Goal: Task Accomplishment & Management: Manage account settings

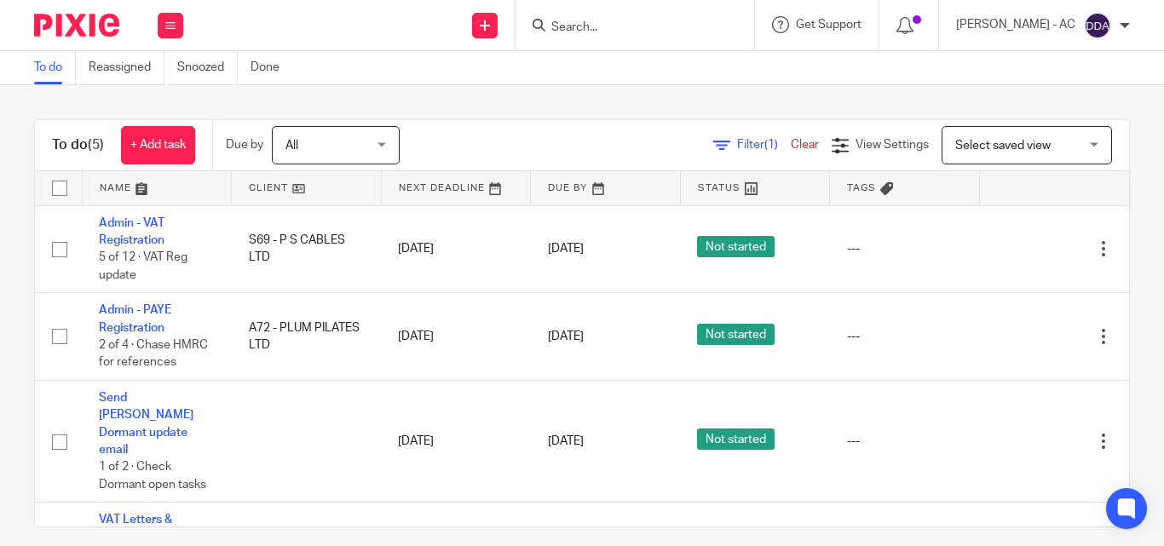
click at [583, 11] on div at bounding box center [635, 25] width 239 height 50
click at [583, 30] on input "Search" at bounding box center [626, 27] width 153 height 15
paste input "PARK TAVERN N4 LTD"
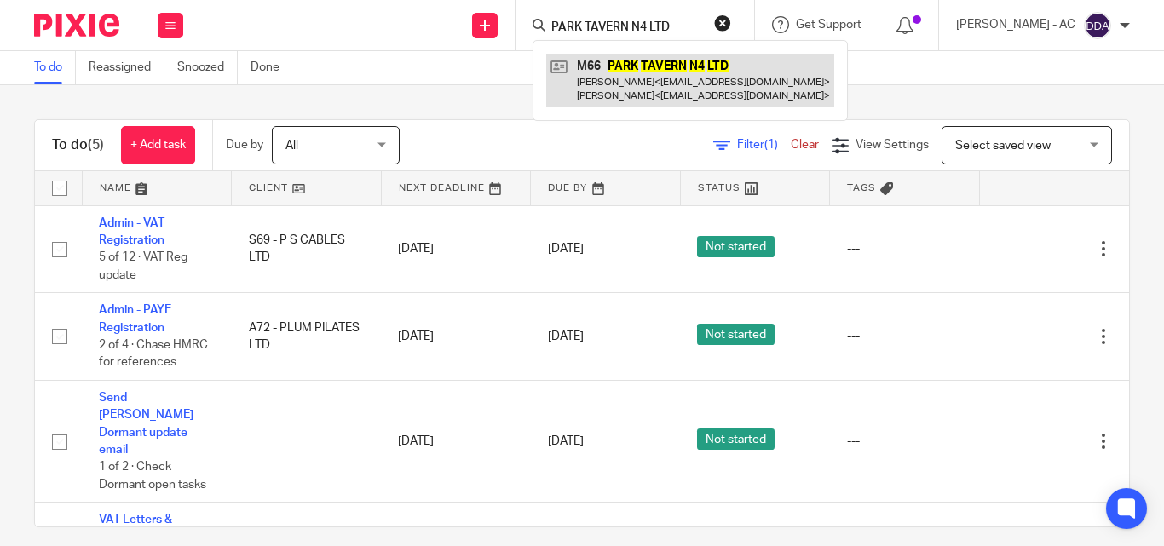
type input "PARK TAVERN N4 LTD"
click at [684, 68] on link at bounding box center [690, 80] width 288 height 53
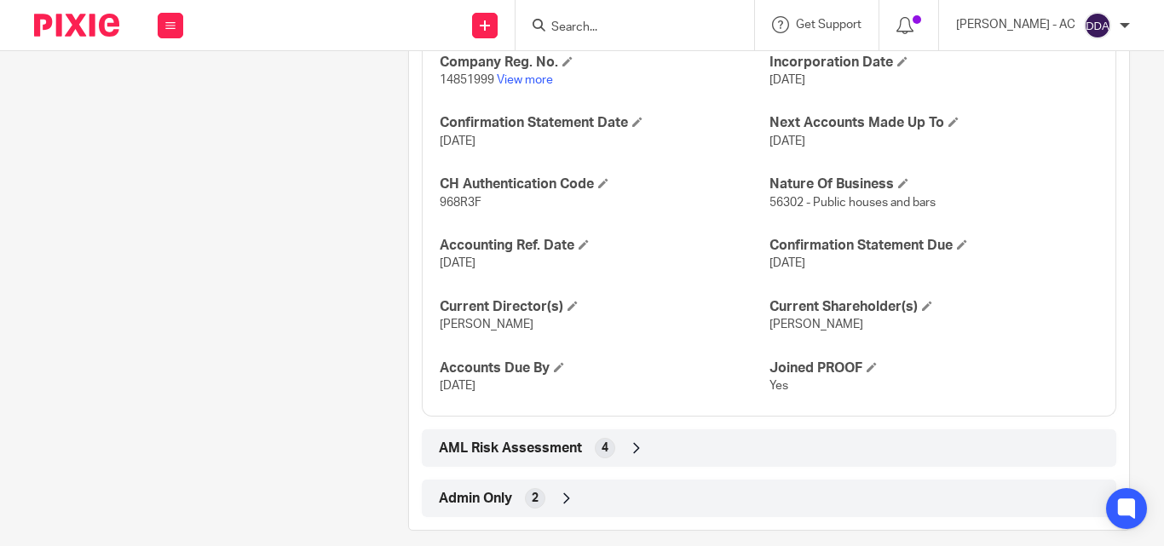
scroll to position [1780, 0]
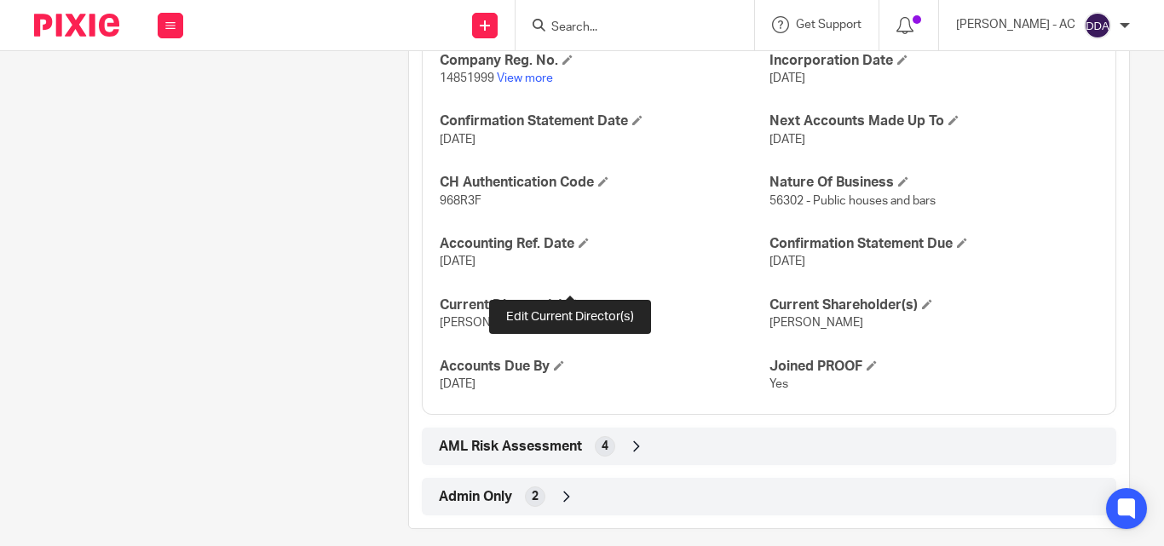
click at [569, 299] on span at bounding box center [573, 304] width 10 height 10
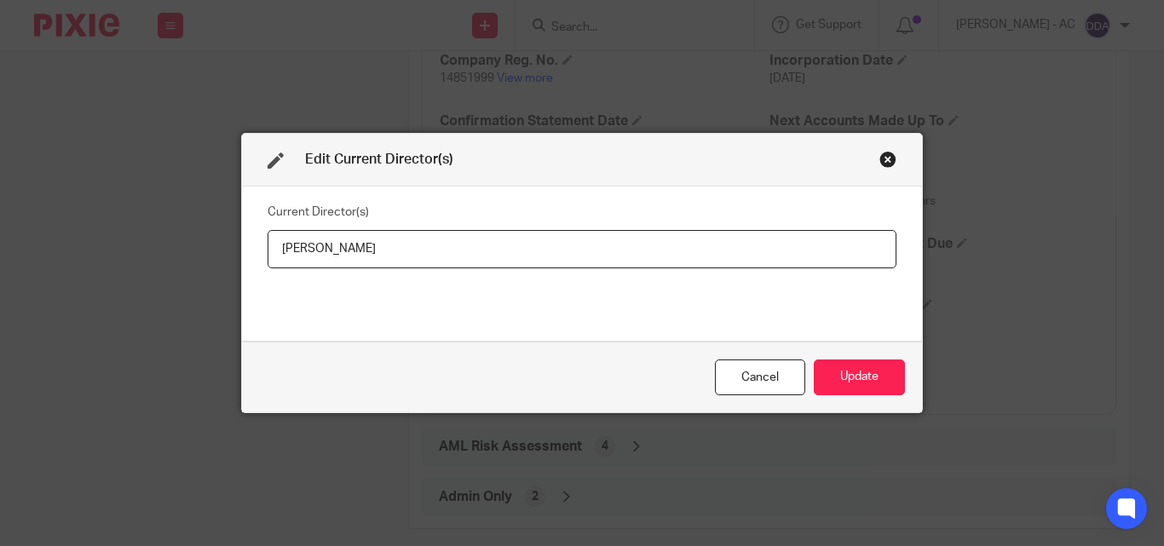
drag, startPoint x: 407, startPoint y: 253, endPoint x: 206, endPoint y: 257, distance: 201.2
click at [206, 257] on div "Edit Current Director(s) Current Director(s) Dennis Mcdaid Cancel Update" at bounding box center [582, 273] width 1164 height 546
type input "Mr Dennis MCDAID"
click at [839, 372] on button "Update" at bounding box center [859, 378] width 91 height 37
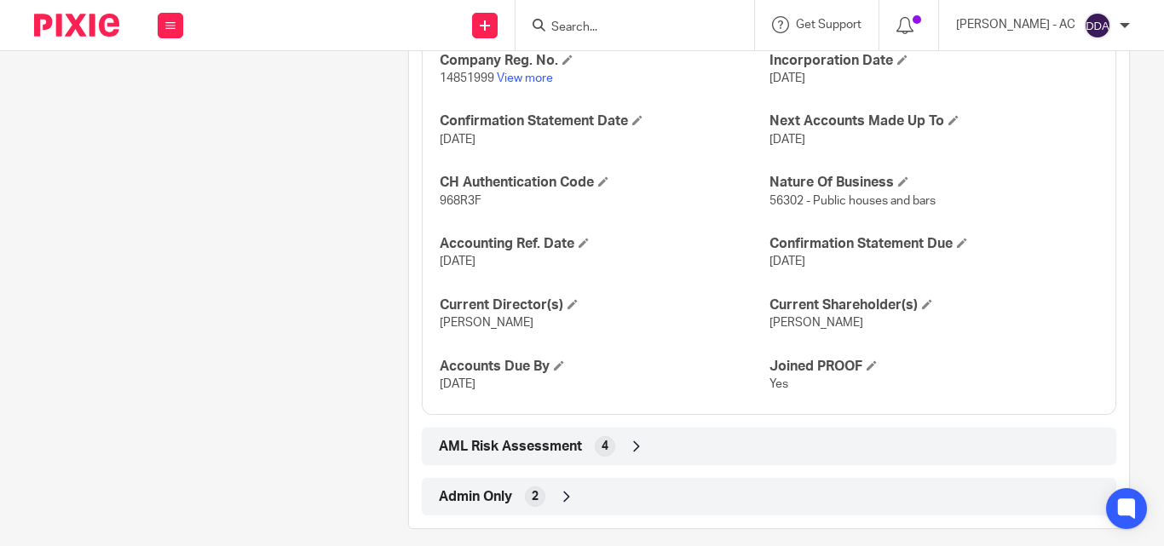
click at [922, 270] on div "Company Reg. No. 14851999 View more Incorporation Date 8 May 2023 Confirmation …" at bounding box center [769, 217] width 695 height 398
click at [915, 297] on h4 "Current Shareholder(s)" at bounding box center [933, 306] width 329 height 18
click at [922, 299] on span at bounding box center [927, 304] width 10 height 10
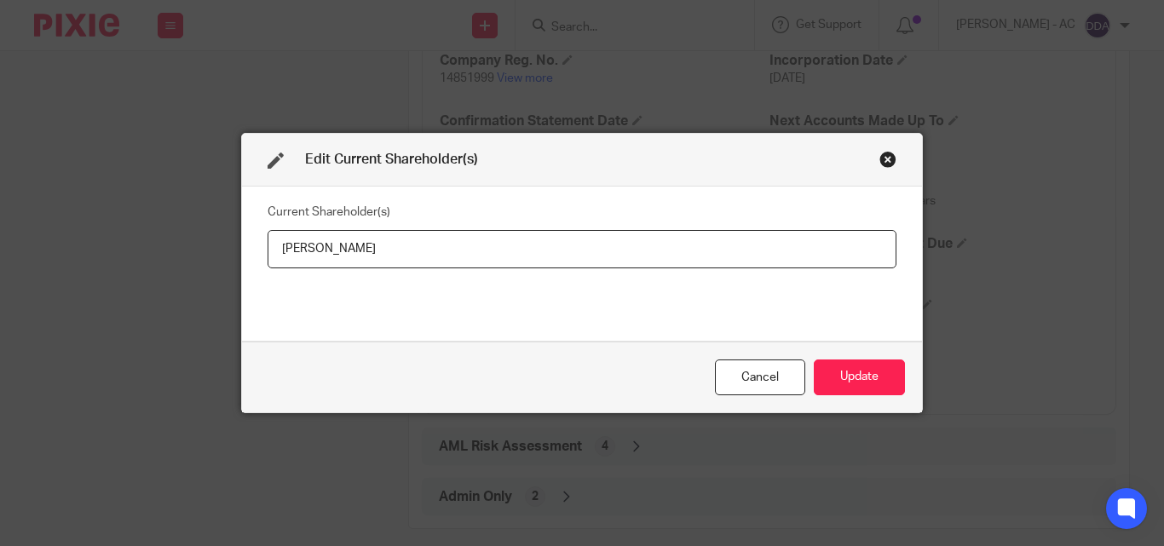
drag, startPoint x: 376, startPoint y: 252, endPoint x: 170, endPoint y: 262, distance: 205.6
click at [170, 262] on div "Edit Current Shareholder(s) Current Shareholder(s) Mr Dennis Mcdaid Cancel Upda…" at bounding box center [582, 273] width 1164 height 546
type input "Dennis MCDAID"
click at [851, 378] on button "Update" at bounding box center [859, 378] width 91 height 37
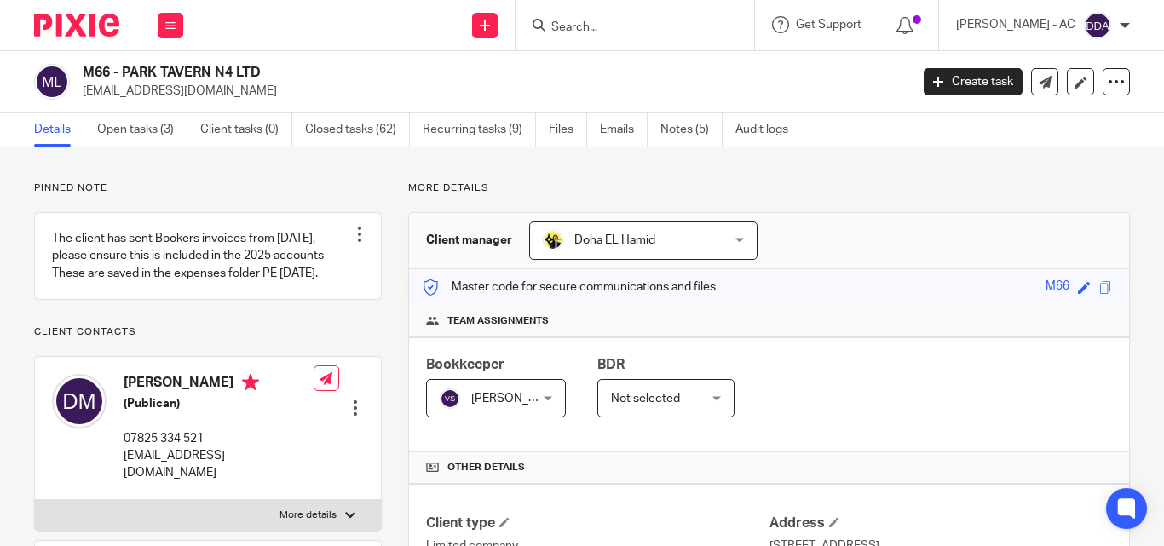
click at [703, 25] on input "Search" at bounding box center [626, 27] width 153 height 15
paste input "SONGS 4 GIRLS LTD"
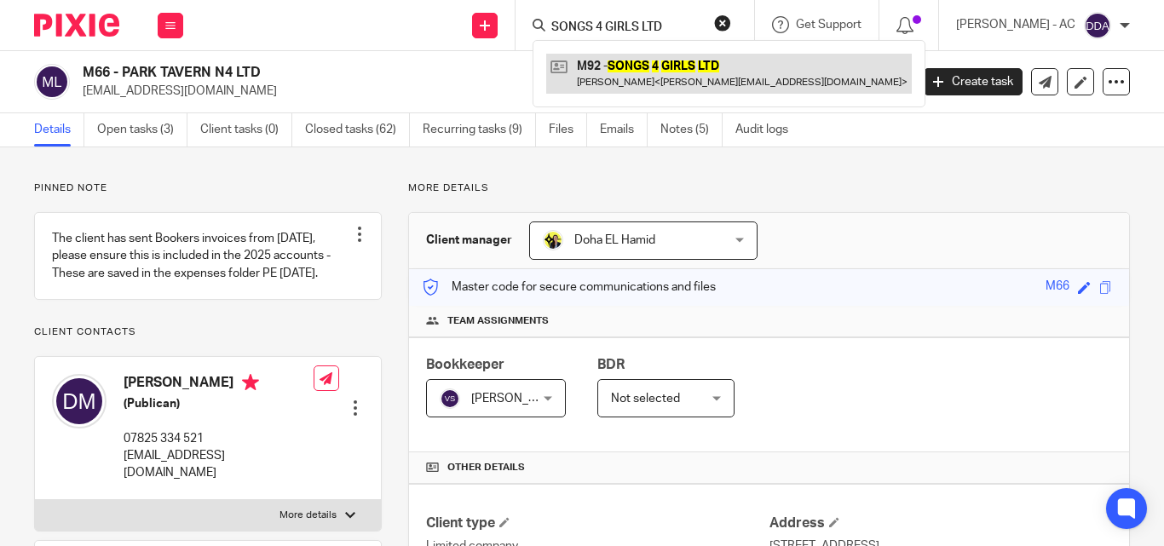
type input "SONGS 4 GIRLS LTD"
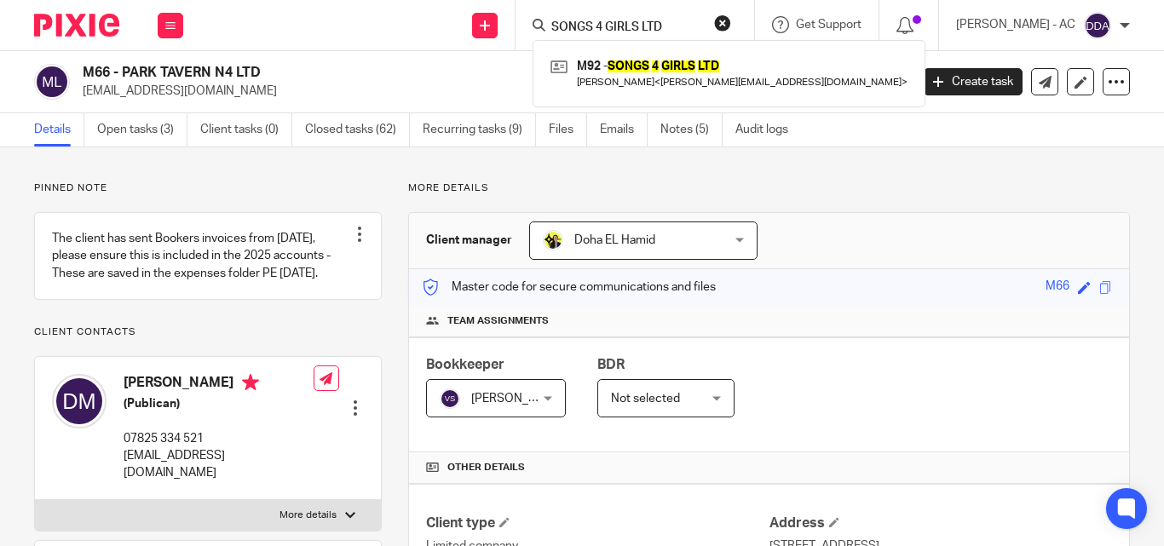
click at [731, 20] on button "reset" at bounding box center [722, 22] width 17 height 17
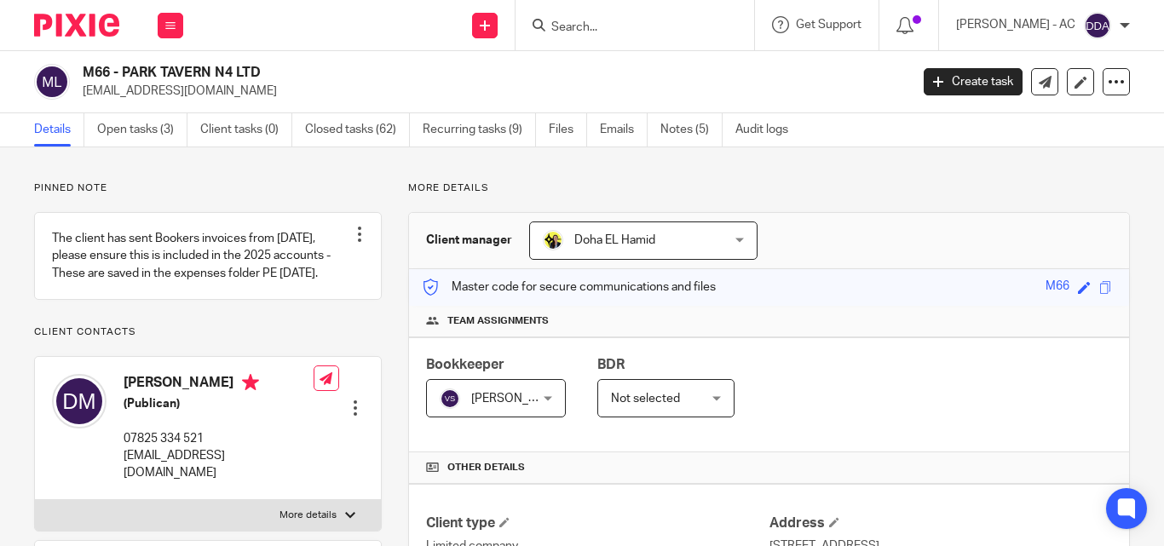
click at [703, 32] on input "Search" at bounding box center [626, 27] width 153 height 15
paste input "P S CABLES LTD"
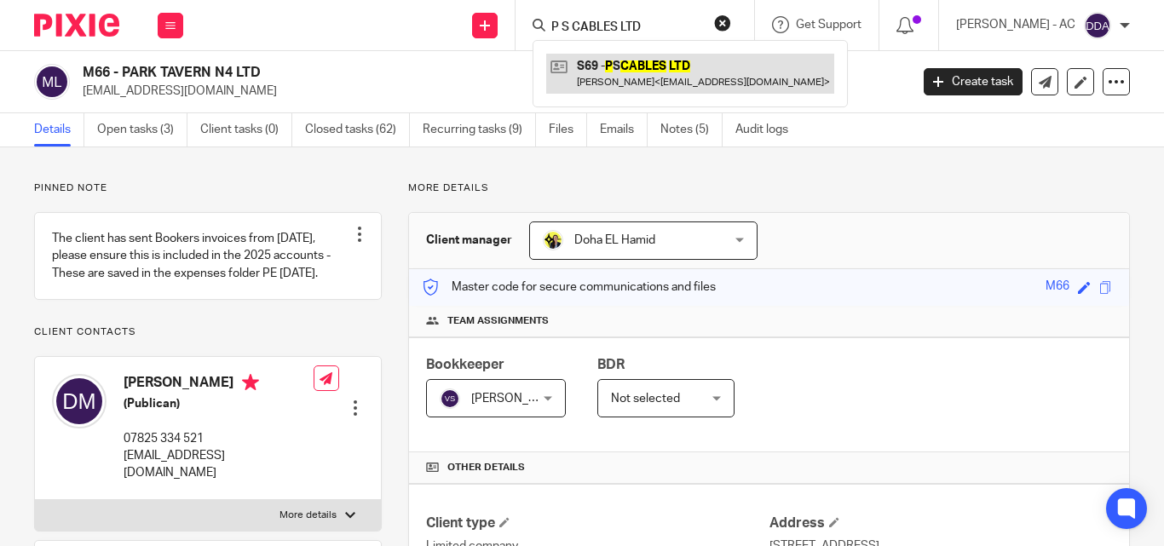
type input "P S CABLES LTD"
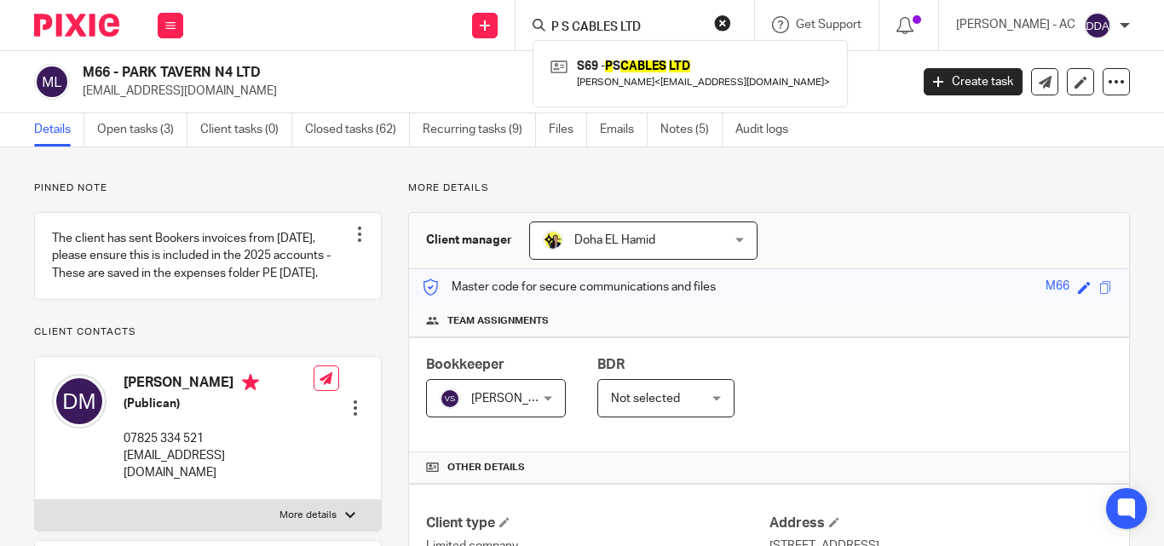
click at [731, 26] on button "reset" at bounding box center [722, 22] width 17 height 17
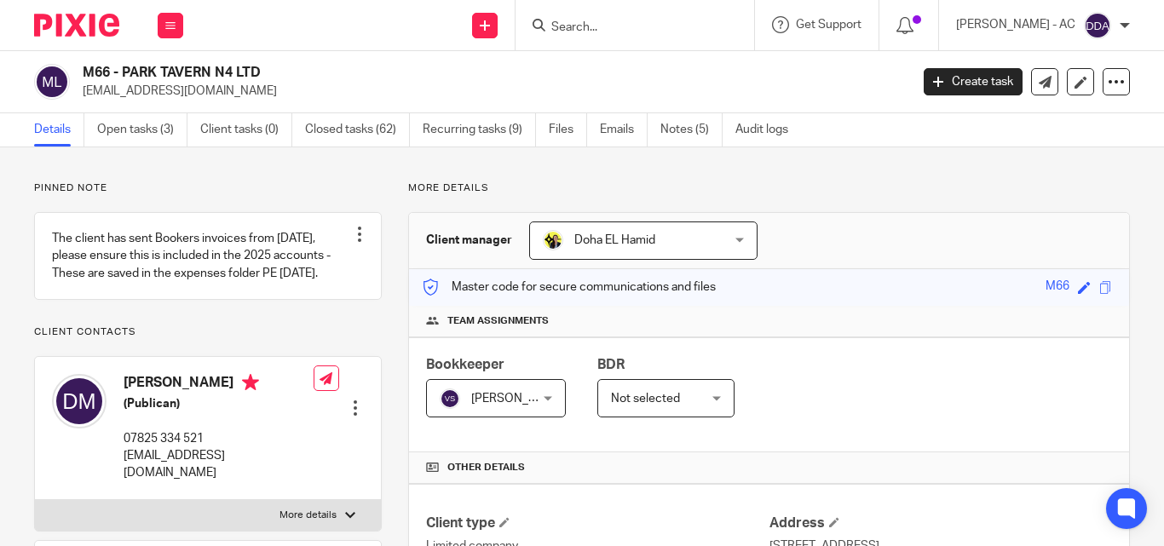
click at [666, 28] on input "Search" at bounding box center [626, 27] width 153 height 15
paste input "TAC TOGETHER LTD"
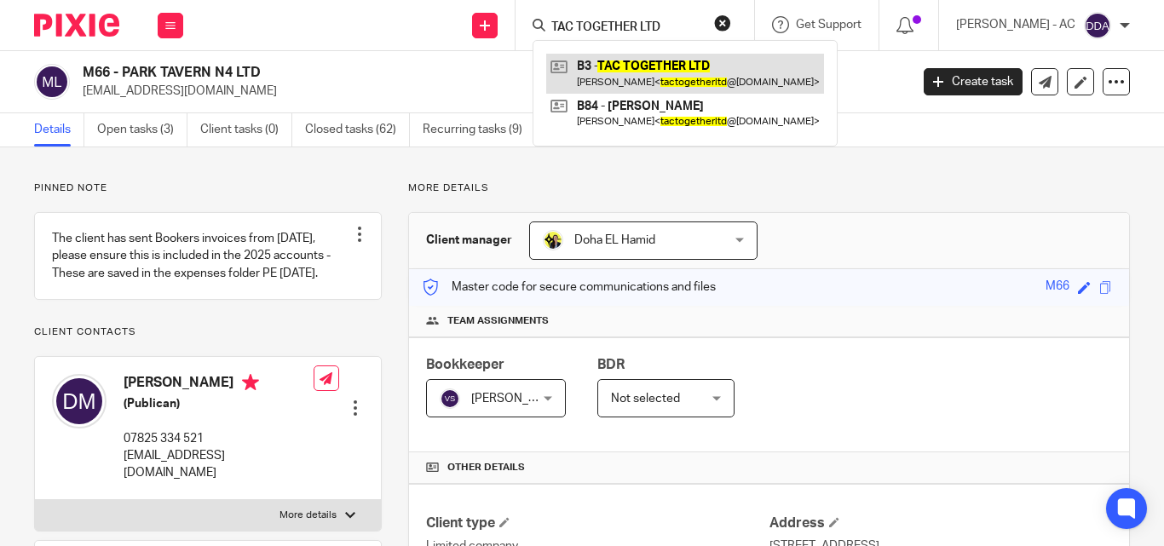
type input "TAC TOGETHER LTD"
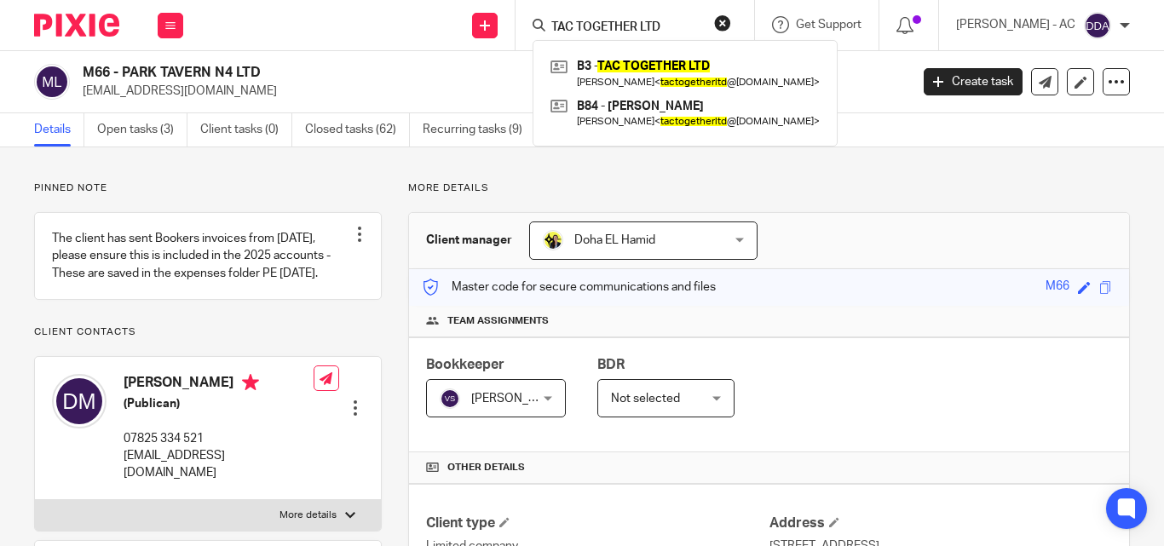
click at [731, 21] on button "reset" at bounding box center [722, 22] width 17 height 17
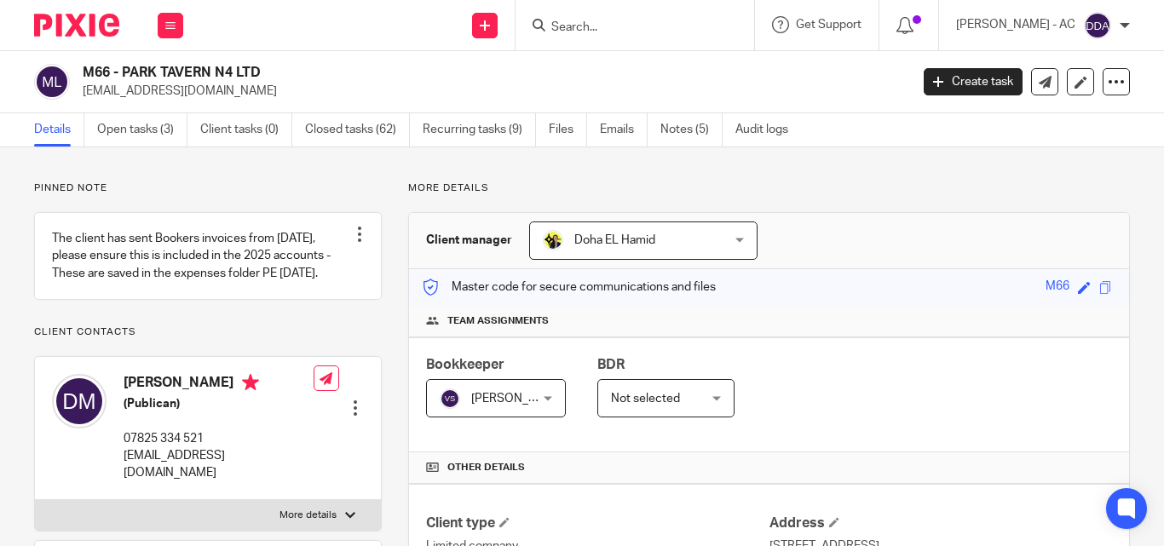
click at [662, 20] on input "Search" at bounding box center [626, 27] width 153 height 15
paste input "EMERGINGLINE LTD"
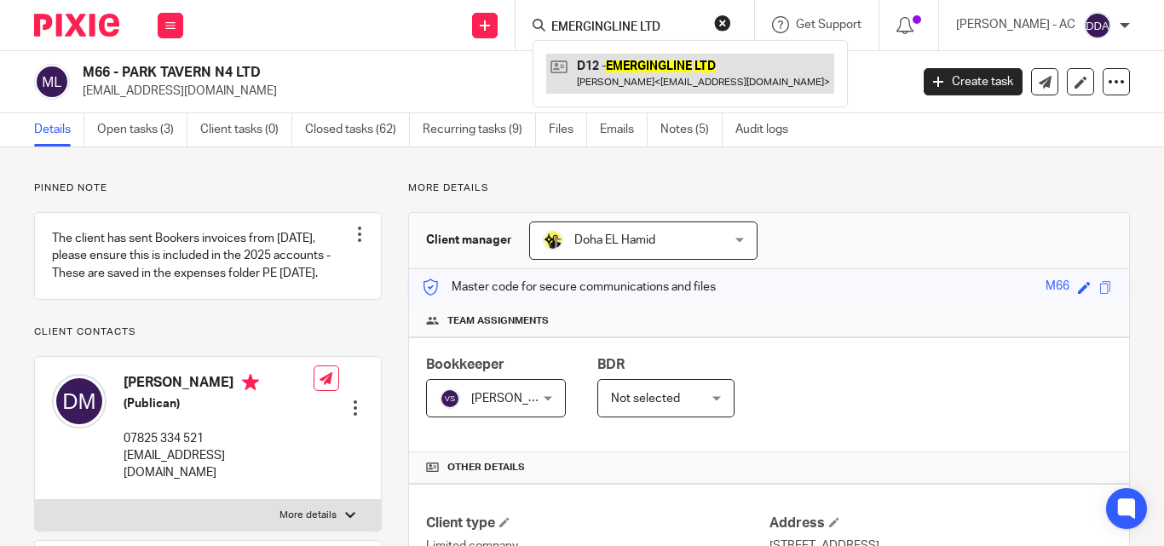
type input "EMERGINGLINE LTD"
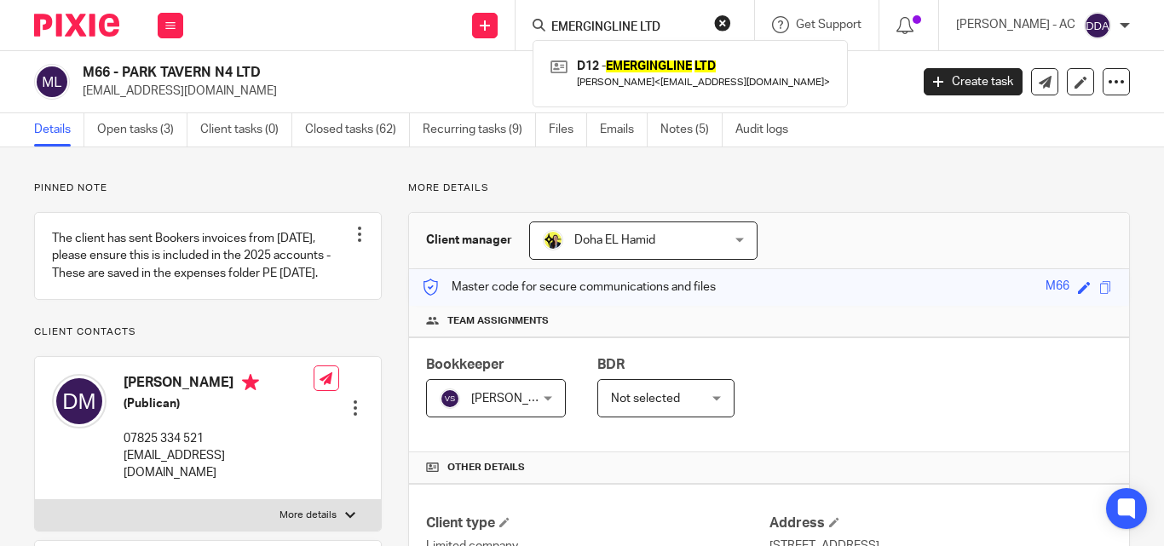
click at [731, 22] on button "reset" at bounding box center [722, 22] width 17 height 17
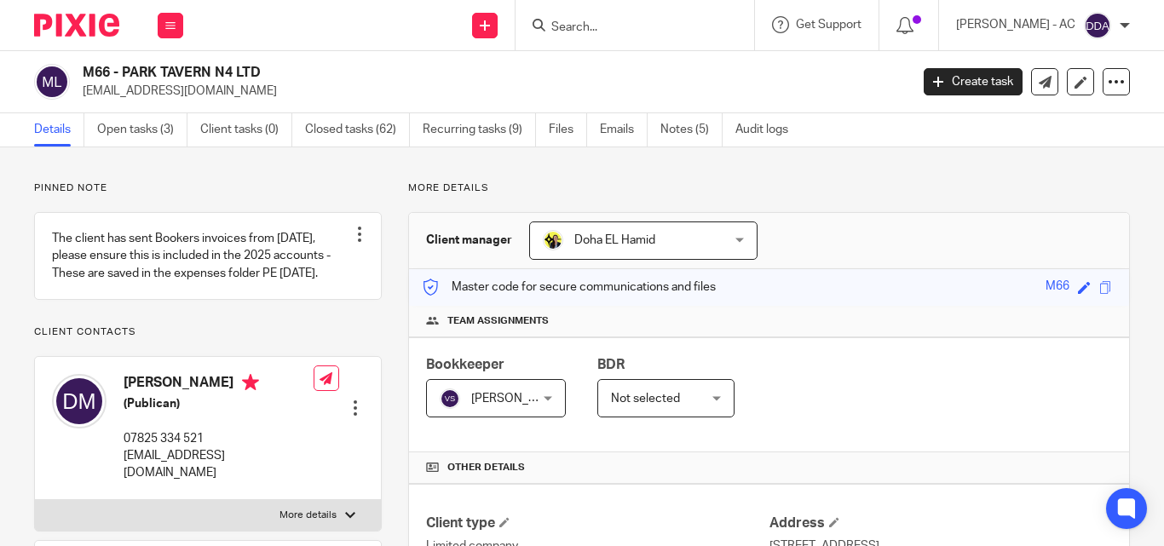
click at [654, 25] on input "Search" at bounding box center [626, 27] width 153 height 15
paste input "B VERSATILE LTD"
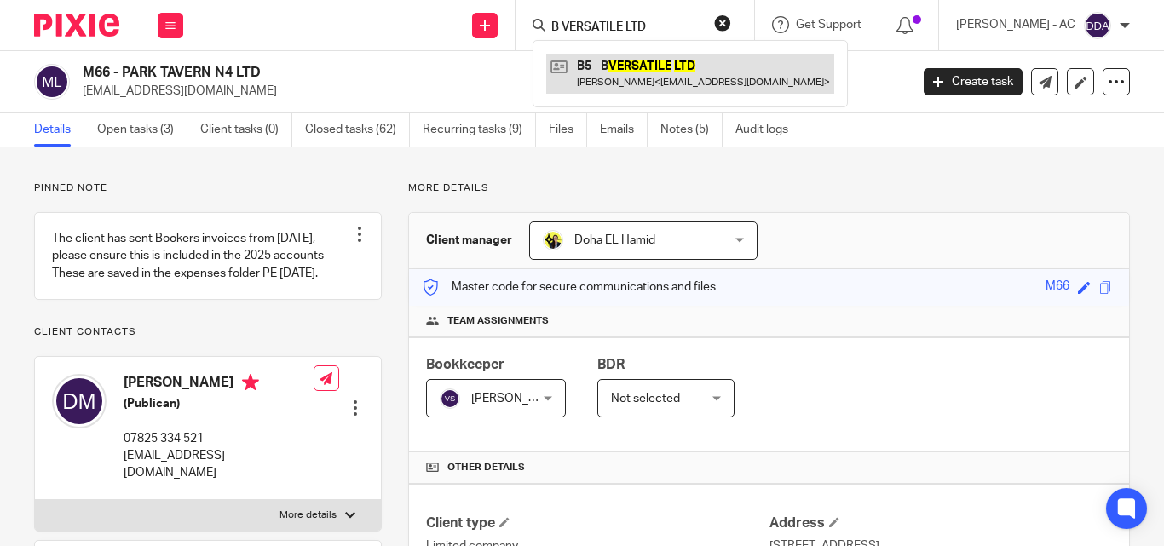
type input "B VERSATILE LTD"
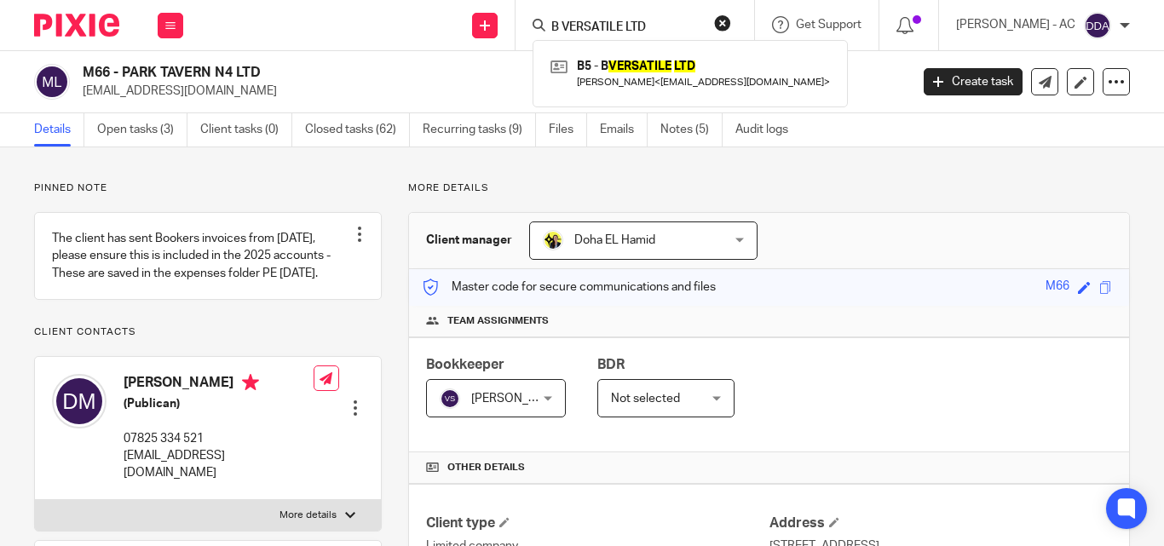
click at [731, 26] on button "reset" at bounding box center [722, 22] width 17 height 17
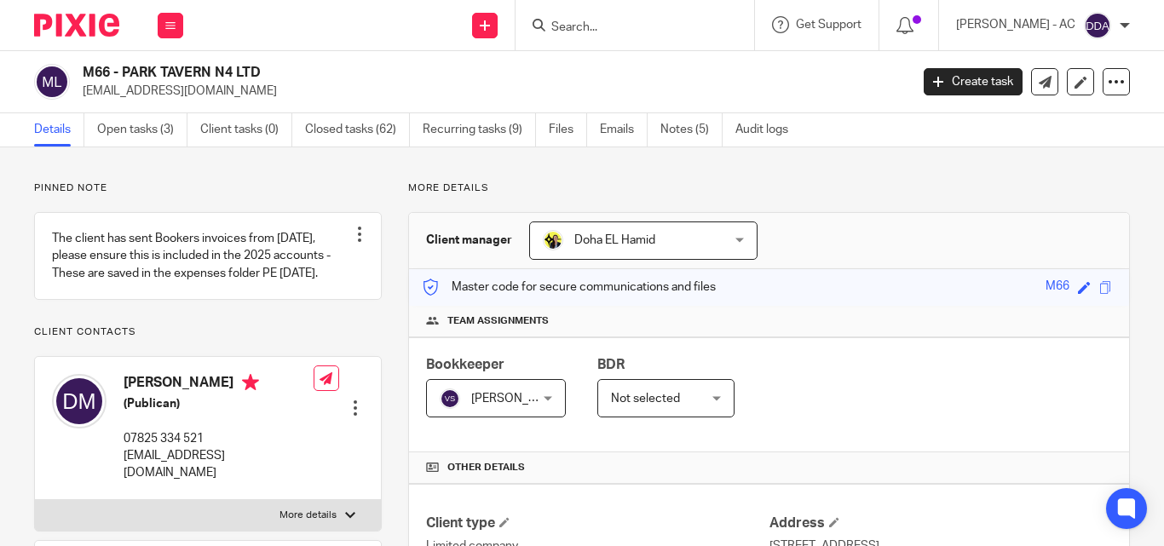
click at [664, 21] on input "Search" at bounding box center [626, 27] width 153 height 15
paste input "DELICIAE HOMES LIMITED"
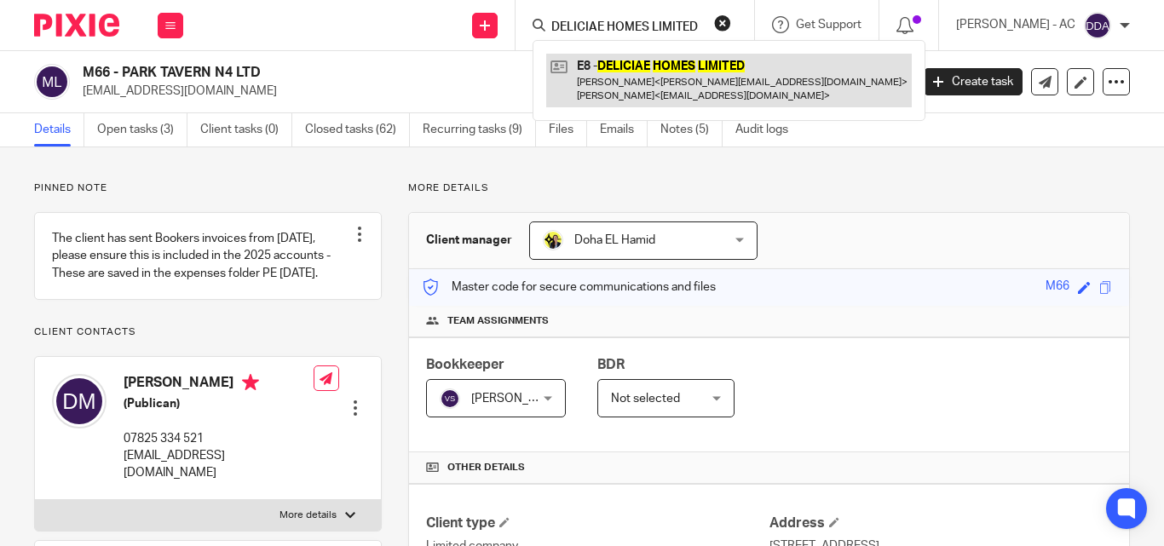
type input "DELICIAE HOMES LIMITED"
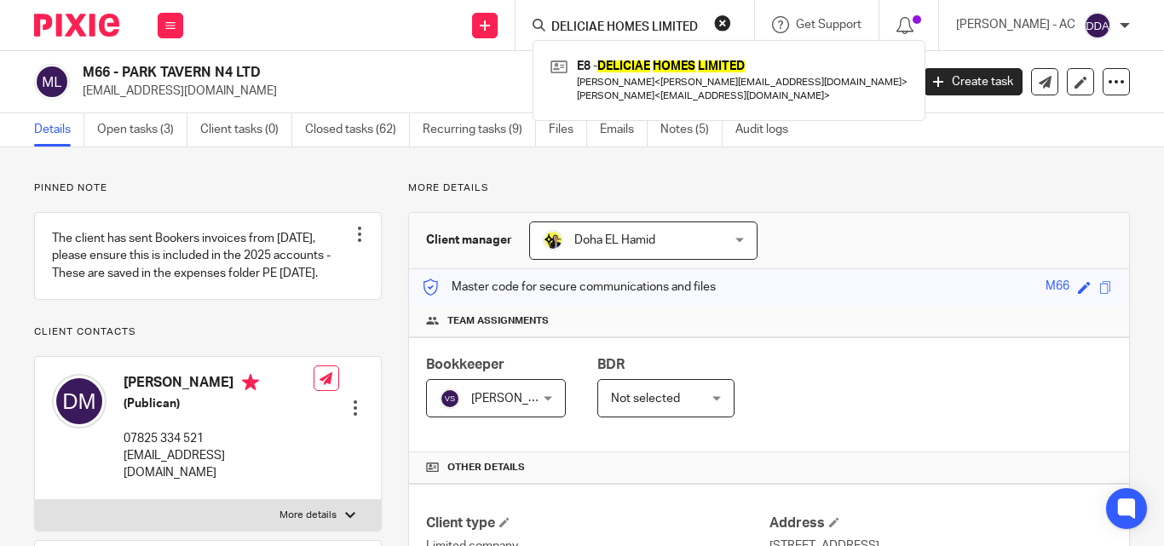
click at [731, 25] on button "reset" at bounding box center [722, 22] width 17 height 17
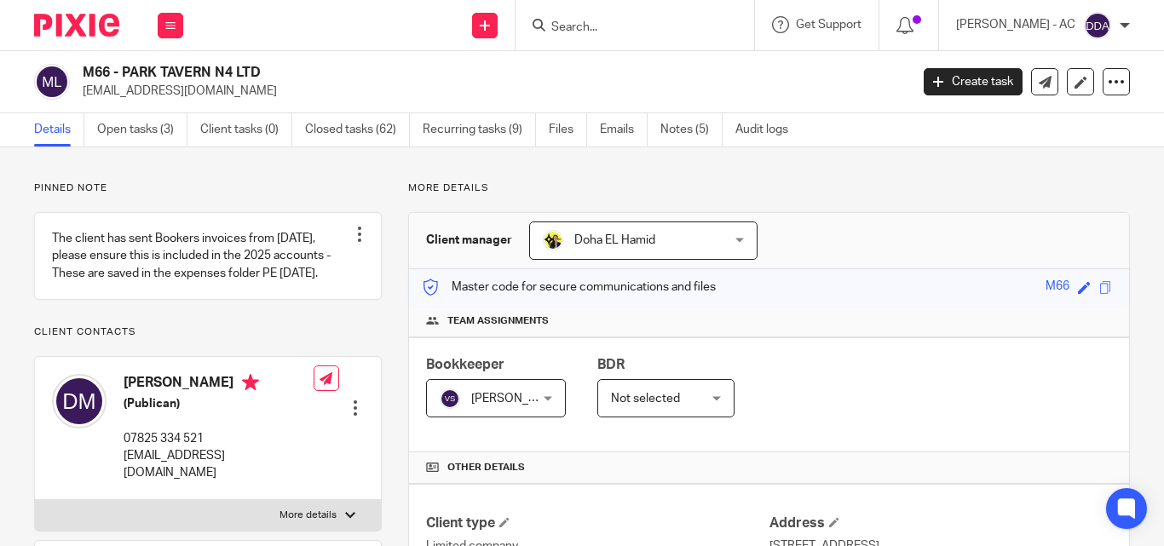
click at [703, 25] on input "Search" at bounding box center [626, 27] width 153 height 15
paste input "DREAMSPLASH ENTERTAINMENT LTD"
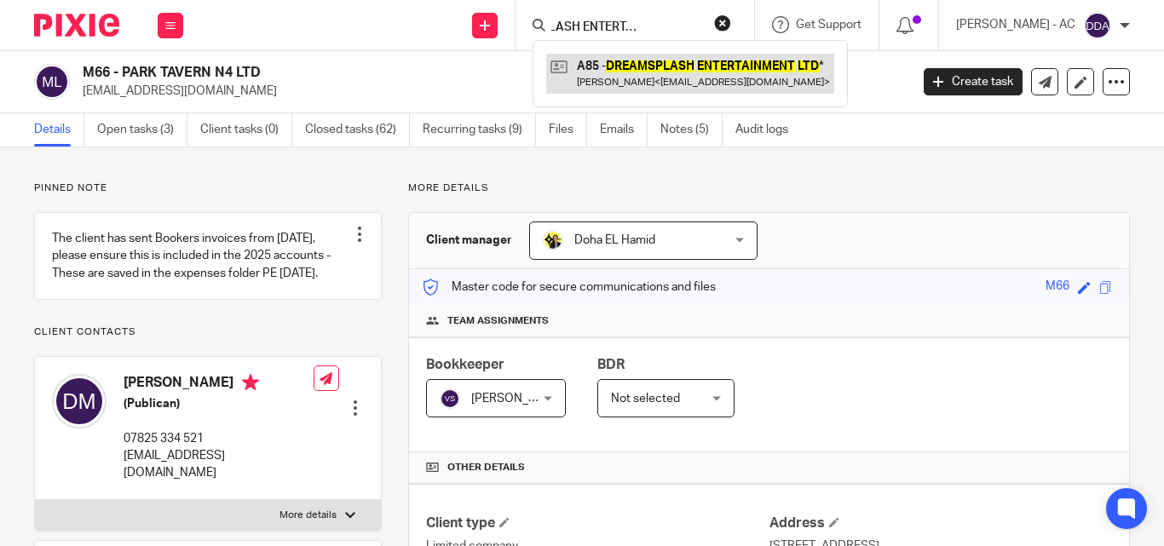
type input "DREAMSPLASH ENTERTAINMENT LTD"
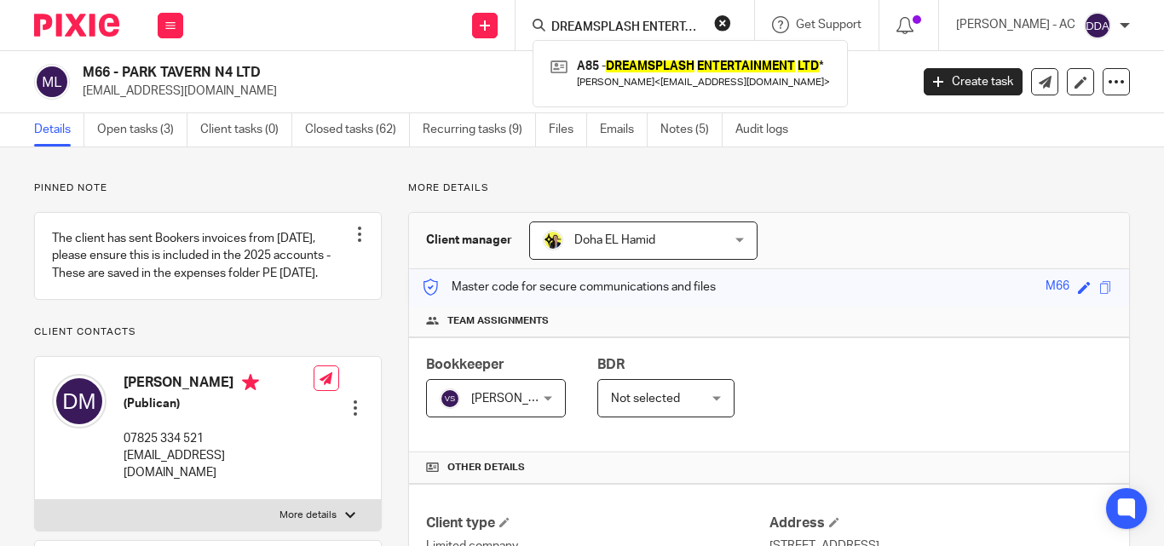
click at [731, 23] on button "reset" at bounding box center [722, 22] width 17 height 17
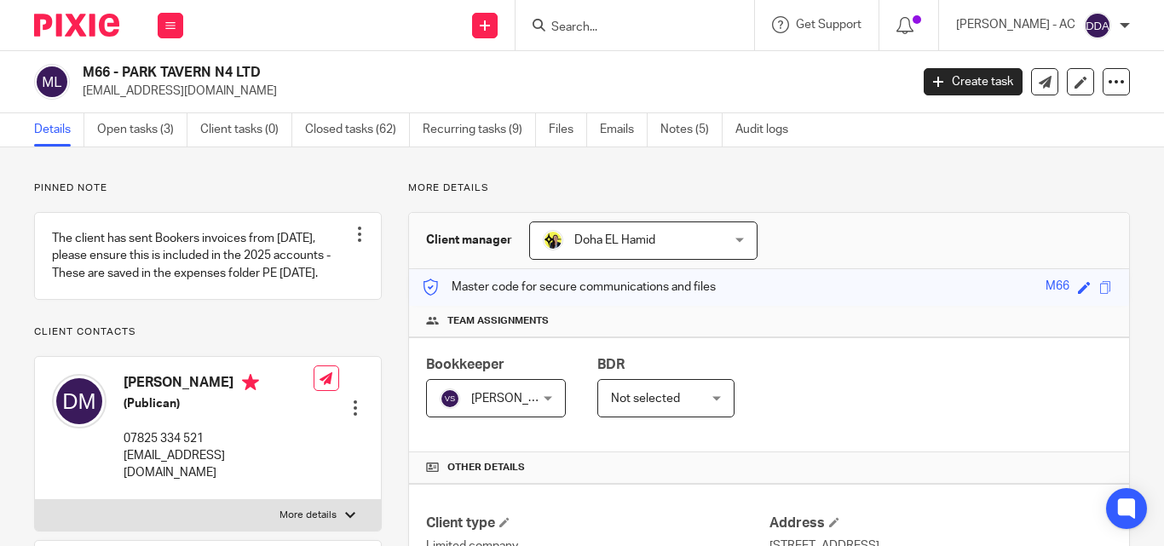
click at [643, 20] on input "Search" at bounding box center [626, 27] width 153 height 15
paste input "CARIBBEAN HOT POT LIMITED"
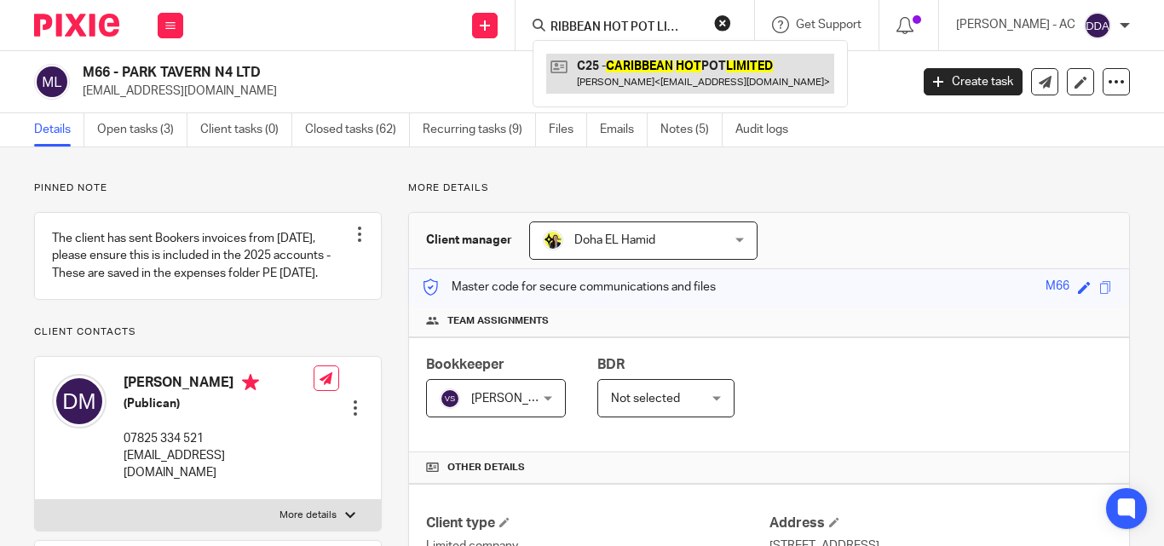
type input "CARIBBEAN HOT POT LIMITED"
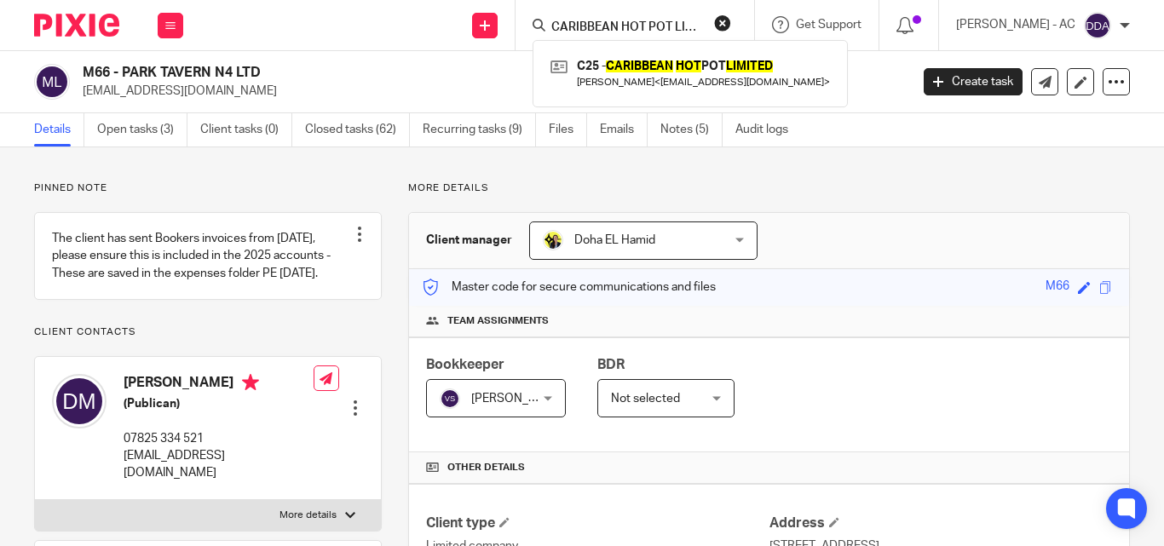
click at [731, 22] on button "reset" at bounding box center [722, 22] width 17 height 17
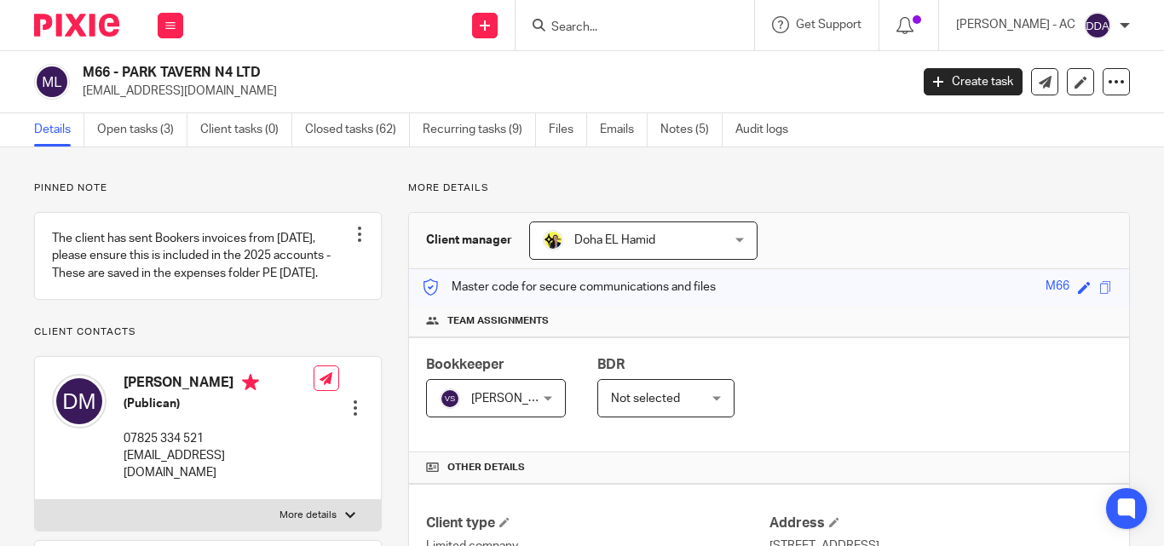
click at [655, 28] on input "Search" at bounding box center [626, 27] width 153 height 15
paste input "EAST ELECTRICAL SOLUTIONS LTD"
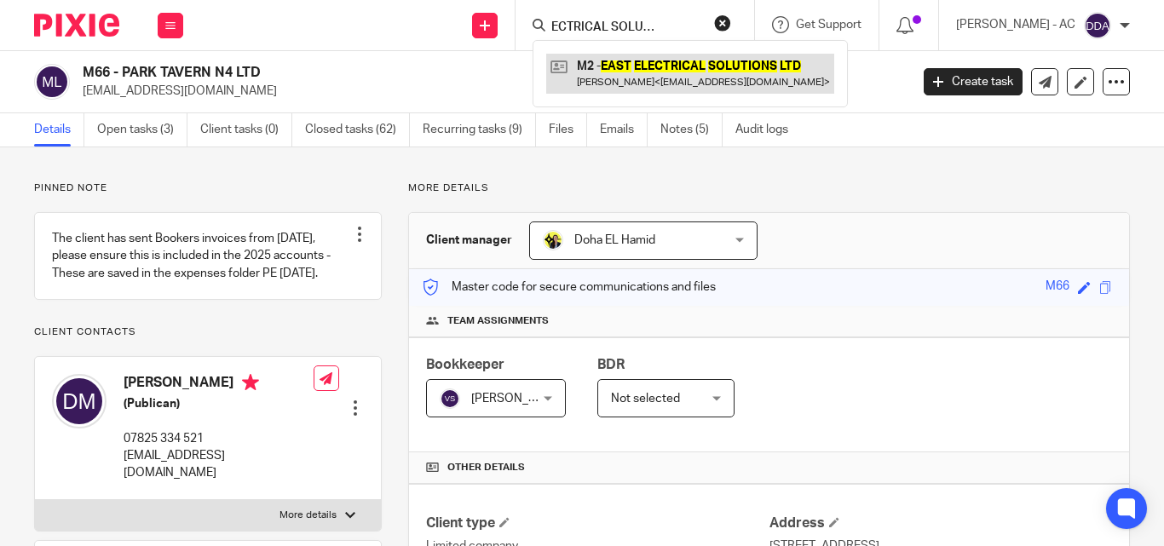
type input "EAST ELECTRICAL SOLUTIONS LTD"
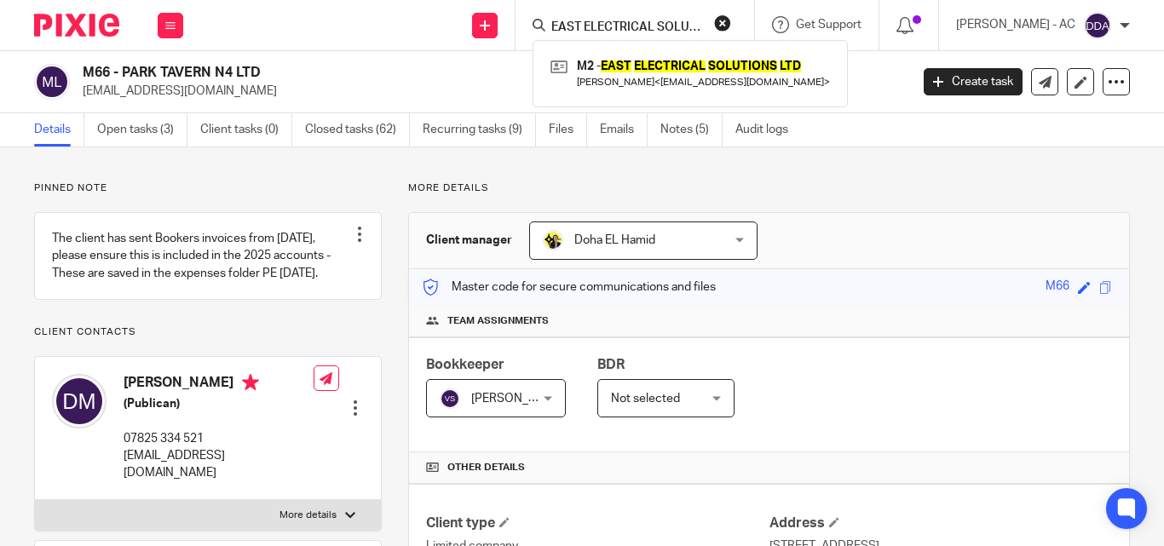
click at [731, 21] on button "reset" at bounding box center [722, 22] width 17 height 17
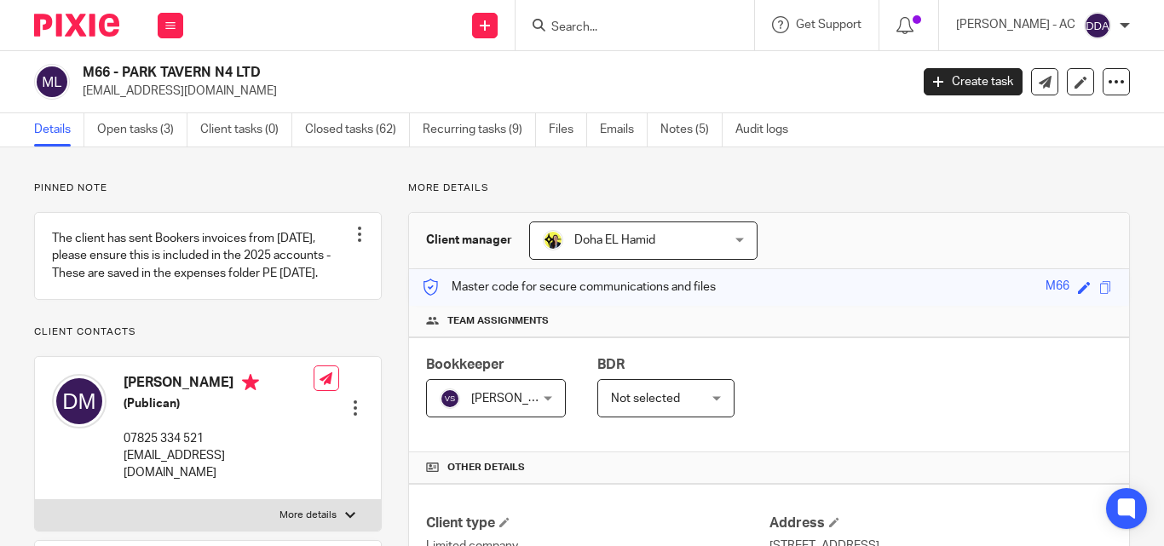
click at [648, 32] on input "Search" at bounding box center [626, 27] width 153 height 15
paste input "FUTURE FOODWAYS CLUB LIMITED"
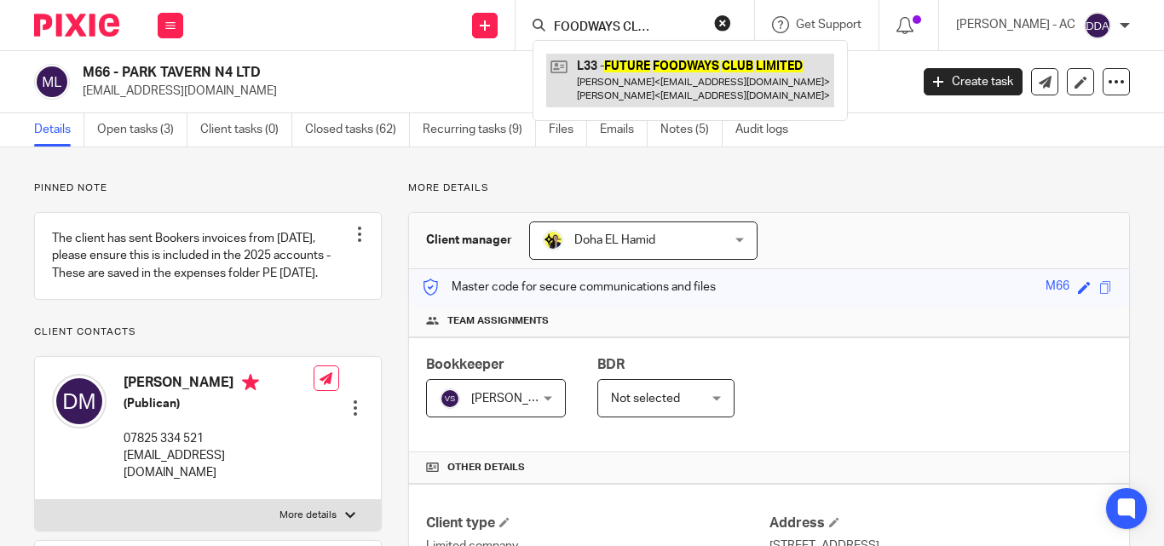
type input "FUTURE FOODWAYS CLUB LIMITED"
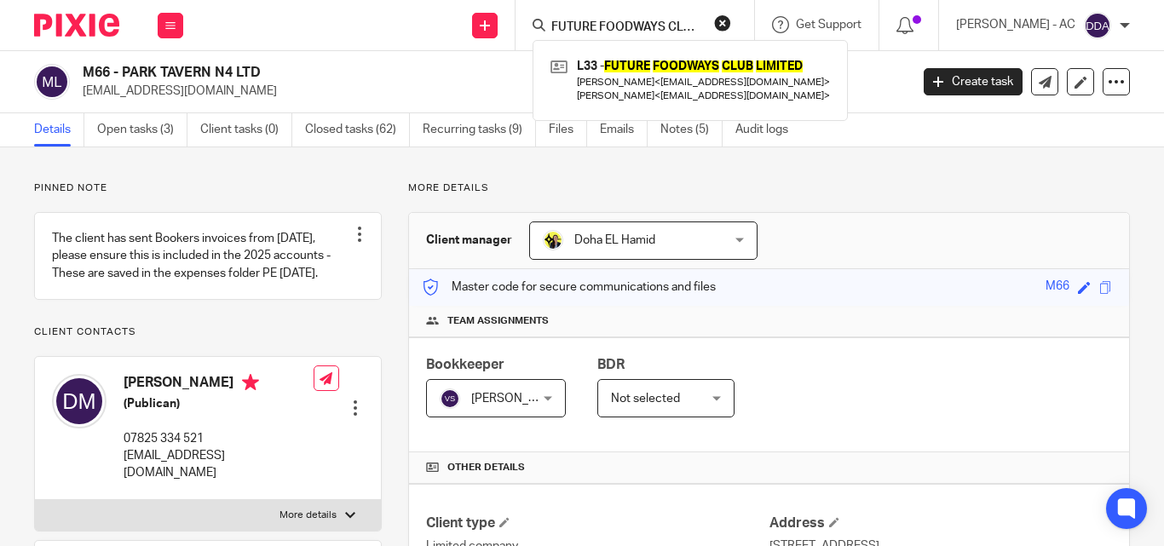
click at [731, 25] on button "reset" at bounding box center [722, 22] width 17 height 17
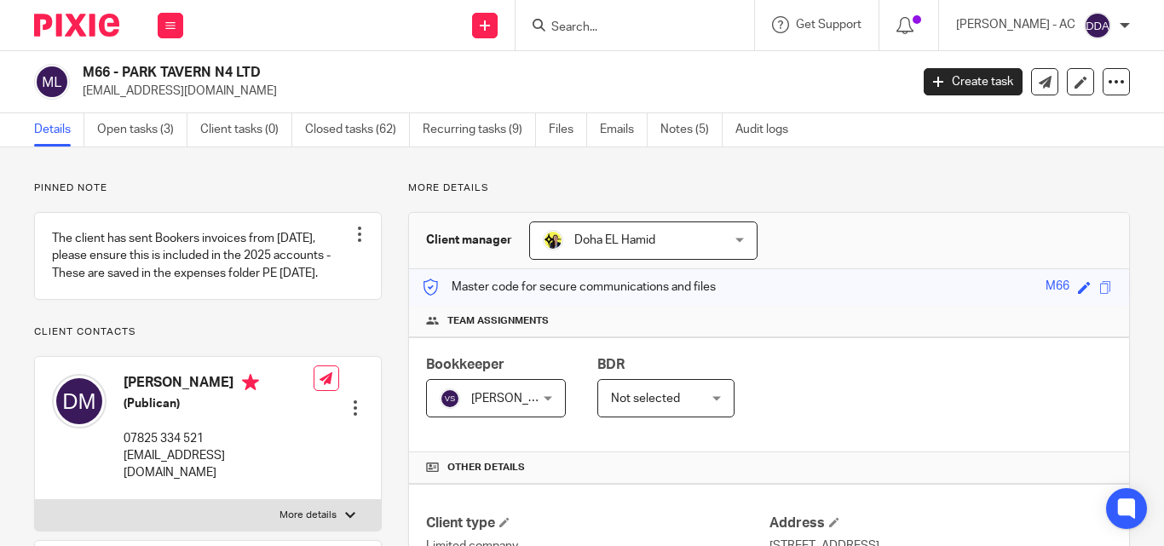
click at [656, 25] on input "Search" at bounding box center [626, 27] width 153 height 15
paste input "CASTILLO 1ST LTD"
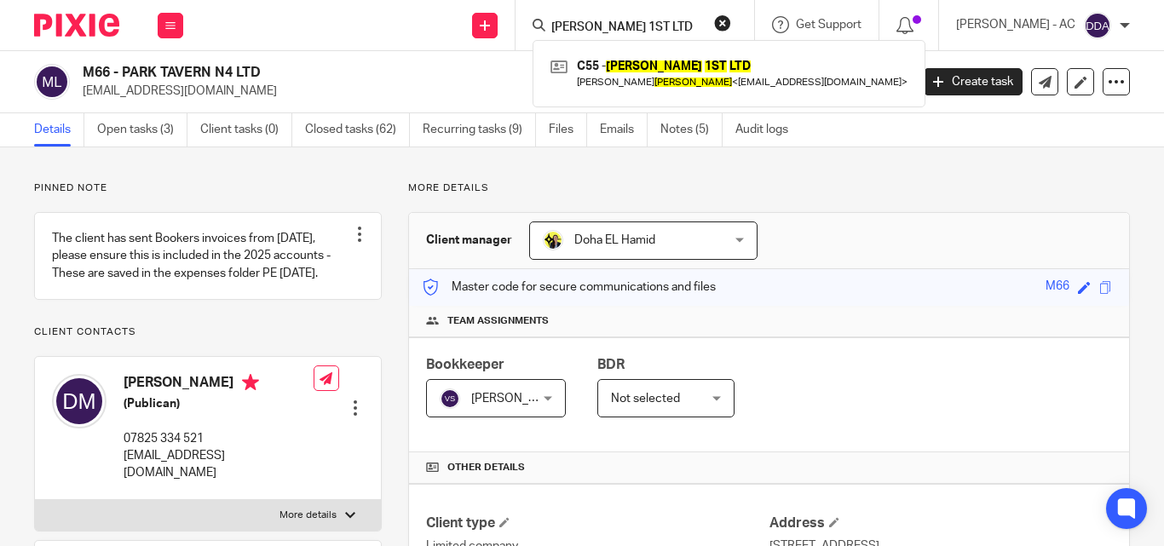
type input "CASTILLO 1ST LTD"
click at [731, 16] on button "reset" at bounding box center [722, 22] width 17 height 17
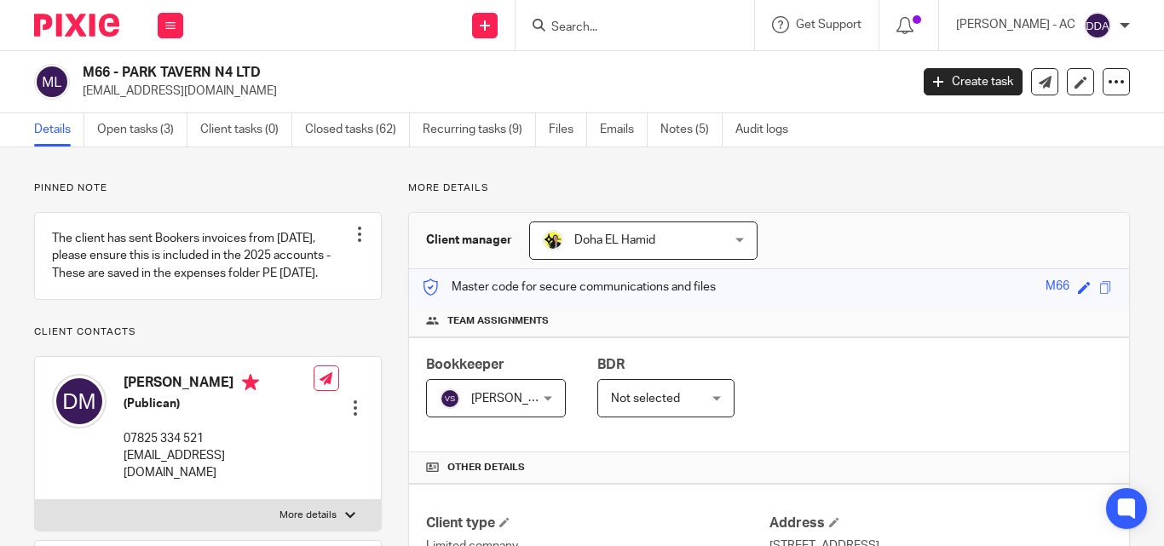
drag, startPoint x: 708, startPoint y: 23, endPoint x: 699, endPoint y: 26, distance: 9.7
click at [703, 23] on input "Search" at bounding box center [626, 27] width 153 height 15
paste input "REMALIAH & CO LTD"
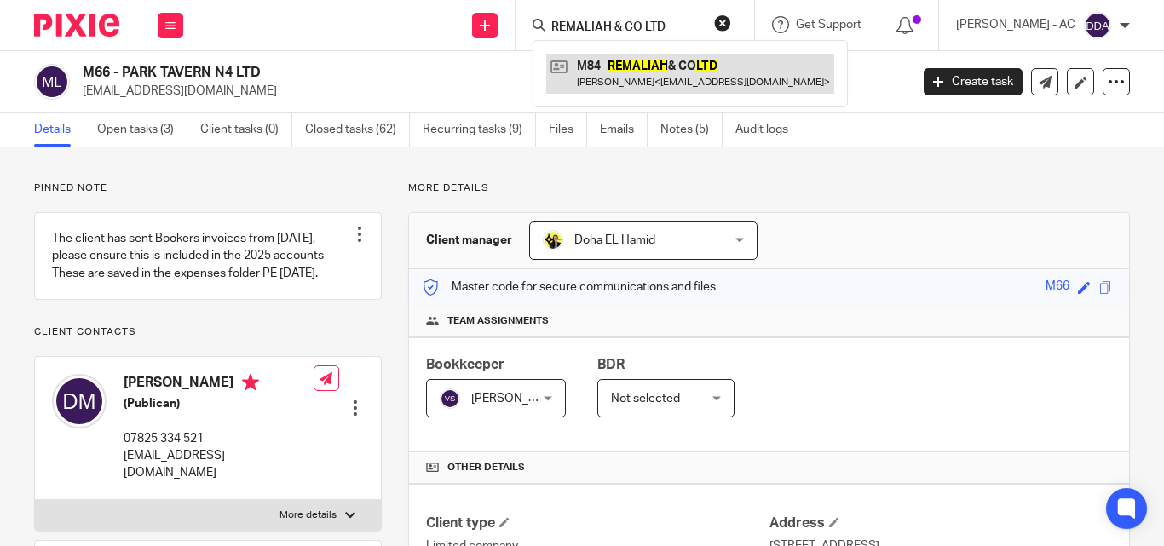
type input "REMALIAH & CO LTD"
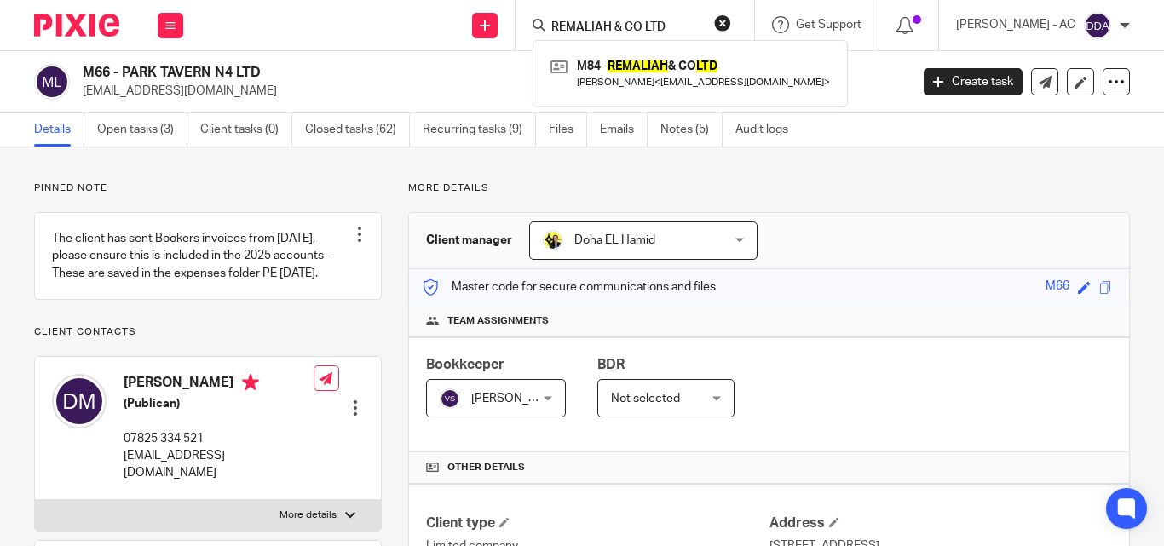
drag, startPoint x: 736, startPoint y: 21, endPoint x: 637, endPoint y: 32, distance: 100.3
click at [731, 21] on button "reset" at bounding box center [722, 22] width 17 height 17
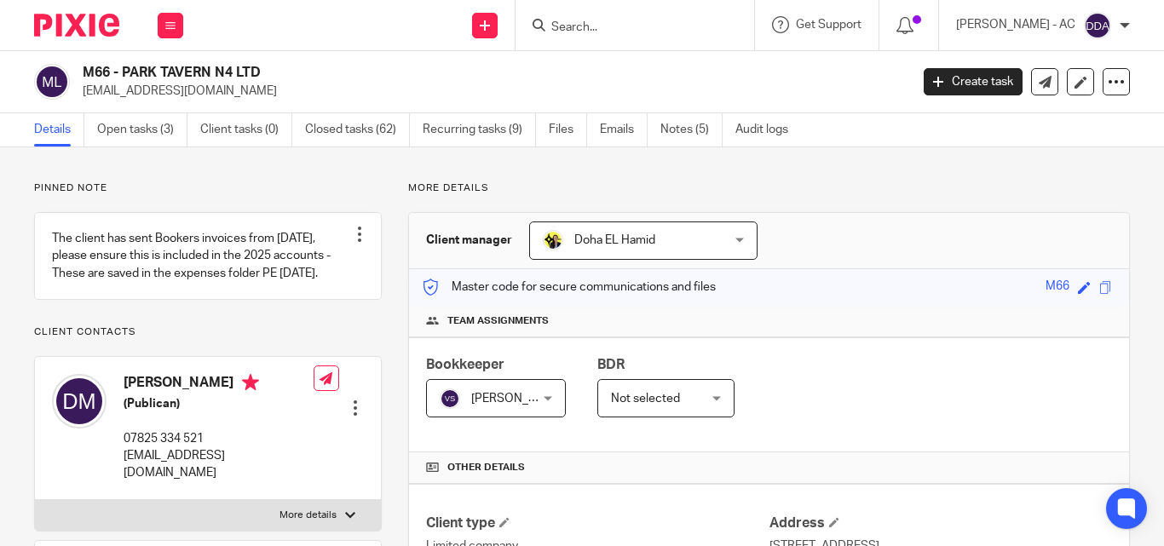
click at [635, 32] on input "Search" at bounding box center [626, 27] width 153 height 15
paste input "MANIFEST PRODUCTIONS LIMITED"
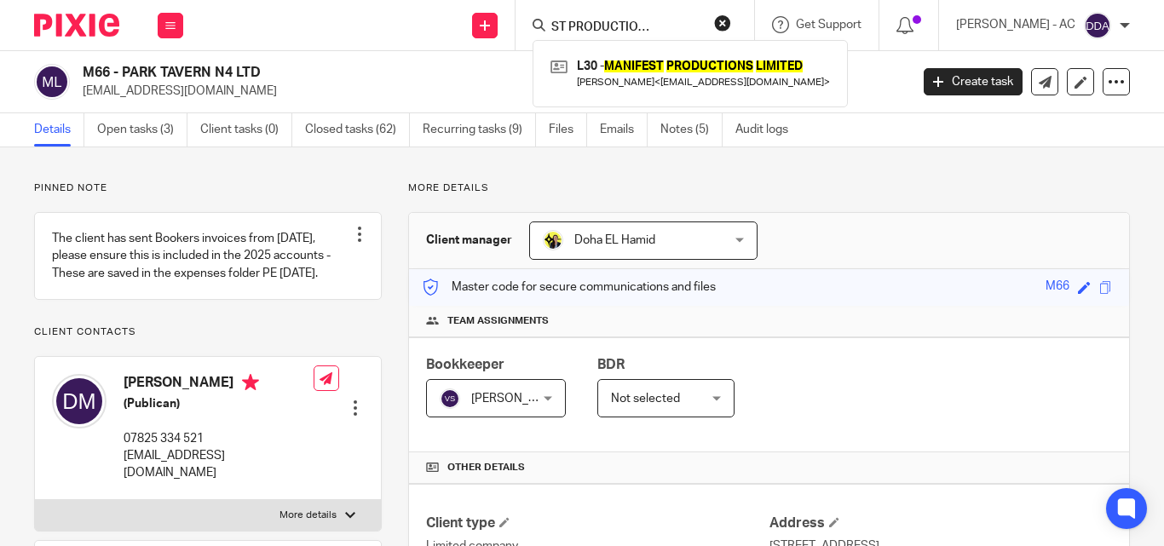
type input "MANIFEST PRODUCTIONS LIMITED"
click at [731, 22] on button "reset" at bounding box center [722, 22] width 17 height 17
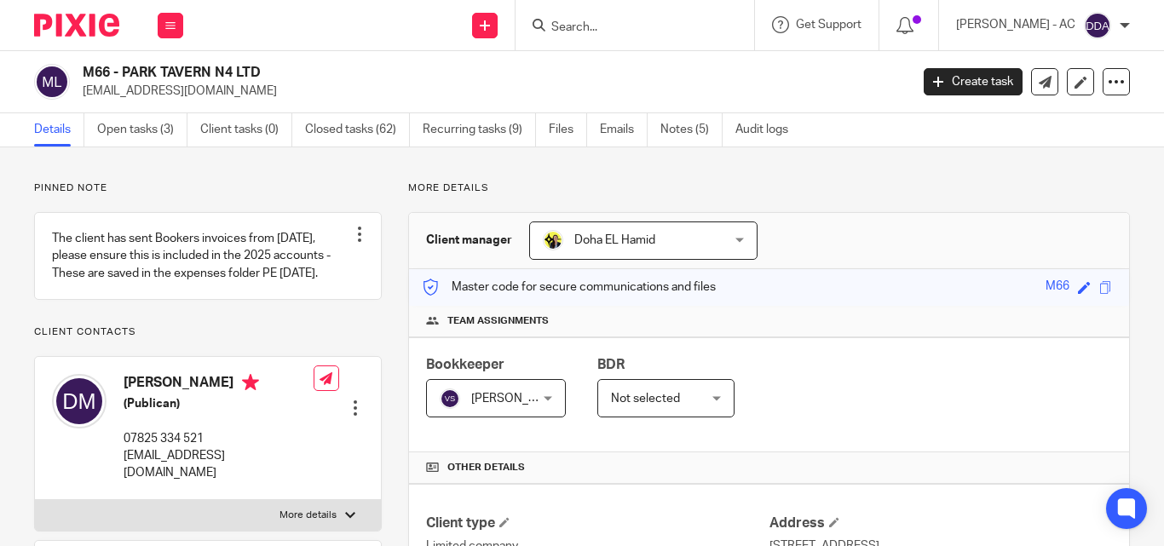
click at [643, 15] on form at bounding box center [641, 24] width 182 height 21
click at [618, 40] on div at bounding box center [635, 25] width 239 height 50
click at [585, 27] on input "Search" at bounding box center [626, 27] width 153 height 15
click at [604, 25] on input "Search" at bounding box center [626, 27] width 153 height 15
paste input "LIAM & LUIS ELECTRICAL SERVICES LIMITED"
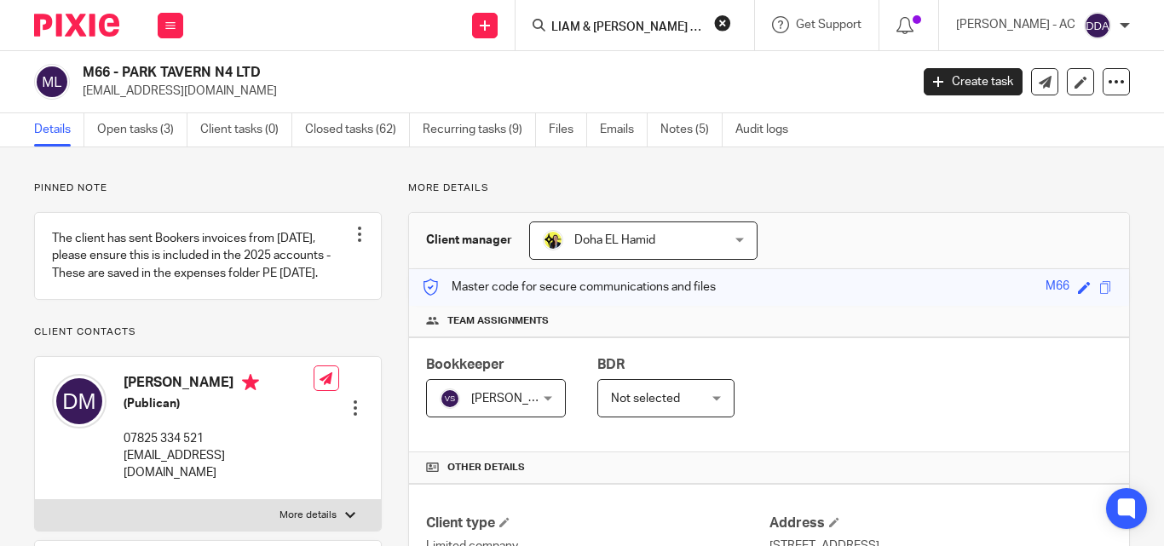
scroll to position [0, 97]
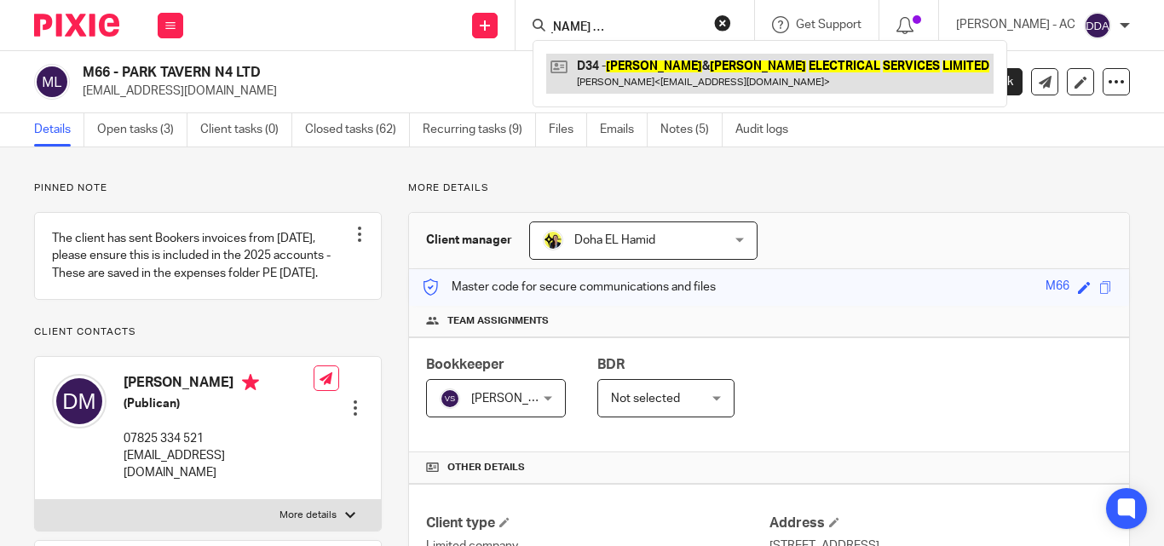
type input "LIAM & LUIS ELECTRICAL SERVICES LIMITED"
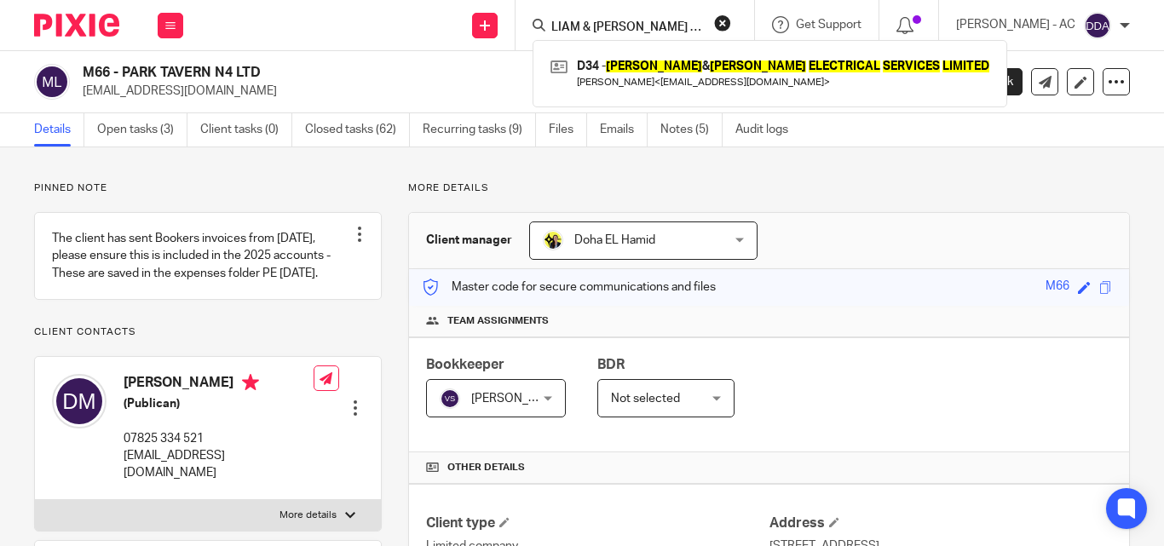
drag, startPoint x: 741, startPoint y: 19, endPoint x: 718, endPoint y: 20, distance: 23.9
click at [731, 19] on button "reset" at bounding box center [722, 22] width 17 height 17
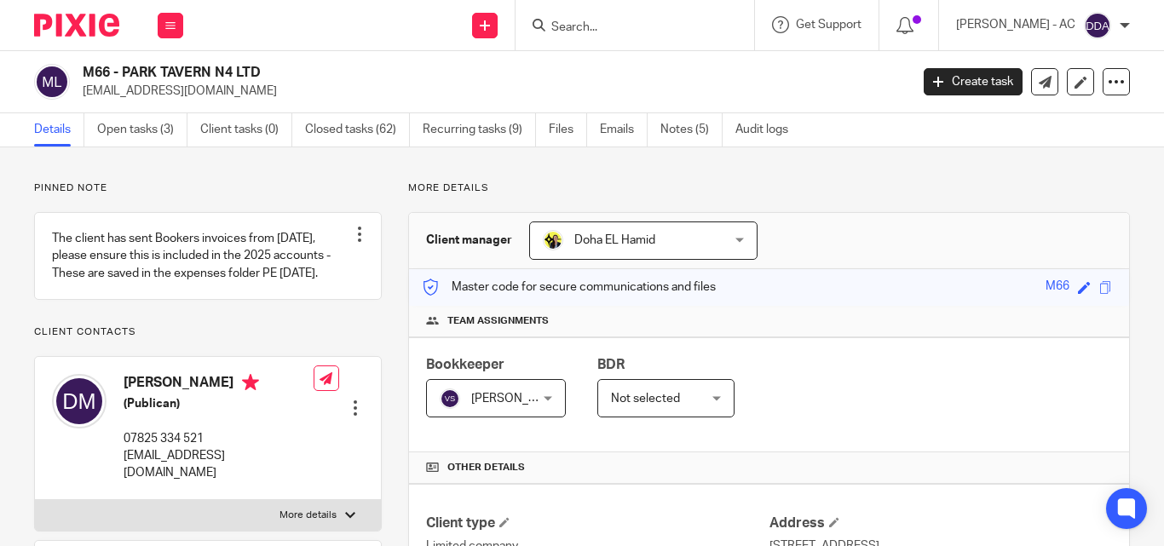
click at [646, 33] on input "Search" at bounding box center [626, 27] width 153 height 15
paste input "TILBAJ CONSULT LTD"
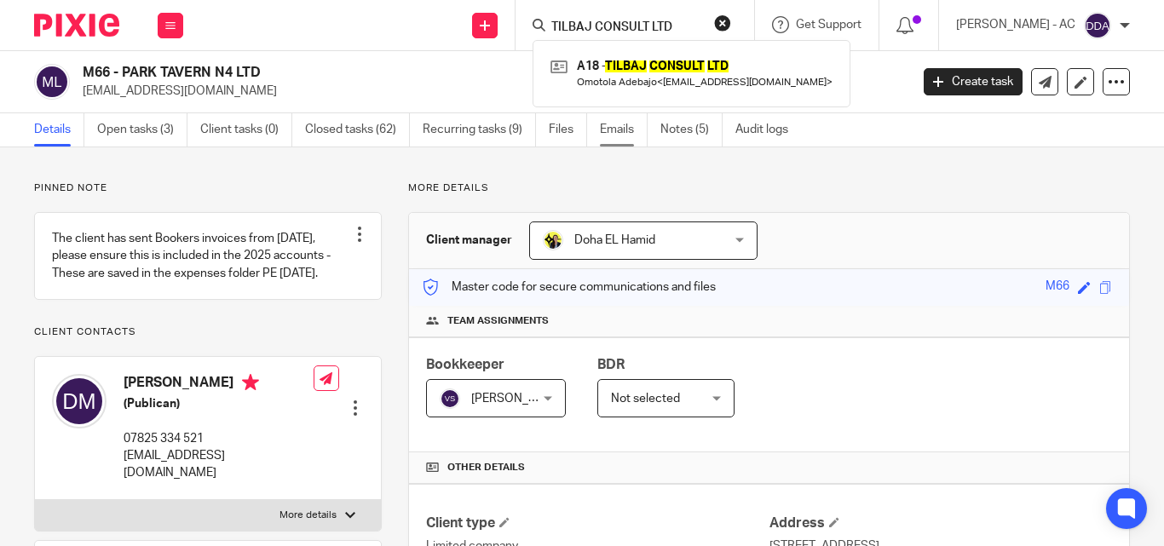
type input "TILBAJ CONSULT LTD"
drag, startPoint x: 736, startPoint y: 20, endPoint x: 627, endPoint y: 25, distance: 109.2
click at [731, 20] on button "reset" at bounding box center [722, 22] width 17 height 17
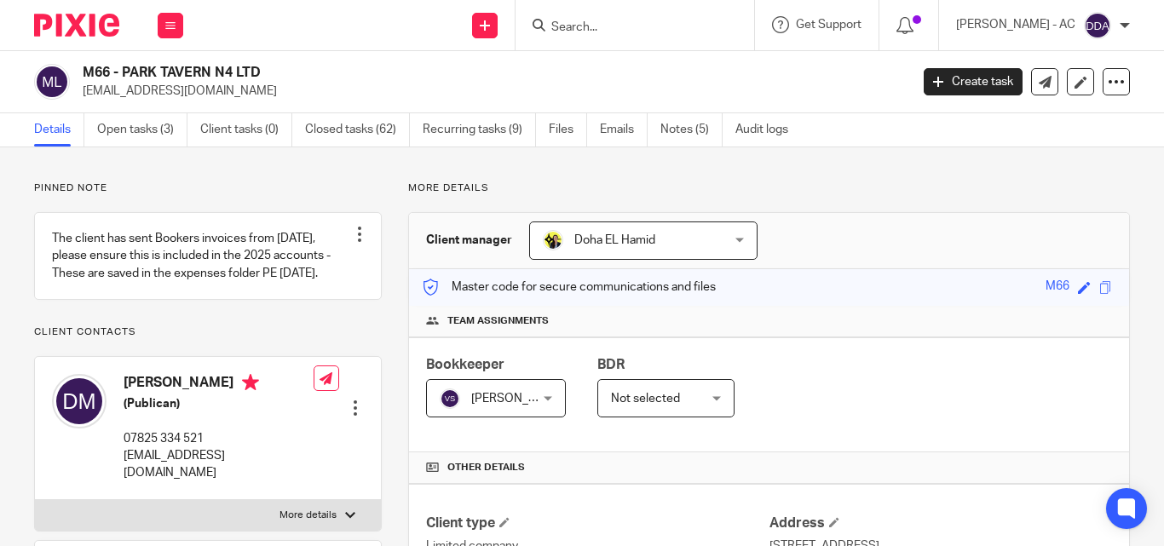
click at [625, 24] on input "Search" at bounding box center [626, 27] width 153 height 15
paste input "EBA CONSULTING GROUP LTD"
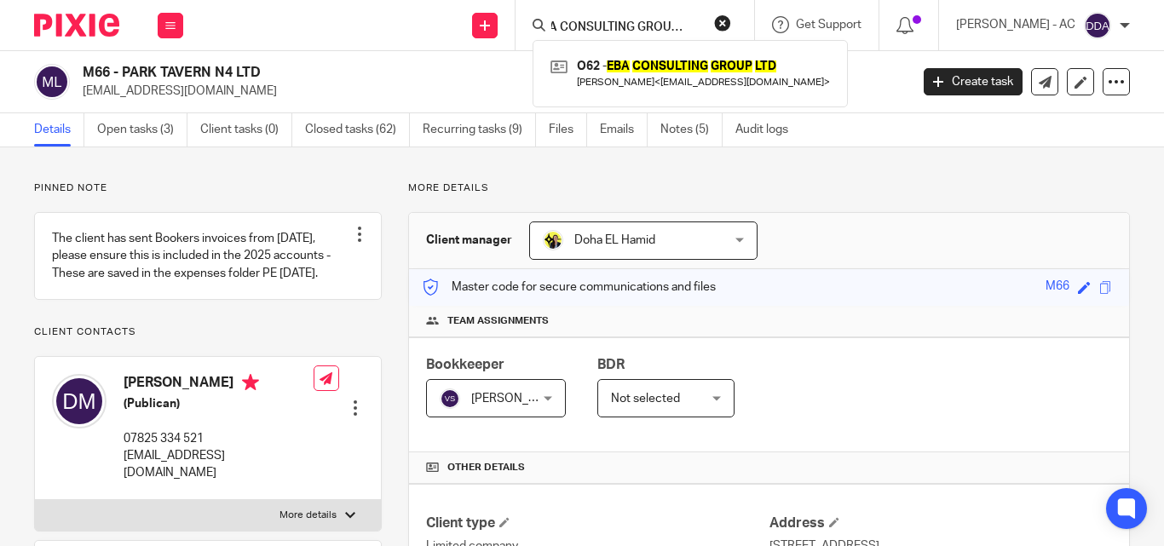
type input "EBA CONSULTING GROUP LTD"
drag, startPoint x: 739, startPoint y: 18, endPoint x: 619, endPoint y: 25, distance: 120.3
click at [731, 18] on button "reset" at bounding box center [722, 22] width 17 height 17
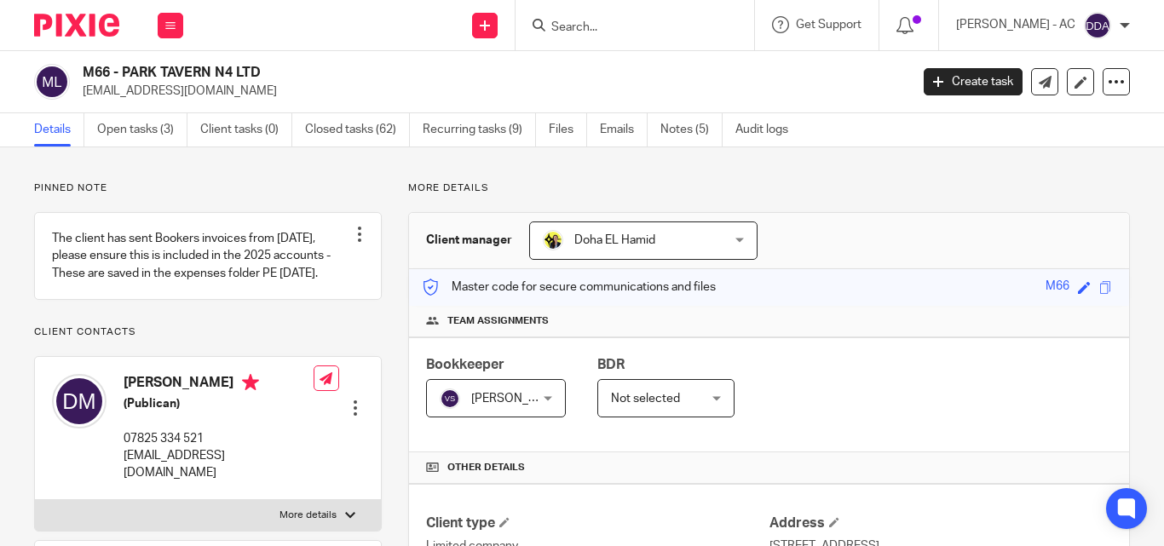
click at [619, 25] on input "Search" at bounding box center [626, 27] width 153 height 15
paste input "CHEF DEJI LTD"
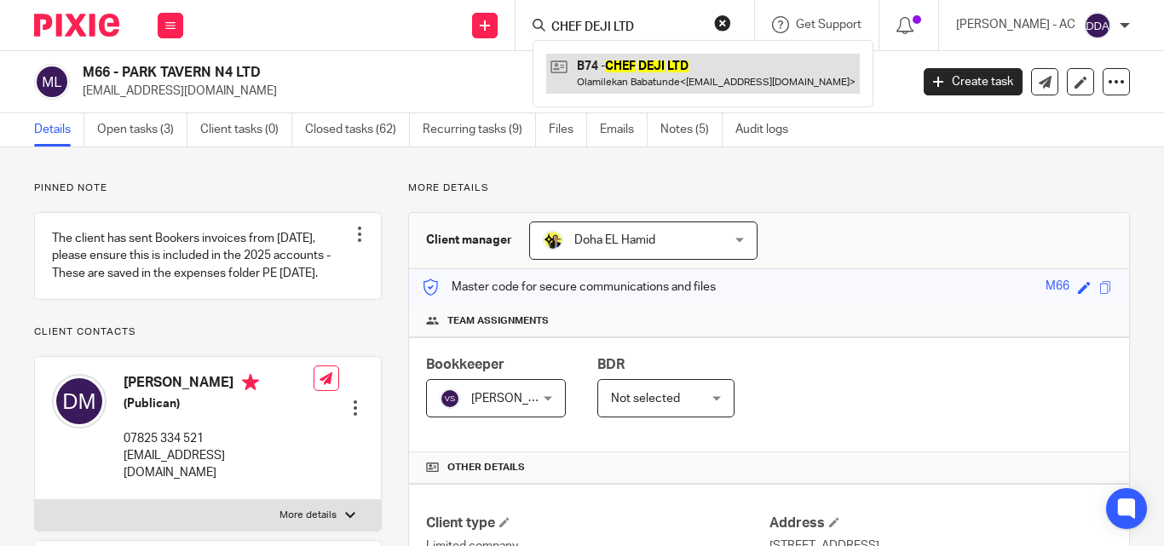
type input "CHEF DEJI LTD"
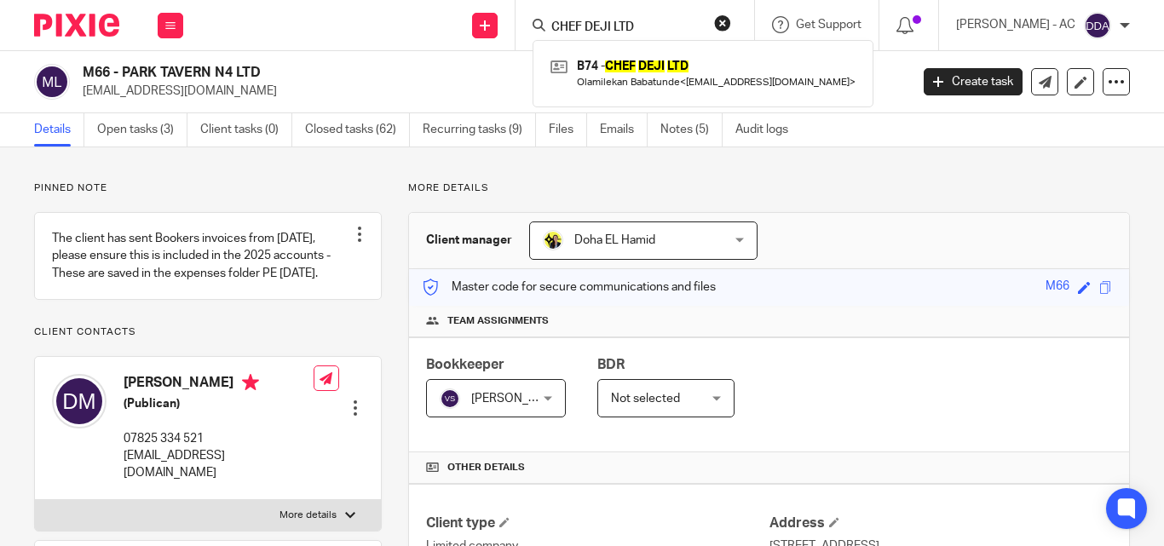
click at [731, 24] on button "reset" at bounding box center [722, 22] width 17 height 17
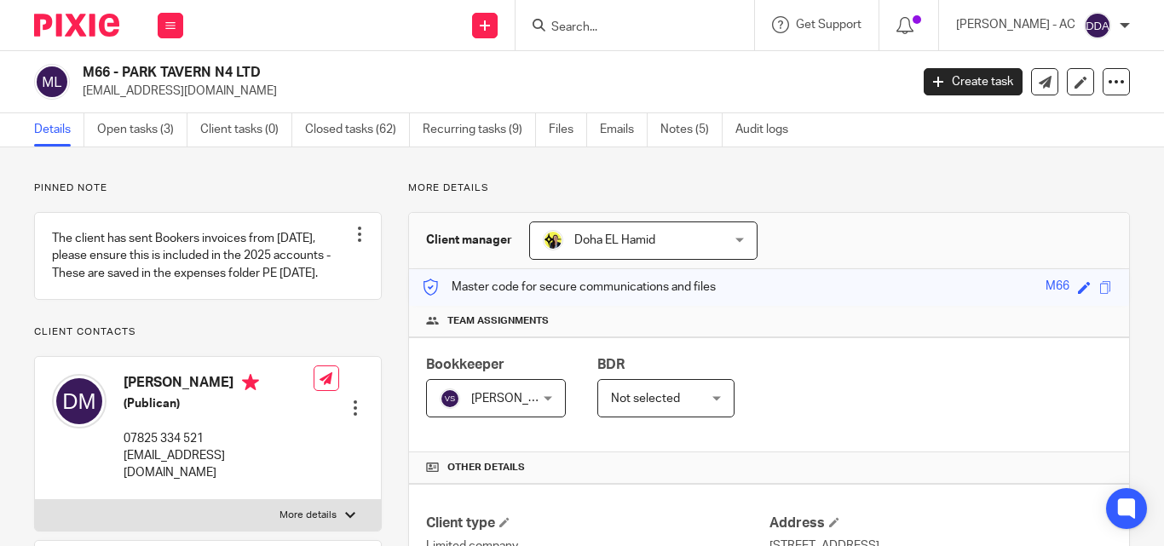
click at [680, 32] on input "Search" at bounding box center [626, 27] width 153 height 15
paste input "BROADCITE MUSIC PUBLISHING LTD"
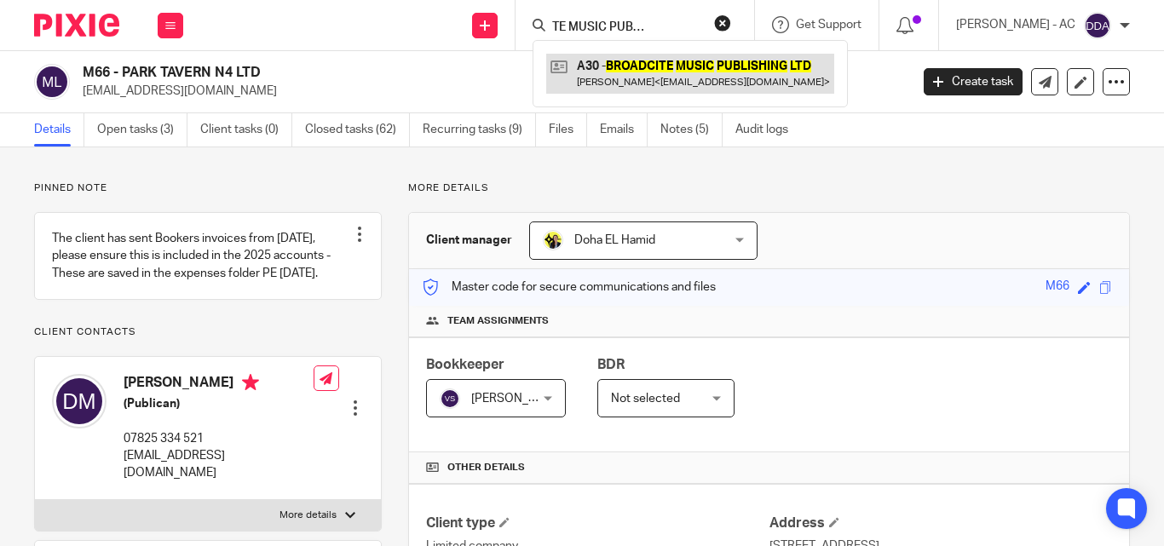
type input "BROADCITE MUSIC PUBLISHING LTD"
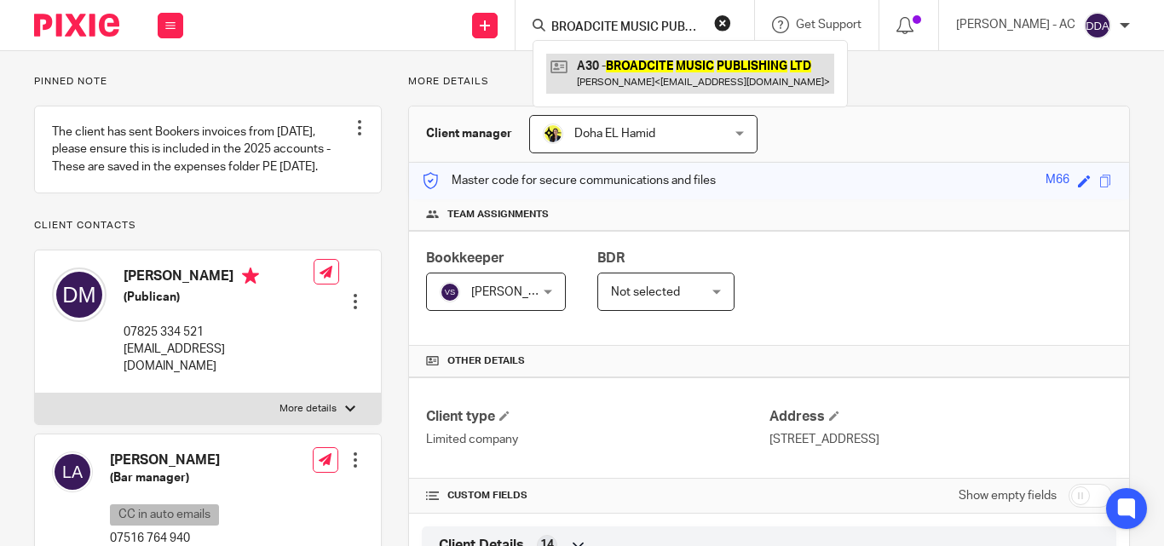
scroll to position [85, 0]
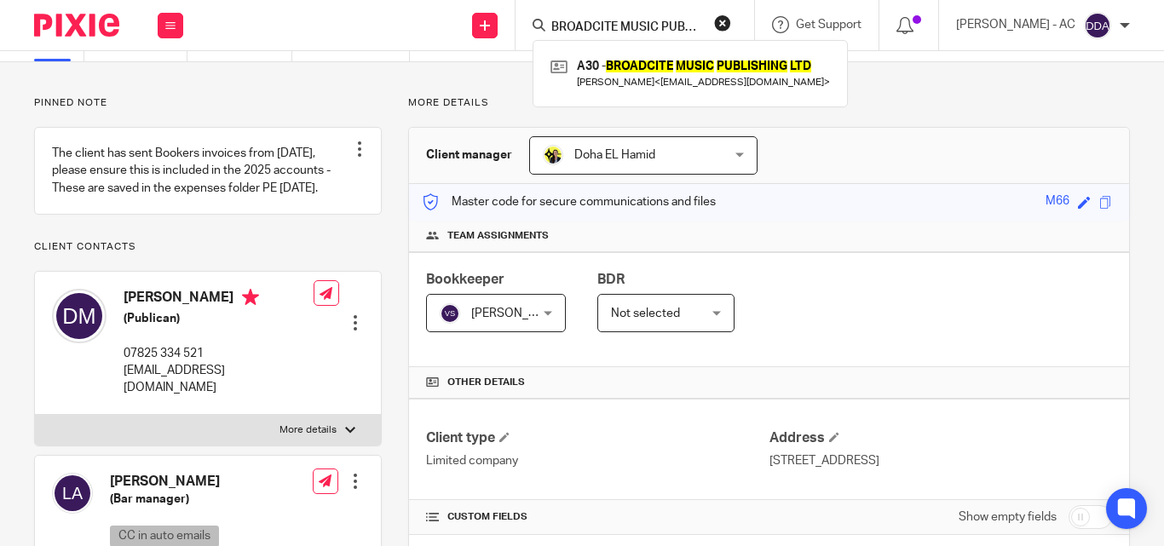
click at [731, 17] on button "reset" at bounding box center [722, 22] width 17 height 17
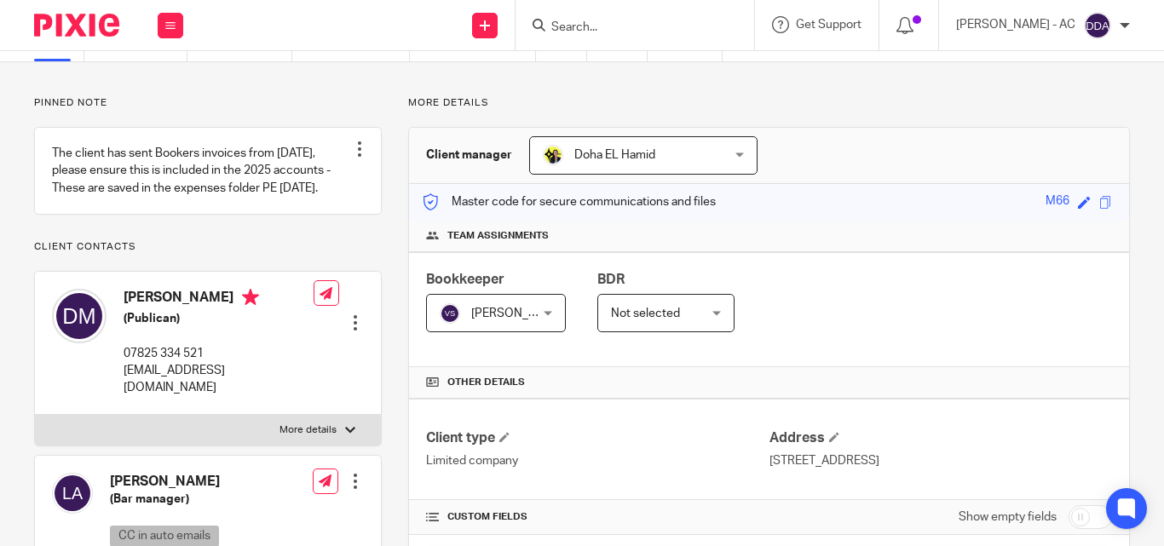
click at [678, 28] on input "Search" at bounding box center [626, 27] width 153 height 15
paste input "TEAM SILK LTD"
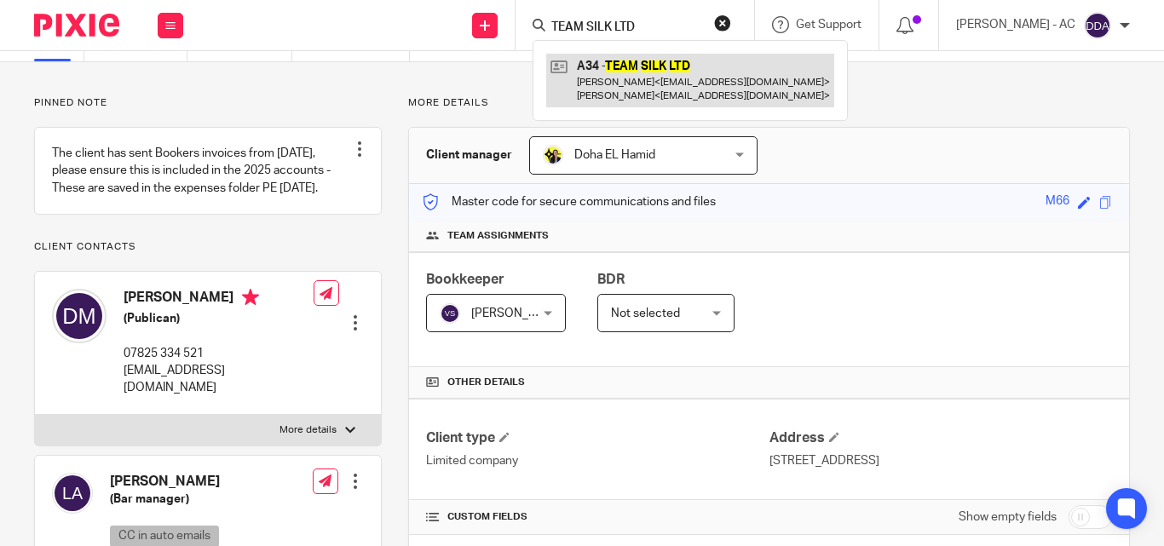
type input "TEAM SILK LTD"
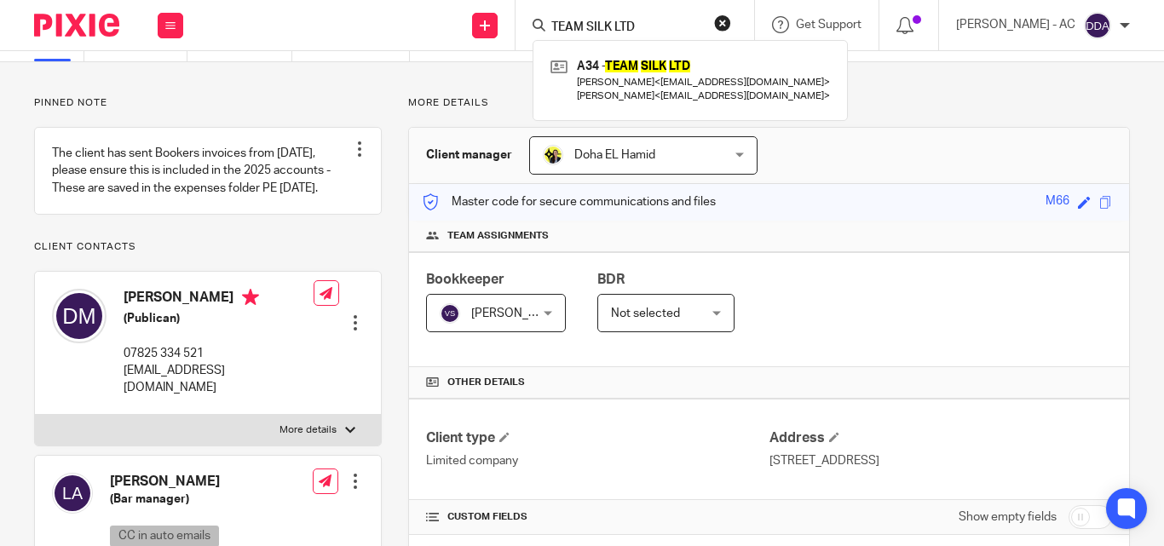
click at [731, 24] on button "reset" at bounding box center [722, 22] width 17 height 17
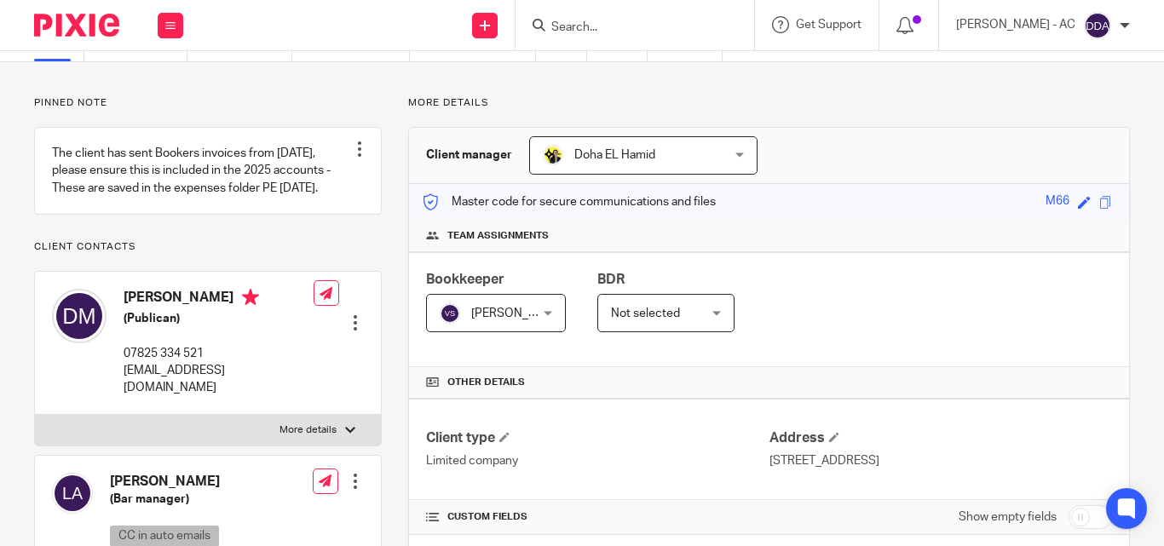
click at [632, 23] on input "Search" at bounding box center [626, 27] width 153 height 15
paste input "HISE LOGISTICS LTD"
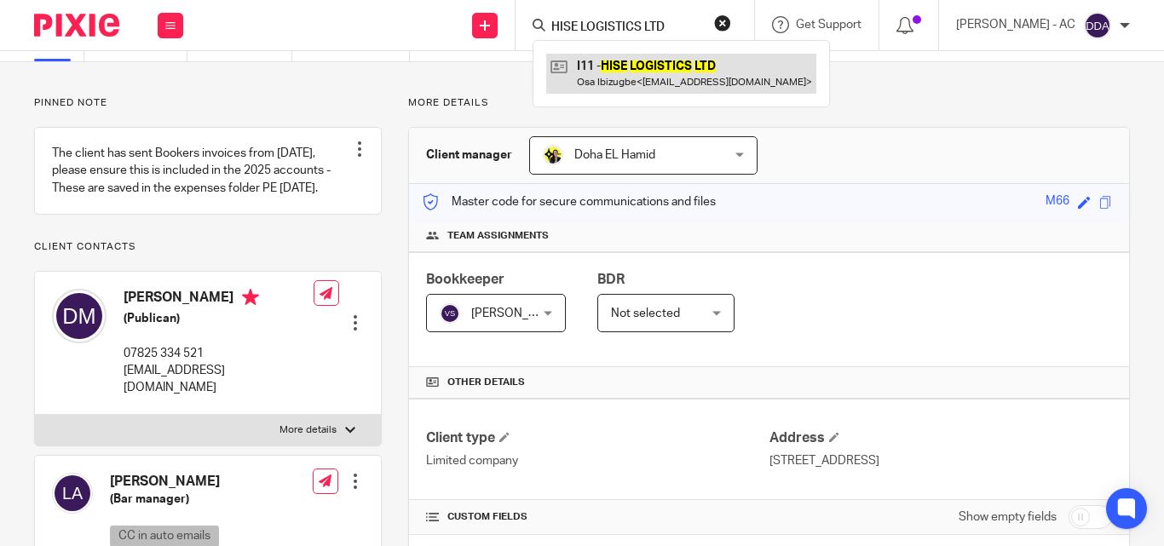
type input "HISE LOGISTICS LTD"
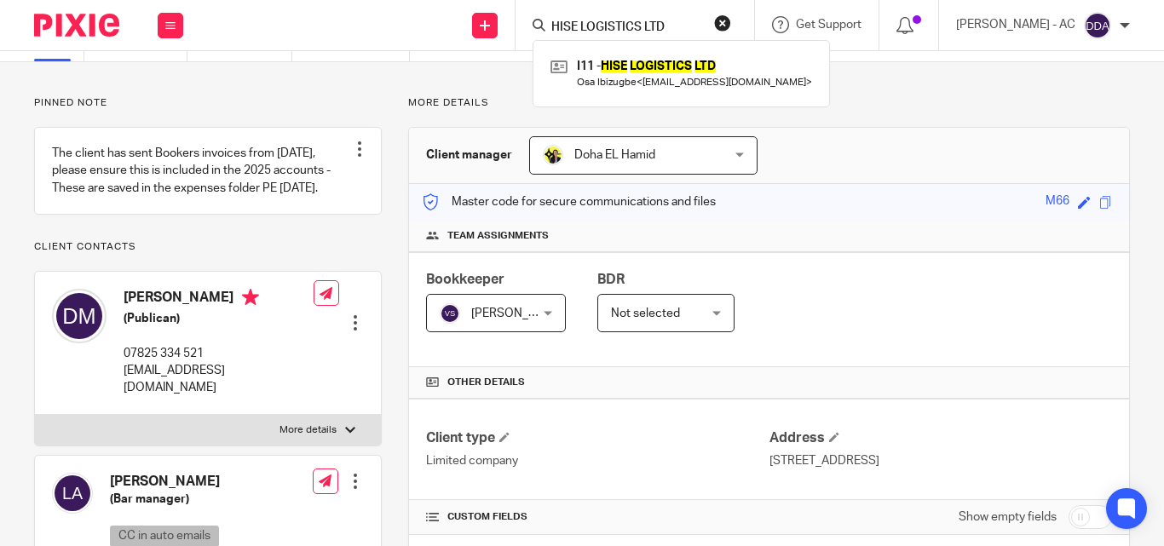
click at [731, 19] on button "reset" at bounding box center [722, 22] width 17 height 17
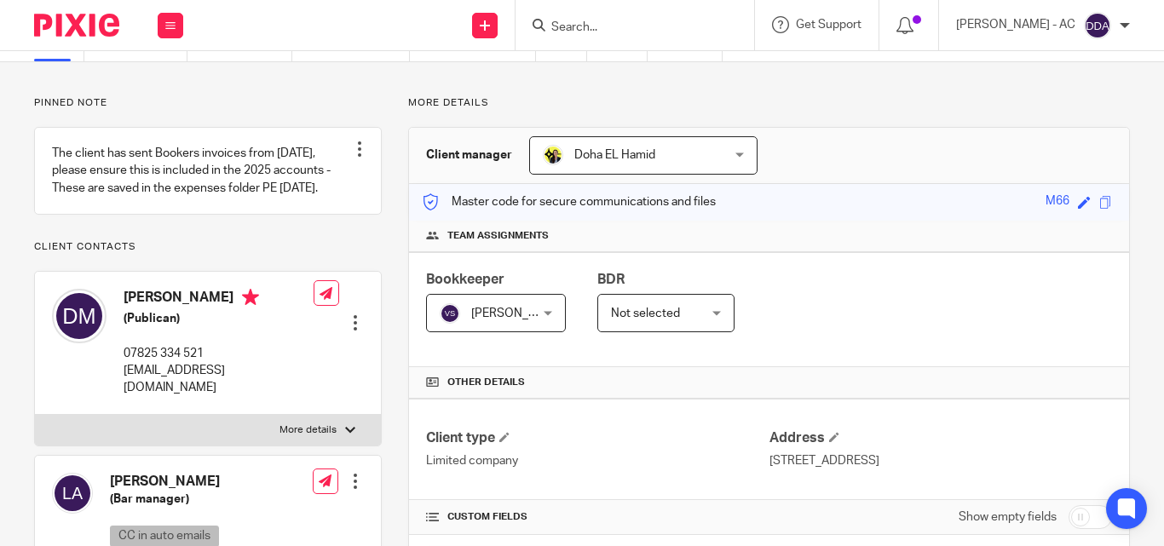
click at [654, 31] on input "Search" at bounding box center [626, 27] width 153 height 15
paste input "IKEJU LTD"
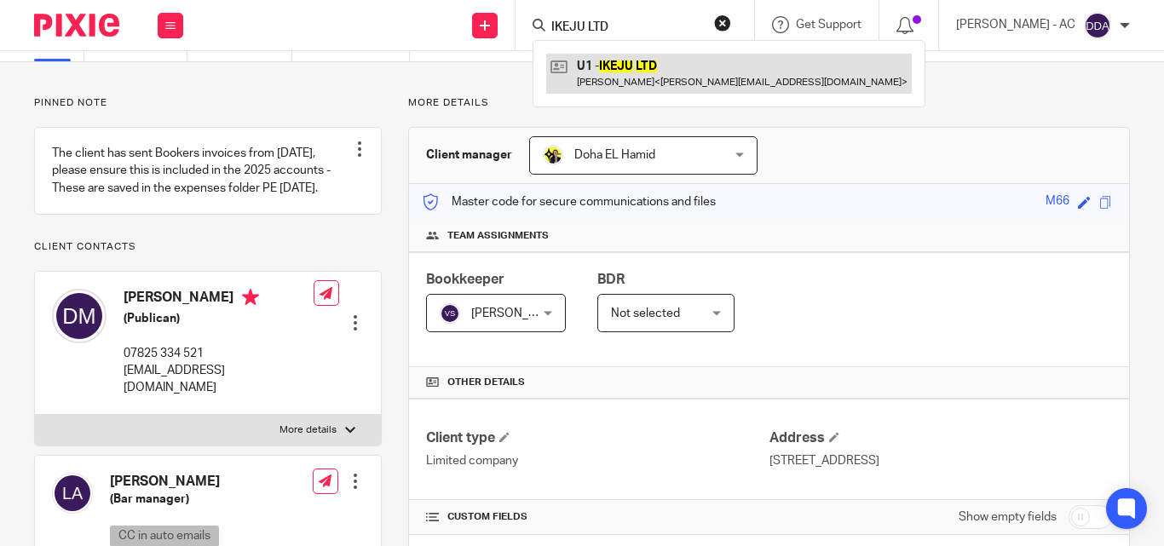
type input "IKEJU LTD"
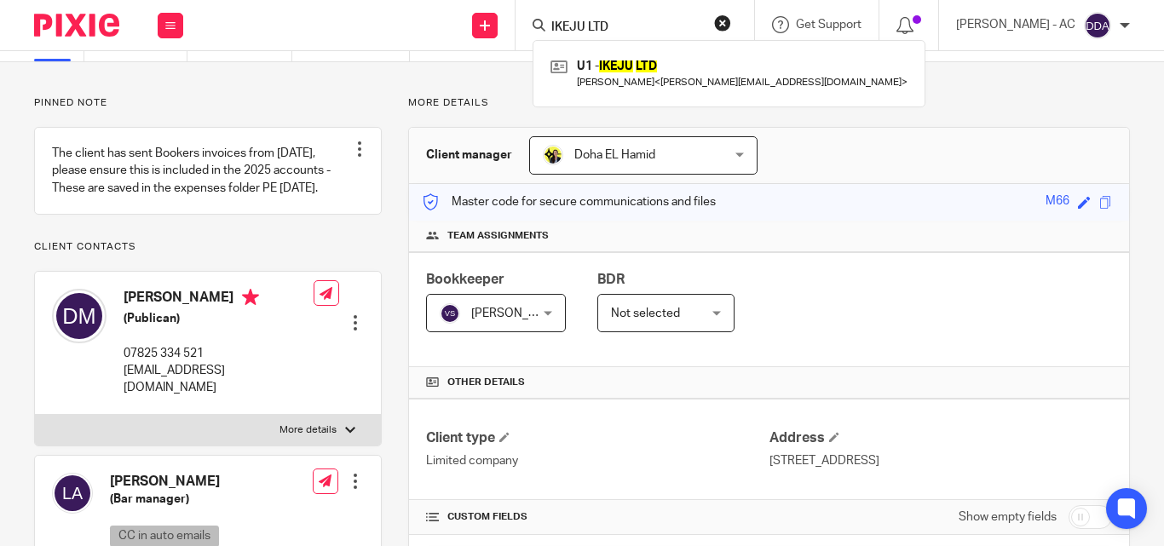
click at [731, 20] on button "reset" at bounding box center [722, 22] width 17 height 17
click at [649, 26] on input "Search" at bounding box center [626, 27] width 153 height 15
paste input "MONETARISM WORTH PRODUCTIONS LTD"
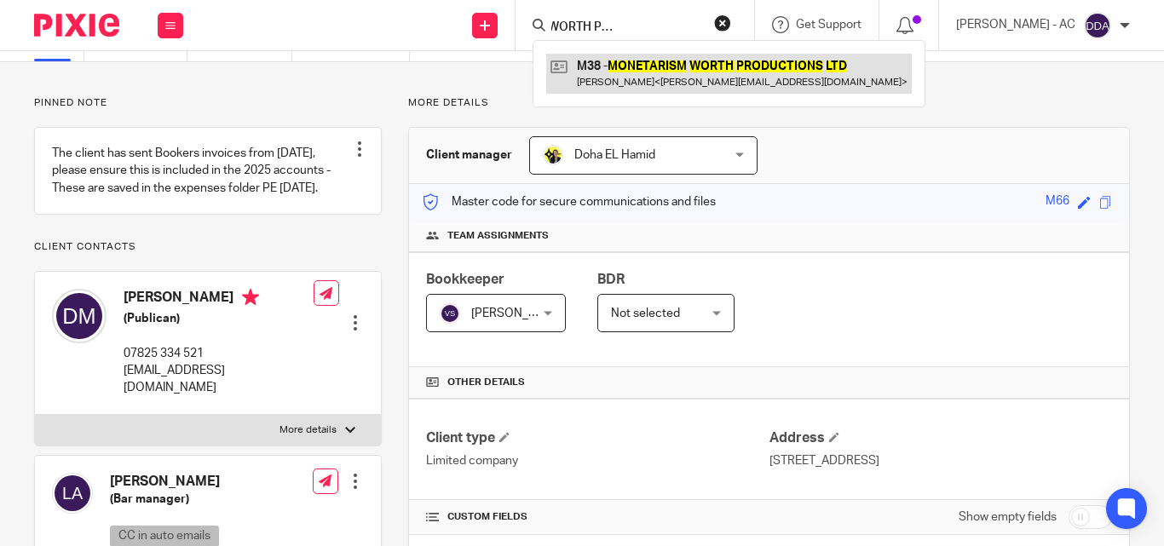
type input "MONETARISM WORTH PRODUCTIONS LTD"
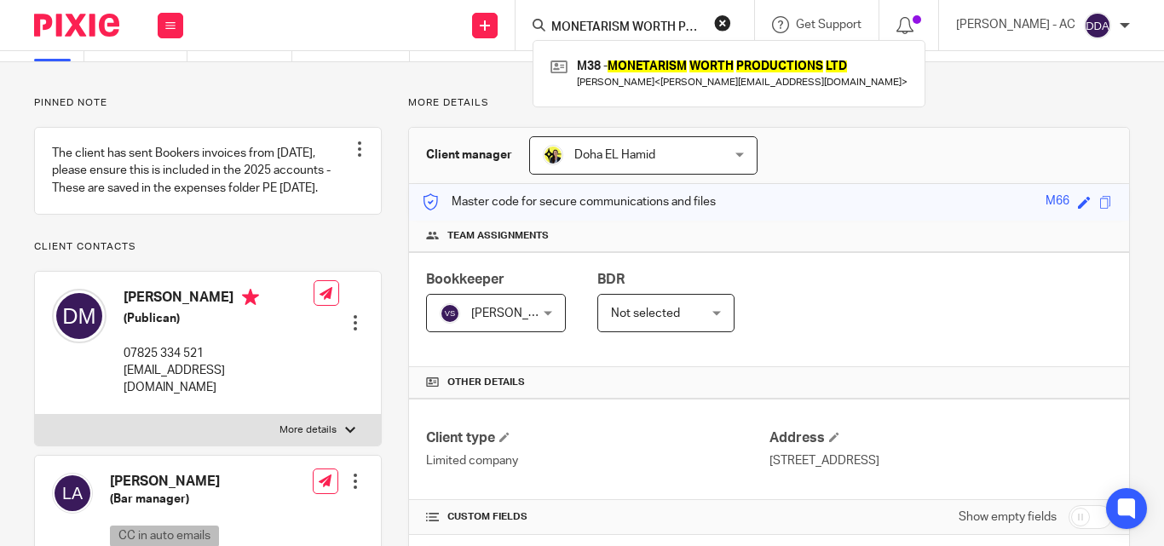
click at [731, 22] on button "reset" at bounding box center [722, 22] width 17 height 17
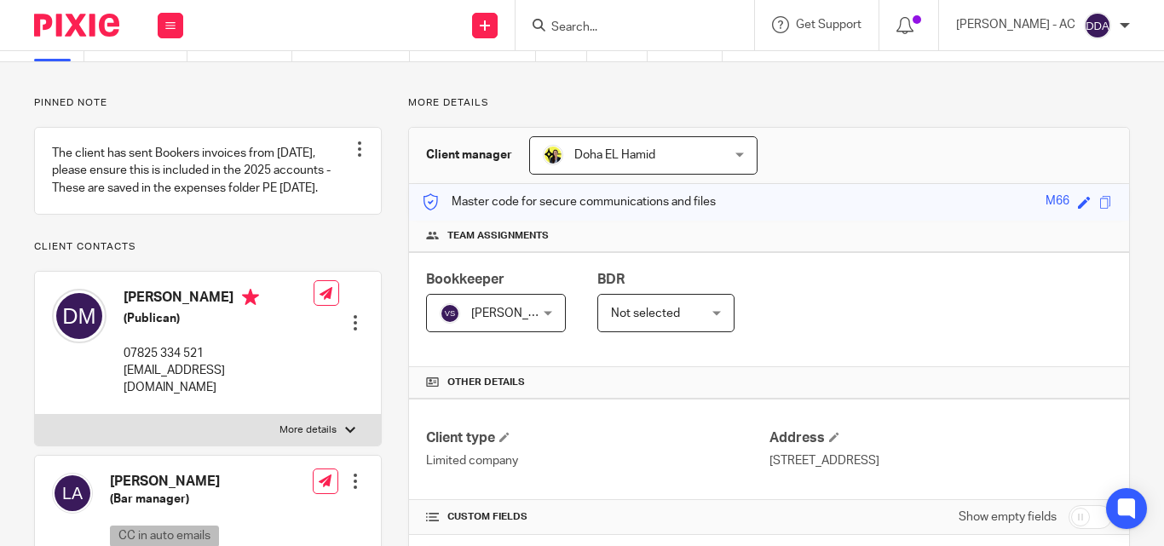
click at [674, 28] on input "Search" at bounding box center [626, 27] width 153 height 15
paste input "S. CALLAGHAN H. V. CONSTRUCTION LTD."
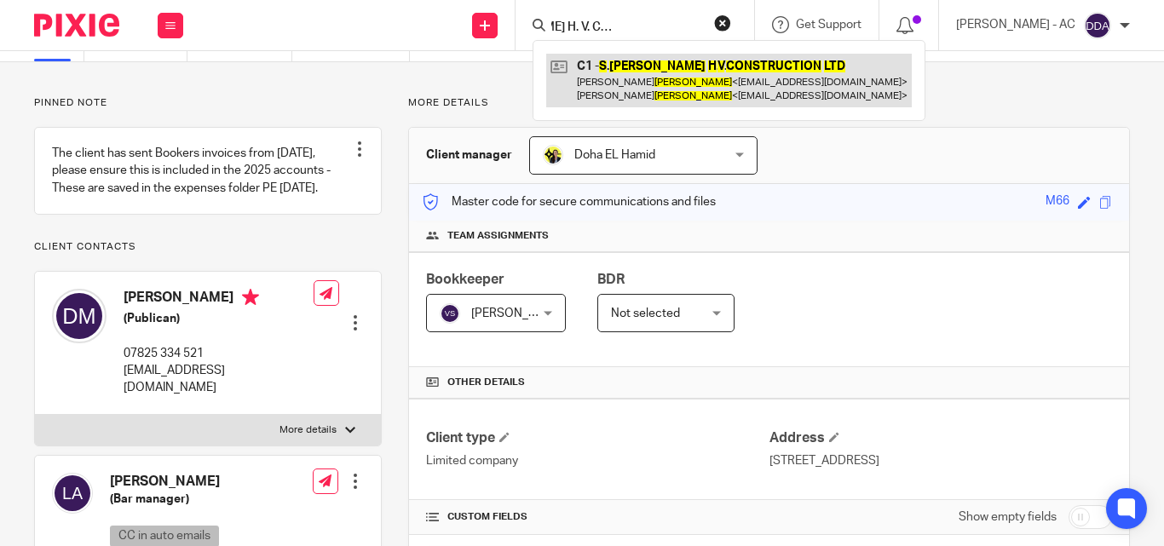
type input "S. CALLAGHAN H. V. CONSTRUCTION LTD."
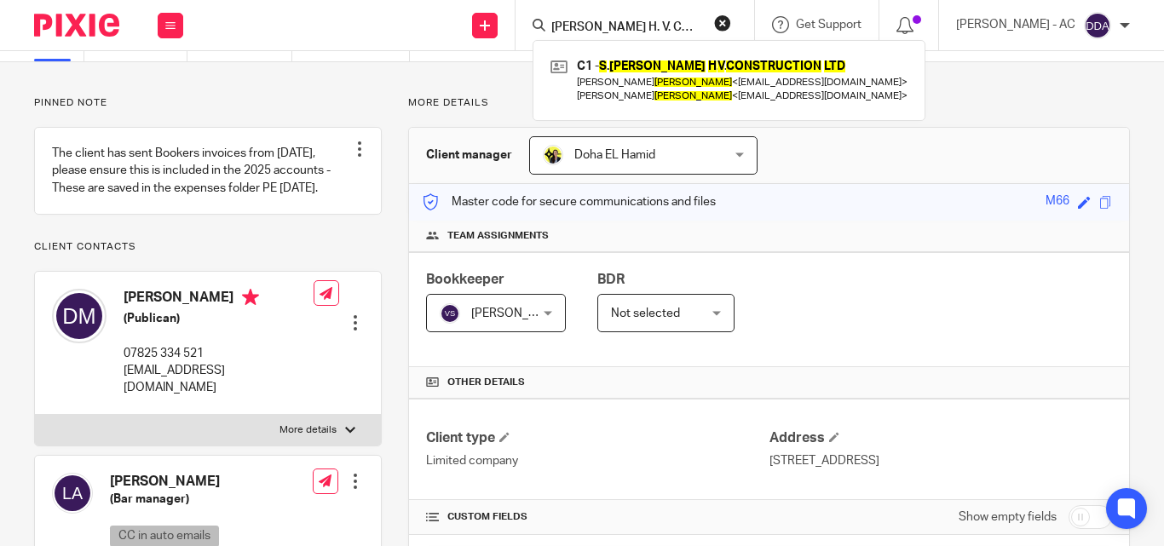
click at [731, 21] on button "reset" at bounding box center [722, 22] width 17 height 17
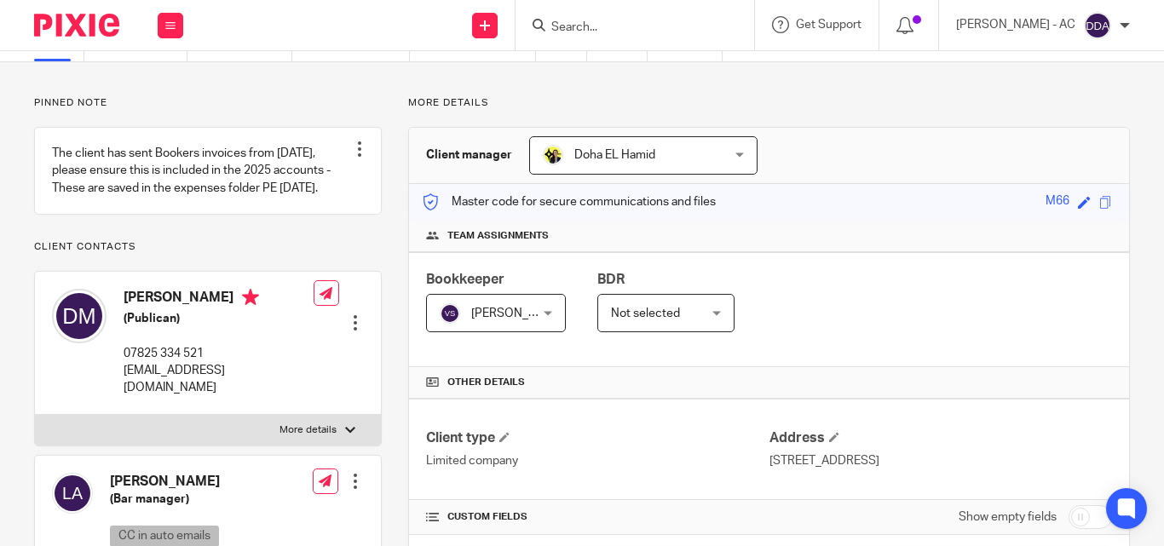
click at [668, 21] on input "Search" at bounding box center [626, 27] width 153 height 15
paste input "PINK SALT STUDIOS LIMITED"
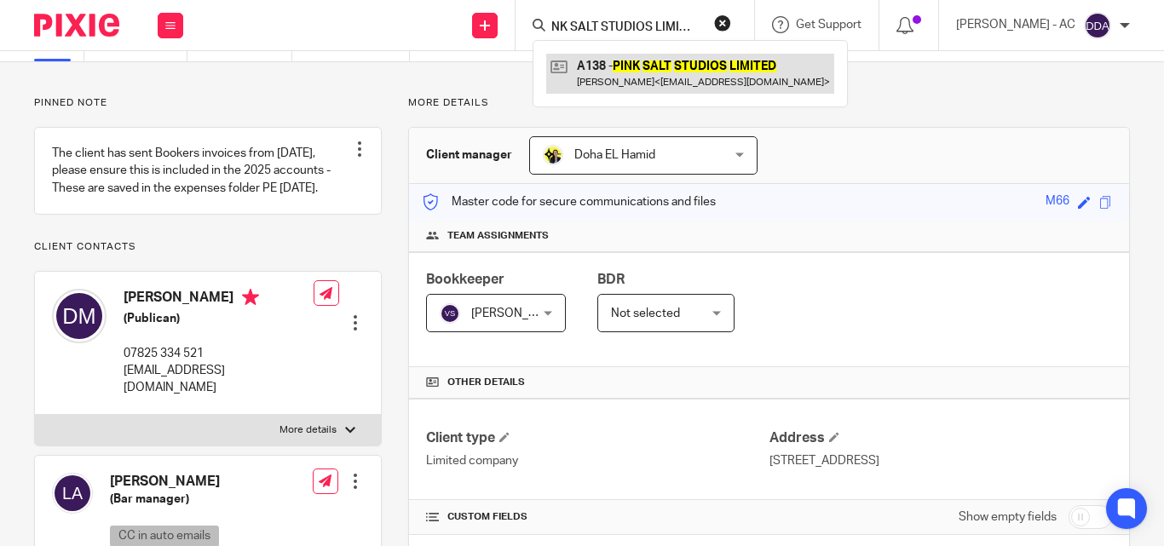
type input "PINK SALT STUDIOS LIMITED"
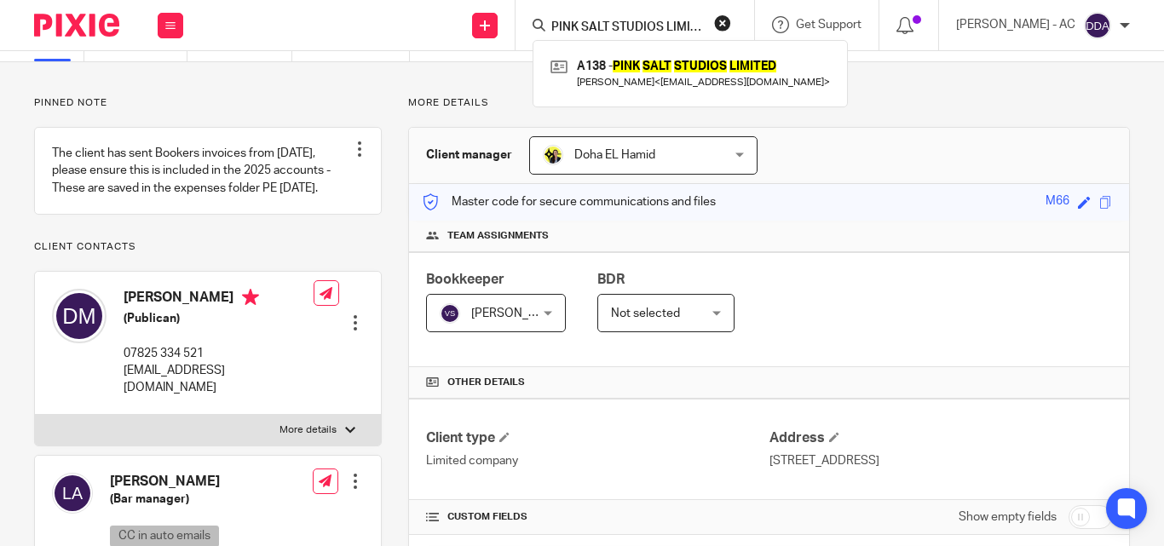
click at [731, 26] on button "reset" at bounding box center [722, 22] width 17 height 17
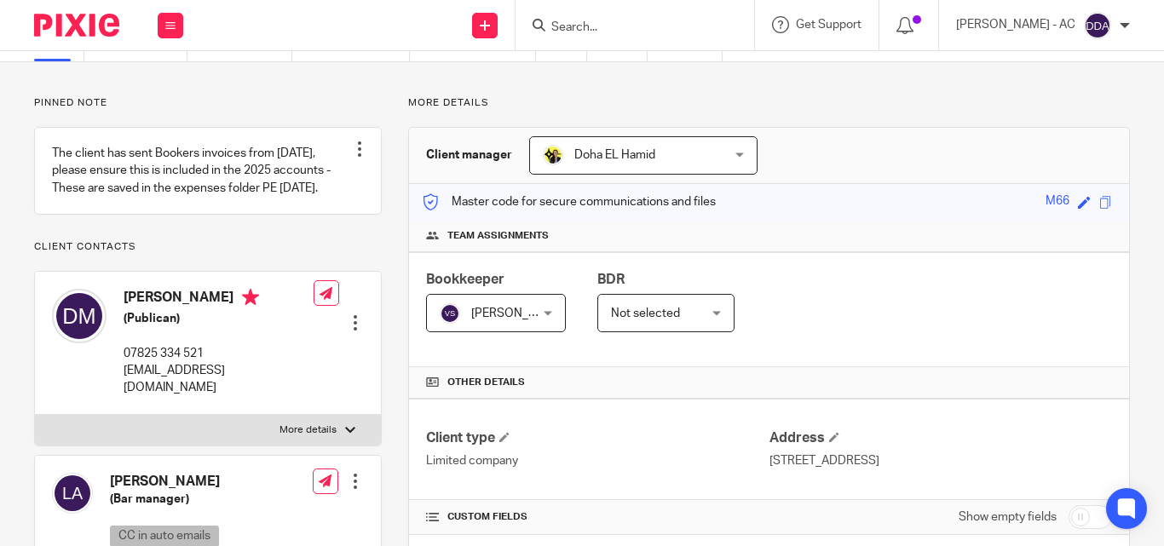
click at [687, 26] on input "Search" at bounding box center [626, 27] width 153 height 15
paste input "CHRONOS MEDIA LTD"
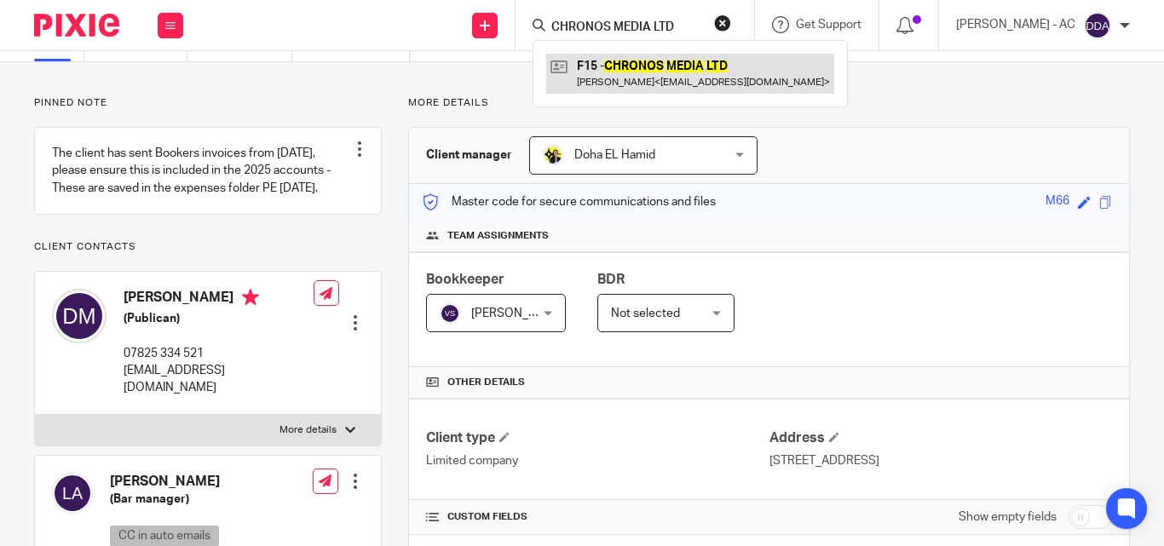
type input "CHRONOS MEDIA LTD"
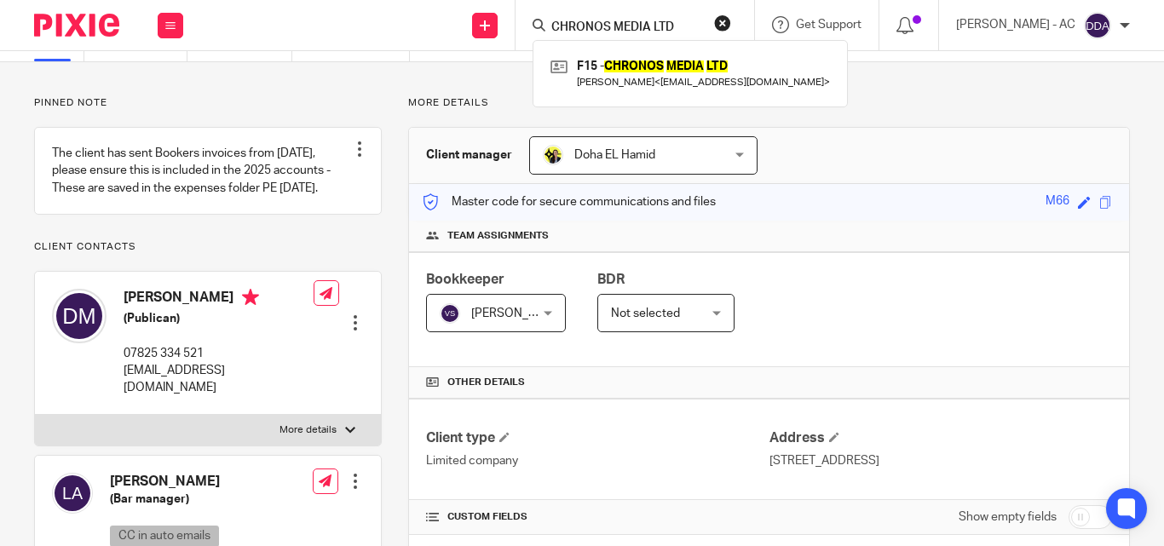
click at [731, 22] on button "reset" at bounding box center [722, 22] width 17 height 17
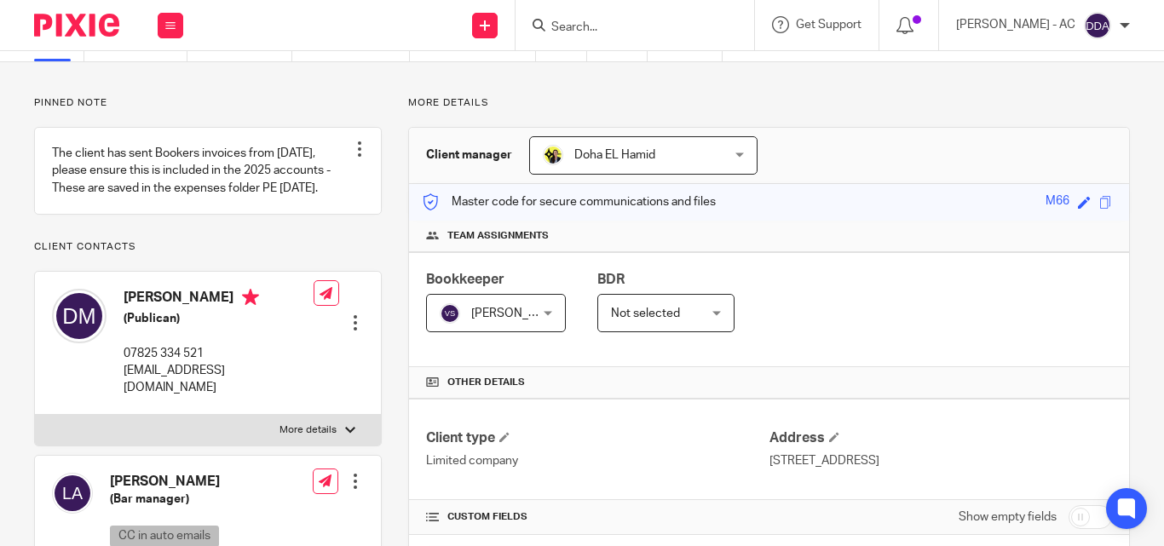
click at [668, 22] on input "Search" at bounding box center [626, 27] width 153 height 15
paste input "WONGTON LTD"
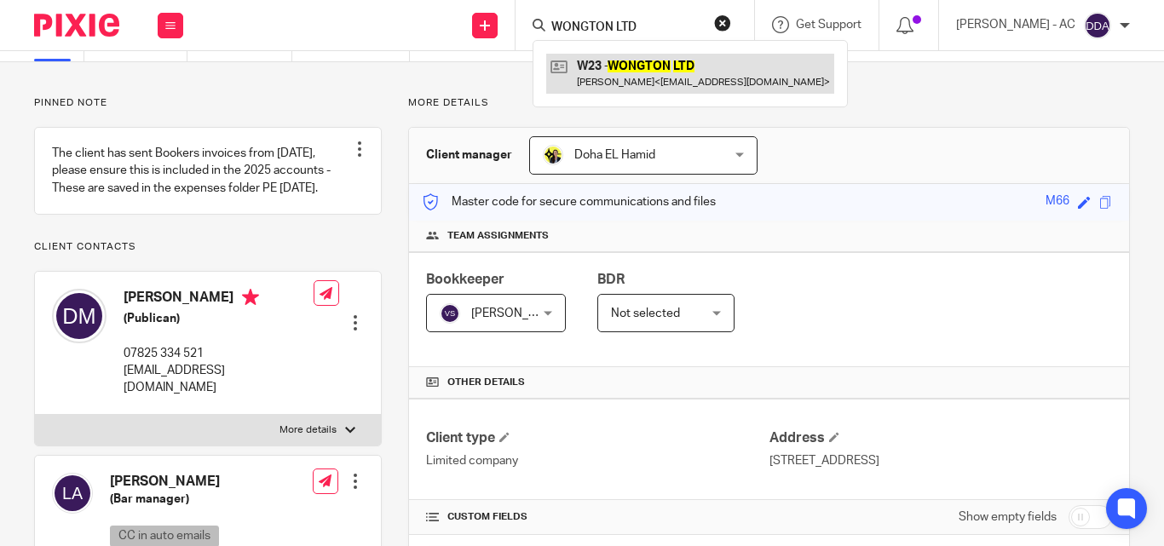
type input "WONGTON LTD"
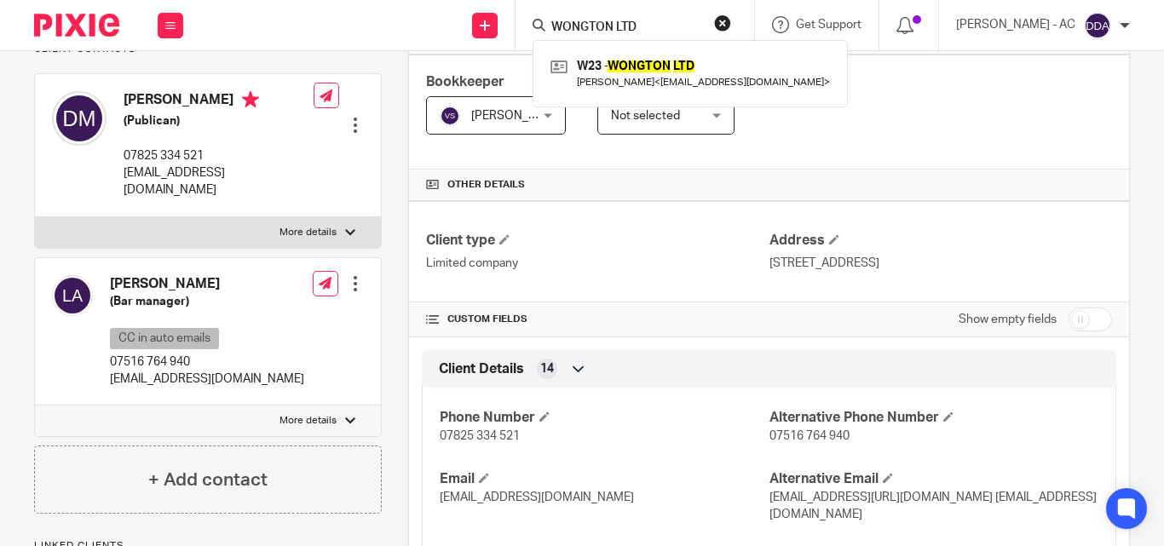
scroll to position [341, 0]
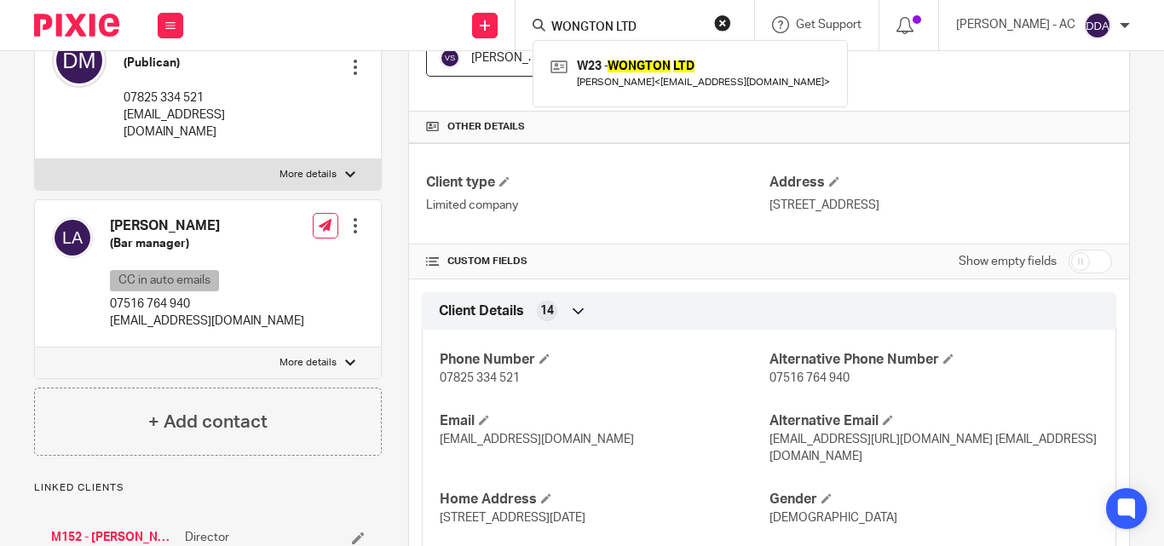
drag, startPoint x: 735, startPoint y: 21, endPoint x: 706, endPoint y: 24, distance: 28.2
click at [731, 21] on button "reset" at bounding box center [722, 22] width 17 height 17
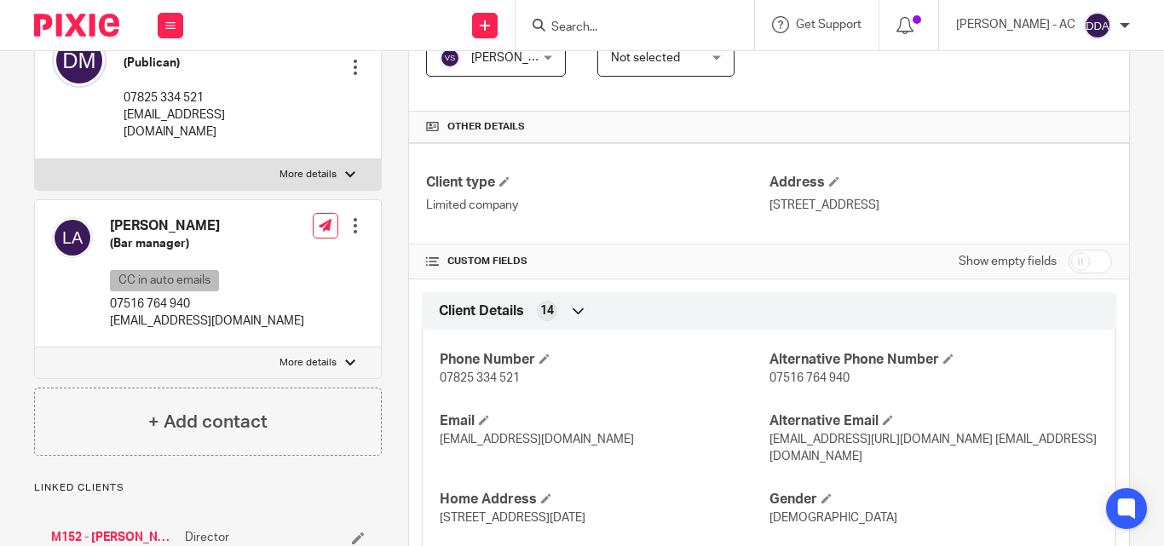
click at [679, 26] on input "Search" at bounding box center [626, 27] width 153 height 15
paste input "MMS CABLE JOINTING LTD"
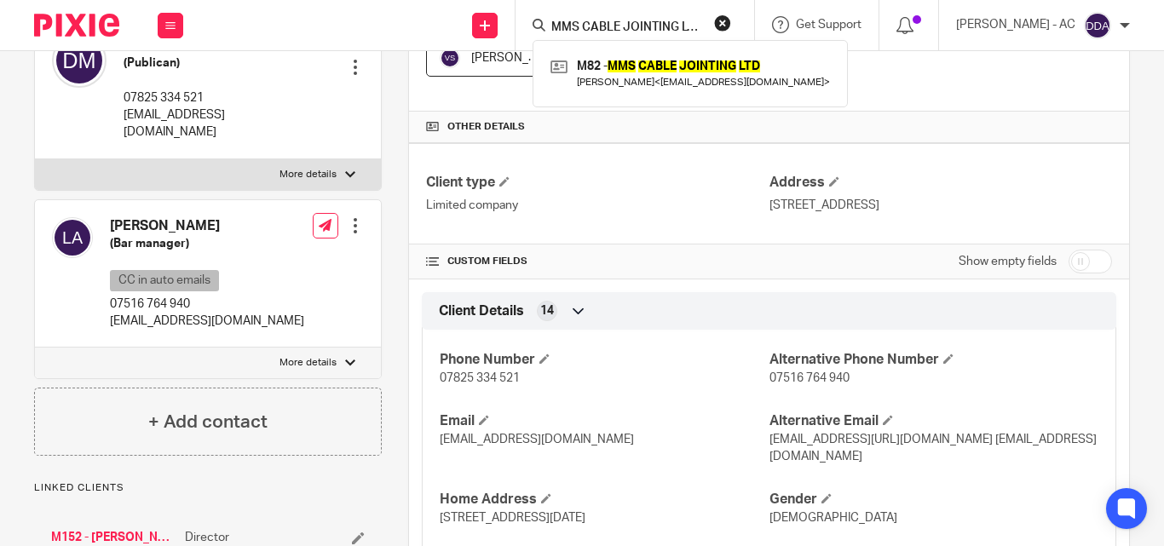
type input "MMS CABLE JOINTING LTD"
click at [731, 20] on button "reset" at bounding box center [722, 22] width 17 height 17
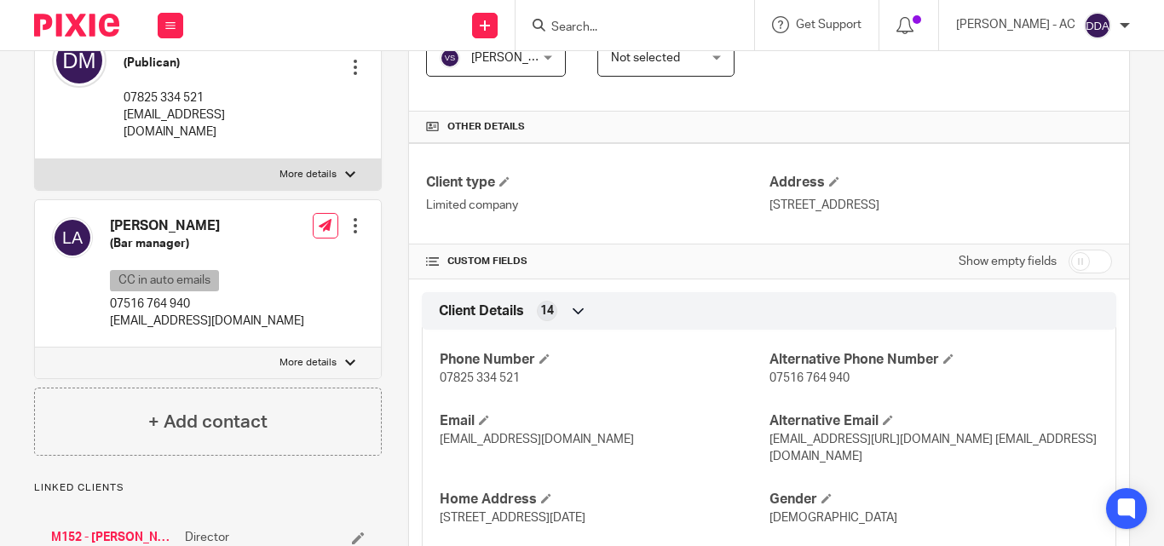
click at [665, 26] on input "Search" at bounding box center [626, 27] width 153 height 15
paste input "INCISE COSMETICS LTD"
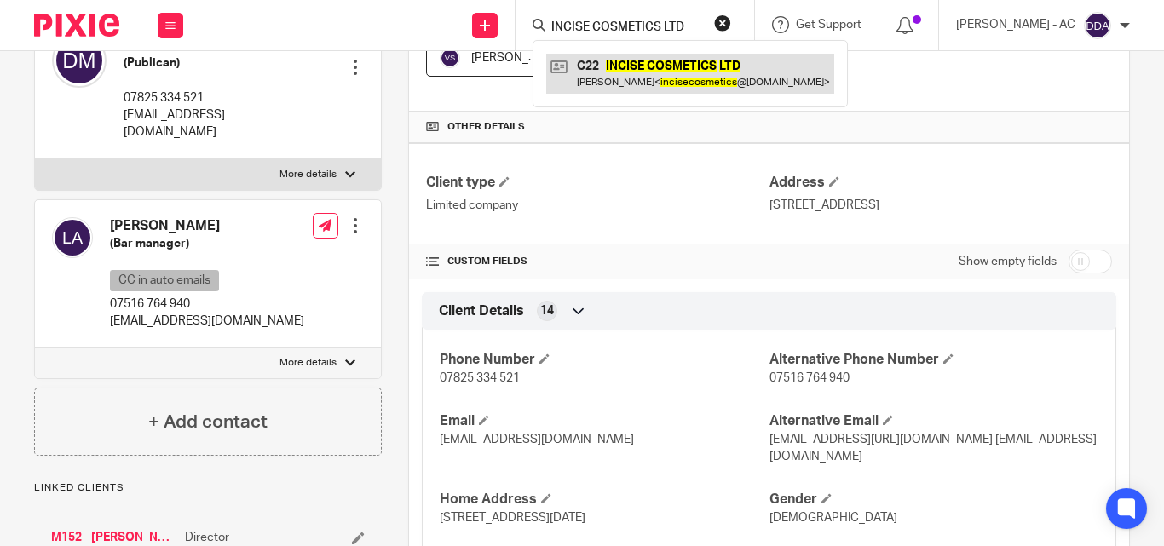
type input "INCISE COSMETICS LTD"
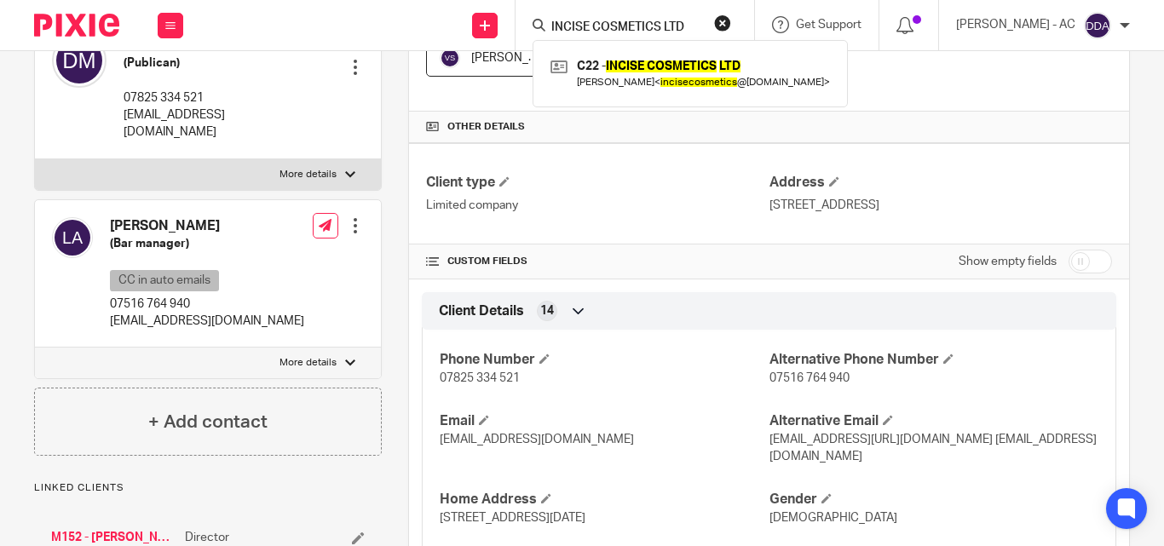
click at [731, 21] on button "reset" at bounding box center [722, 22] width 17 height 17
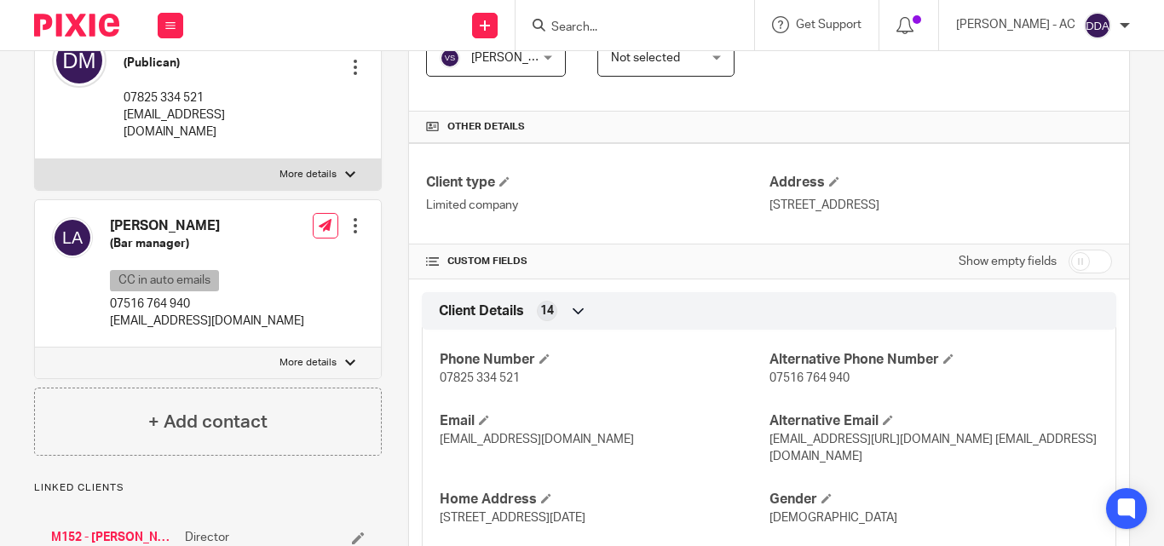
click at [651, 24] on input "Search" at bounding box center [626, 27] width 153 height 15
paste input "SKIN FILTRATOR LTD"
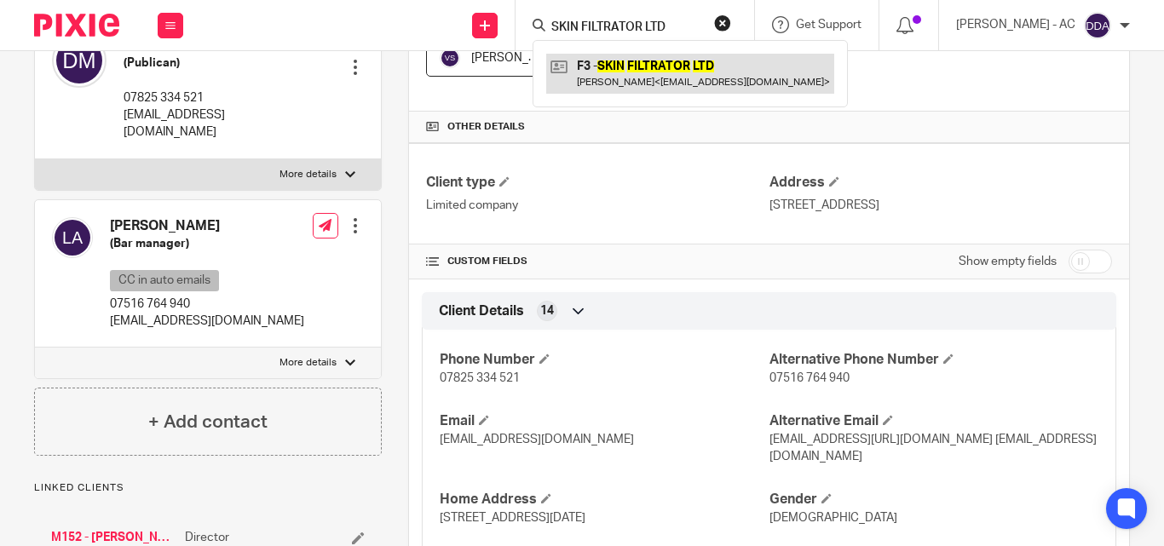
type input "SKIN FILTRATOR LTD"
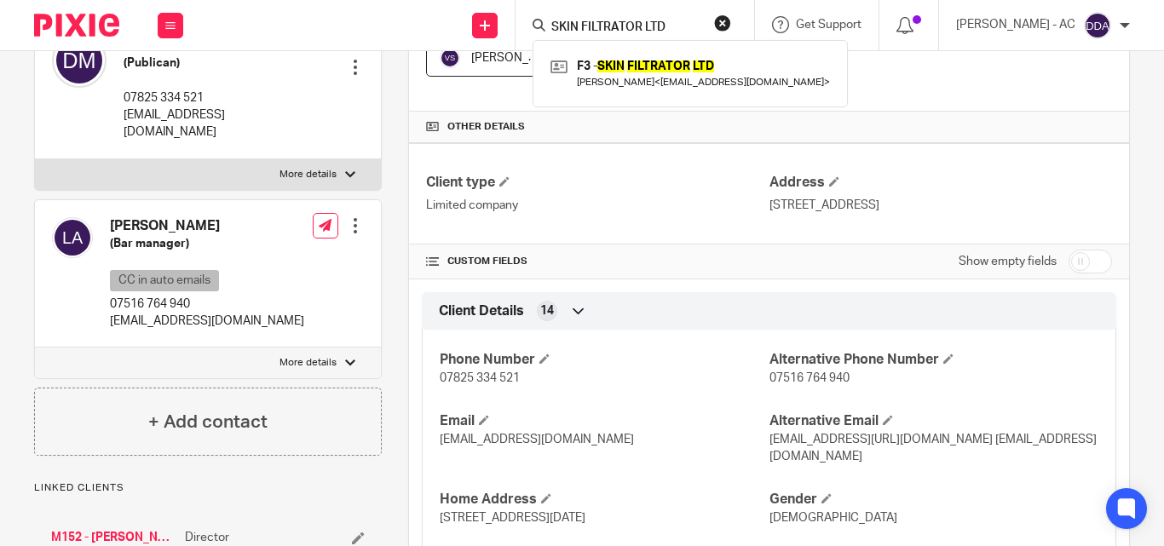
click at [731, 22] on button "reset" at bounding box center [722, 22] width 17 height 17
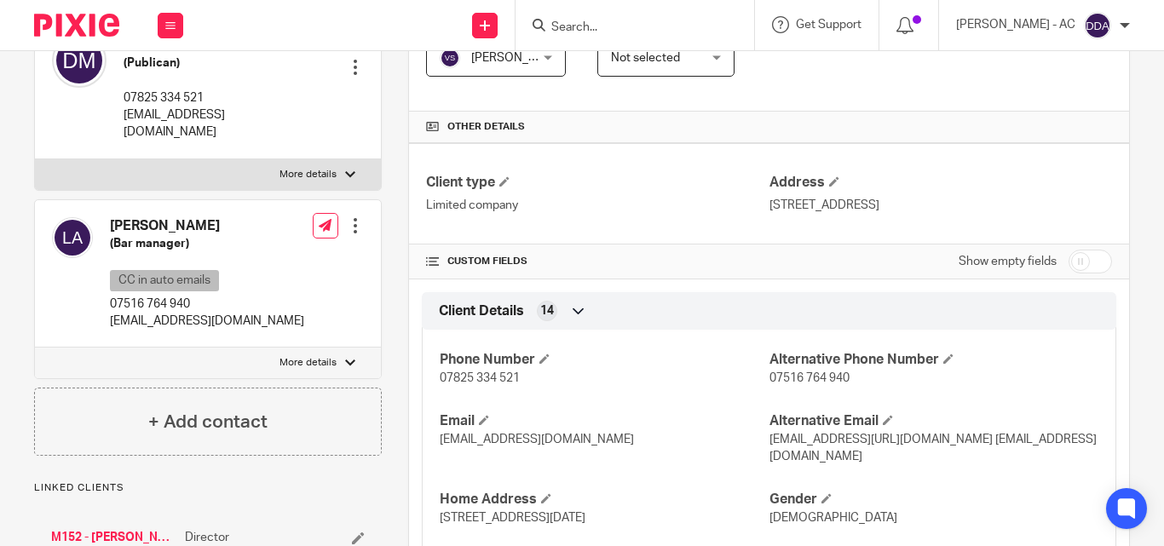
drag, startPoint x: 657, startPoint y: 3, endPoint x: 640, endPoint y: 25, distance: 27.3
click at [655, 13] on div at bounding box center [635, 25] width 239 height 50
click at [636, 29] on input "Search" at bounding box center [626, 27] width 153 height 15
paste input "SDS WRITING LIMITED"
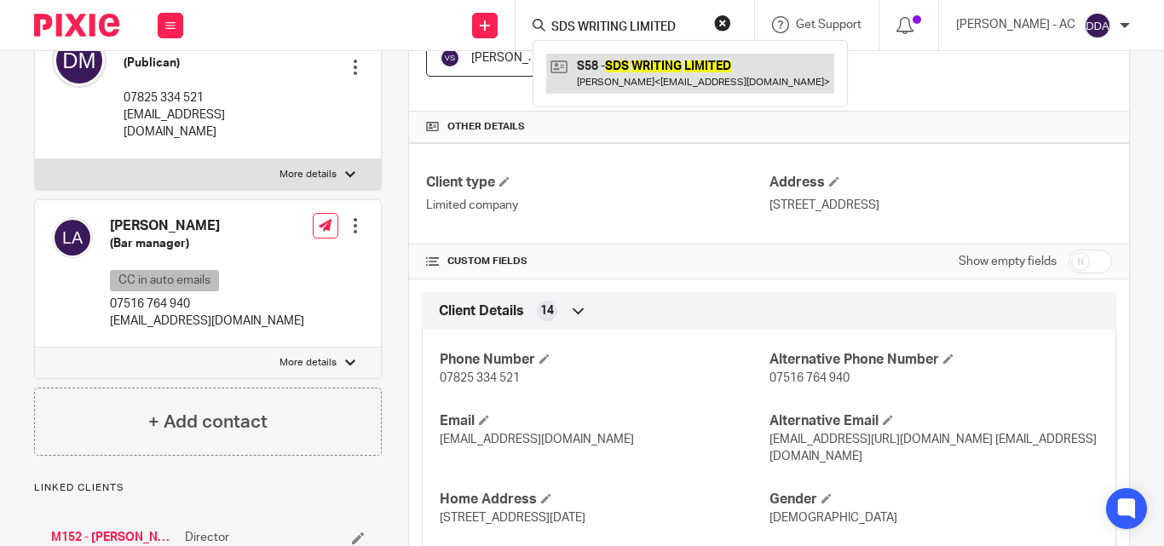
type input "SDS WRITING LIMITED"
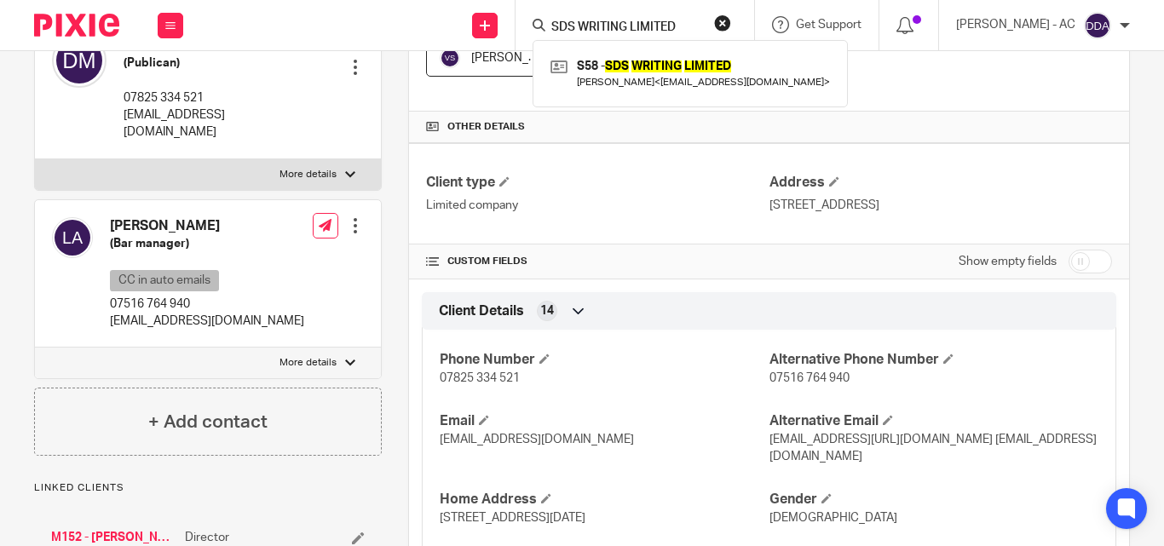
click at [731, 15] on button "reset" at bounding box center [722, 22] width 17 height 17
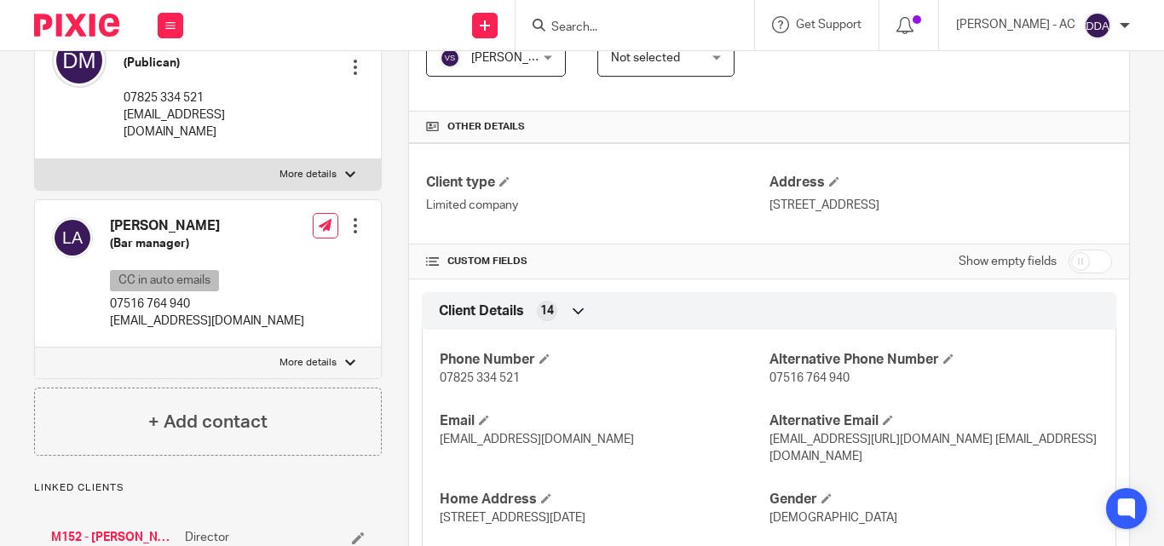
click at [682, 31] on input "Search" at bounding box center [626, 27] width 153 height 15
paste input "WORDS AND PHOTOS LTD"
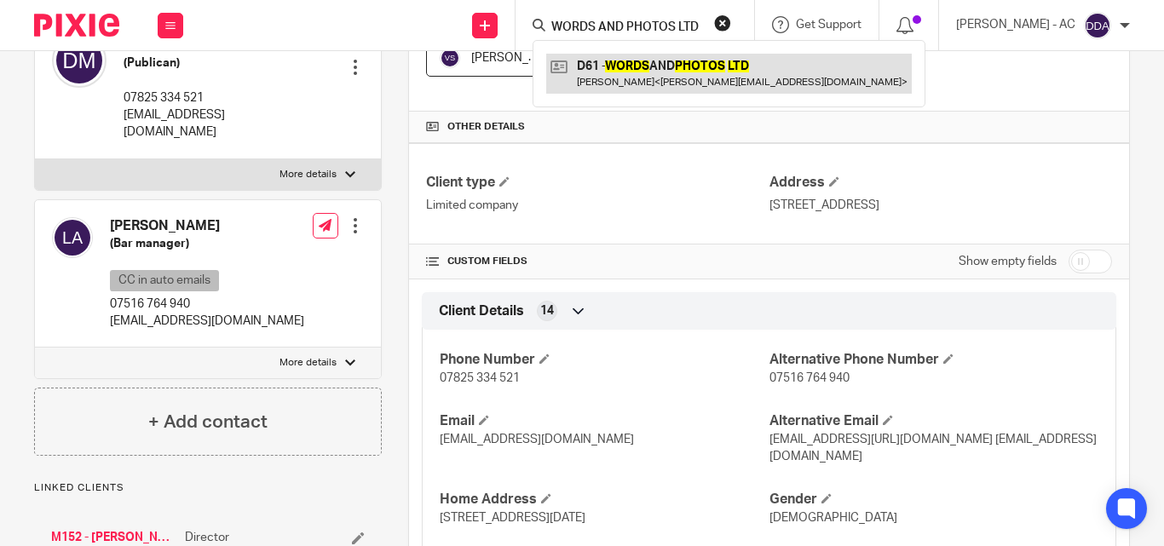
type input "WORDS AND PHOTOS LTD"
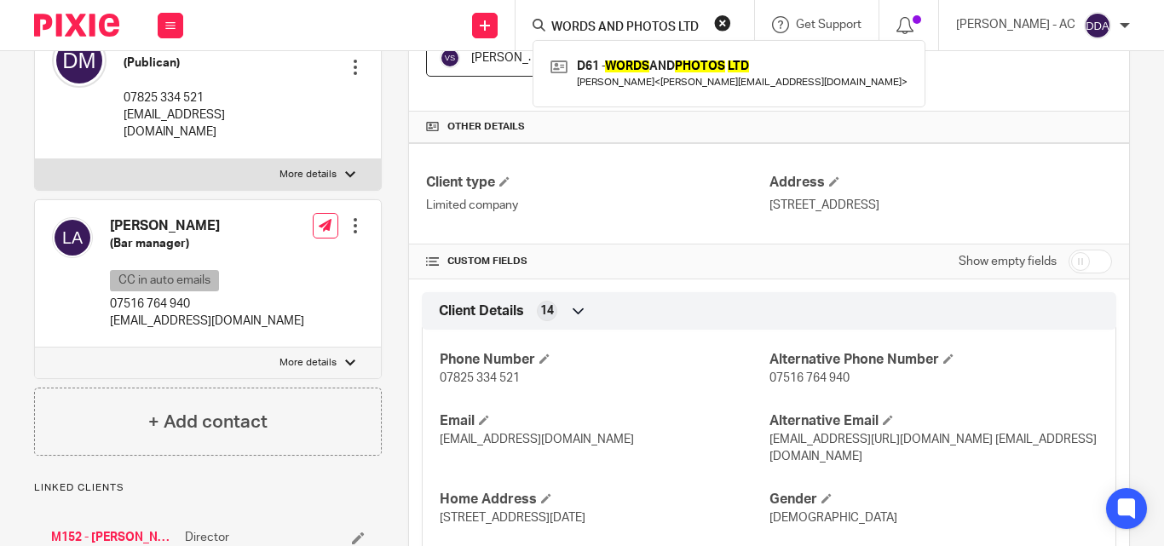
click at [731, 20] on button "reset" at bounding box center [722, 22] width 17 height 17
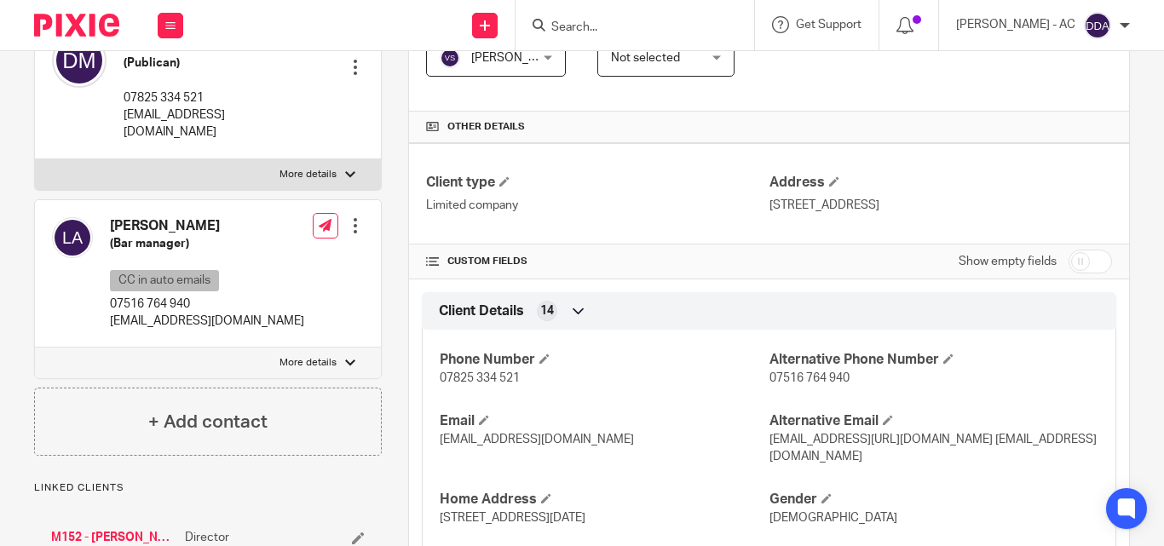
click at [674, 20] on form at bounding box center [641, 24] width 182 height 21
click at [673, 21] on input "Search" at bounding box center [626, 27] width 153 height 15
paste input "JEFIA LIMITED"
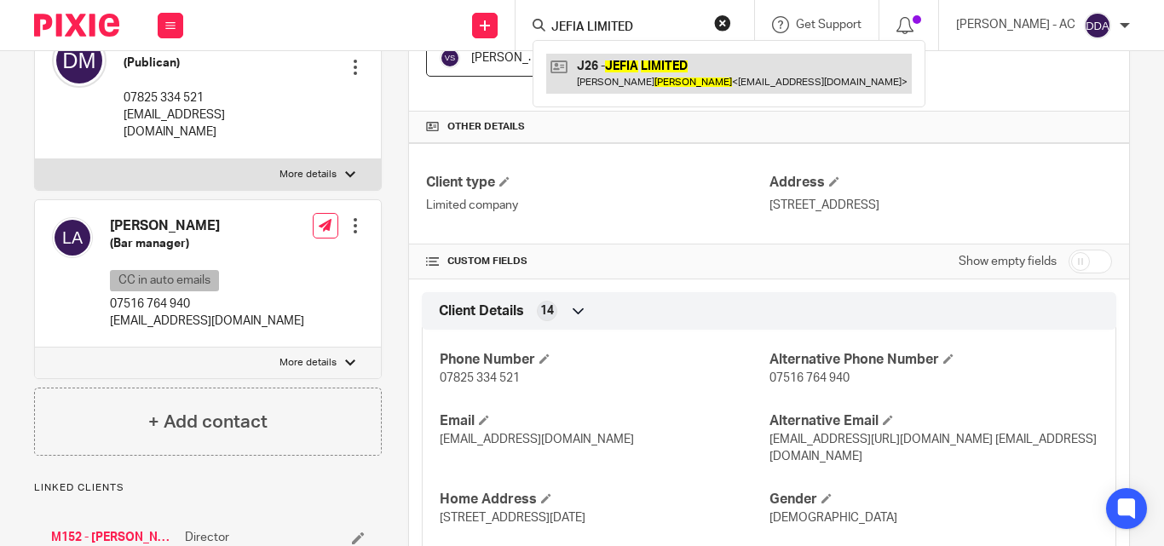
type input "JEFIA LIMITED"
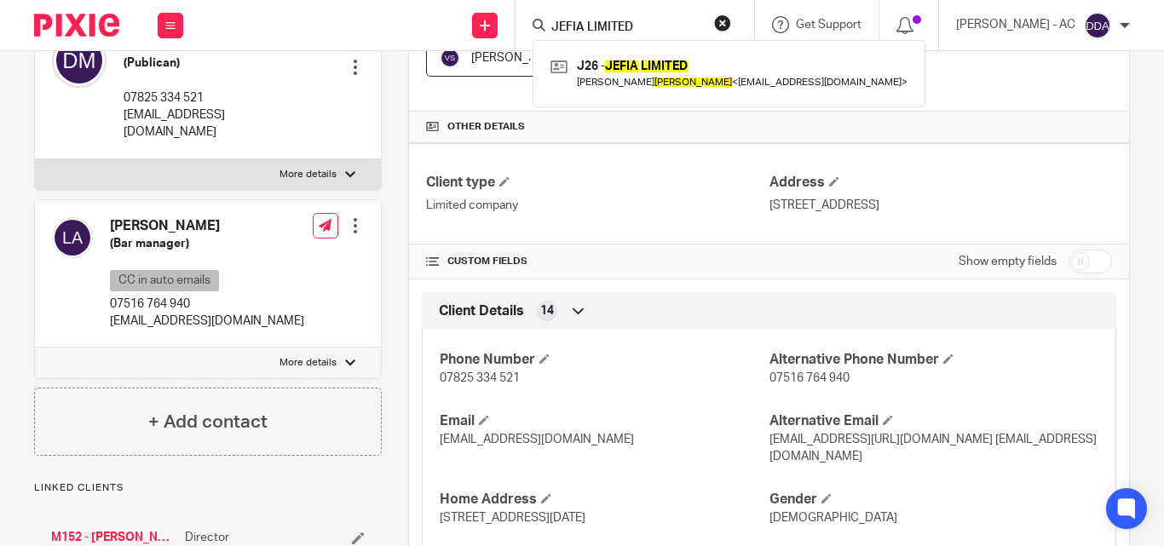
click at [731, 17] on button "reset" at bounding box center [722, 22] width 17 height 17
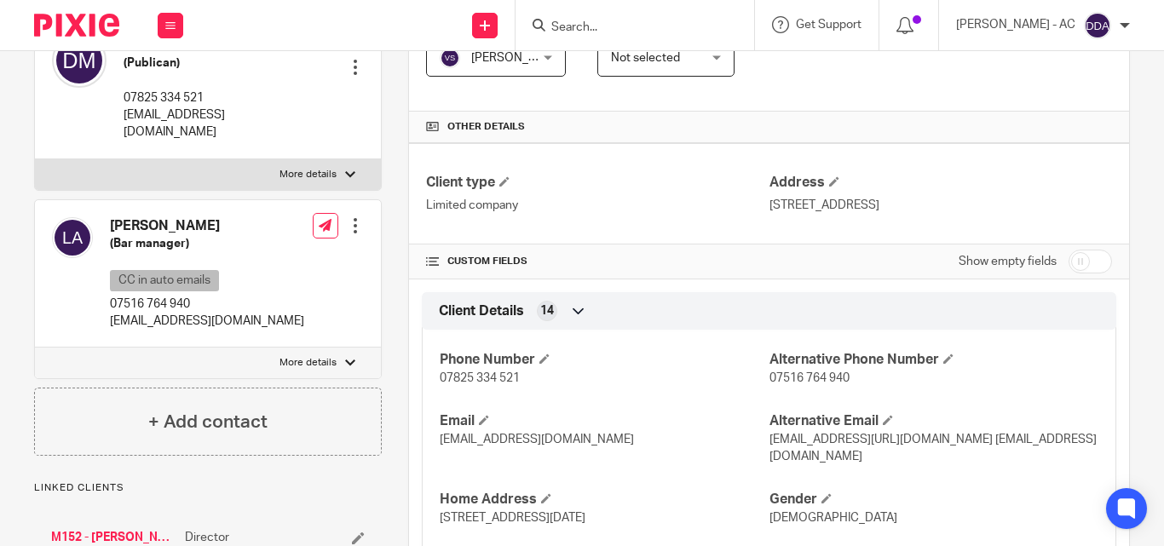
click at [608, 20] on form at bounding box center [641, 24] width 182 height 21
click at [608, 20] on input "Search" at bounding box center [626, 27] width 153 height 15
paste input "MEGSON ENGINEERING LTD"
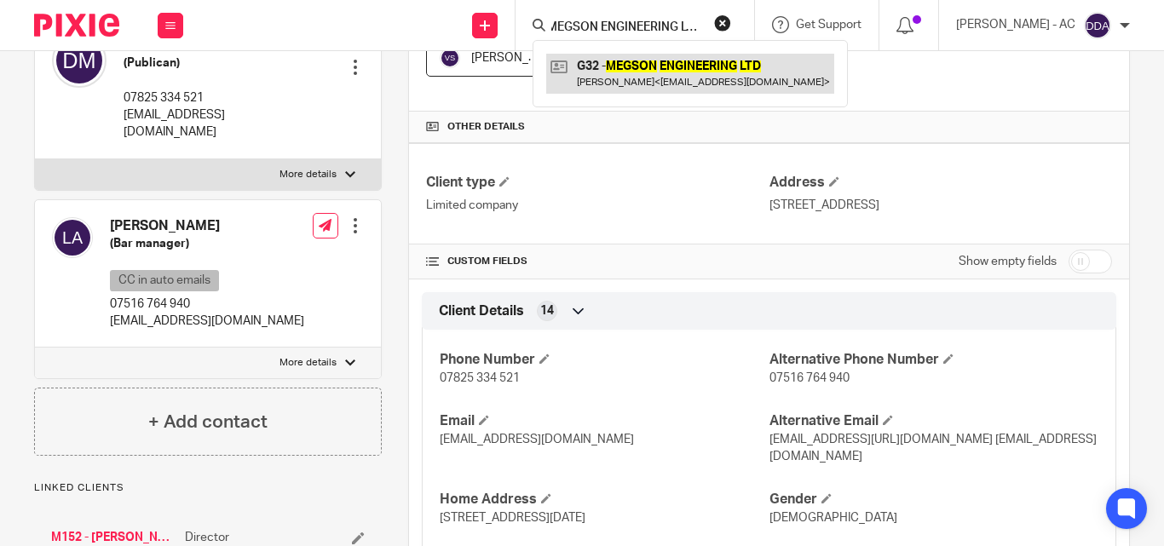
type input "MEGSON ENGINEERING LTD"
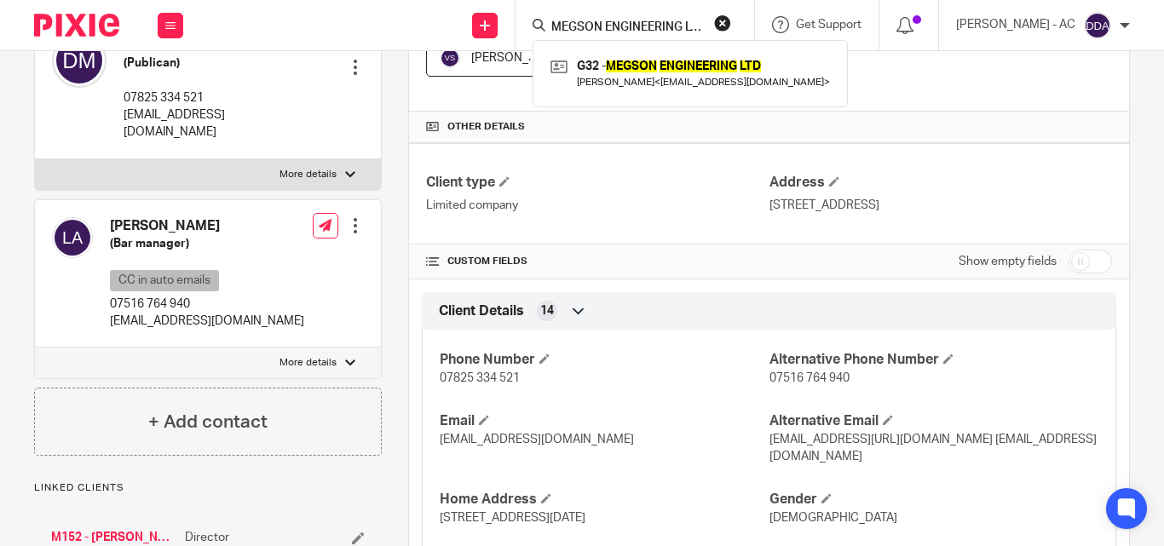
click at [731, 30] on button "reset" at bounding box center [722, 22] width 17 height 17
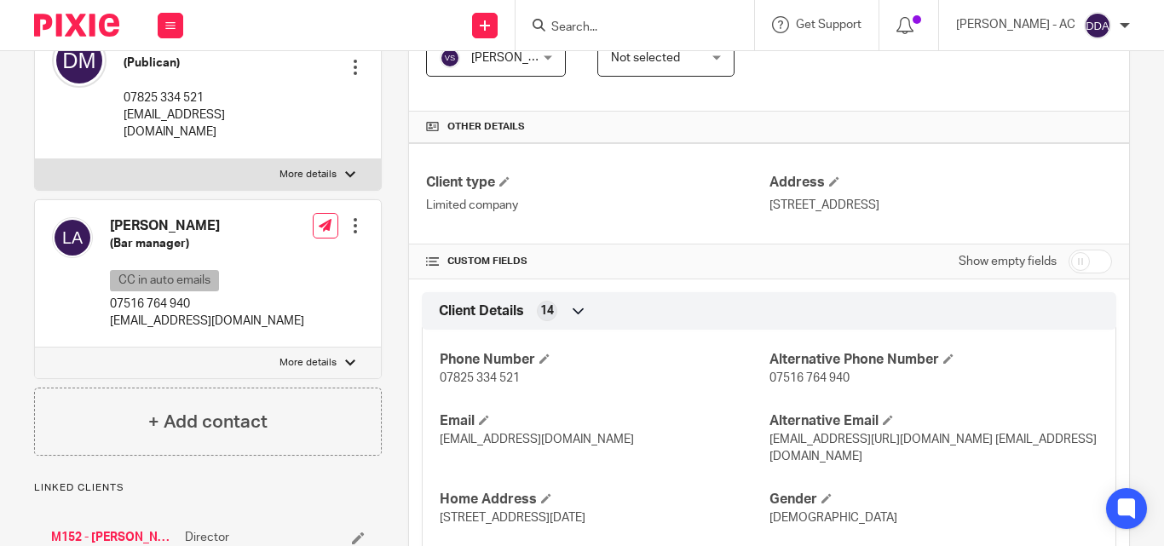
click at [654, 27] on input "Search" at bounding box center [626, 27] width 153 height 15
paste input "STEELO MANAGEMENT LTD"
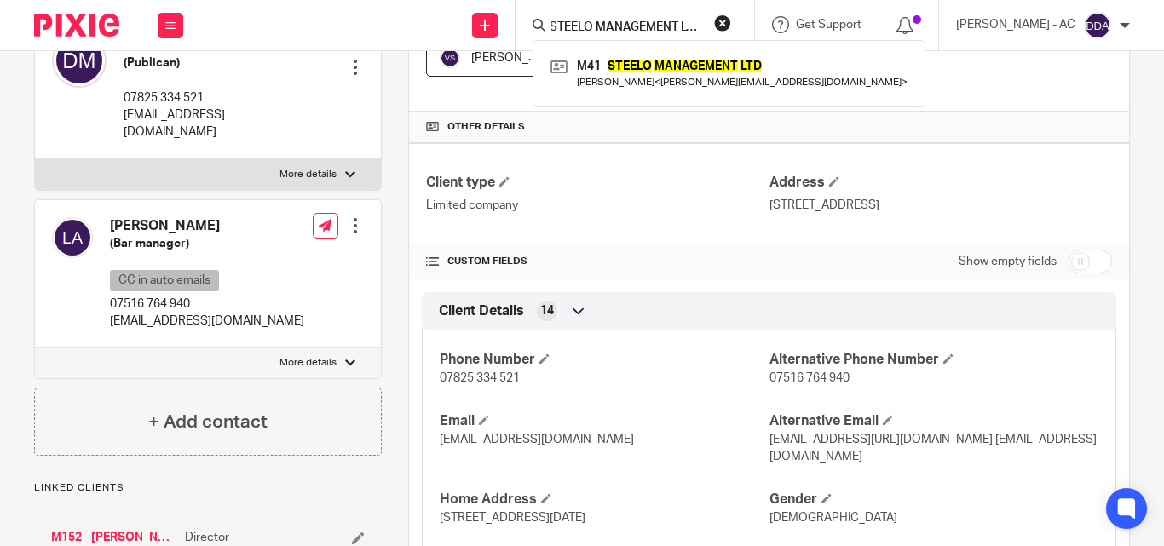
type input "STEELO MANAGEMENT LTD"
click at [731, 22] on button "reset" at bounding box center [722, 22] width 17 height 17
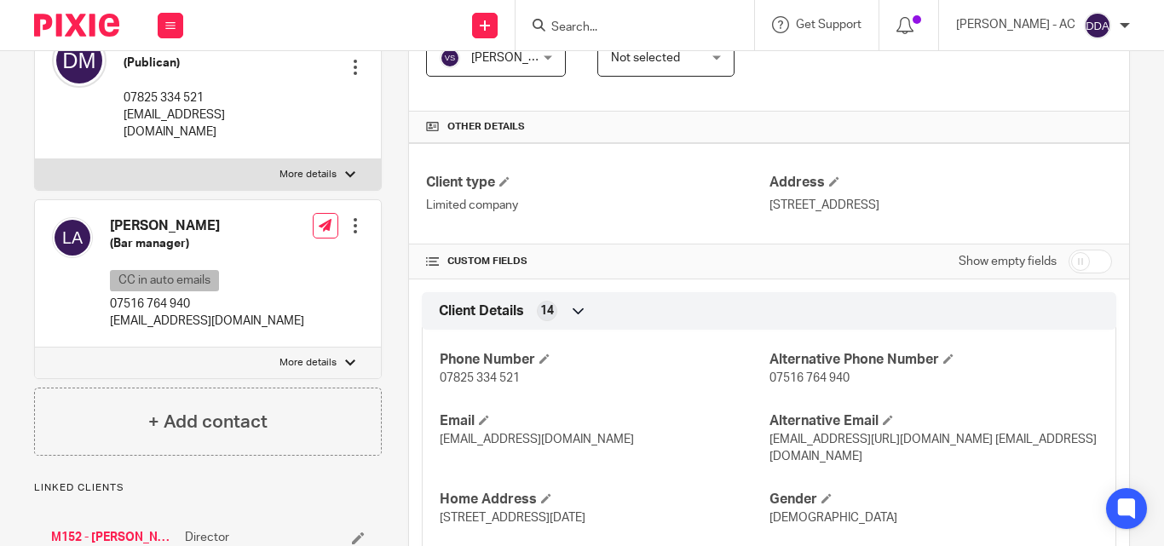
click at [650, 17] on div at bounding box center [635, 25] width 239 height 50
click at [639, 23] on input "Search" at bounding box center [626, 27] width 153 height 15
paste input "DRAGONRIVER LORE LTD"
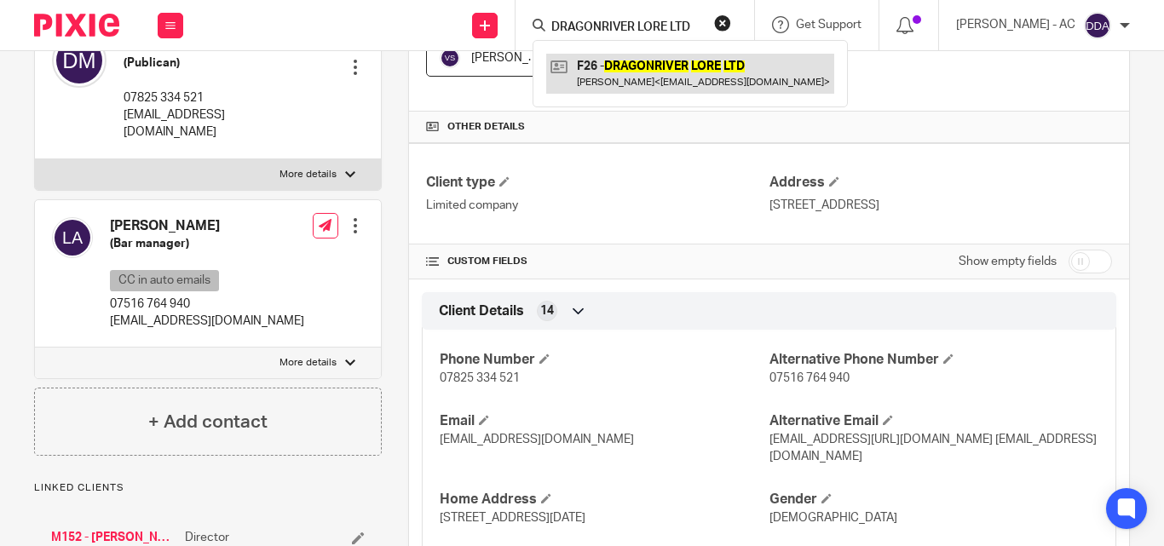
type input "DRAGONRIVER LORE LTD"
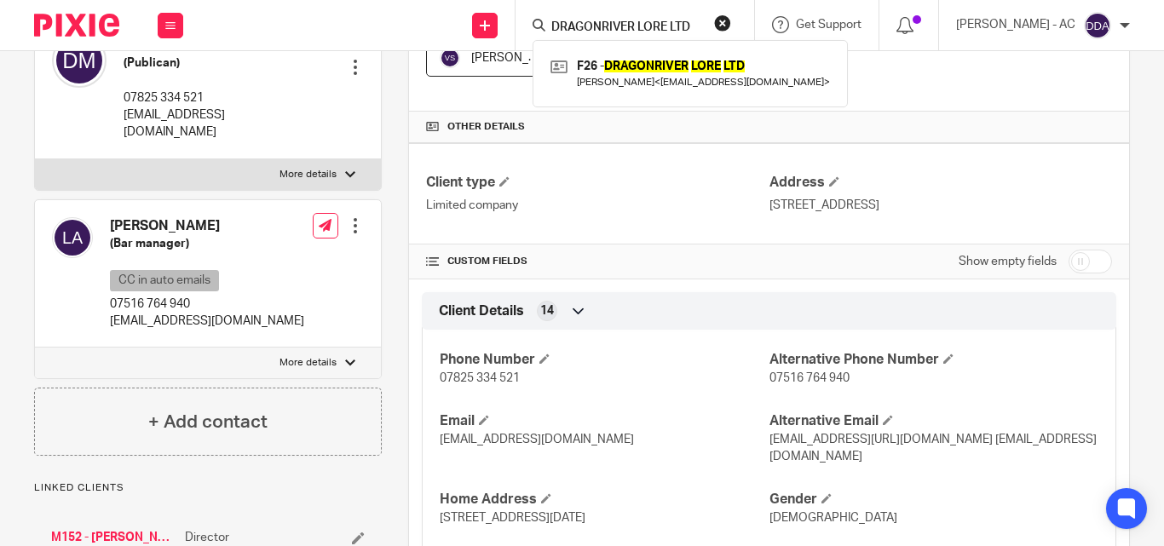
click at [731, 21] on button "reset" at bounding box center [722, 22] width 17 height 17
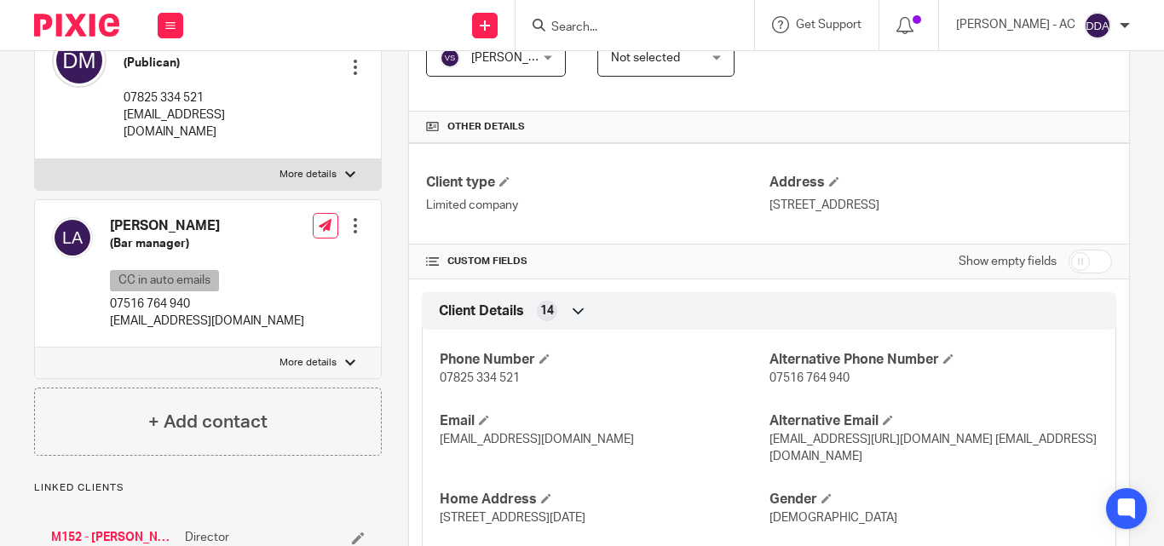
click at [614, 29] on input "Search" at bounding box center [626, 27] width 153 height 15
paste input "DAYMER LEGAL LIMITED"
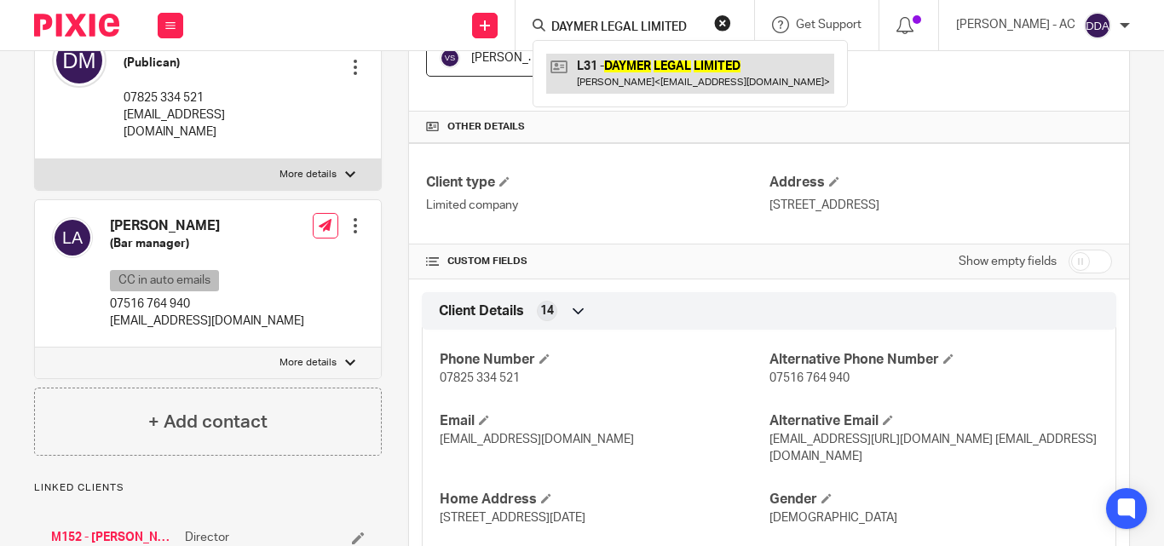
type input "DAYMER LEGAL LIMITED"
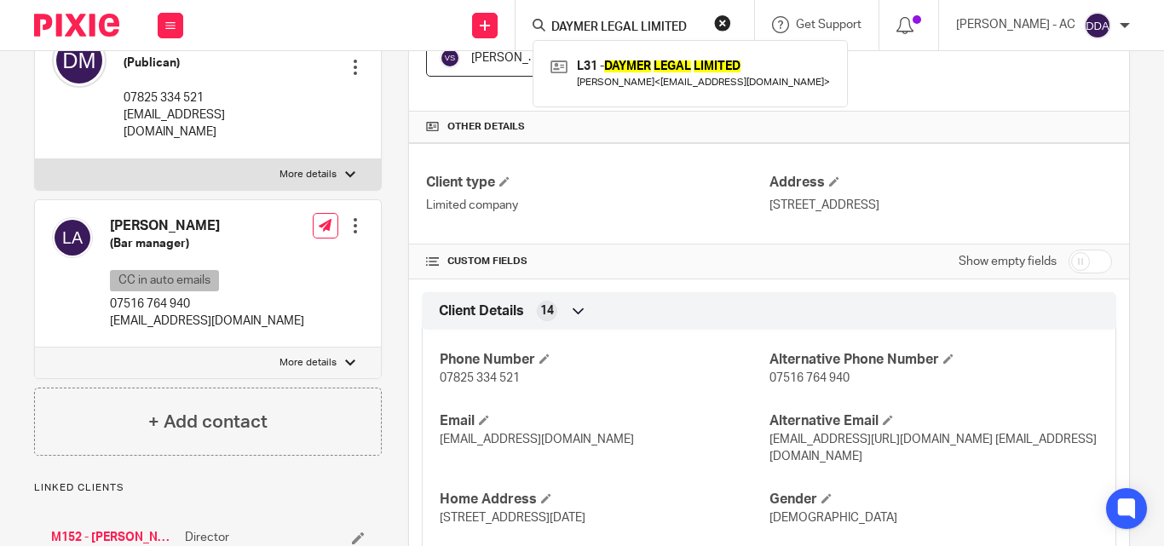
click at [748, 21] on div "DAYMER LEGAL LIMITED L31 - DAYMER LEGAL LIMITED Rebecca Le Flufy < rleflufy@gma…" at bounding box center [635, 25] width 239 height 50
click at [702, 18] on form "DAYMER LEGAL LIMITED" at bounding box center [641, 24] width 182 height 21
click at [731, 20] on button "reset" at bounding box center [722, 22] width 17 height 17
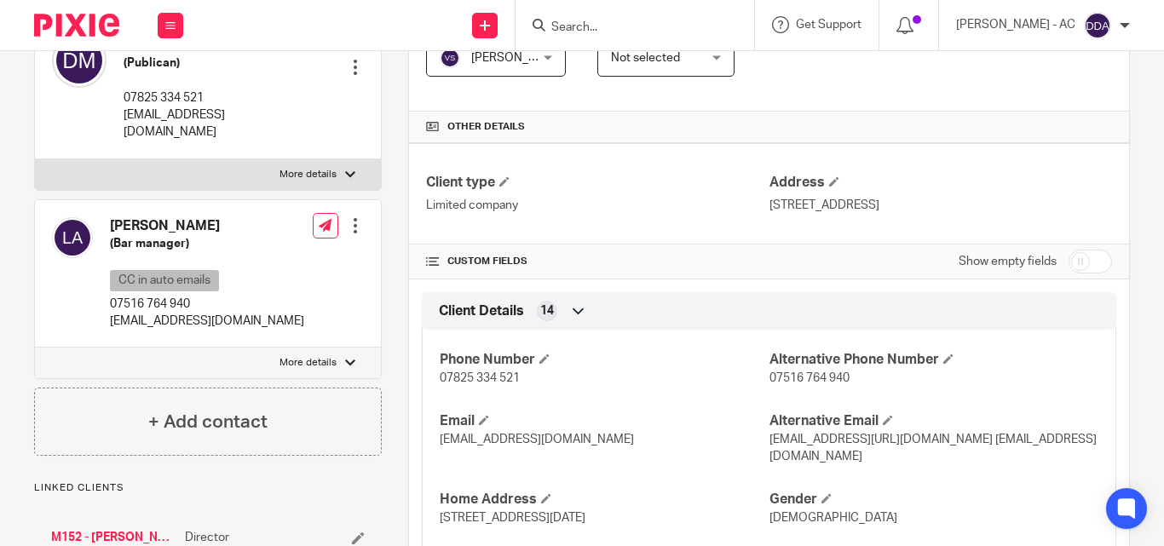
click at [688, 26] on input "Search" at bounding box center [626, 27] width 153 height 15
paste input "MONO RENOVATION LTD"
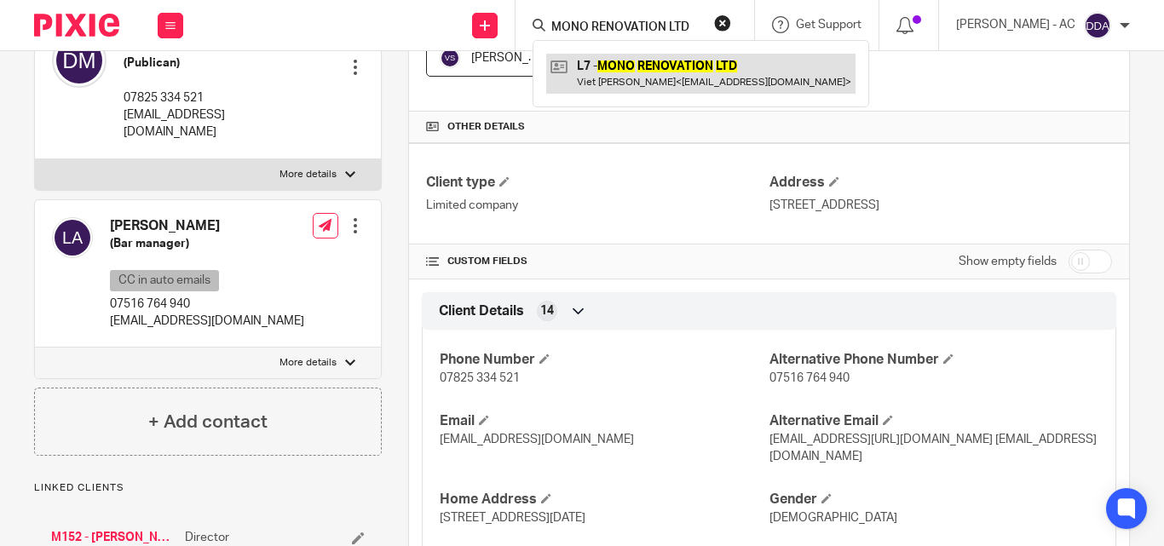
type input "MONO RENOVATION LTD"
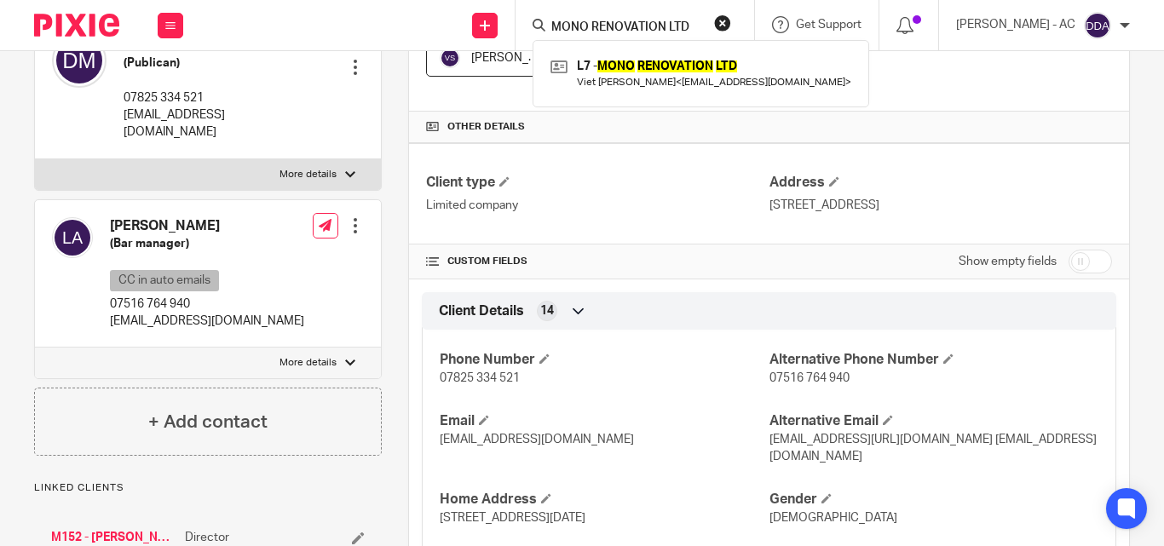
click at [731, 20] on button "reset" at bounding box center [722, 22] width 17 height 17
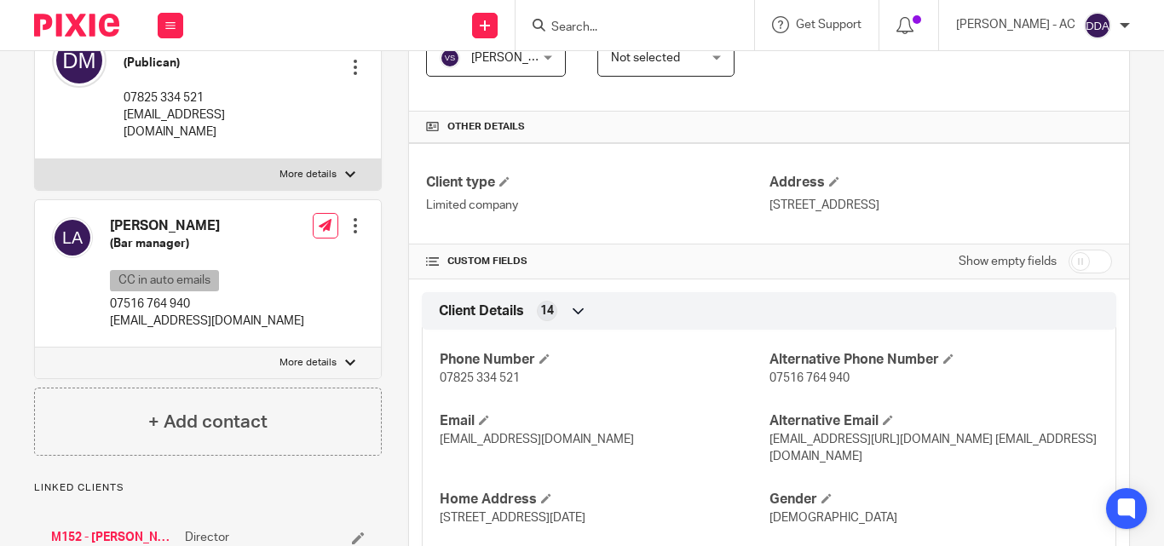
click at [693, 24] on input "Search" at bounding box center [626, 27] width 153 height 15
paste input "YOX TECHNOLOGIES LTD"
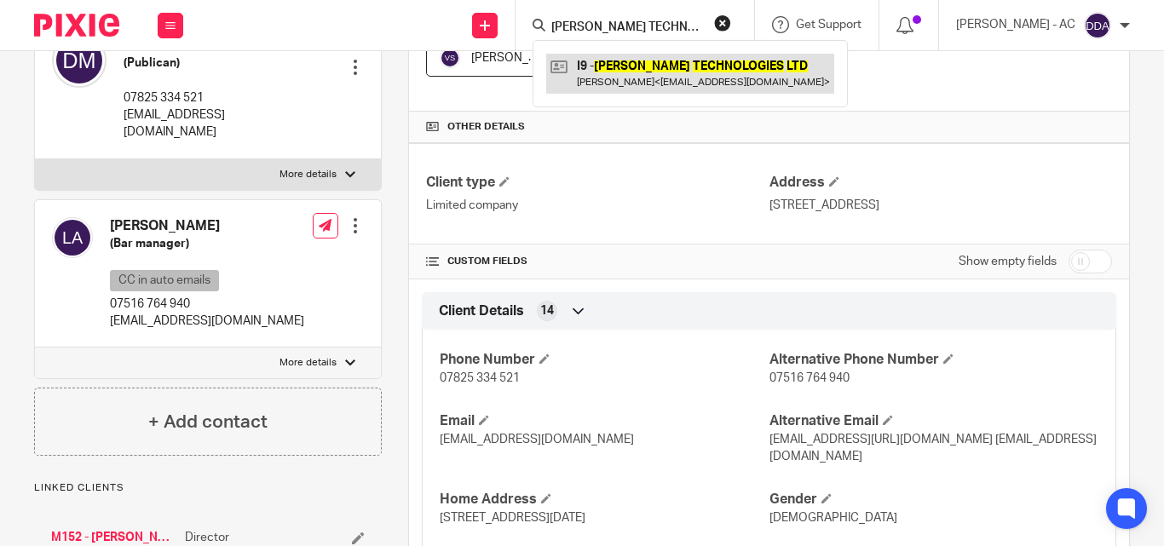
type input "YOX TECHNOLOGIES LTD"
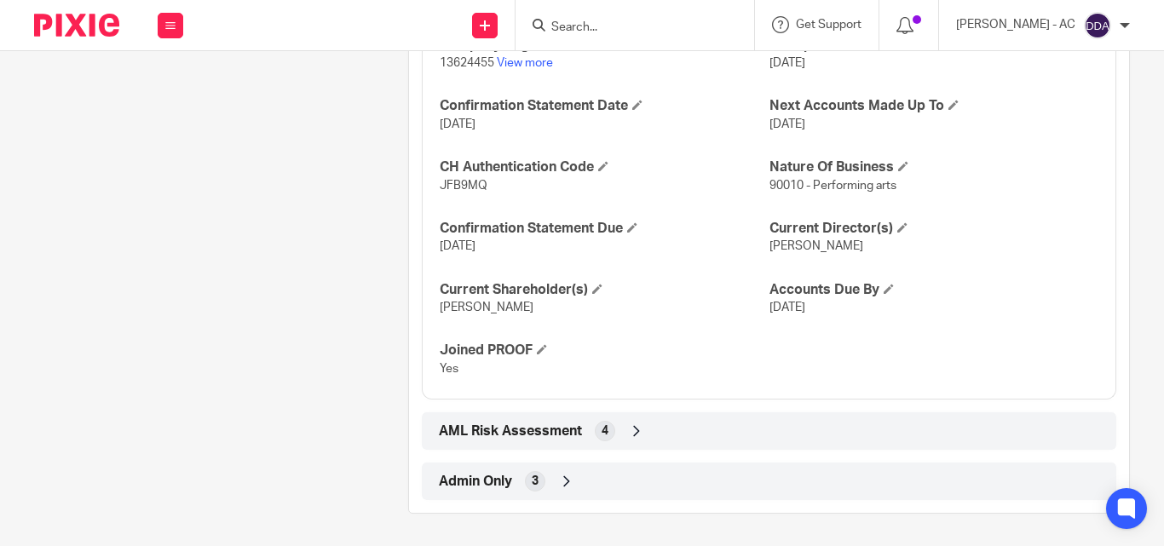
scroll to position [1719, 0]
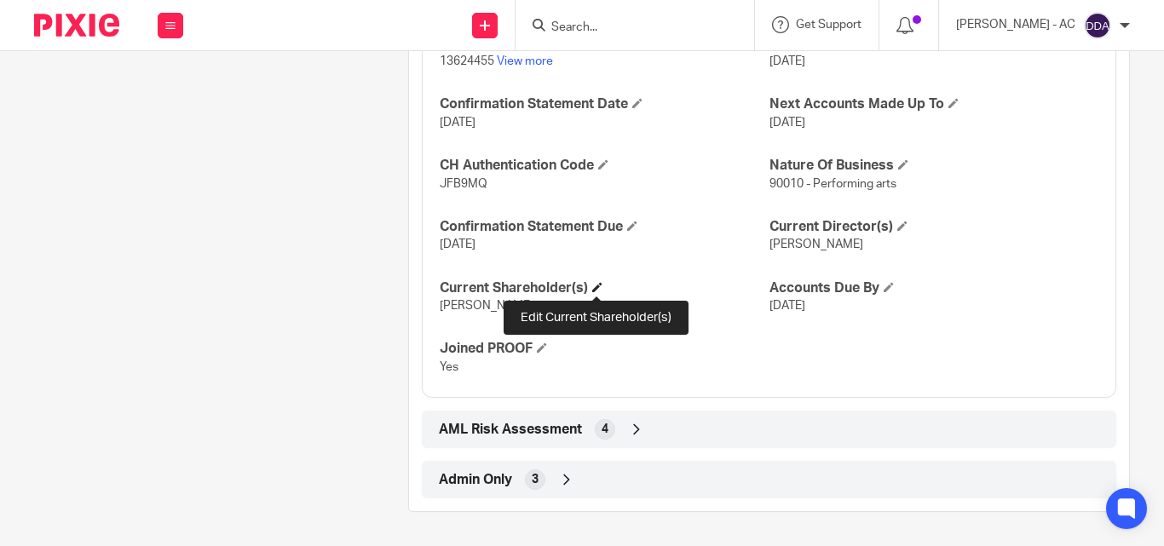
click at [594, 282] on span at bounding box center [597, 287] width 10 height 10
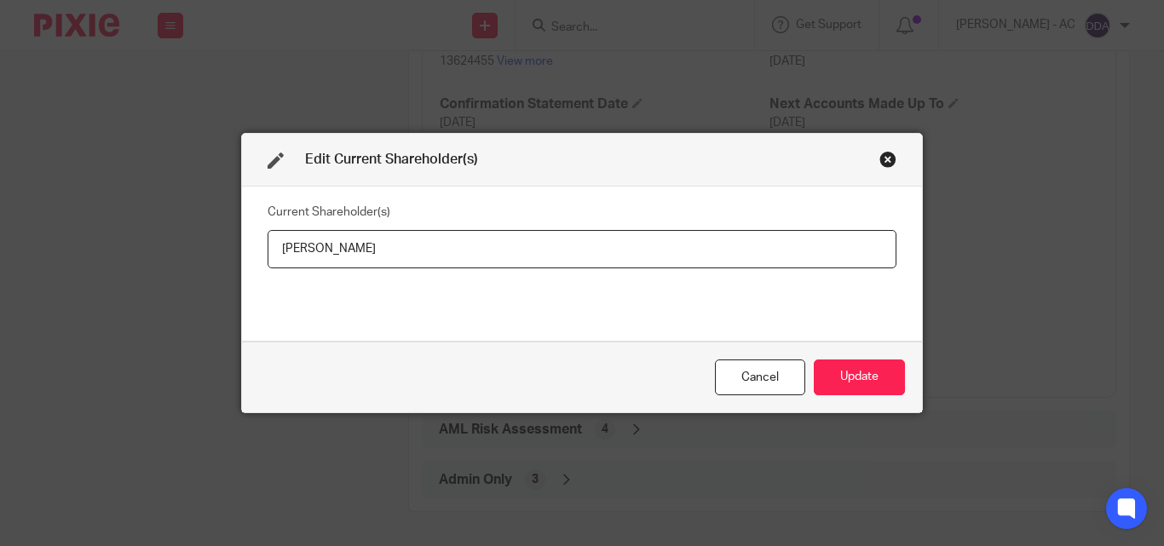
drag, startPoint x: 409, startPoint y: 250, endPoint x: 246, endPoint y: 266, distance: 163.6
click at [246, 266] on div "Current Shareholder(s) Mr Bradley Miller" at bounding box center [582, 264] width 680 height 154
type input "Mr Bradley MILLER"
click at [878, 387] on button "Update" at bounding box center [859, 378] width 91 height 37
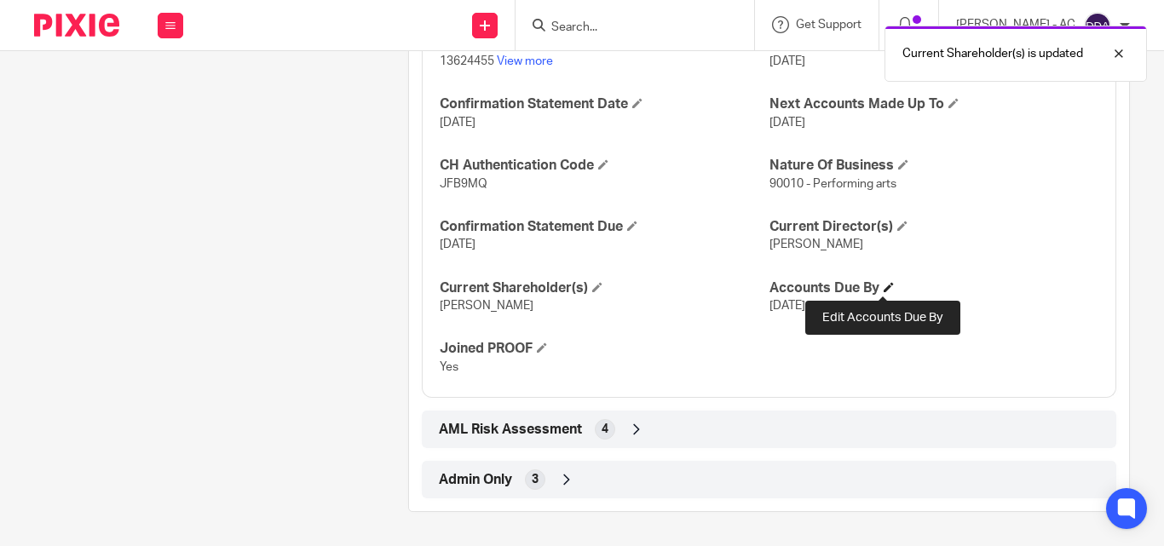
click at [885, 285] on span at bounding box center [889, 287] width 10 height 10
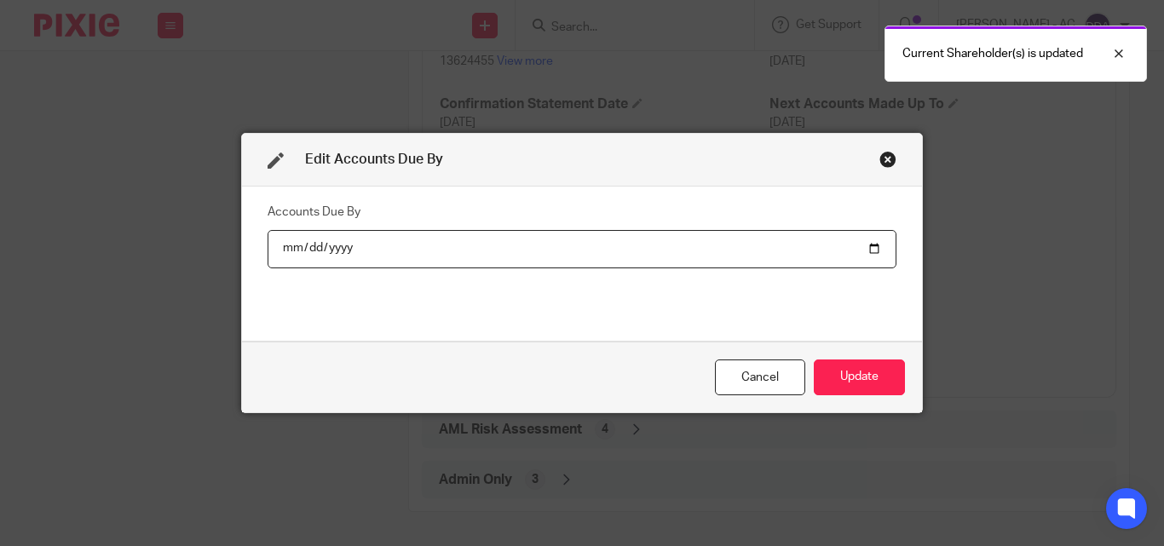
click at [950, 232] on div "Edit Accounts Due By Accounts Due By 2026-06-30 Cancel Update" at bounding box center [582, 273] width 1164 height 546
click at [880, 155] on div "Close this dialog window" at bounding box center [887, 159] width 17 height 17
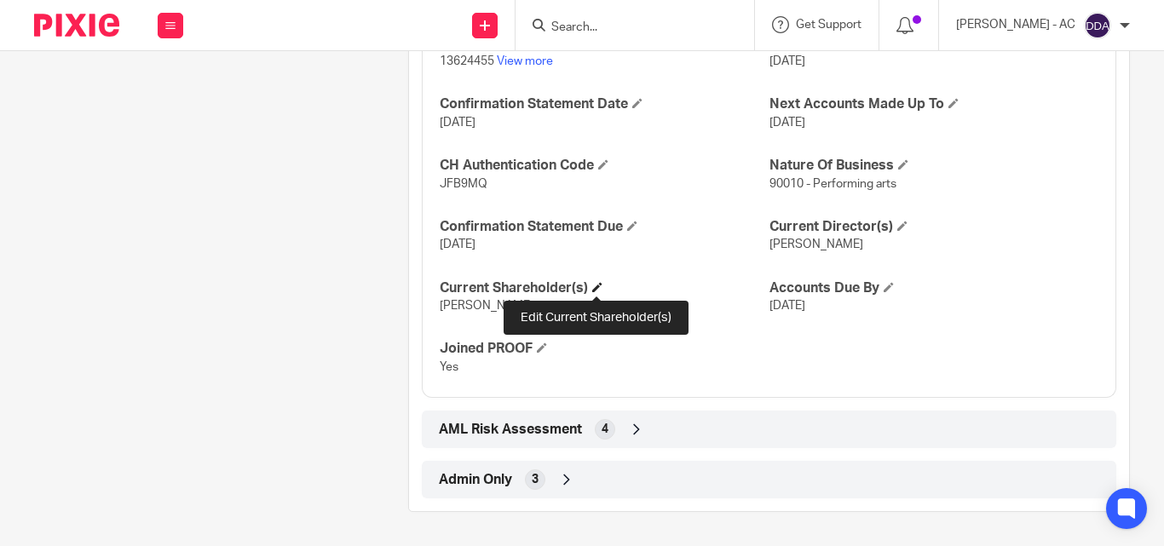
click at [597, 289] on span at bounding box center [597, 287] width 10 height 10
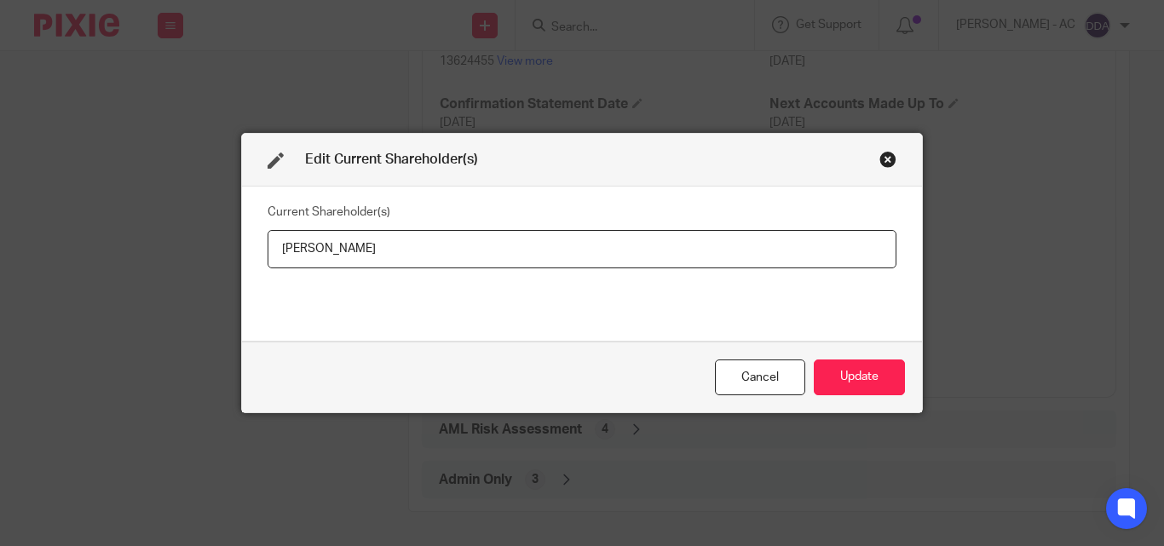
drag, startPoint x: 464, startPoint y: 256, endPoint x: 222, endPoint y: 258, distance: 241.2
click at [222, 258] on div "Edit Current Shareholder(s) Current Shareholder(s) Mr Bradley MILLER Cancel Upd…" at bounding box center [582, 273] width 1164 height 546
type input "Bradley MILLER"
click at [866, 377] on button "Update" at bounding box center [859, 378] width 91 height 37
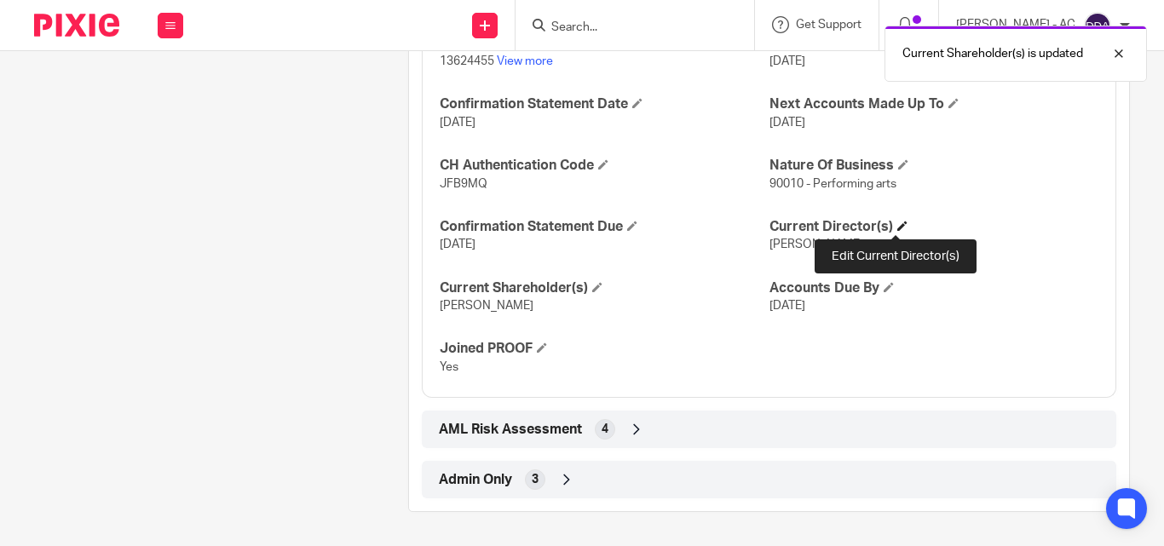
click at [898, 224] on span at bounding box center [902, 226] width 10 height 10
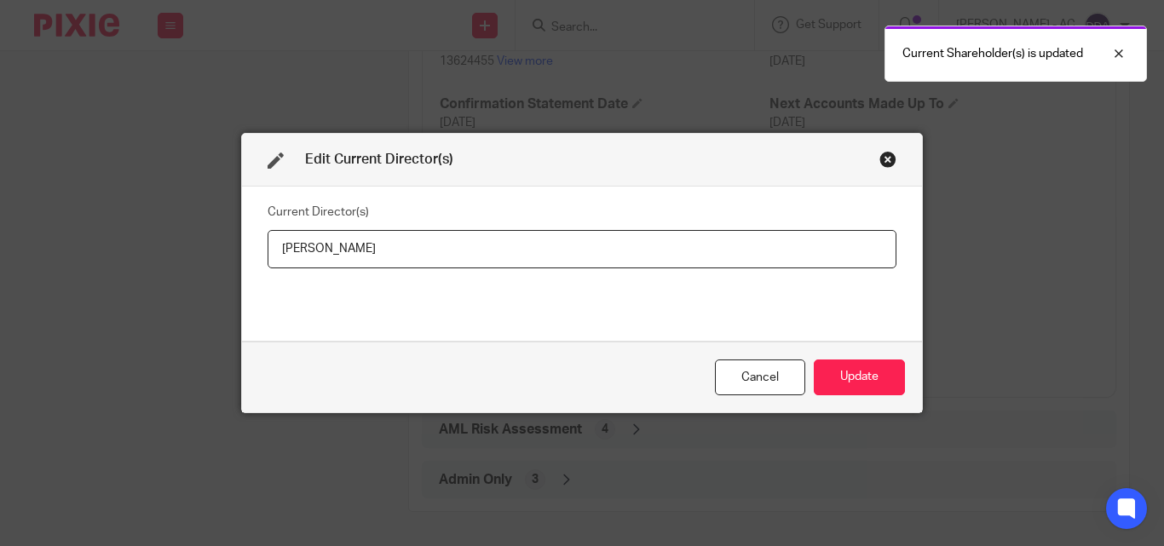
drag, startPoint x: 431, startPoint y: 246, endPoint x: 243, endPoint y: 255, distance: 188.5
click at [245, 255] on div "Current Director(s) Mr Bradley Miller" at bounding box center [582, 264] width 680 height 154
type input "Mr Bradley MILLER"
click at [855, 366] on button "Update" at bounding box center [859, 378] width 91 height 37
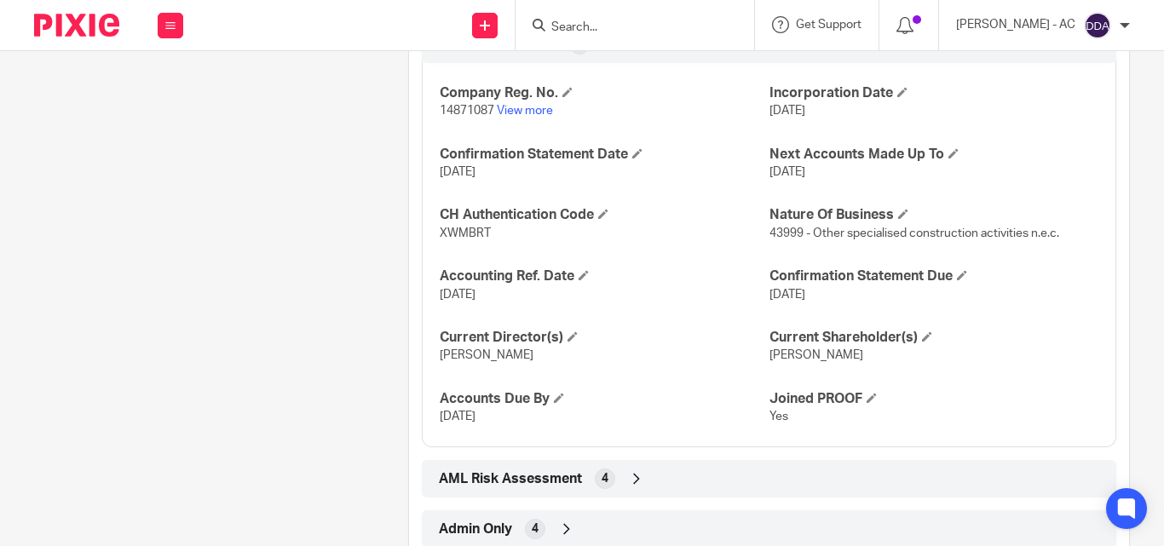
scroll to position [1657, 0]
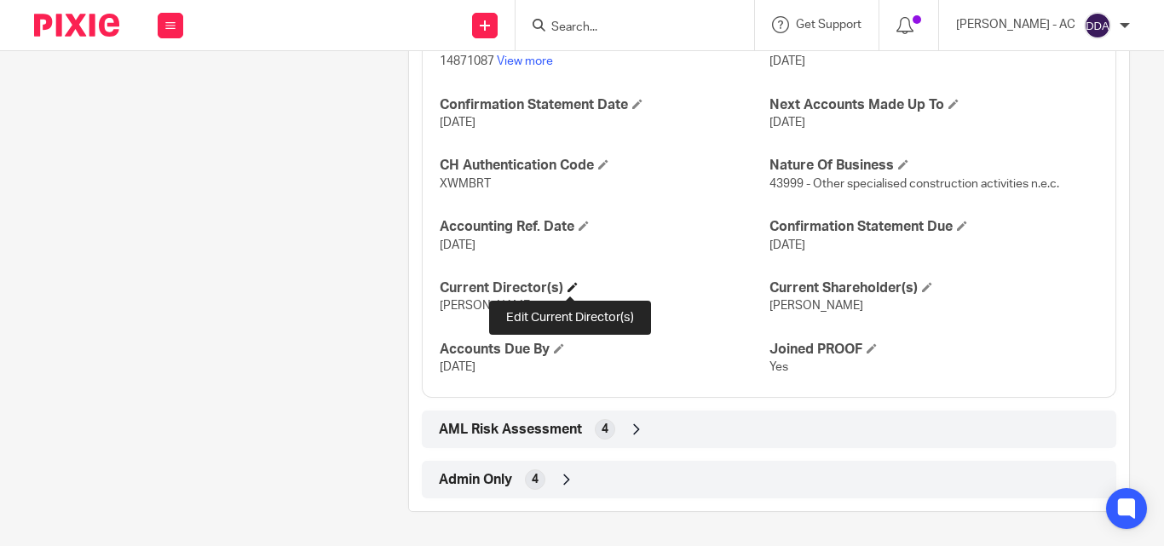
click at [575, 287] on span at bounding box center [573, 287] width 10 height 10
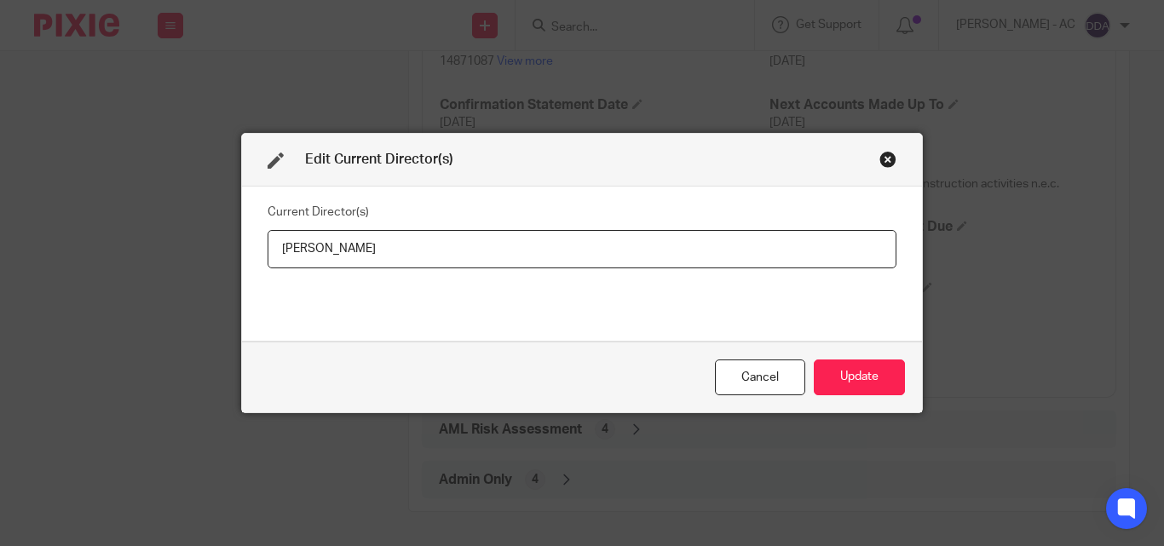
drag, startPoint x: 373, startPoint y: 252, endPoint x: 246, endPoint y: 254, distance: 127.0
click at [246, 254] on div "Current Director(s) [PERSON_NAME]" at bounding box center [582, 264] width 680 height 154
type input "Mr [PERSON_NAME]"
click at [841, 388] on button "Update" at bounding box center [859, 378] width 91 height 37
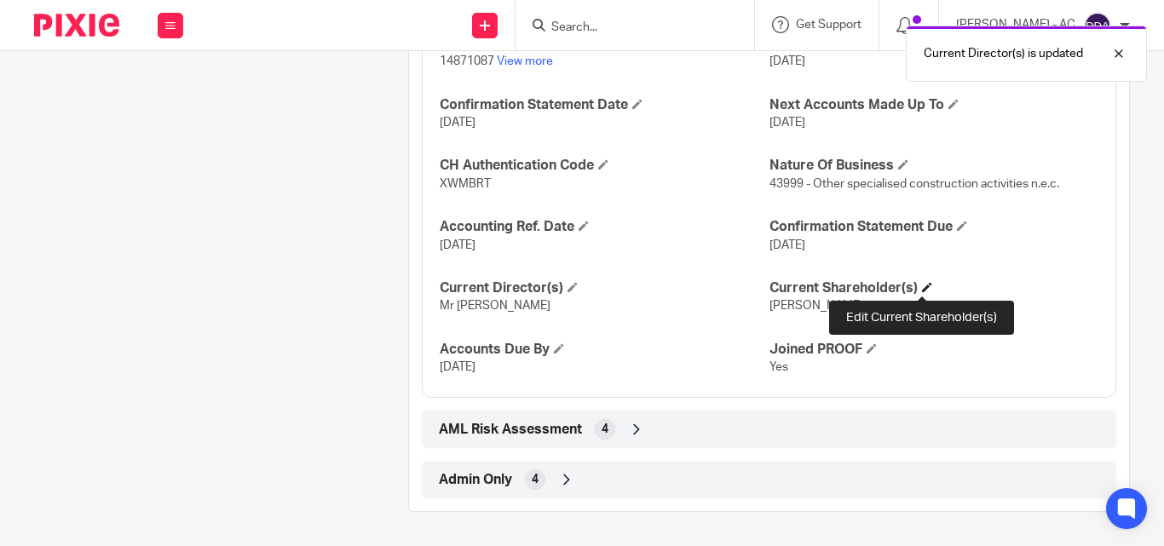
click at [922, 291] on span at bounding box center [927, 287] width 10 height 10
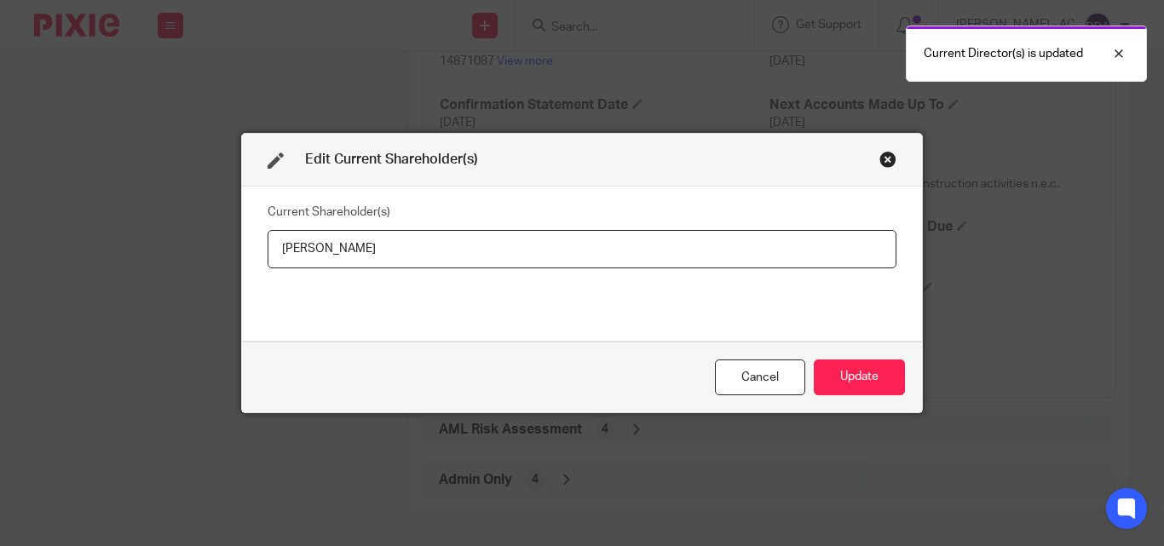
drag, startPoint x: 388, startPoint y: 254, endPoint x: 266, endPoint y: 256, distance: 121.9
click at [268, 256] on input "Paul Sewell" at bounding box center [582, 249] width 629 height 38
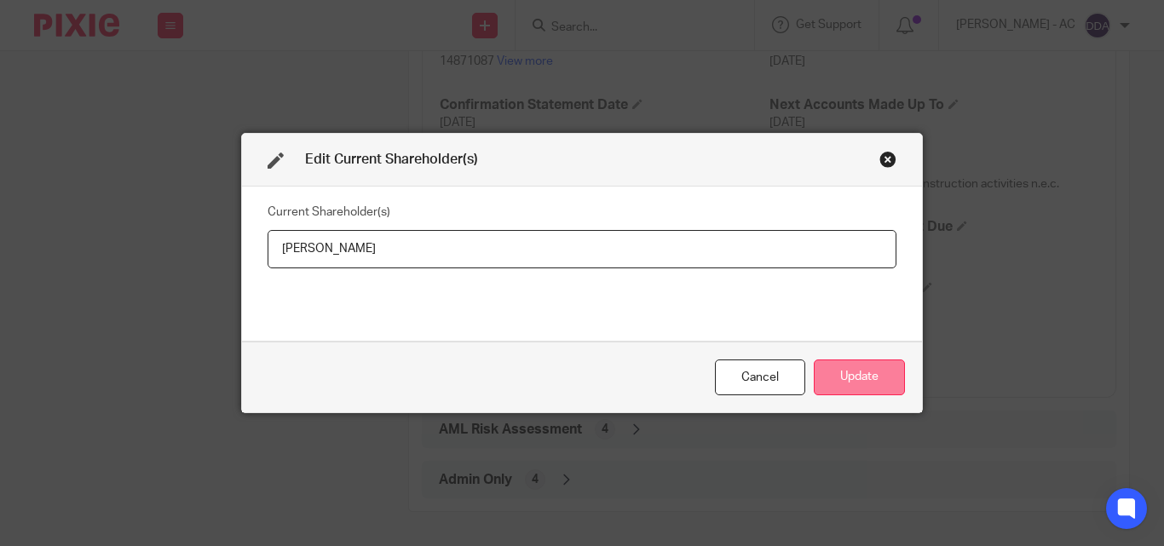
type input "Paul SEWELL"
click at [856, 383] on button "Update" at bounding box center [859, 378] width 91 height 37
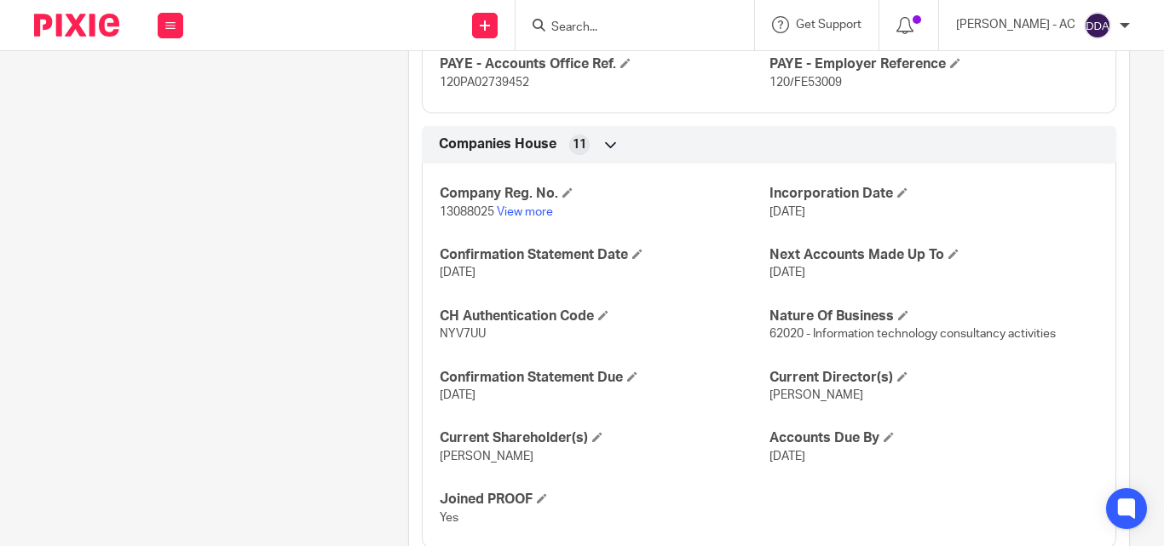
scroll to position [1536, 0]
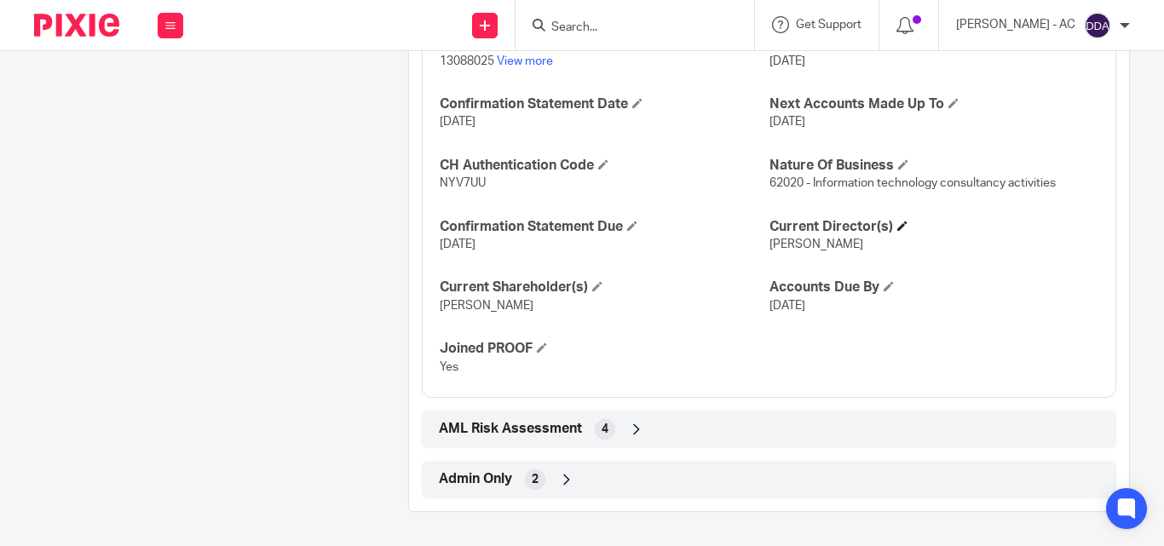
click at [894, 232] on h4 "Current Director(s)" at bounding box center [933, 227] width 329 height 18
click at [897, 222] on span at bounding box center [902, 226] width 10 height 10
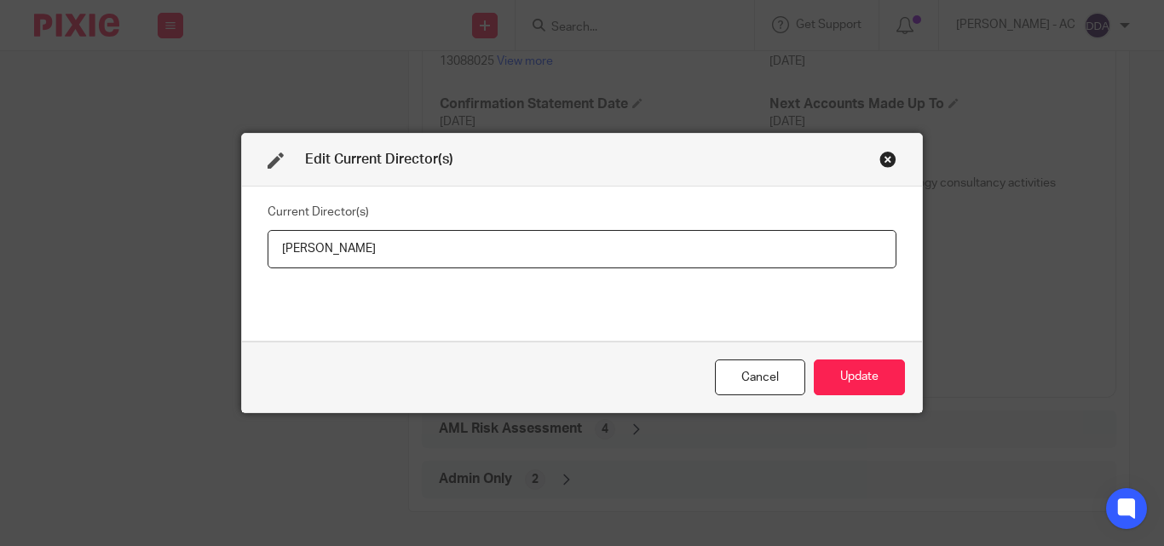
drag, startPoint x: 406, startPoint y: 240, endPoint x: 254, endPoint y: 243, distance: 151.7
click at [254, 243] on div "Current Director(s) Siobhan Baker" at bounding box center [582, 264] width 680 height 154
type input "Miss Siobhan BAKER"
click at [875, 351] on div "Cancel Update" at bounding box center [582, 378] width 680 height 72
click at [868, 357] on div "Cancel Update" at bounding box center [582, 378] width 680 height 72
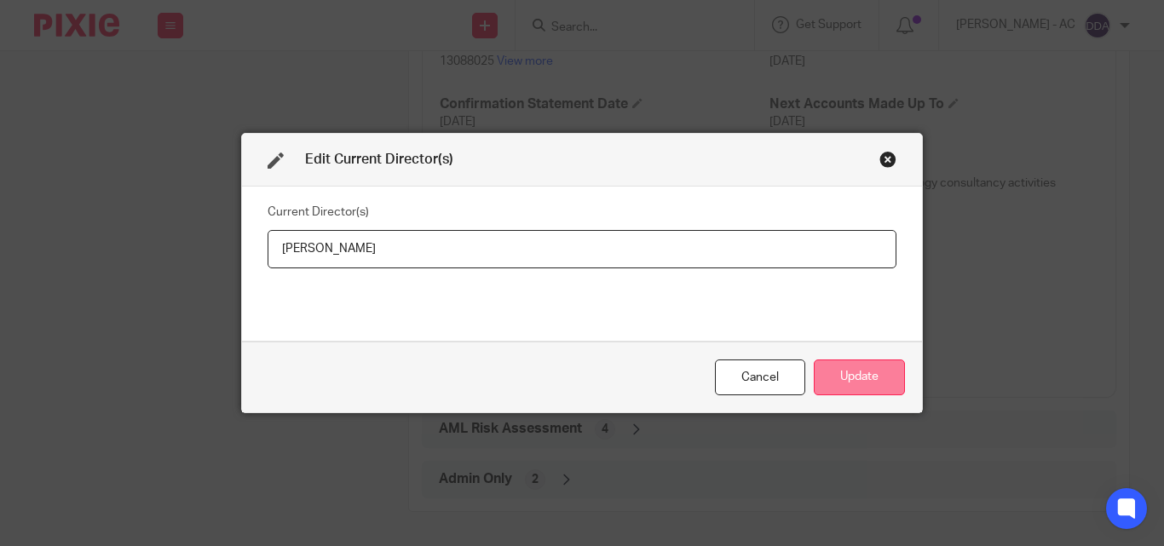
click at [870, 375] on button "Update" at bounding box center [859, 378] width 91 height 37
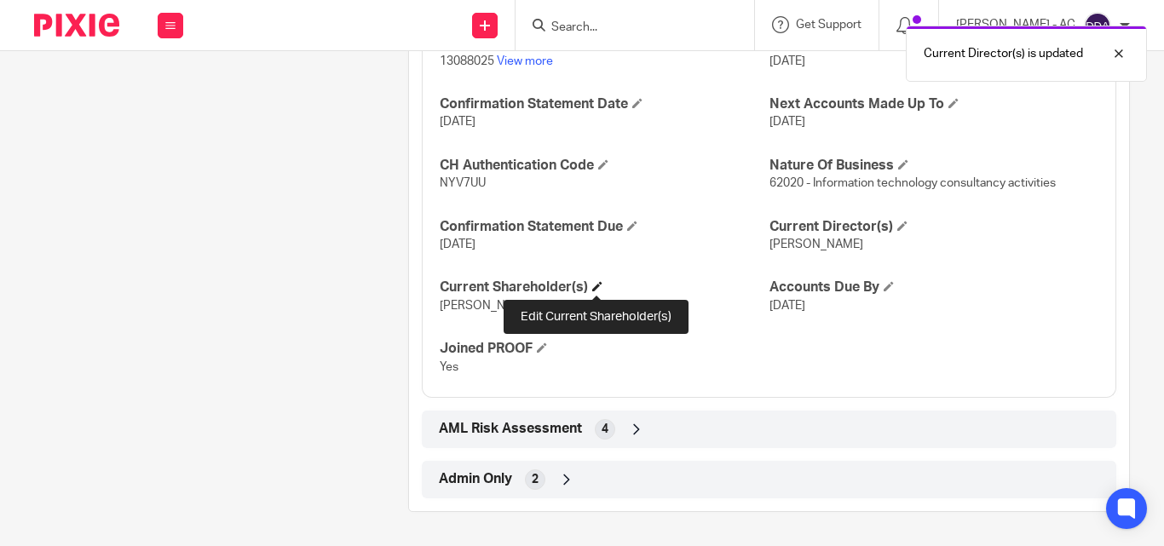
click at [599, 281] on span at bounding box center [597, 286] width 10 height 10
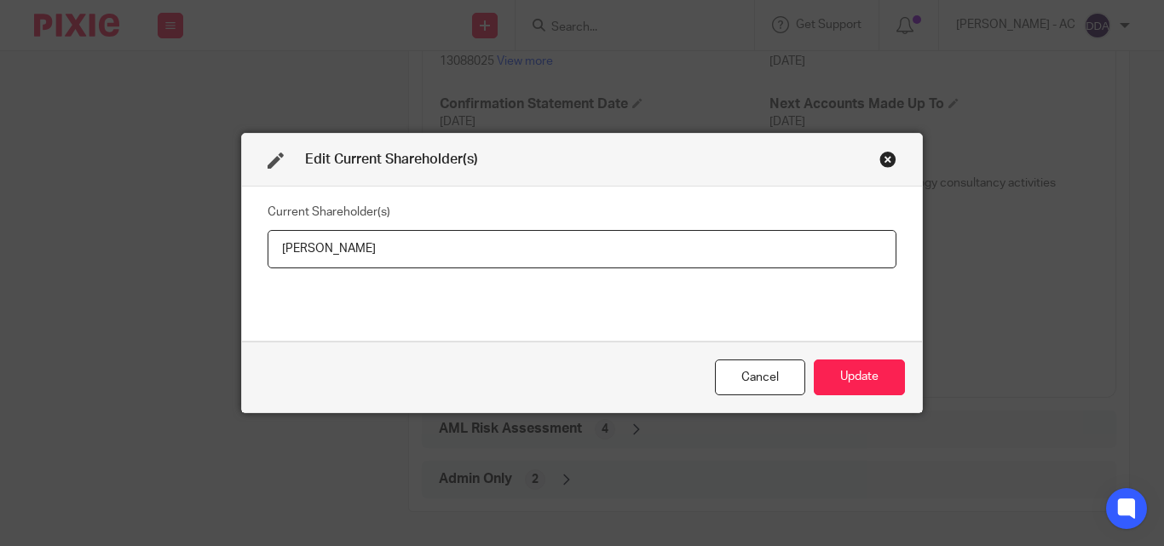
drag, startPoint x: 481, startPoint y: 251, endPoint x: 235, endPoint y: 253, distance: 246.3
click at [242, 253] on div "Current Shareholder(s) Miss Siobhan Baker" at bounding box center [582, 264] width 680 height 154
type input "Siobhan BAKER"
drag, startPoint x: 883, startPoint y: 368, endPoint x: 832, endPoint y: 360, distance: 51.7
click at [879, 368] on button "Update" at bounding box center [859, 378] width 91 height 37
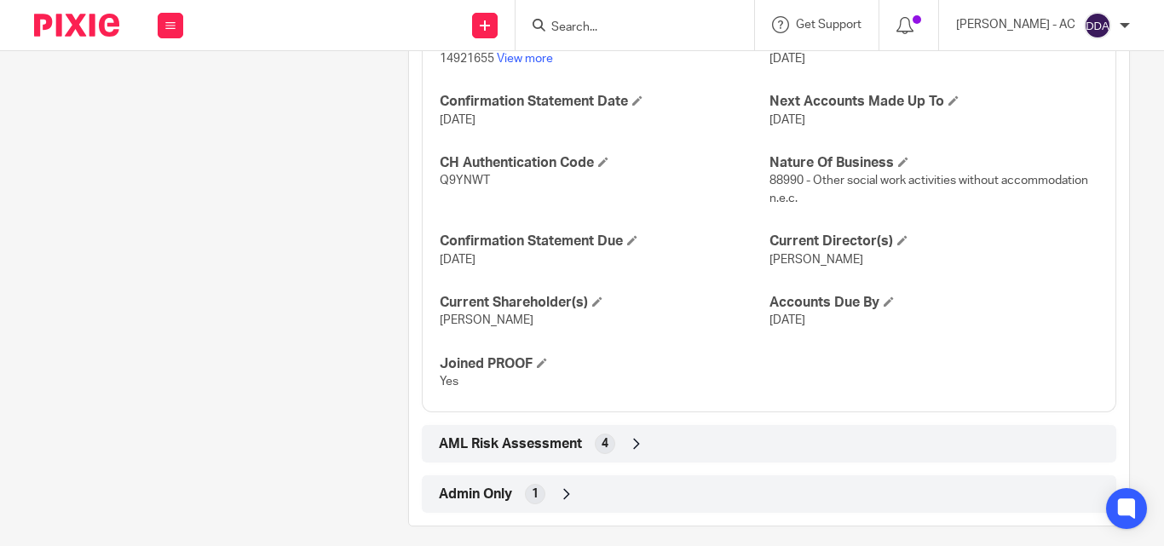
scroll to position [1491, 0]
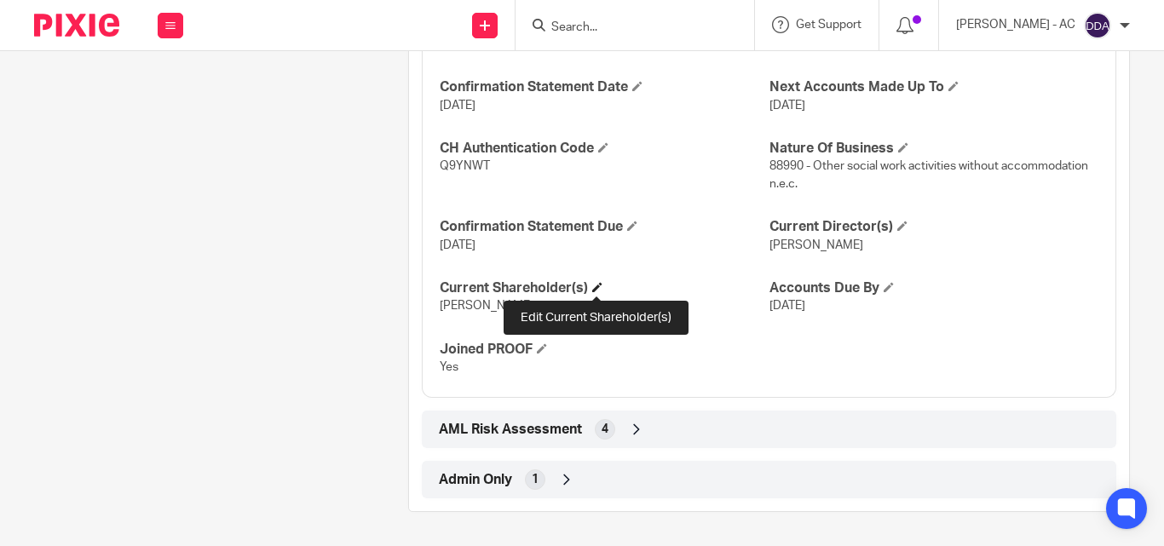
click at [595, 284] on span at bounding box center [597, 287] width 10 height 10
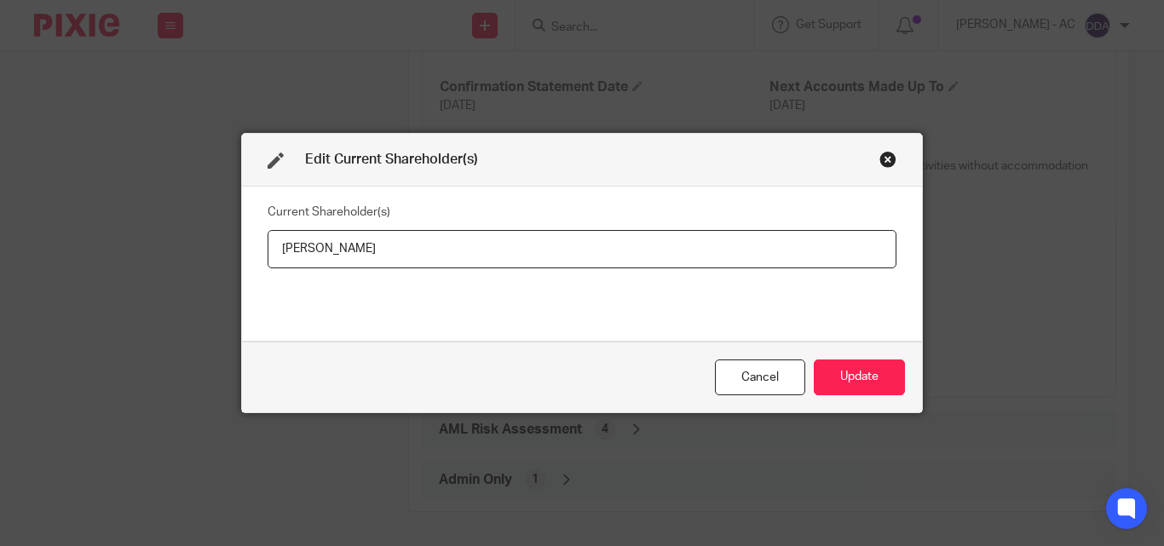
drag, startPoint x: 392, startPoint y: 248, endPoint x: 254, endPoint y: 244, distance: 138.1
click at [254, 244] on div "Current Shareholder(s) [PERSON_NAME]" at bounding box center [582, 264] width 680 height 154
type input "Mr [PERSON_NAME]"
click at [847, 372] on button "Update" at bounding box center [859, 378] width 91 height 37
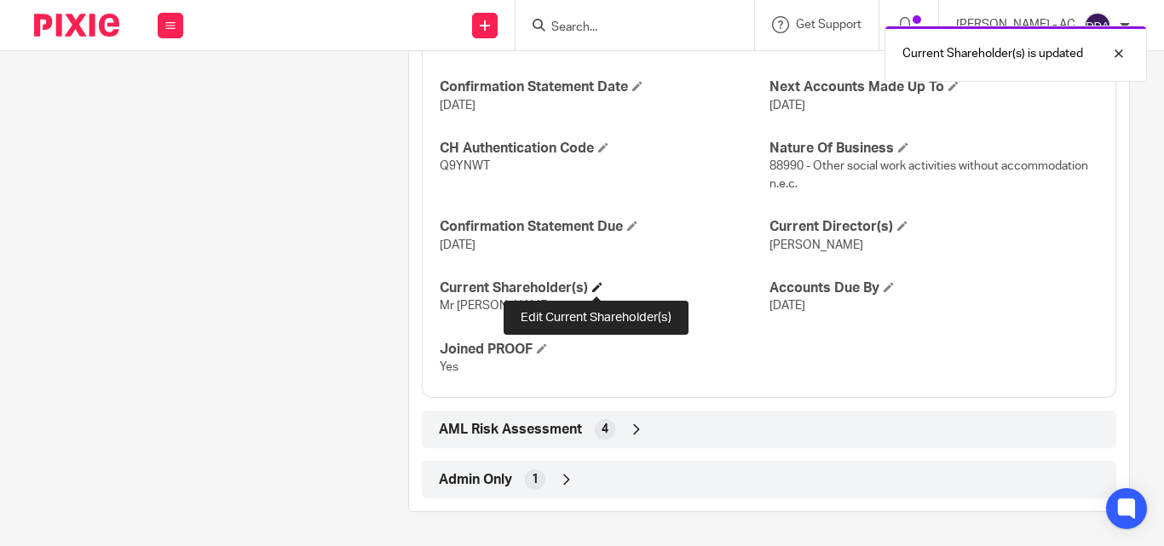
click at [599, 289] on span at bounding box center [597, 287] width 10 height 10
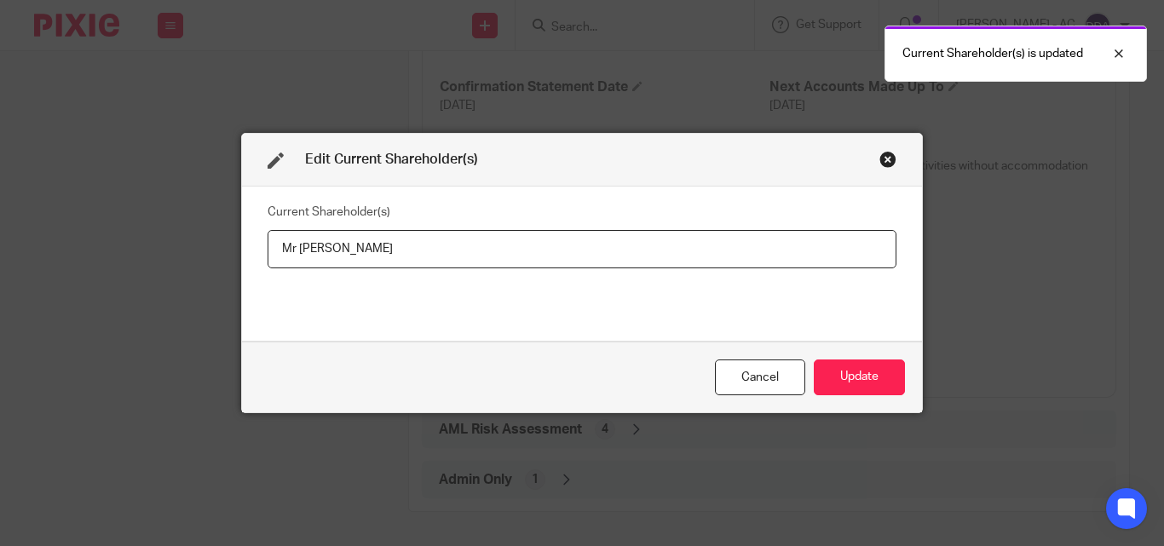
drag, startPoint x: 390, startPoint y: 244, endPoint x: 264, endPoint y: 256, distance: 126.8
click at [268, 256] on input "Mr Edwin DEWA" at bounding box center [582, 249] width 629 height 38
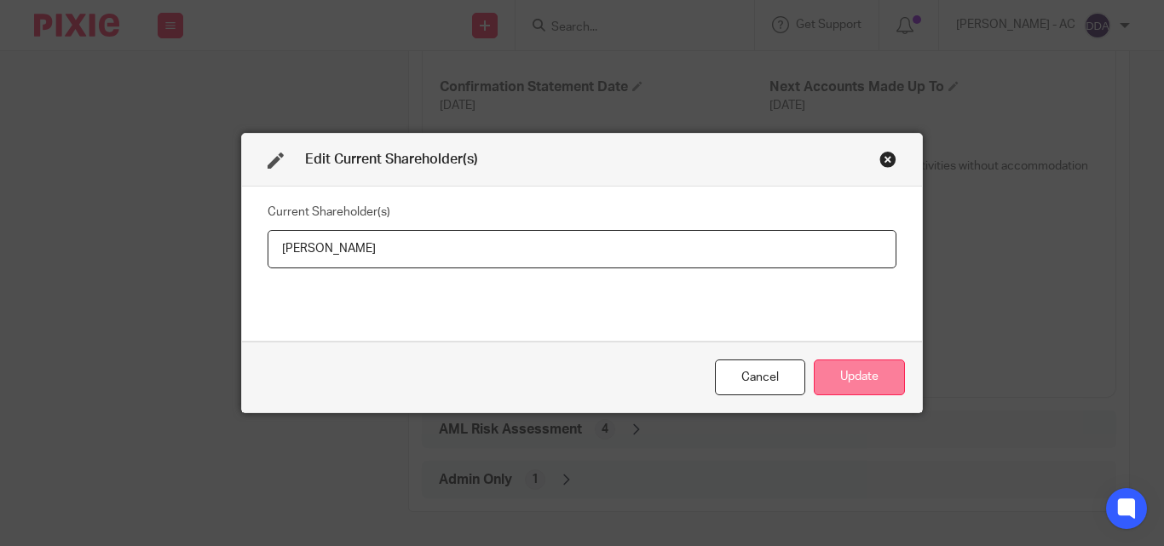
type input "Edwin DEWA"
click at [834, 369] on button "Update" at bounding box center [859, 378] width 91 height 37
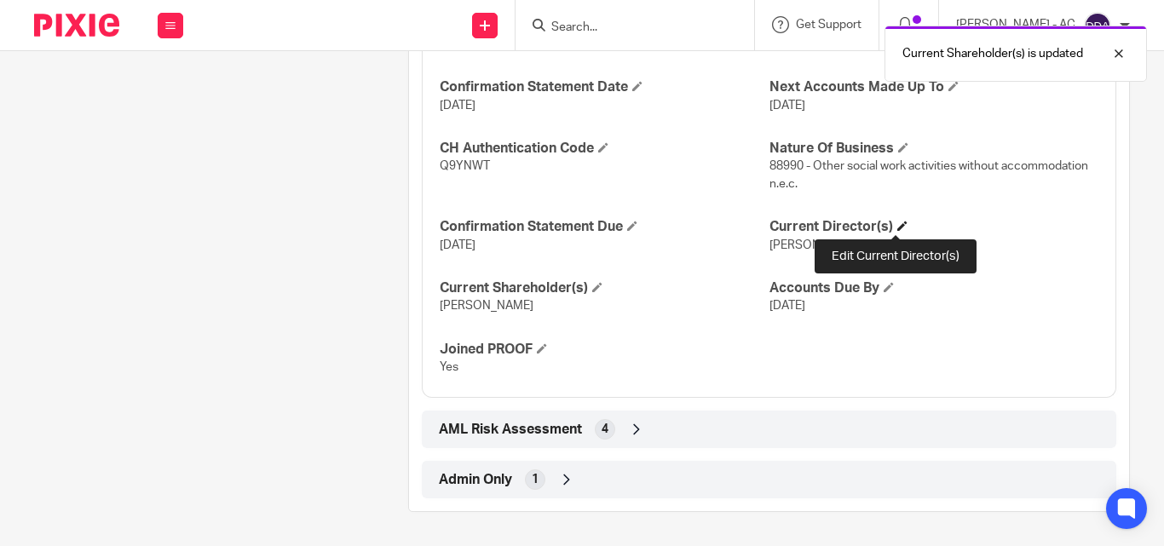
click at [898, 226] on span at bounding box center [902, 226] width 10 height 10
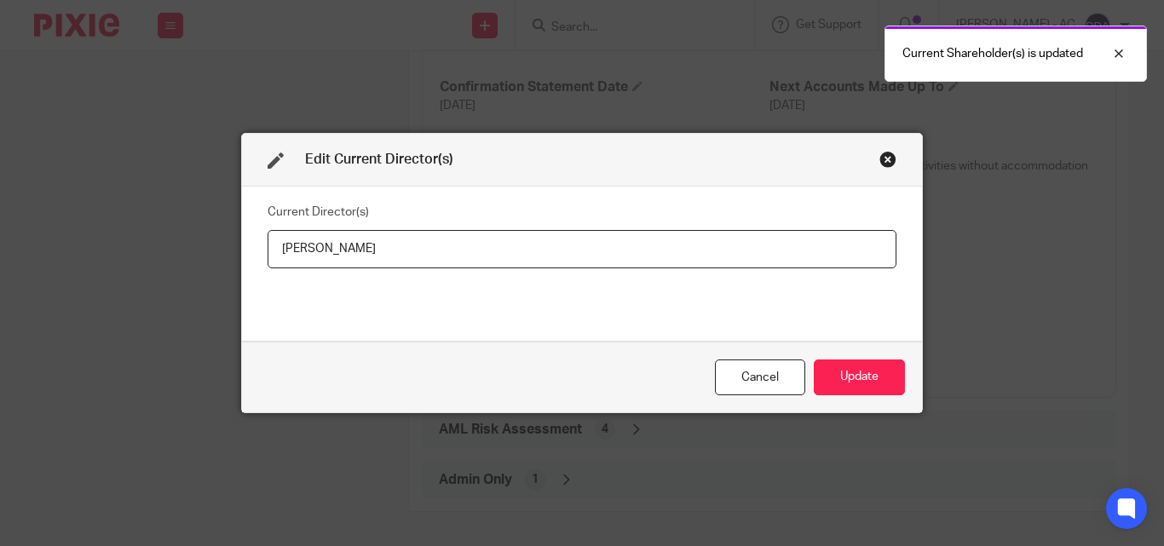
click at [334, 247] on input "Edwin Dewa" at bounding box center [582, 249] width 629 height 38
drag, startPoint x: 375, startPoint y: 252, endPoint x: 269, endPoint y: 252, distance: 105.7
click at [269, 252] on input "Edwin Dewa" at bounding box center [582, 249] width 629 height 38
type input "Mr Edwin DEWA"
click at [833, 366] on button "Update" at bounding box center [859, 378] width 91 height 37
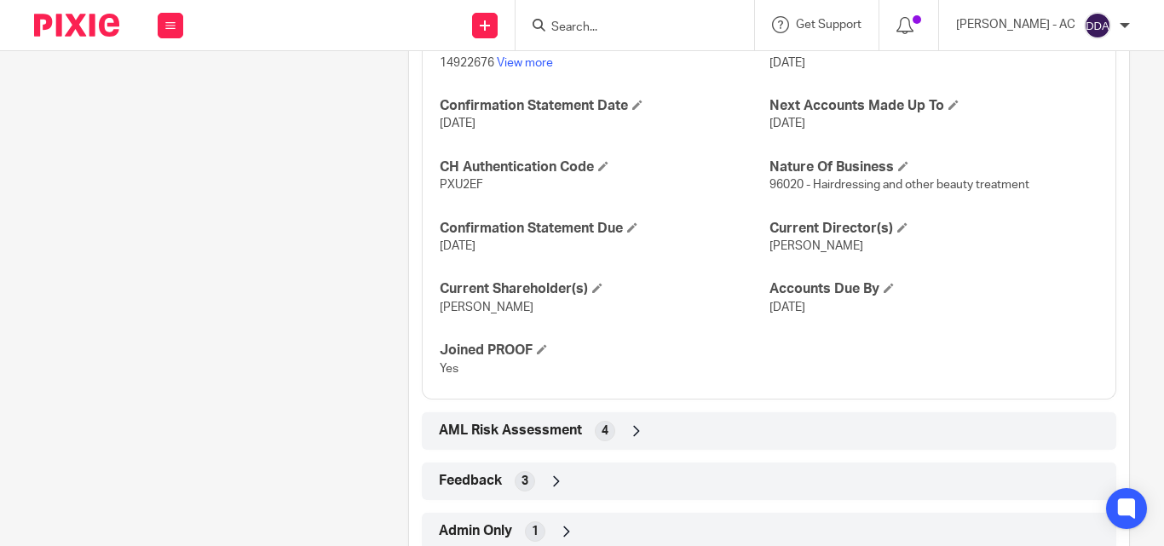
scroll to position [1586, 0]
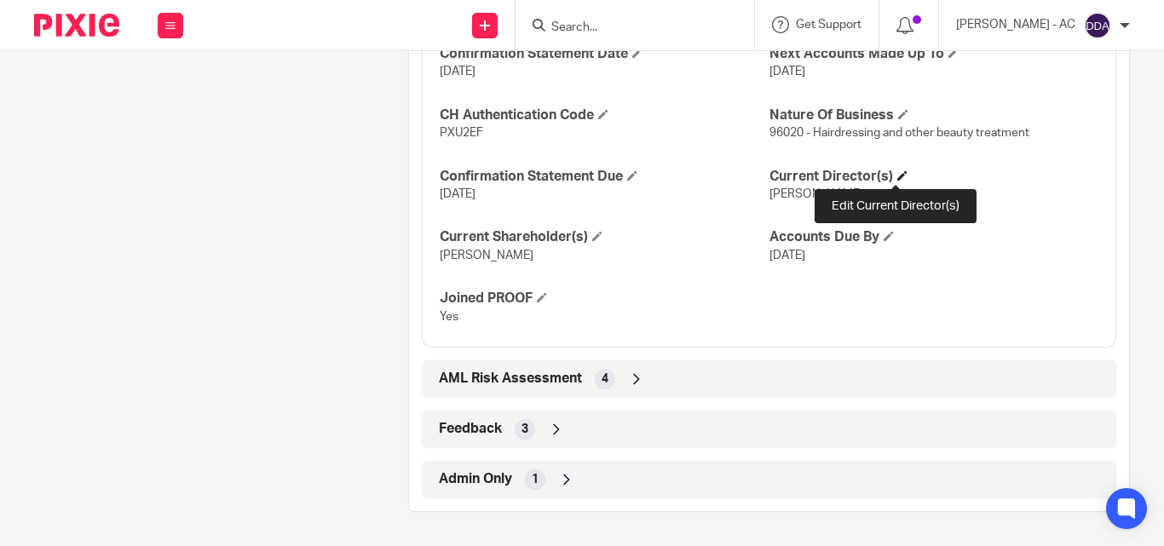
click at [898, 170] on span at bounding box center [902, 175] width 10 height 10
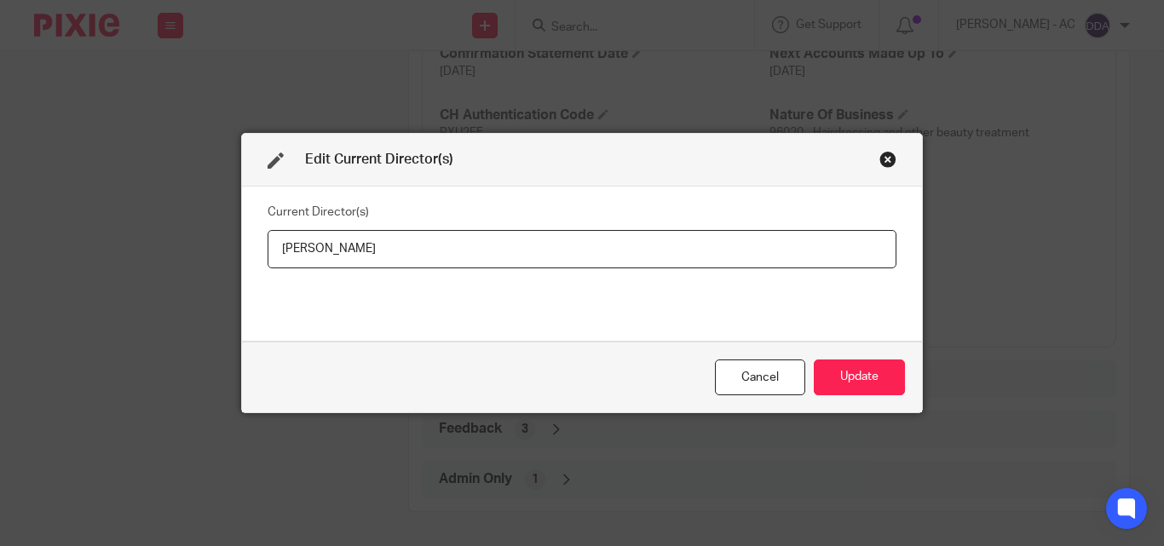
drag, startPoint x: 438, startPoint y: 244, endPoint x: 249, endPoint y: 251, distance: 189.3
click at [249, 251] on div "Current Director(s) [PERSON_NAME]" at bounding box center [582, 264] width 680 height 154
type input "[PERSON_NAME]"
click at [850, 368] on button "Update" at bounding box center [859, 378] width 91 height 37
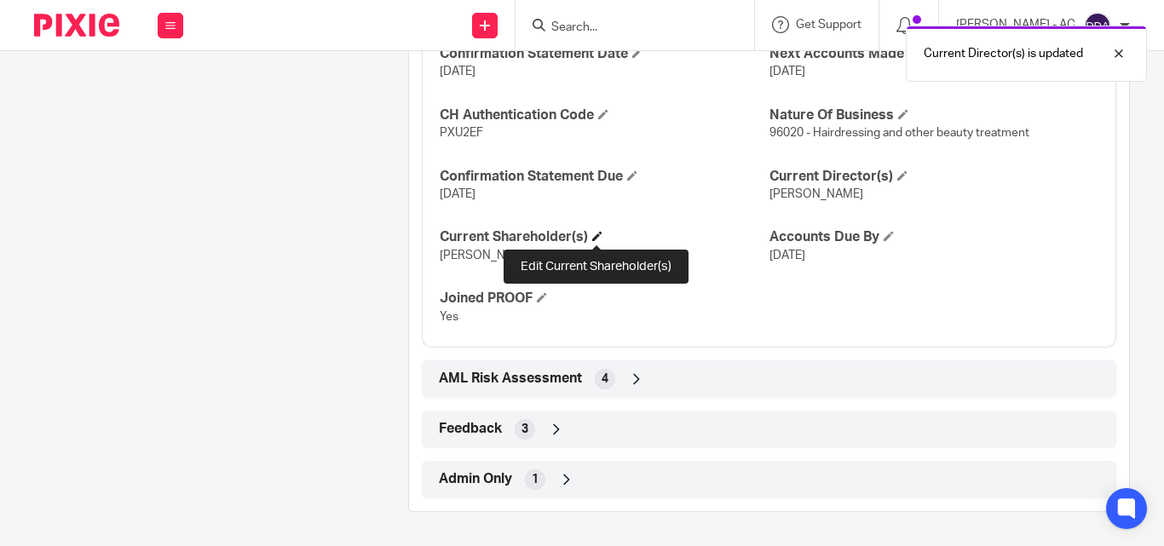
click at [595, 234] on span at bounding box center [597, 236] width 10 height 10
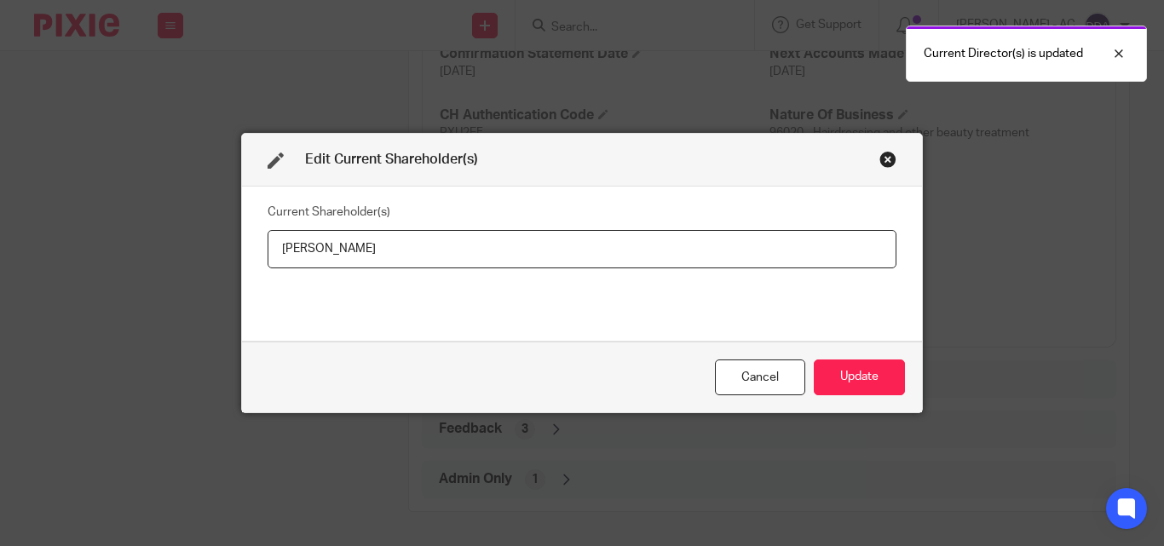
drag, startPoint x: 419, startPoint y: 240, endPoint x: 259, endPoint y: 251, distance: 160.5
click at [259, 251] on div "Current Shareholder(s) Linda Boakye" at bounding box center [582, 264] width 680 height 154
type input "Linda BOAKYE"
click at [891, 378] on button "Update" at bounding box center [859, 378] width 91 height 37
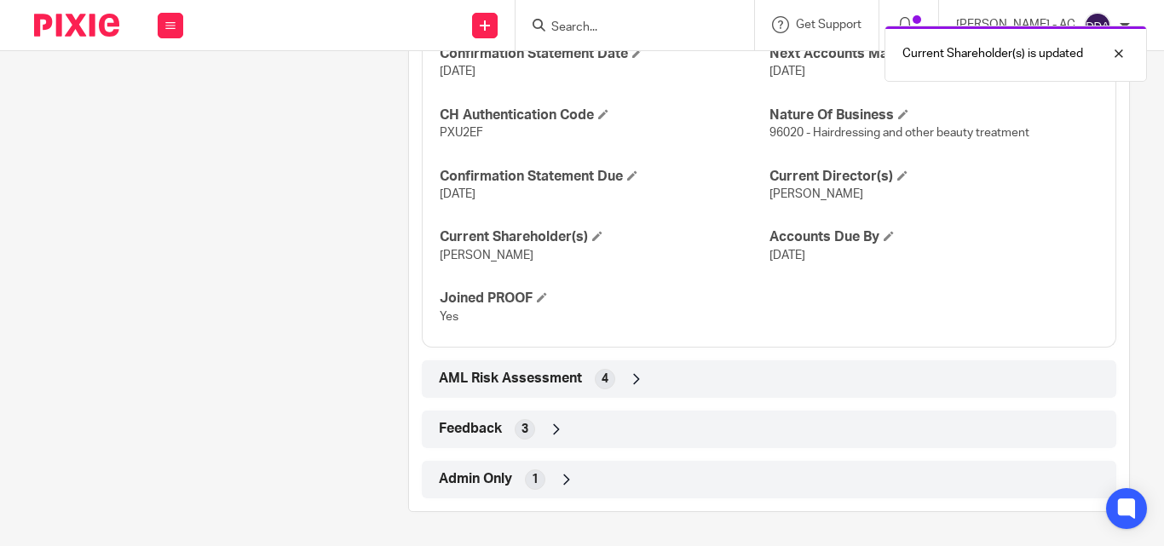
click at [769, 255] on span "31 Mar 2026" at bounding box center [787, 256] width 36 height 12
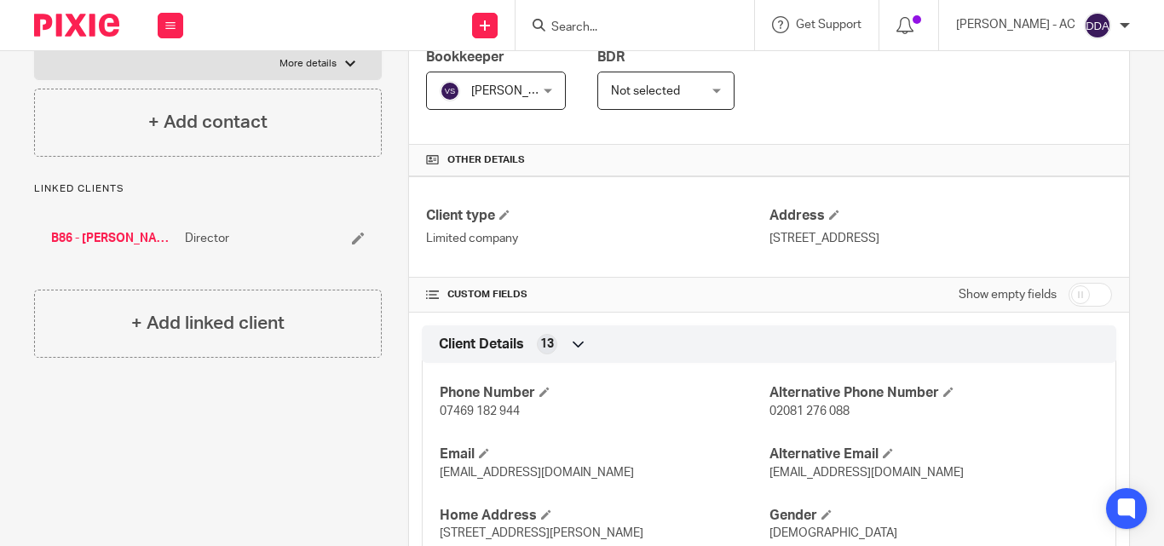
scroll to position [0, 0]
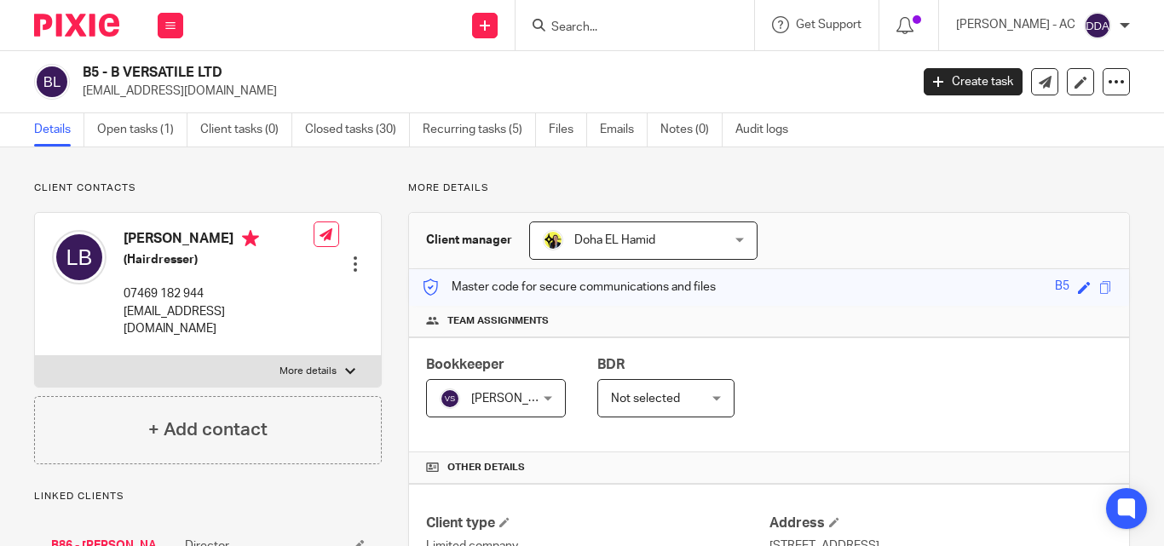
click at [894, 394] on div "Bookkeeper Vaibhav Solanki Vaibhav Solanki Not selected Abhay Jayswal Akhil Sib…" at bounding box center [769, 394] width 720 height 115
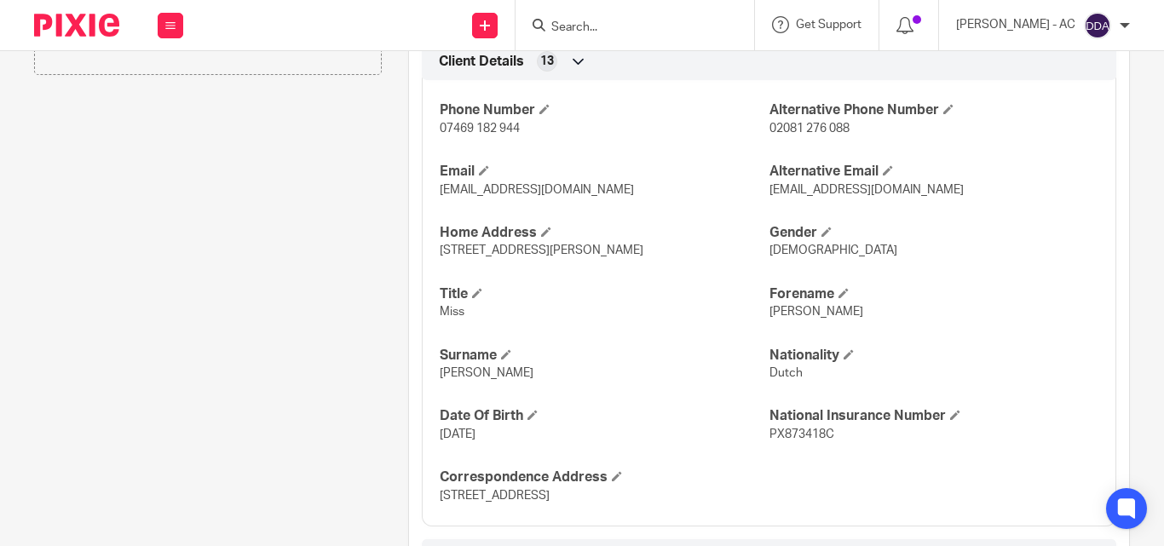
scroll to position [682, 0]
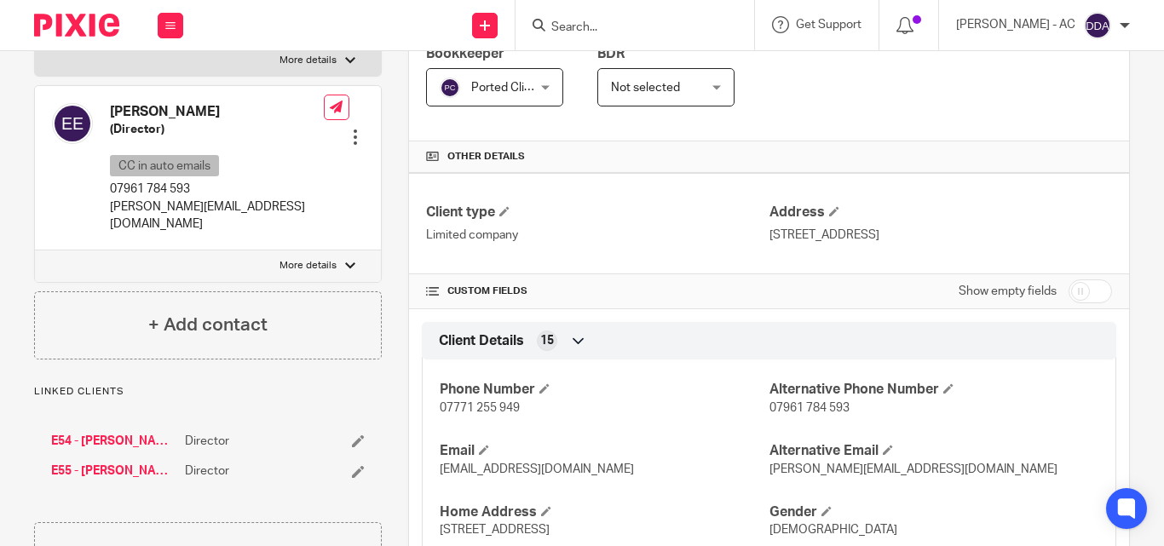
scroll to position [256, 0]
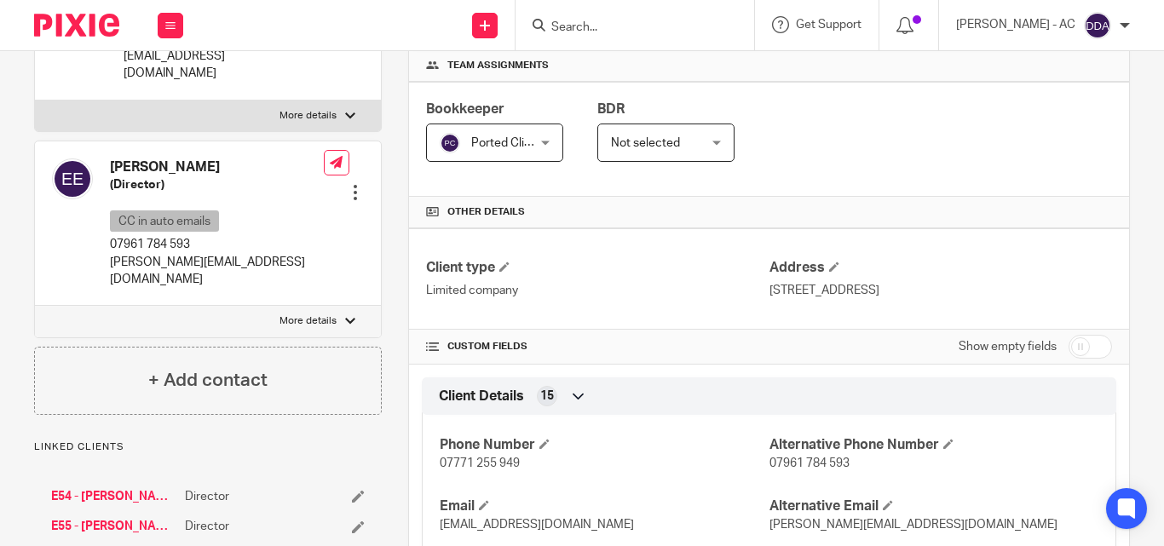
click at [349, 306] on label "More details" at bounding box center [208, 321] width 346 height 31
click at [35, 305] on input "More details" at bounding box center [34, 305] width 1 height 1
checkbox input "true"
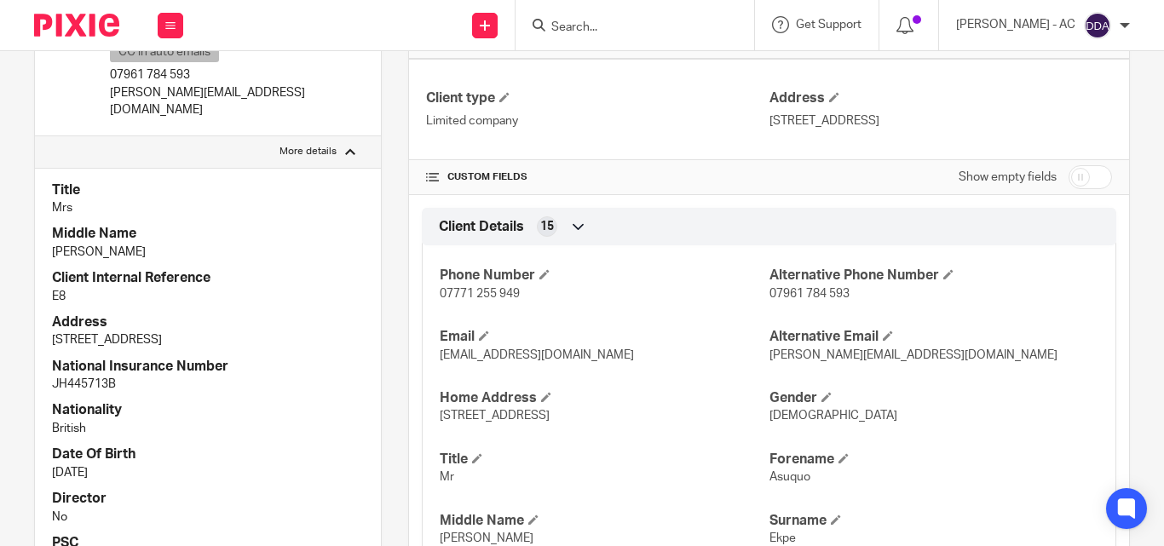
scroll to position [426, 0]
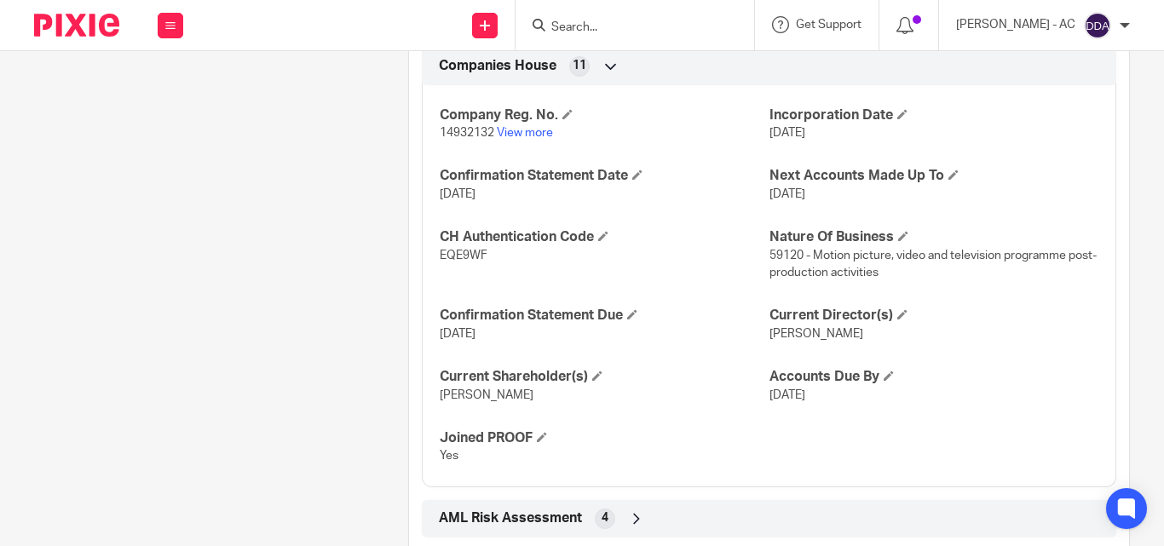
scroll to position [1481, 0]
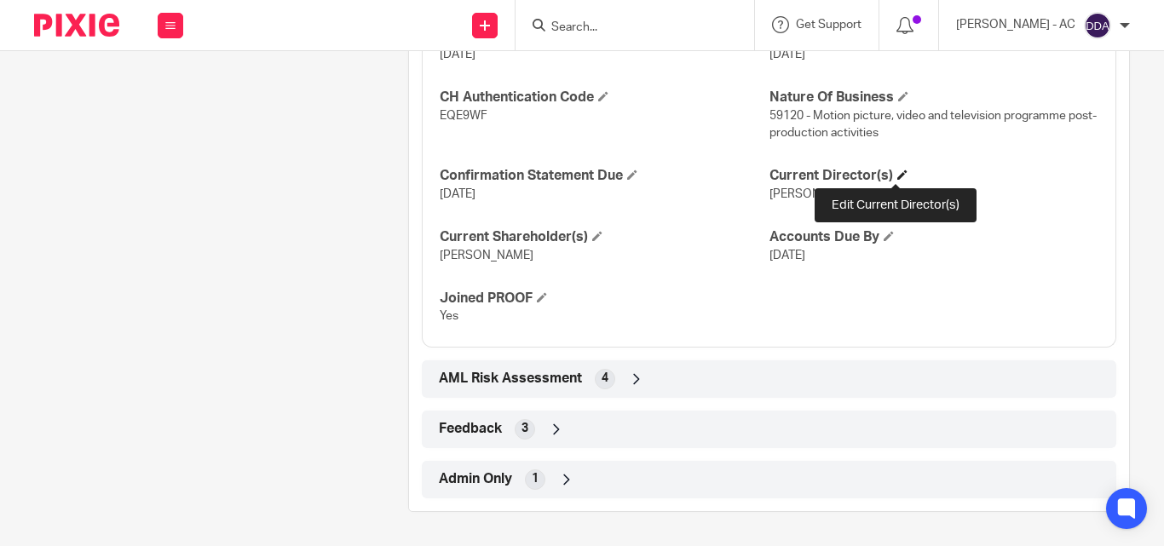
click at [897, 177] on span at bounding box center [902, 175] width 10 height 10
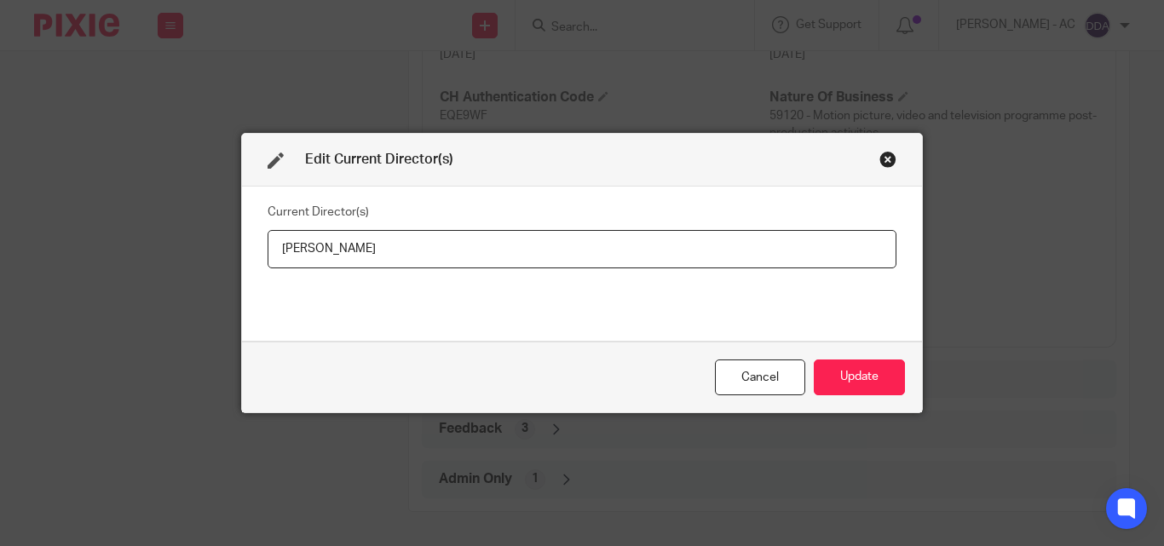
drag, startPoint x: 378, startPoint y: 253, endPoint x: 262, endPoint y: 267, distance: 116.7
click at [268, 267] on input "David Ajala" at bounding box center [582, 249] width 629 height 38
type input "Mr David AJALA"
click at [862, 379] on button "Update" at bounding box center [859, 378] width 91 height 37
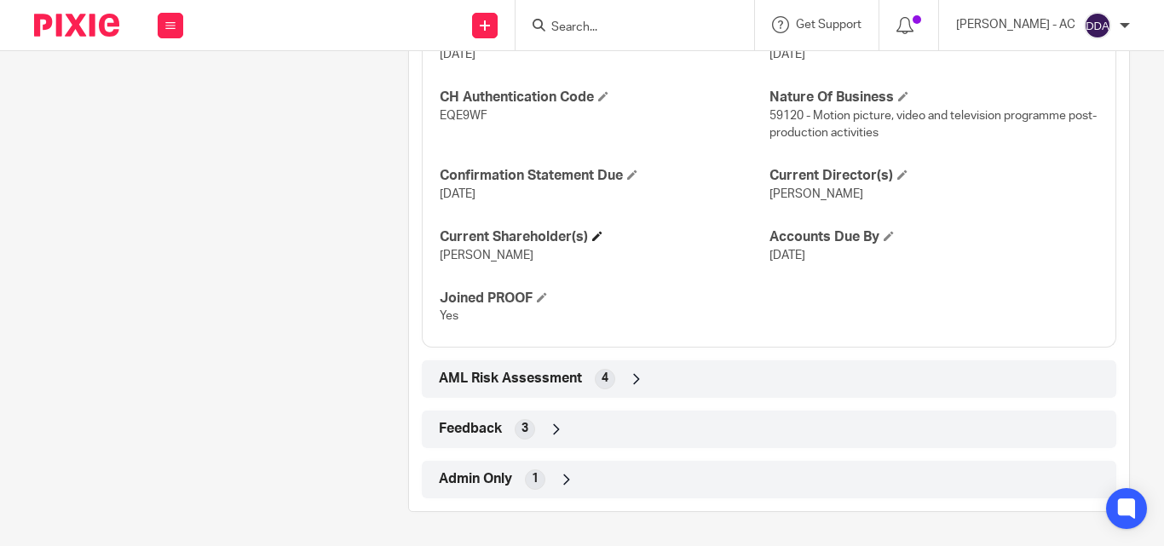
click at [591, 239] on h4 "Current Shareholder(s)" at bounding box center [604, 237] width 329 height 18
click at [602, 233] on h4 "Current Shareholder(s)" at bounding box center [604, 237] width 329 height 18
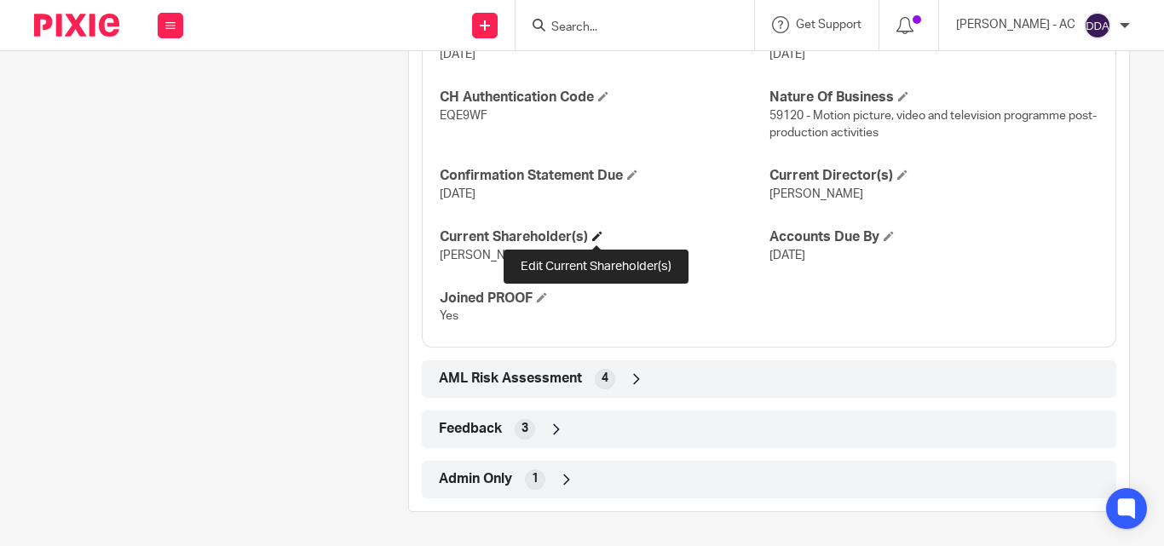
click at [601, 234] on span at bounding box center [597, 236] width 10 height 10
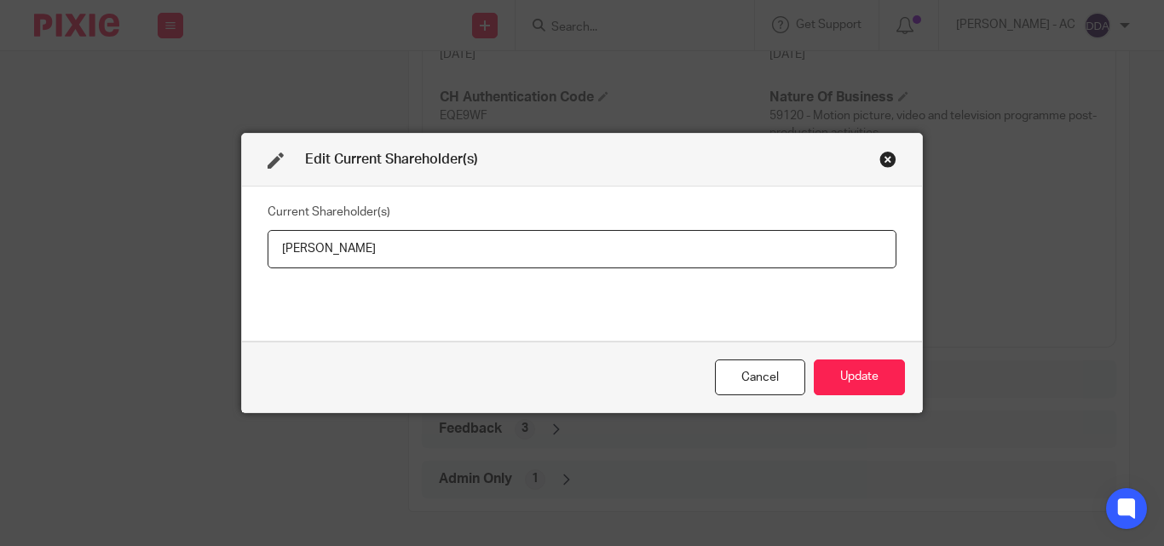
drag, startPoint x: 402, startPoint y: 250, endPoint x: 269, endPoint y: 260, distance: 133.3
click at [269, 260] on input "David Ajala" at bounding box center [582, 249] width 629 height 38
type input "David AJALA"
drag, startPoint x: 380, startPoint y: 245, endPoint x: 204, endPoint y: 270, distance: 178.2
click at [204, 270] on div "Edit Current Shareholder(s) Current Shareholder(s) David AJALA Cancel Update" at bounding box center [582, 273] width 1164 height 546
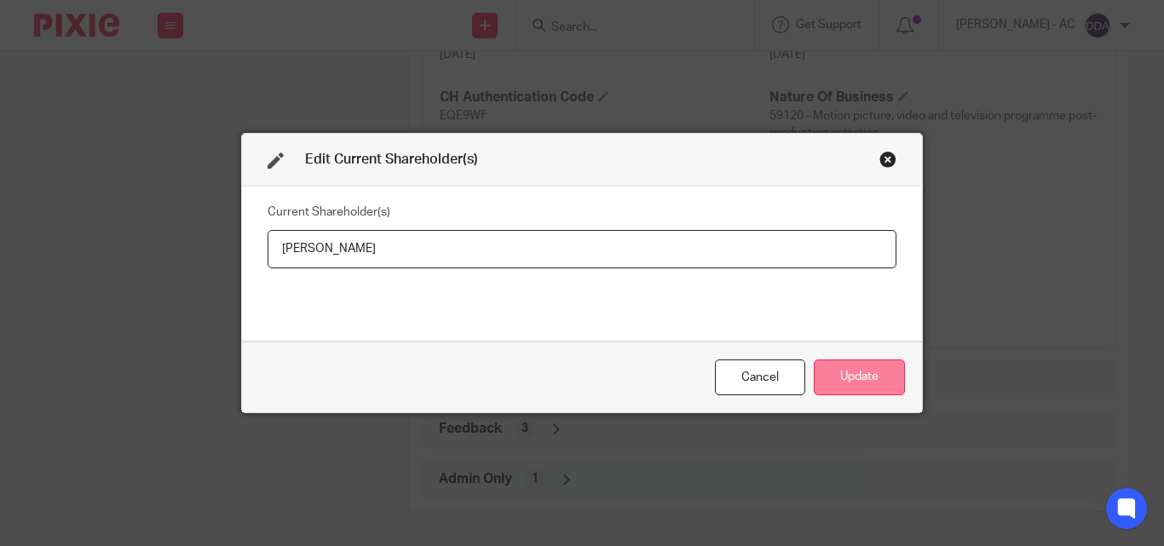
click at [870, 378] on button "Update" at bounding box center [859, 378] width 91 height 37
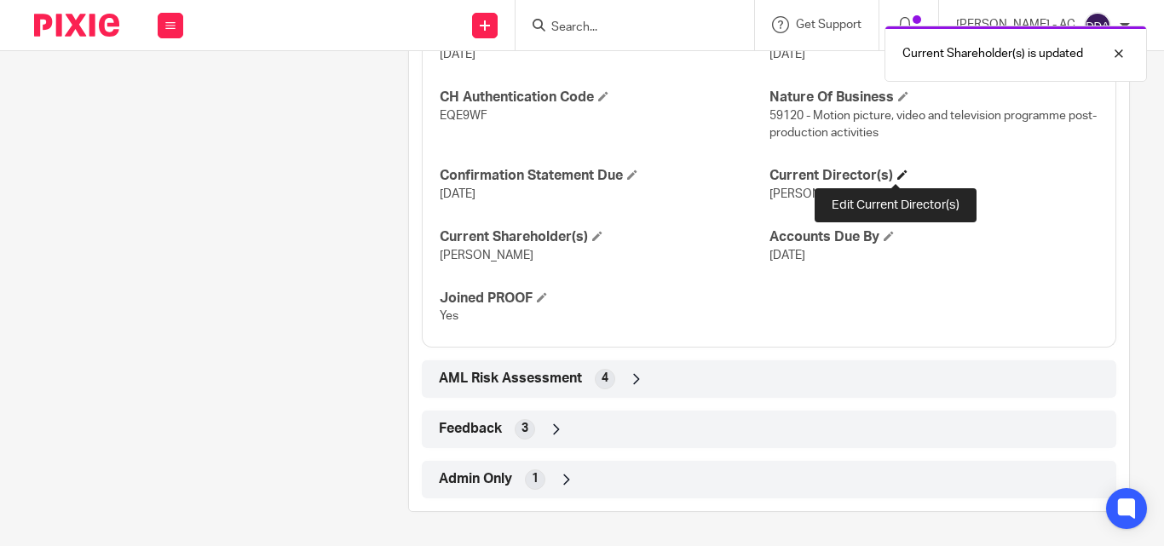
click at [897, 179] on span at bounding box center [902, 175] width 10 height 10
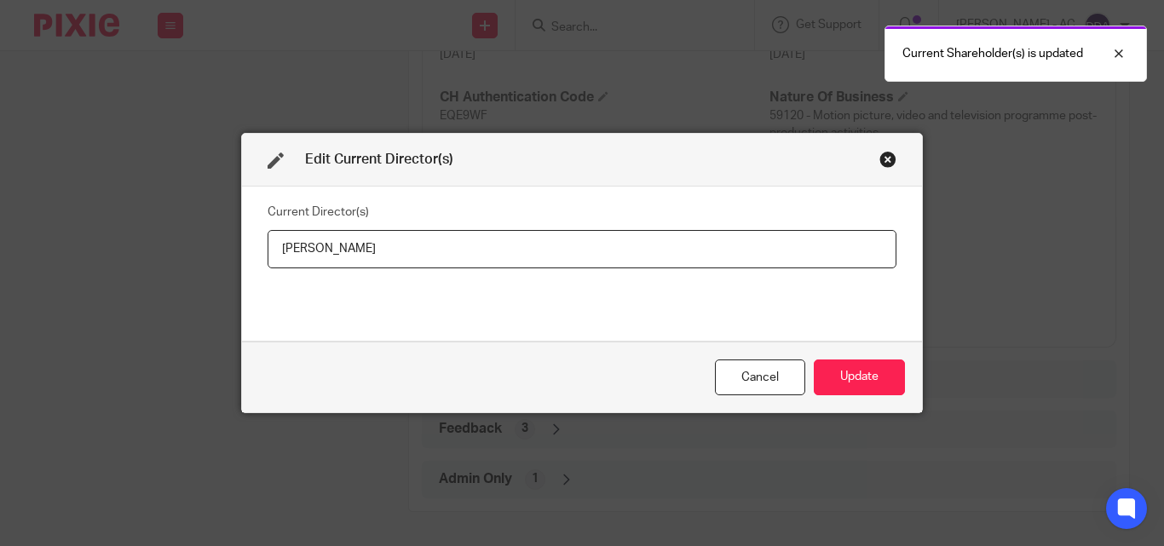
drag, startPoint x: 383, startPoint y: 251, endPoint x: 276, endPoint y: 257, distance: 106.7
click at [276, 257] on input "Mr David AJALA" at bounding box center [582, 249] width 629 height 38
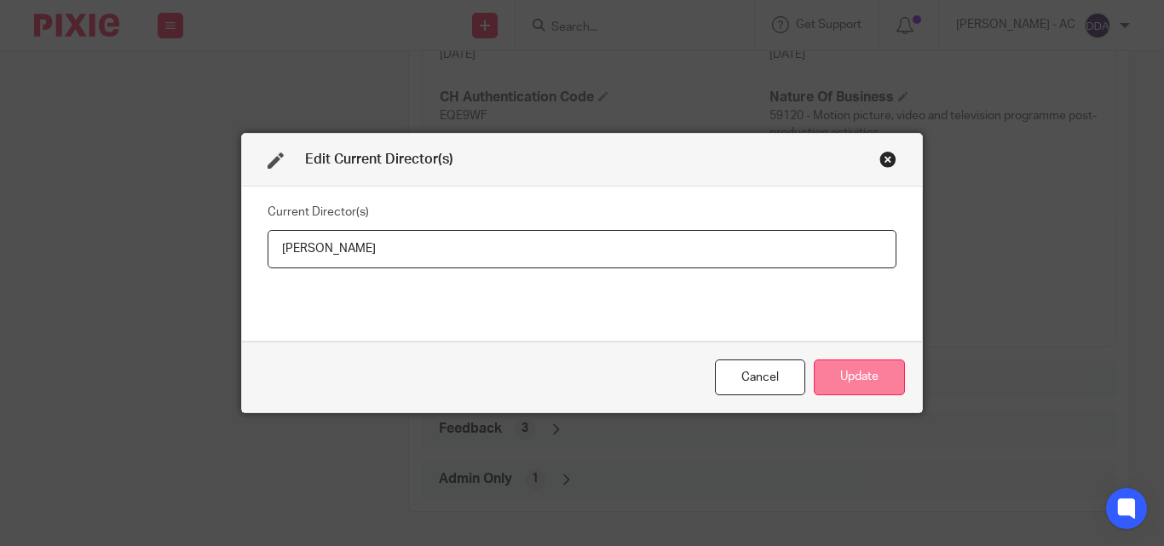
click at [825, 372] on button "Update" at bounding box center [859, 378] width 91 height 37
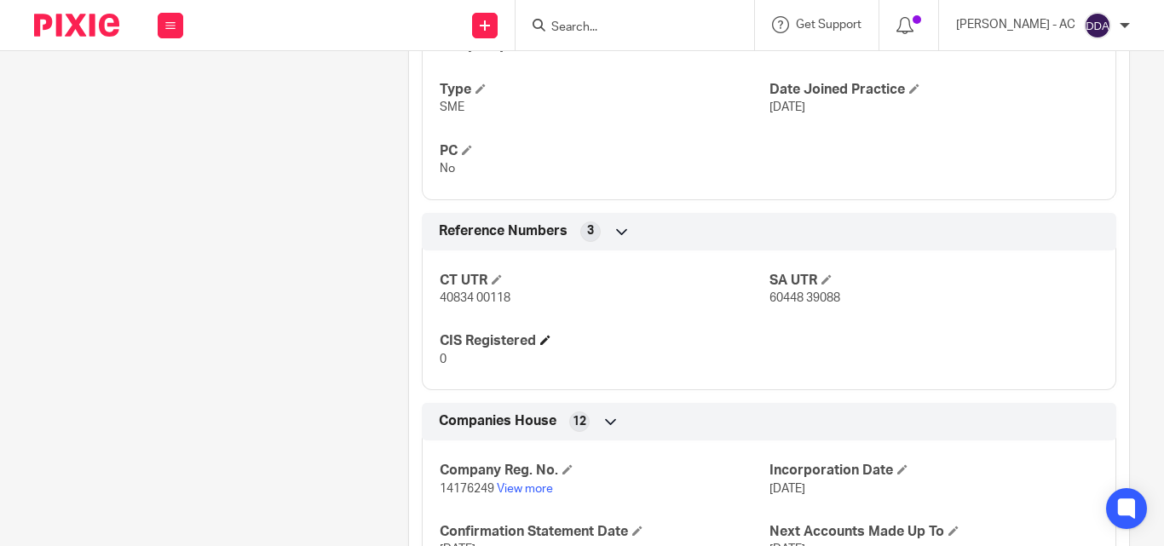
scroll to position [1553, 0]
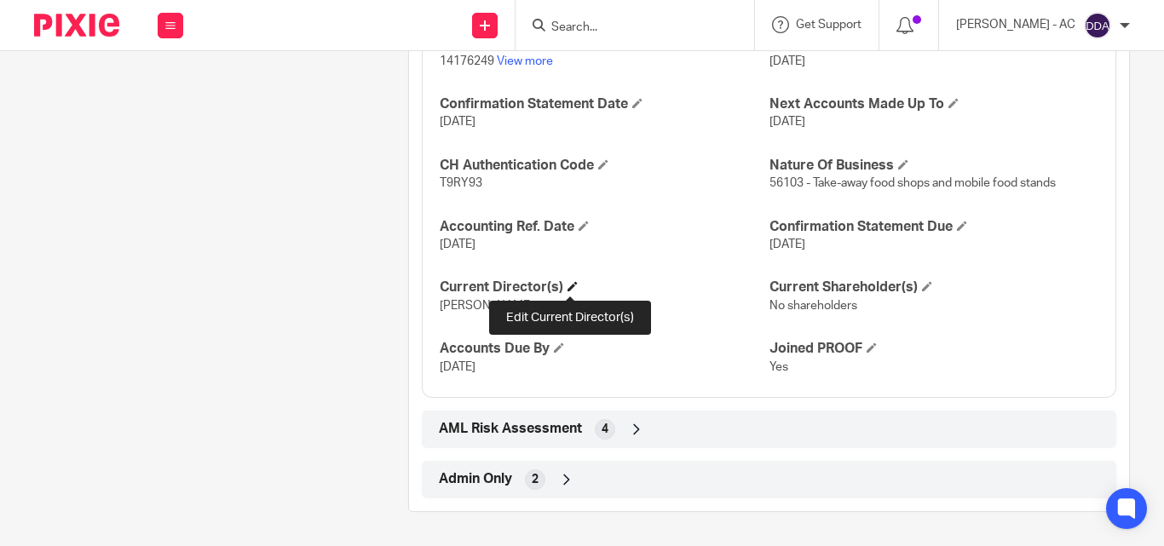
click at [568, 290] on span at bounding box center [573, 286] width 10 height 10
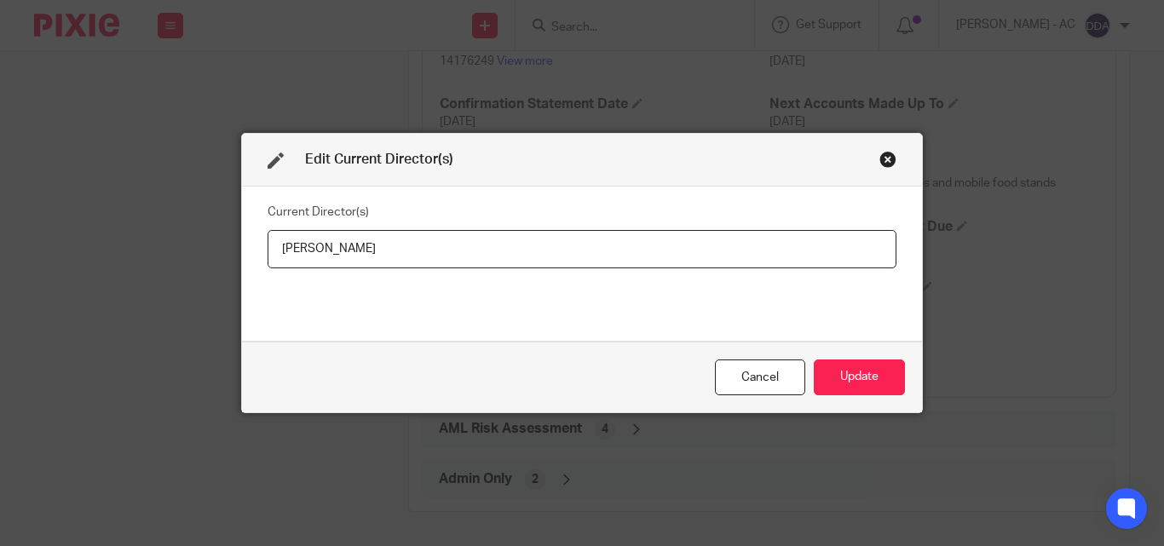
drag, startPoint x: 418, startPoint y: 247, endPoint x: 241, endPoint y: 262, distance: 177.9
click at [242, 262] on div "Current Director(s) [PERSON_NAME]" at bounding box center [582, 264] width 680 height 154
type input "Miss Beverley CLARKE"
click at [865, 386] on button "Update" at bounding box center [859, 378] width 91 height 37
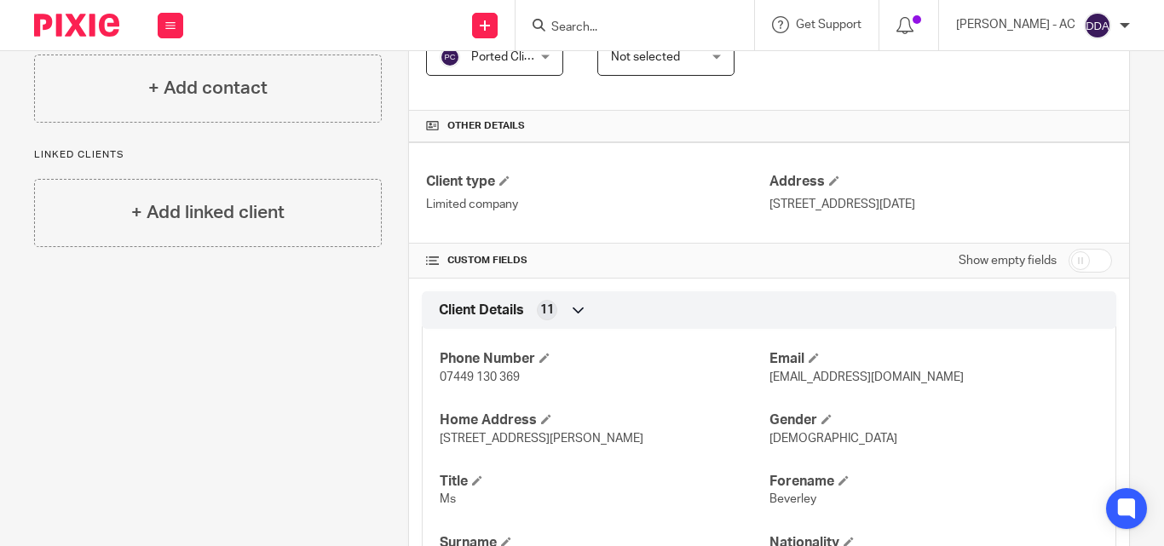
scroll to position [530, 0]
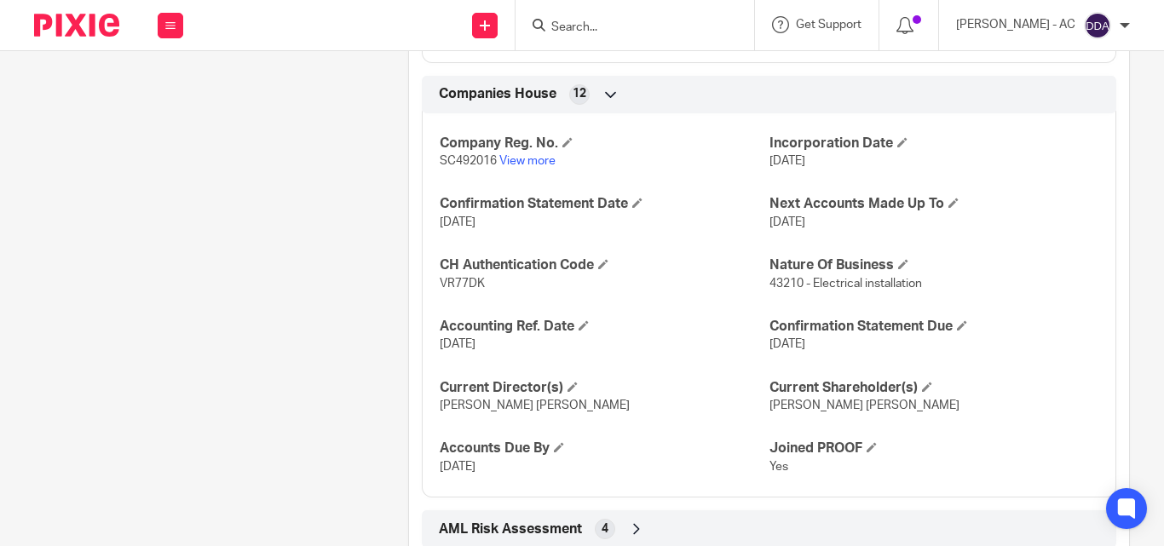
scroll to position [1754, 0]
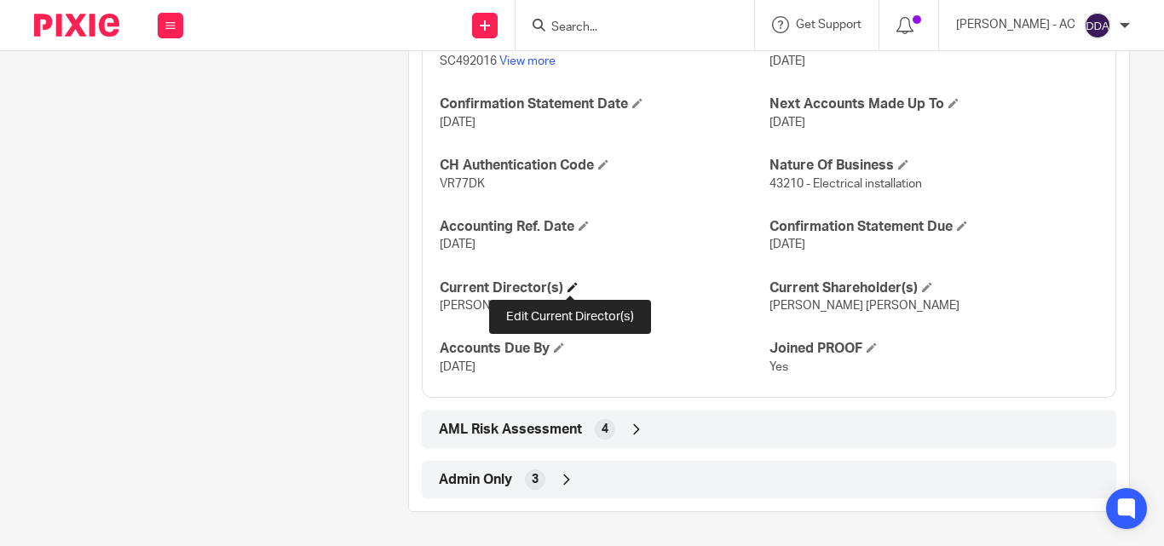
click at [573, 290] on span at bounding box center [573, 287] width 10 height 10
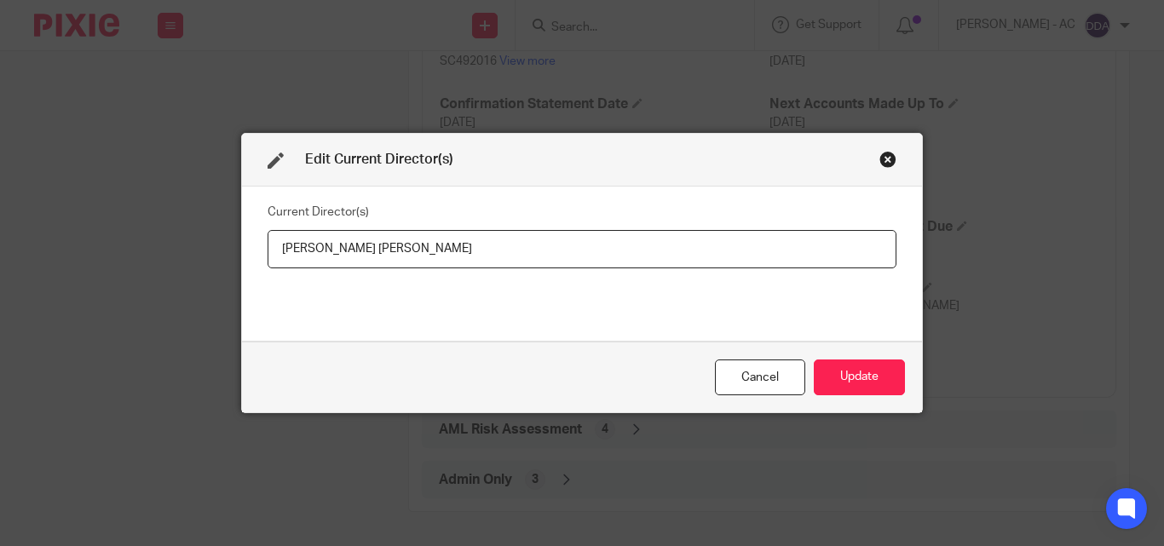
click at [458, 236] on input "[PERSON_NAME] [PERSON_NAME]" at bounding box center [582, 249] width 629 height 38
click at [469, 252] on input "Steven Harry Mckenzie Macdonadl" at bounding box center [582, 249] width 629 height 38
drag, startPoint x: 478, startPoint y: 250, endPoint x: 256, endPoint y: 262, distance: 221.9
click at [256, 262] on div "Current Director(s) Steven Harry Mckenzie Macdonadl" at bounding box center [582, 264] width 680 height 154
type input "Mr Steven Harry Mckenzie MACDONALD"
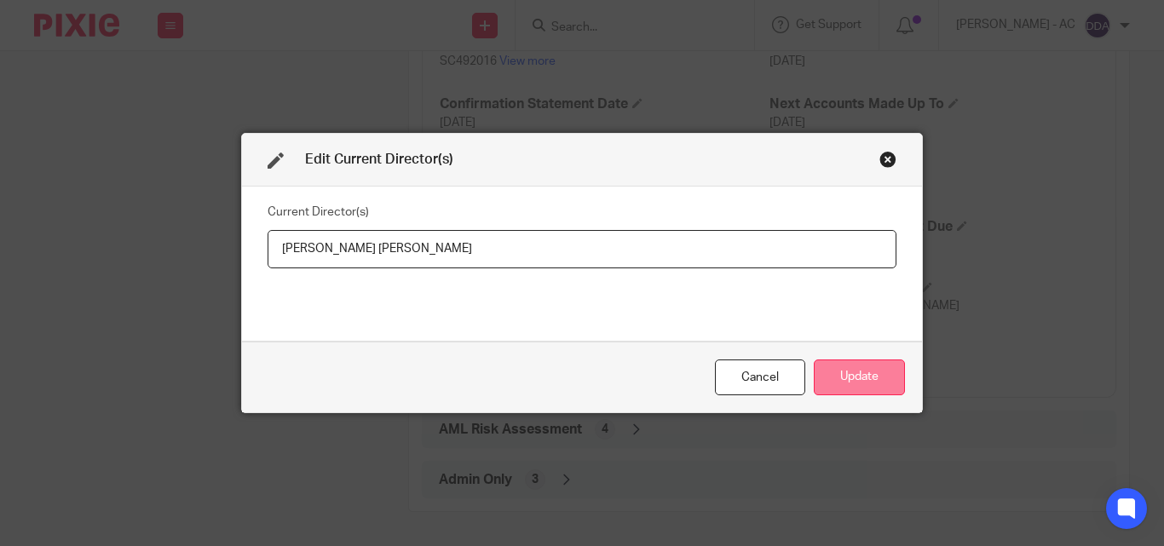
click at [866, 370] on button "Update" at bounding box center [859, 378] width 91 height 37
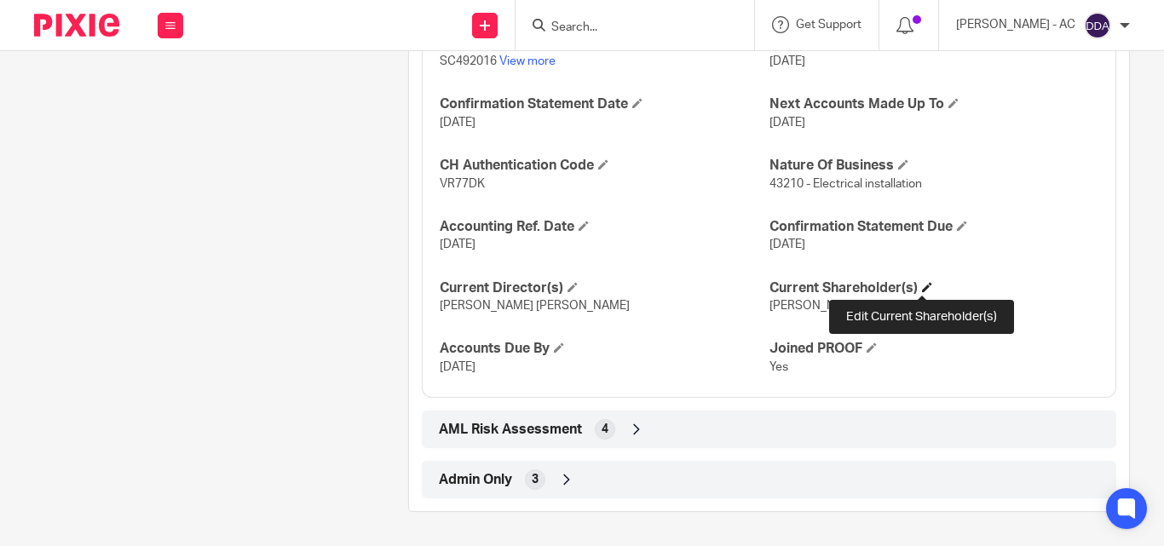
click at [922, 285] on span at bounding box center [927, 287] width 10 height 10
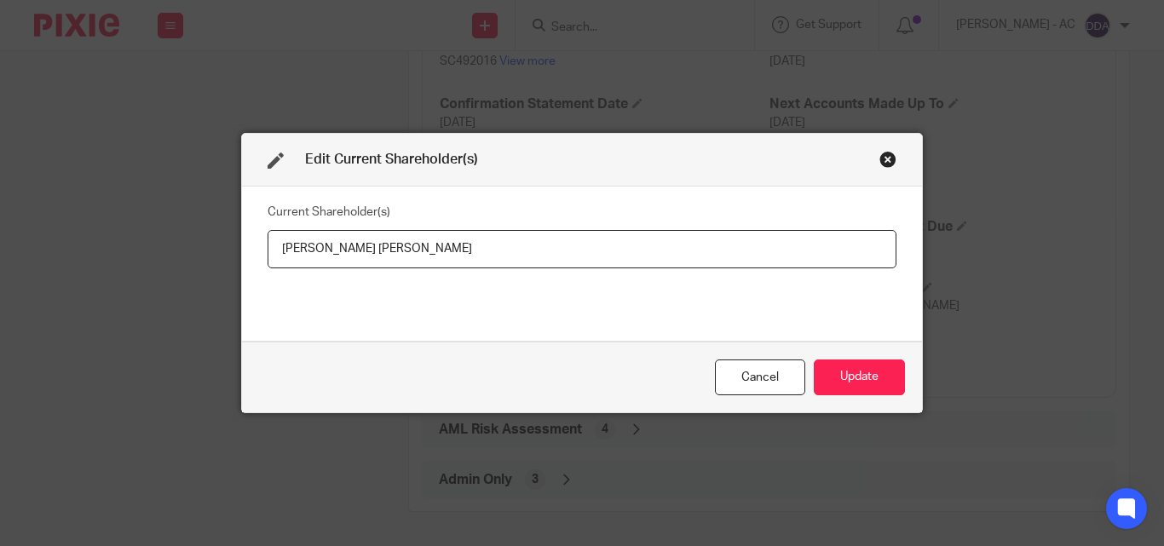
drag, startPoint x: 499, startPoint y: 239, endPoint x: 268, endPoint y: 255, distance: 230.6
click at [268, 255] on input "Mr Steven Harry Mckenzie Macdonald" at bounding box center [582, 249] width 629 height 38
type input "Steven Harry Mckenzie MACDONALD"
click at [929, 371] on div "Edit Current Shareholder(s) Current Shareholder(s) Steven Harry Mckenzie MACDON…" at bounding box center [582, 273] width 1164 height 546
click at [873, 378] on button "Update" at bounding box center [859, 378] width 91 height 37
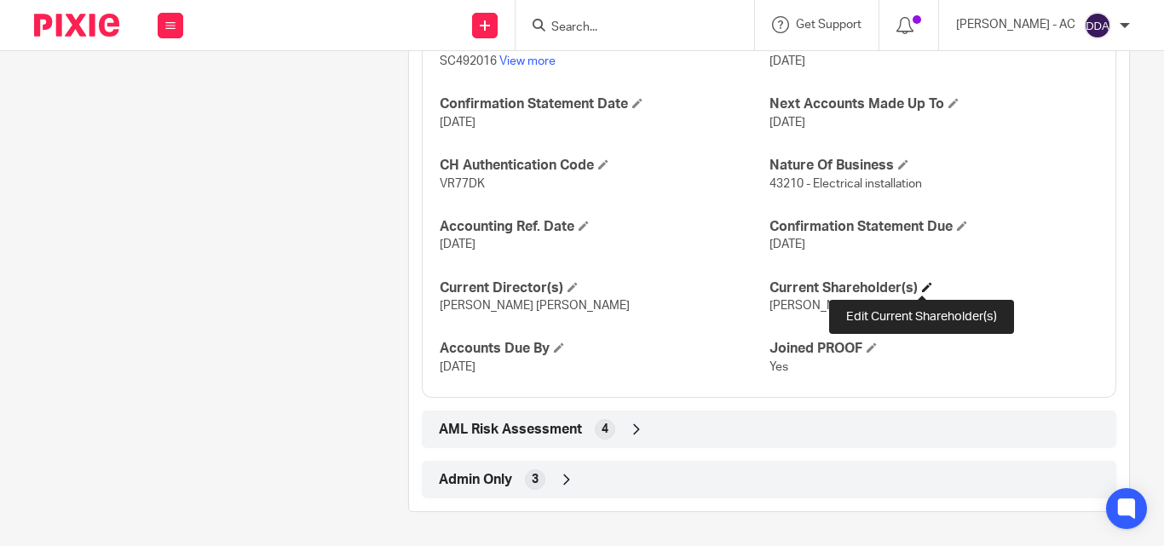
click at [922, 286] on span at bounding box center [927, 287] width 10 height 10
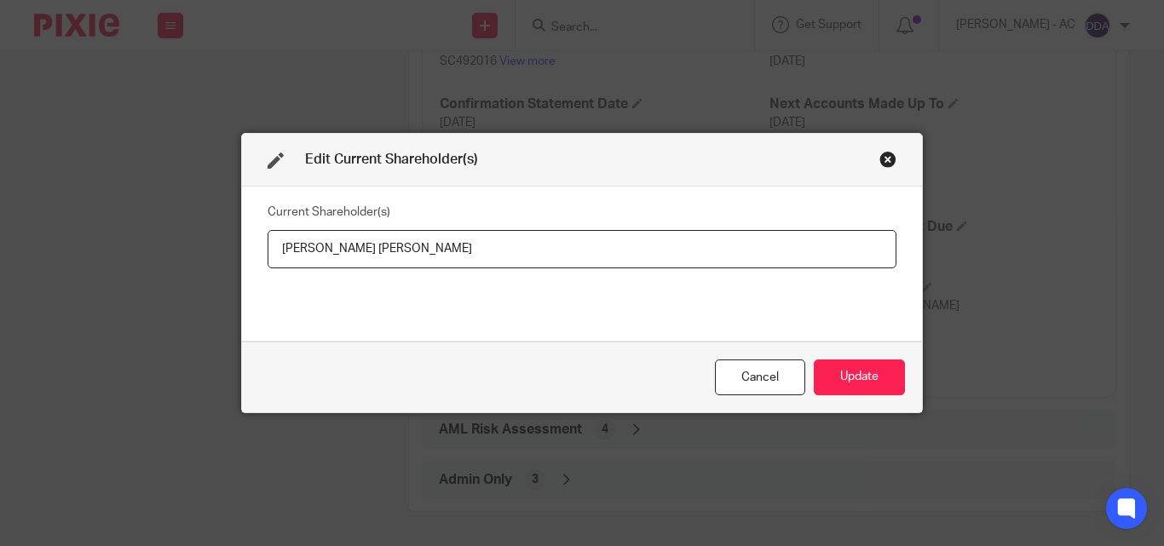
drag, startPoint x: 561, startPoint y: 241, endPoint x: 258, endPoint y: 260, distance: 303.1
click at [258, 260] on div "Current Shareholder(s) Steven Harry Mckenzie MACDONALD" at bounding box center [582, 264] width 680 height 154
click at [885, 384] on button "Update" at bounding box center [859, 378] width 91 height 37
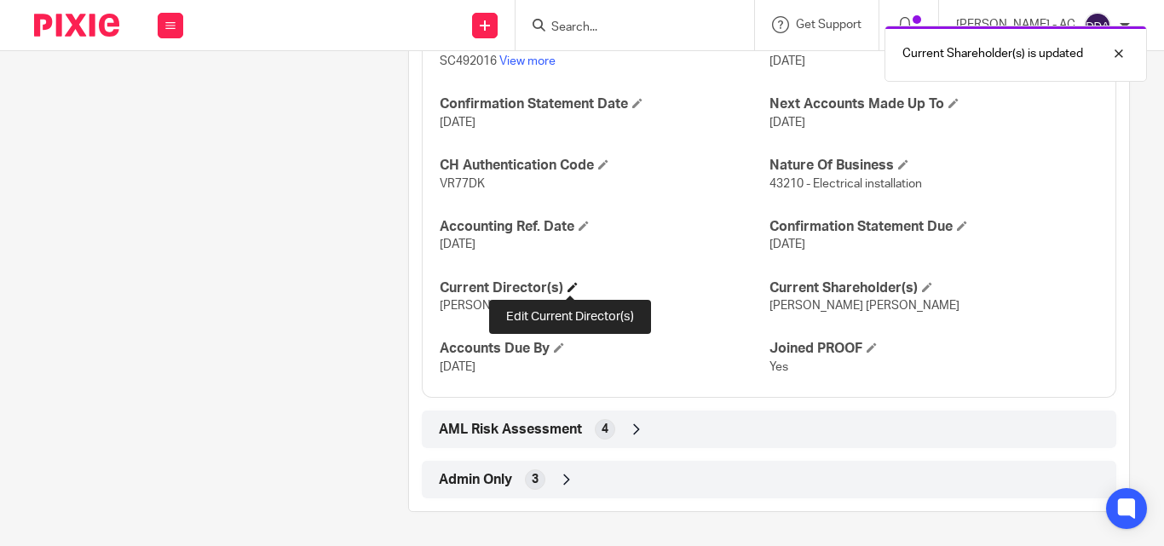
click at [571, 286] on span at bounding box center [573, 287] width 10 height 10
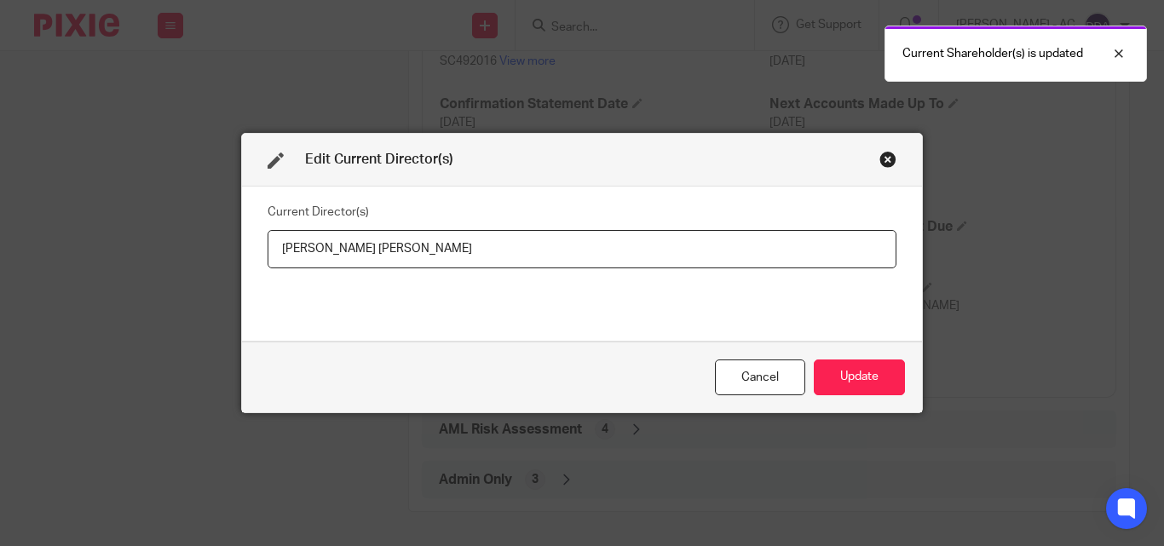
drag, startPoint x: 535, startPoint y: 249, endPoint x: 251, endPoint y: 253, distance: 283.8
click at [251, 253] on div "Current Director(s) Mr Steven Harry Mckenzie MACDONALD" at bounding box center [582, 264] width 680 height 154
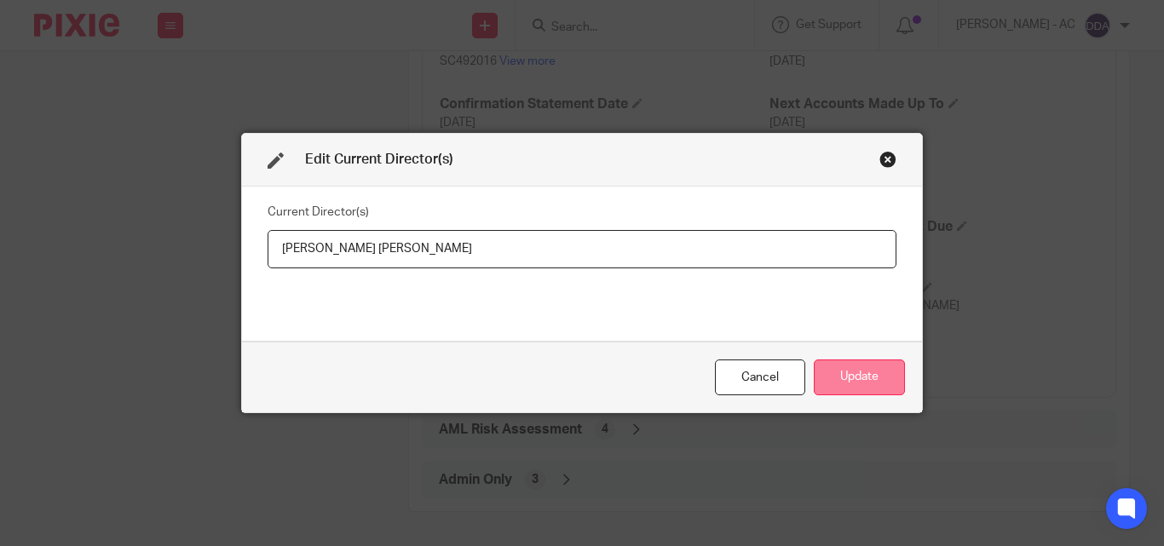
click at [859, 372] on button "Update" at bounding box center [859, 378] width 91 height 37
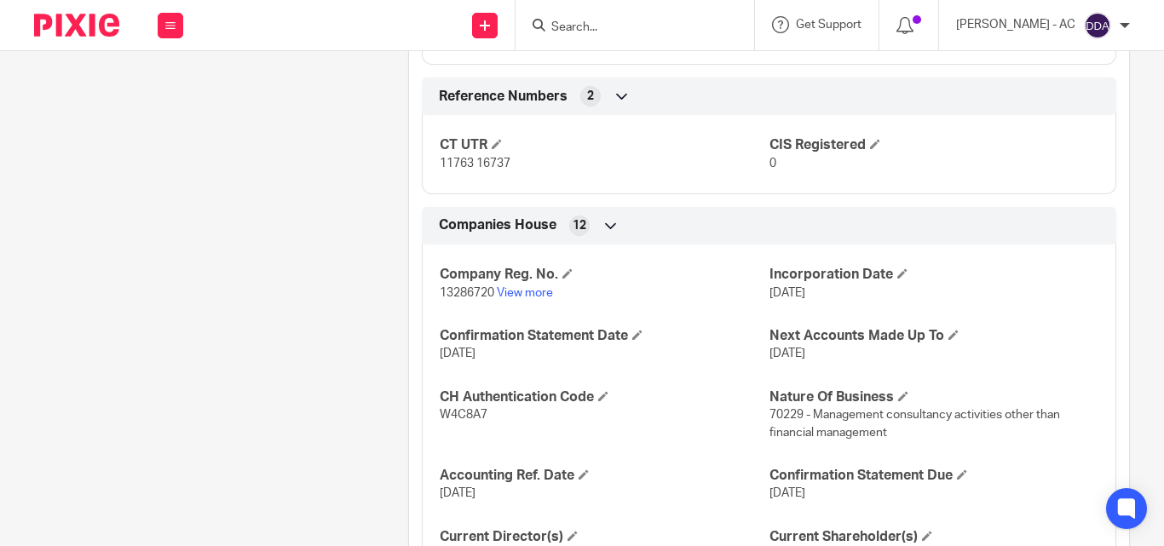
scroll to position [1554, 0]
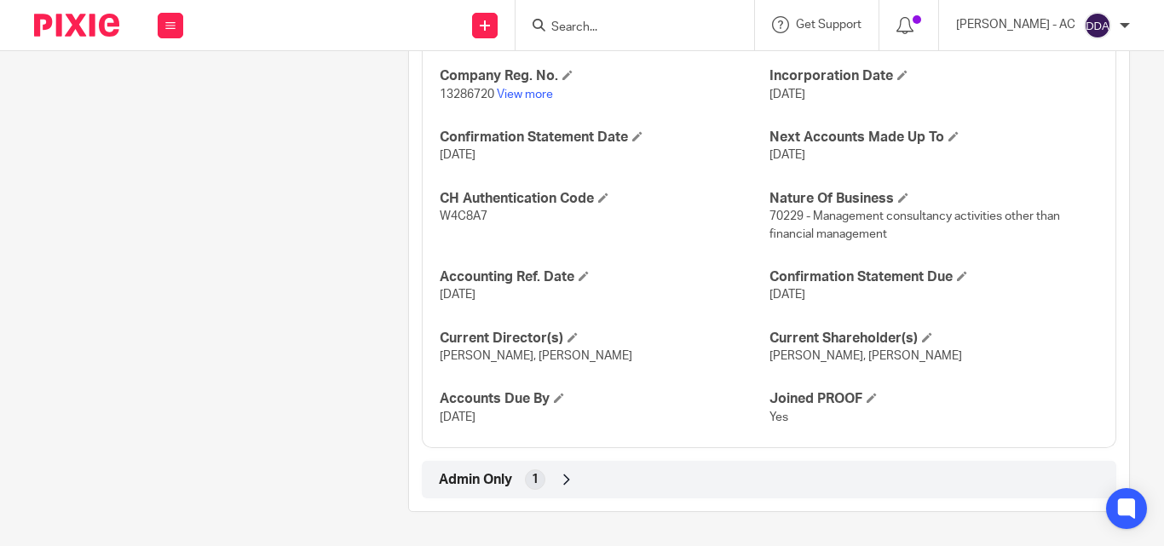
drag, startPoint x: 426, startPoint y: 354, endPoint x: 631, endPoint y: 360, distance: 204.6
click at [631, 360] on div "Company Reg. No. 13286720 View more Incorporation Date [DATE] Confirmation Stat…" at bounding box center [769, 240] width 695 height 415
drag, startPoint x: 764, startPoint y: 354, endPoint x: 966, endPoint y: 360, distance: 202.9
click at [966, 360] on p "[PERSON_NAME], [PERSON_NAME]" at bounding box center [933, 356] width 329 height 17
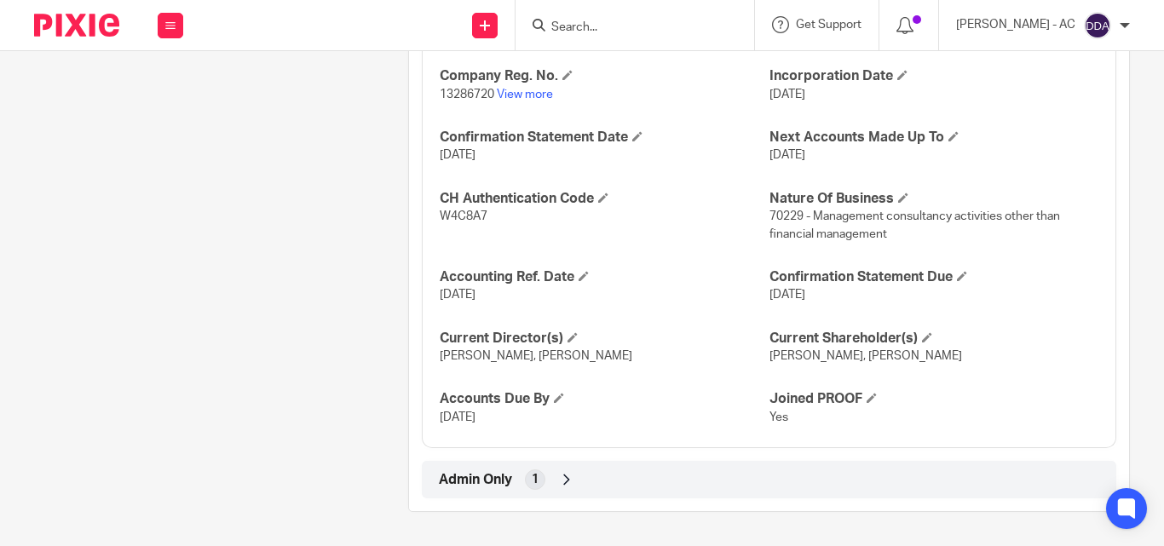
drag, startPoint x: 435, startPoint y: 351, endPoint x: 610, endPoint y: 356, distance: 174.8
click at [610, 356] on p "[PERSON_NAME], [PERSON_NAME]" at bounding box center [604, 356] width 329 height 17
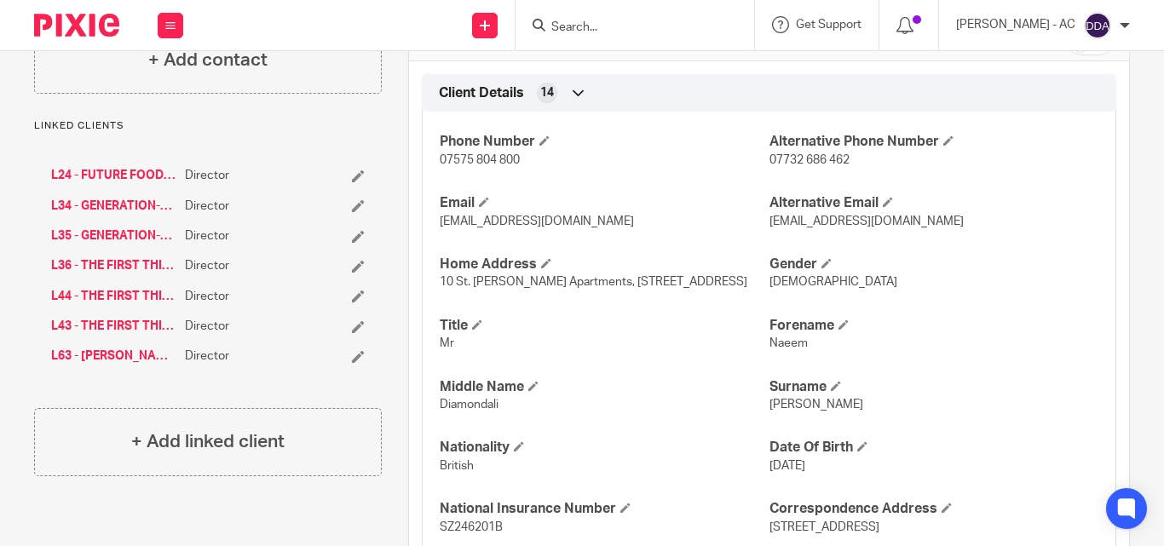
scroll to position [597, 0]
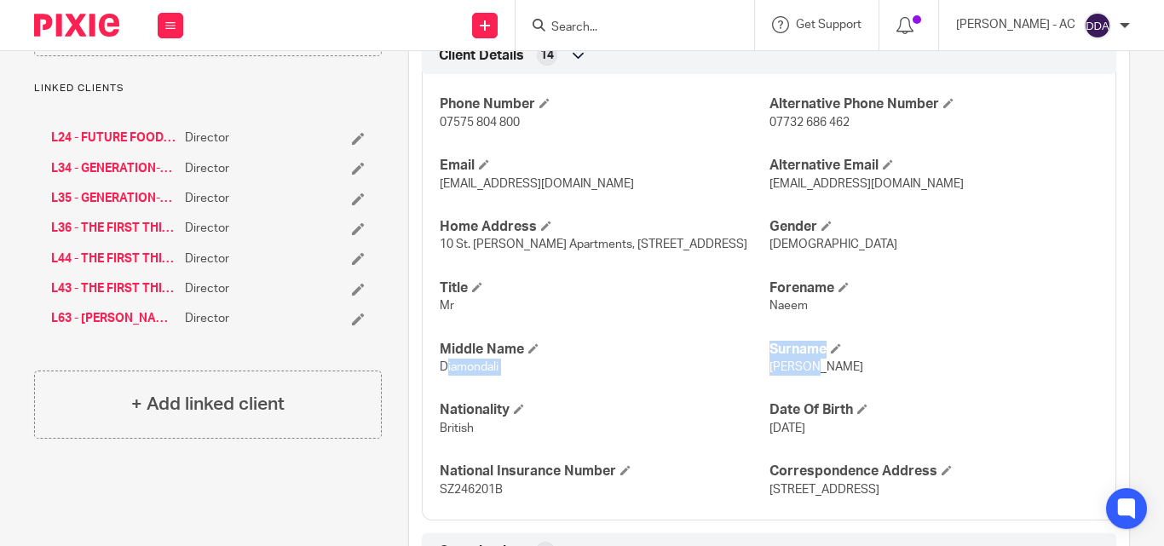
drag, startPoint x: 444, startPoint y: 401, endPoint x: 844, endPoint y: 404, distance: 399.7
click at [844, 404] on div "Phone Number 07575 804 800 Alternative Phone Number 07732 686 462 Email [EMAIL_…" at bounding box center [769, 290] width 695 height 459
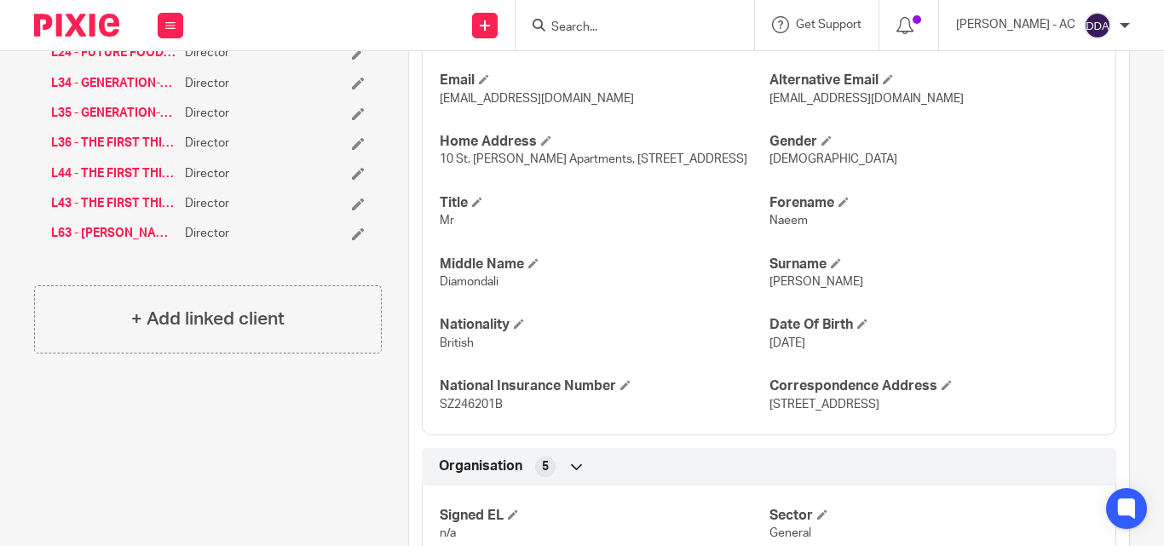
click at [624, 211] on div "Phone Number 07575 804 800 Alternative Phone Number 07732 686 462 Email [EMAIL_…" at bounding box center [769, 205] width 695 height 459
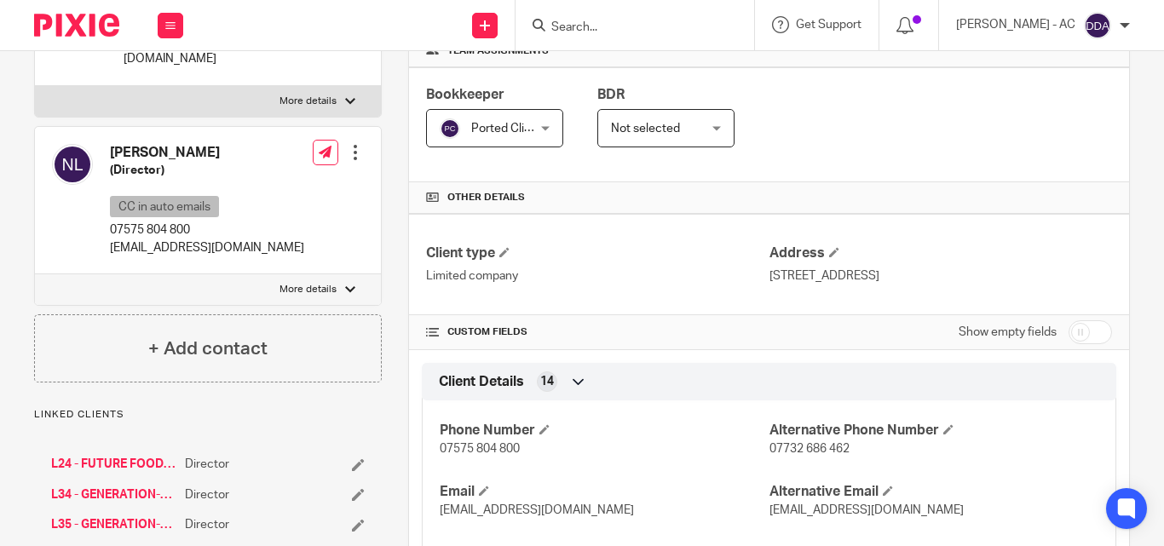
scroll to position [170, 0]
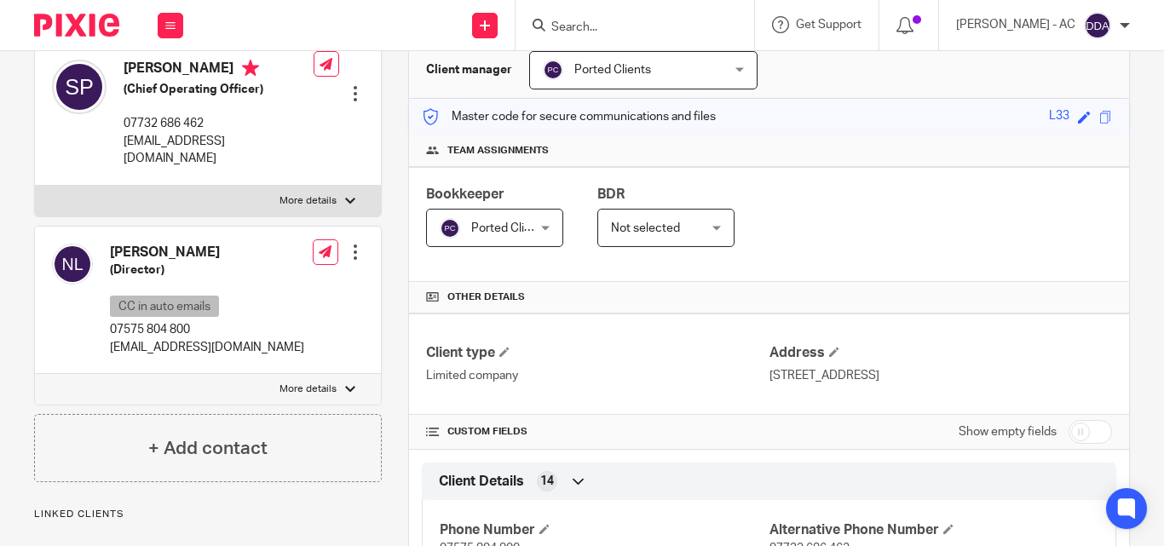
click at [345, 384] on div at bounding box center [350, 389] width 10 height 10
click at [35, 373] on input "More details" at bounding box center [34, 373] width 1 height 1
checkbox input "true"
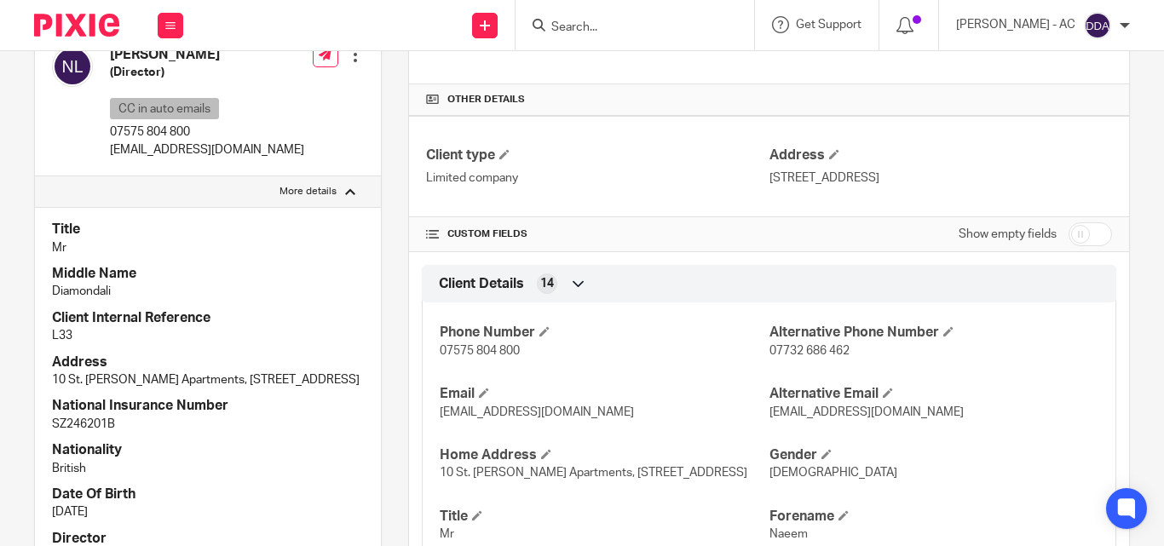
scroll to position [426, 0]
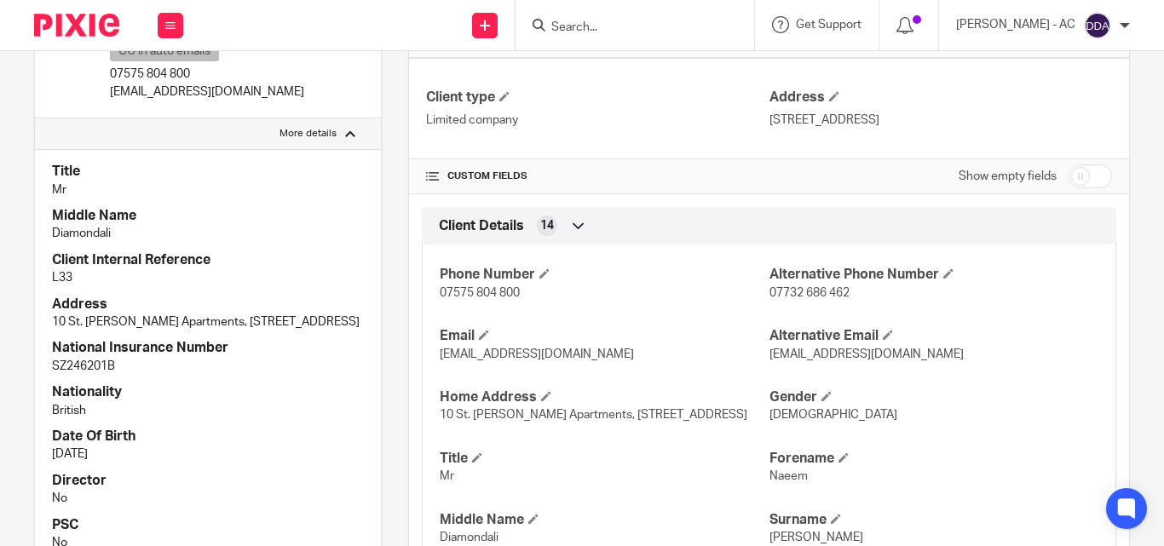
click at [615, 382] on div "Phone Number 07575 804 800 Alternative Phone Number 07732 686 462 Email naeem@t…" at bounding box center [769, 461] width 695 height 459
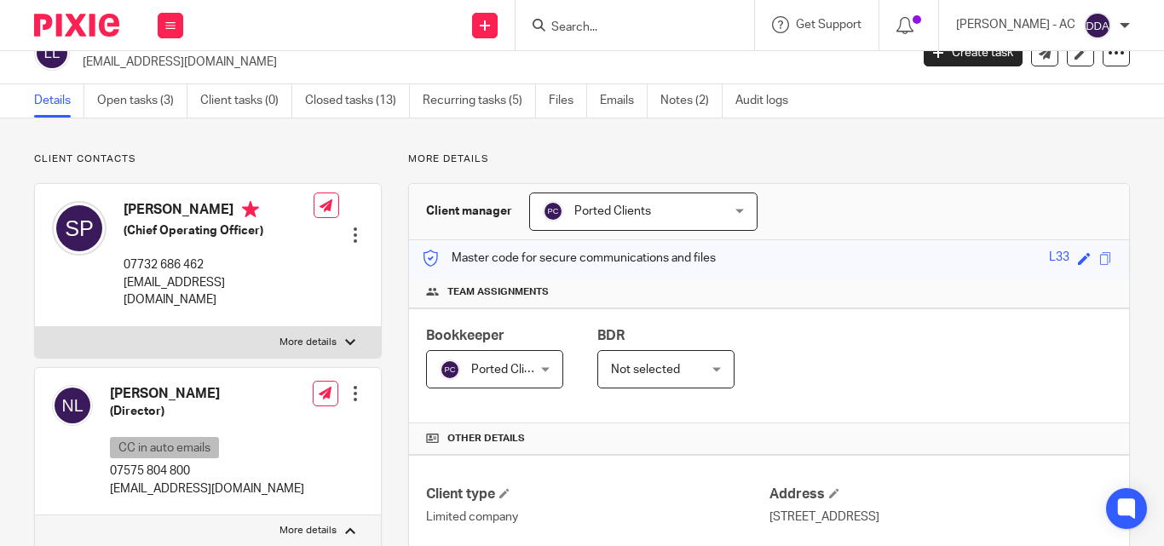
scroll to position [0, 0]
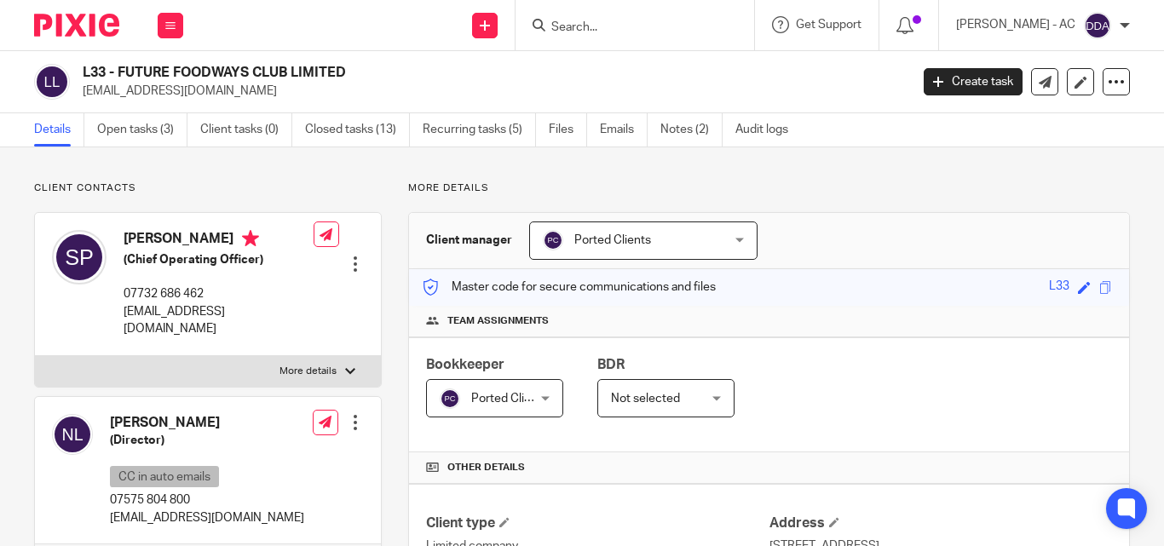
click at [855, 406] on div "Bookkeeper Ported Clients Ported Clients Not selected Abhay Jayswal Akhil Siby …" at bounding box center [769, 394] width 720 height 115
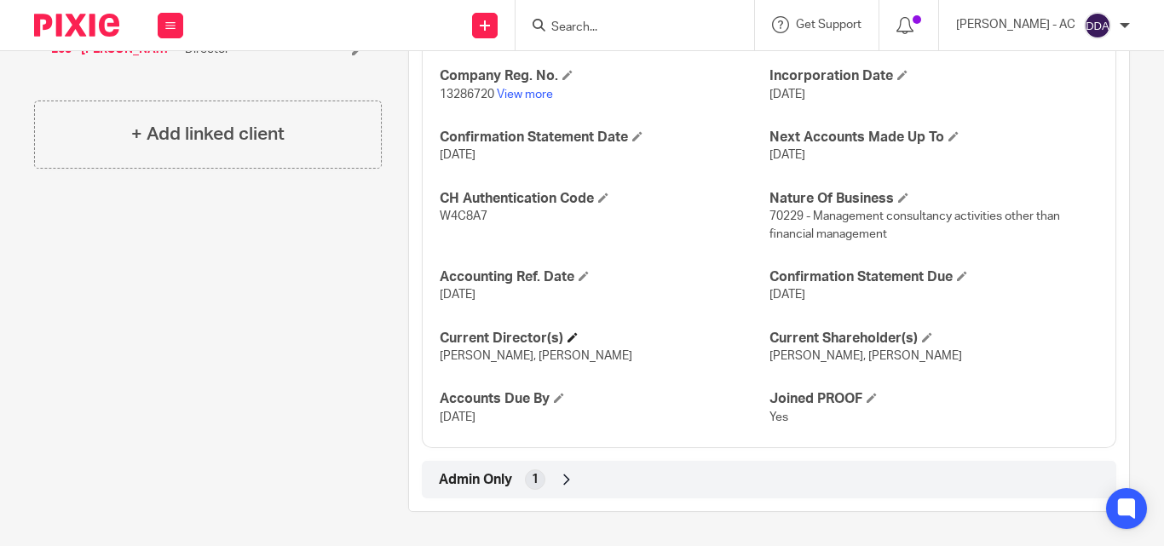
scroll to position [1554, 0]
click at [562, 339] on h4 "Current Director(s)" at bounding box center [604, 339] width 329 height 18
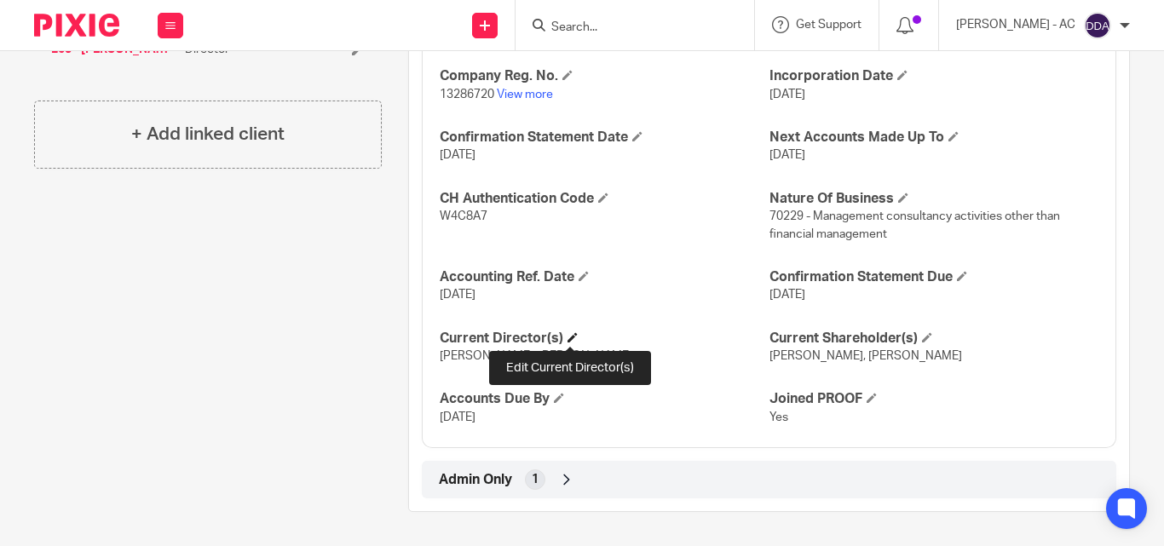
click at [568, 337] on span at bounding box center [573, 337] width 10 height 10
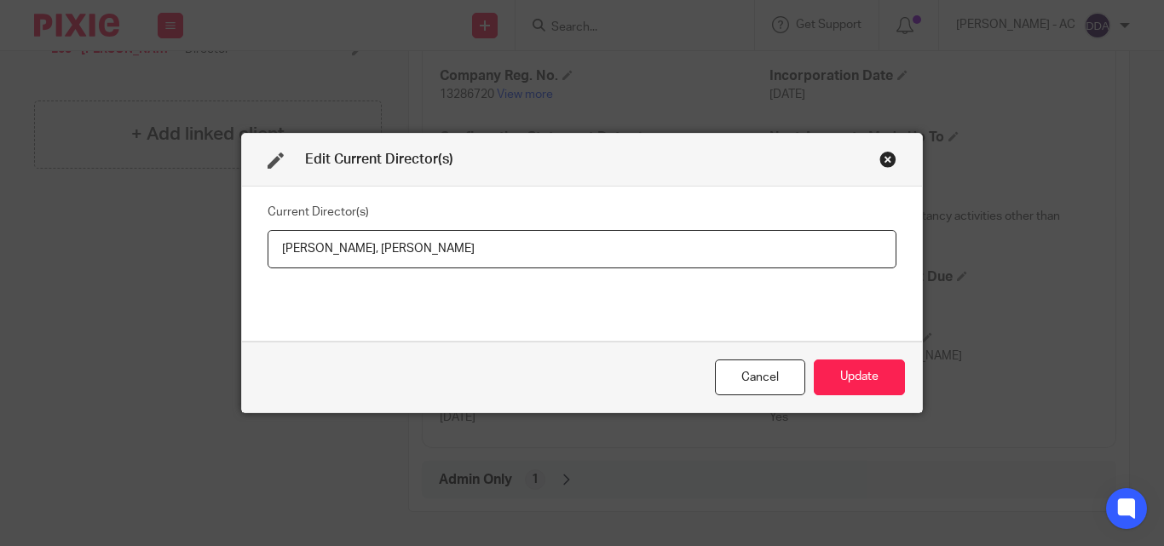
drag, startPoint x: 273, startPoint y: 252, endPoint x: 358, endPoint y: 254, distance: 85.2
click at [358, 254] on input "Naeem Lakhani, Eirik Svendsen" at bounding box center [582, 249] width 629 height 38
drag, startPoint x: 465, startPoint y: 251, endPoint x: 372, endPoint y: 256, distance: 93.9
click at [372, 256] on input "Naeem LAKHANI, Eirik Svendsen" at bounding box center [582, 249] width 629 height 38
paste input "VENDSEN"
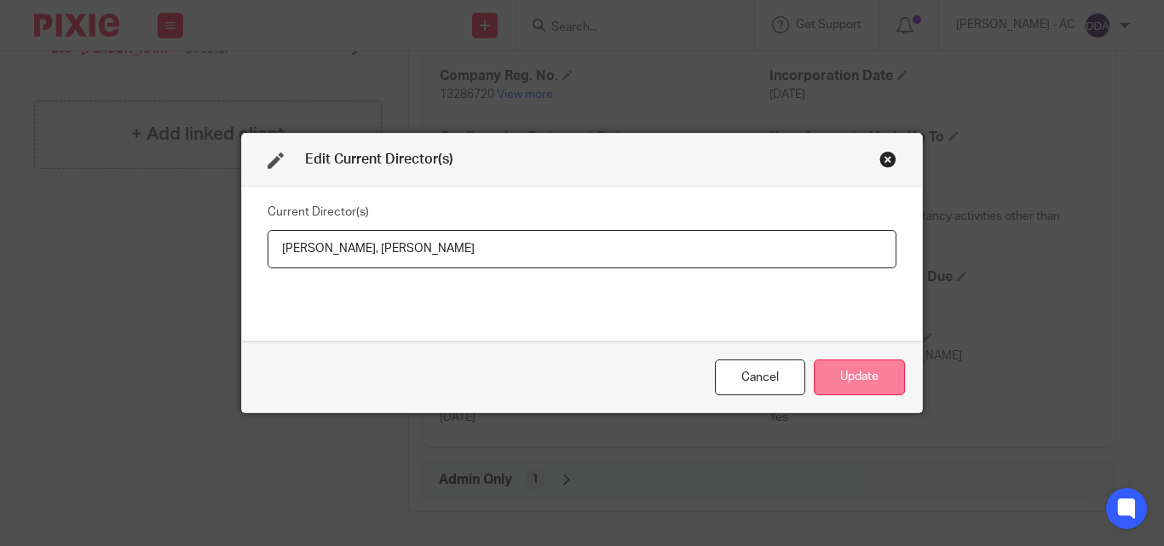
type input "Naeem LAKHANI, Eirik SVENDSEN"
click at [839, 373] on button "Update" at bounding box center [859, 378] width 91 height 37
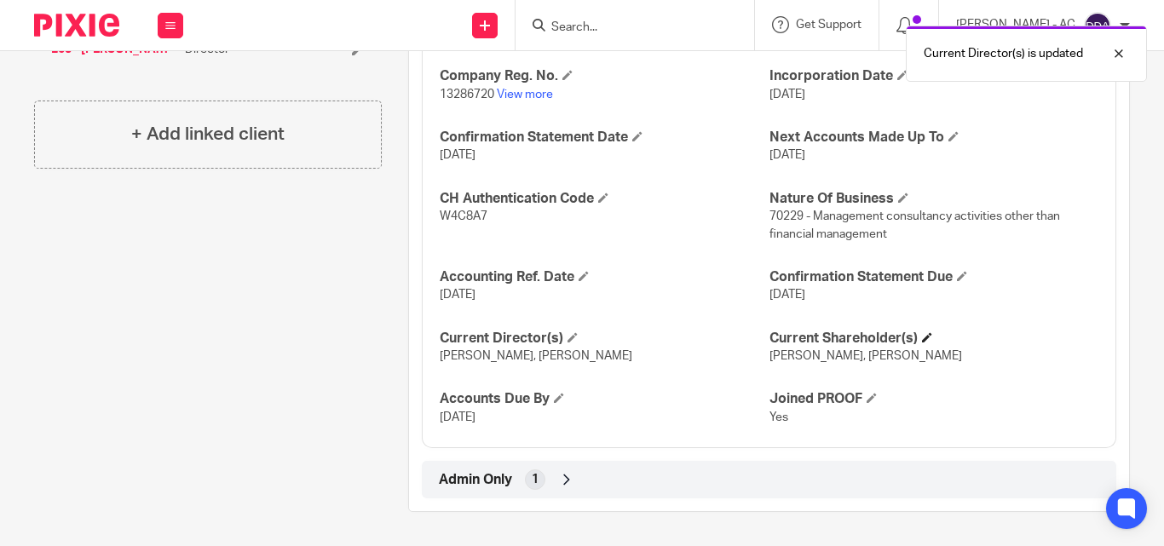
click at [927, 335] on h4 "Current Shareholder(s)" at bounding box center [933, 339] width 329 height 18
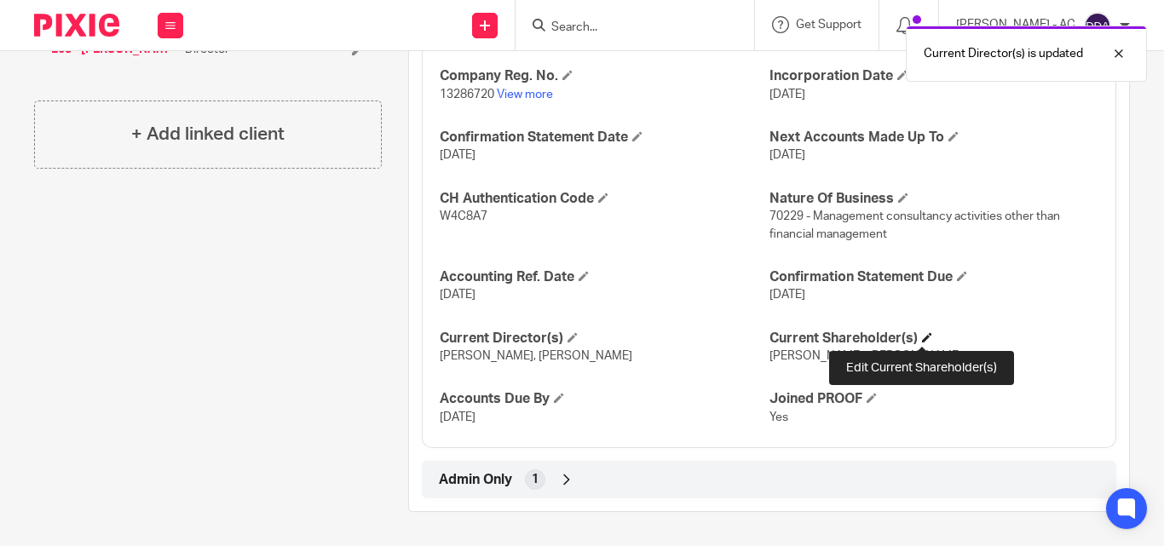
click at [922, 340] on span at bounding box center [927, 337] width 10 height 10
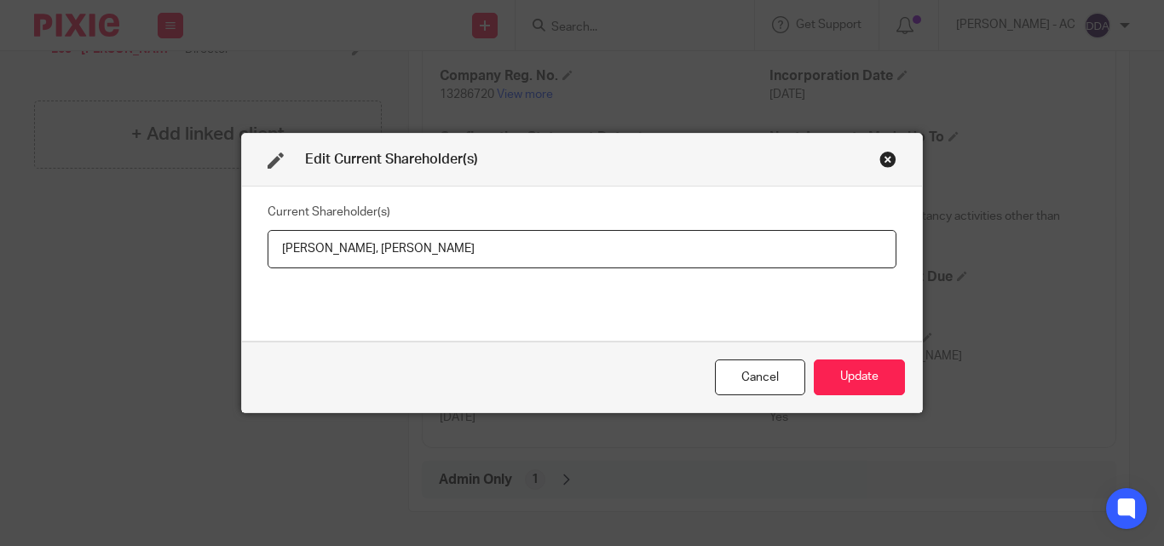
drag, startPoint x: 262, startPoint y: 252, endPoint x: 358, endPoint y: 260, distance: 95.7
click at [358, 260] on input "Naeem Lakhani, Eirik Svendsen" at bounding box center [582, 249] width 629 height 38
drag, startPoint x: 480, startPoint y: 240, endPoint x: 368, endPoint y: 249, distance: 112.0
click at [368, 249] on input "Eirik SVENDSEN, Eirik Svendsen" at bounding box center [582, 249] width 629 height 38
paste input "Naeem LAKHANI"
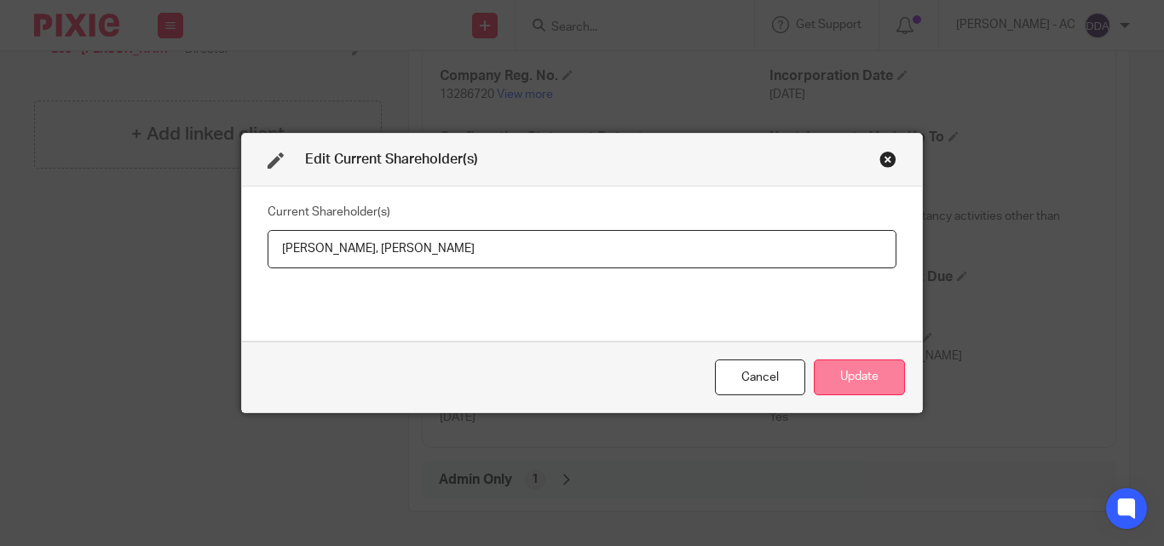
type input "Eirik SVENDSEN, Naeem LAKHANI"
click at [850, 368] on button "Update" at bounding box center [859, 378] width 91 height 37
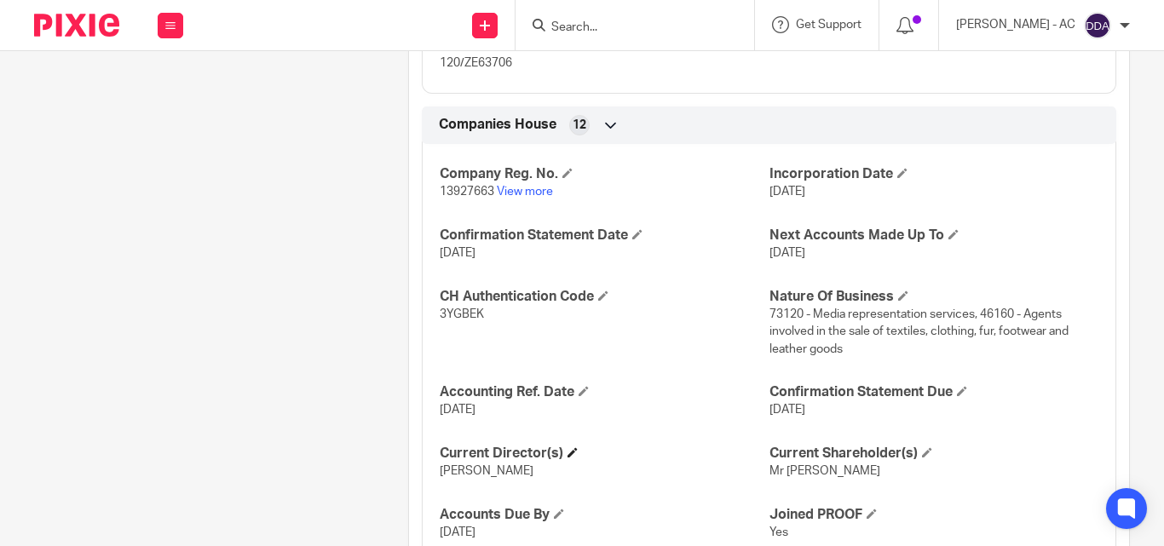
scroll to position [1534, 0]
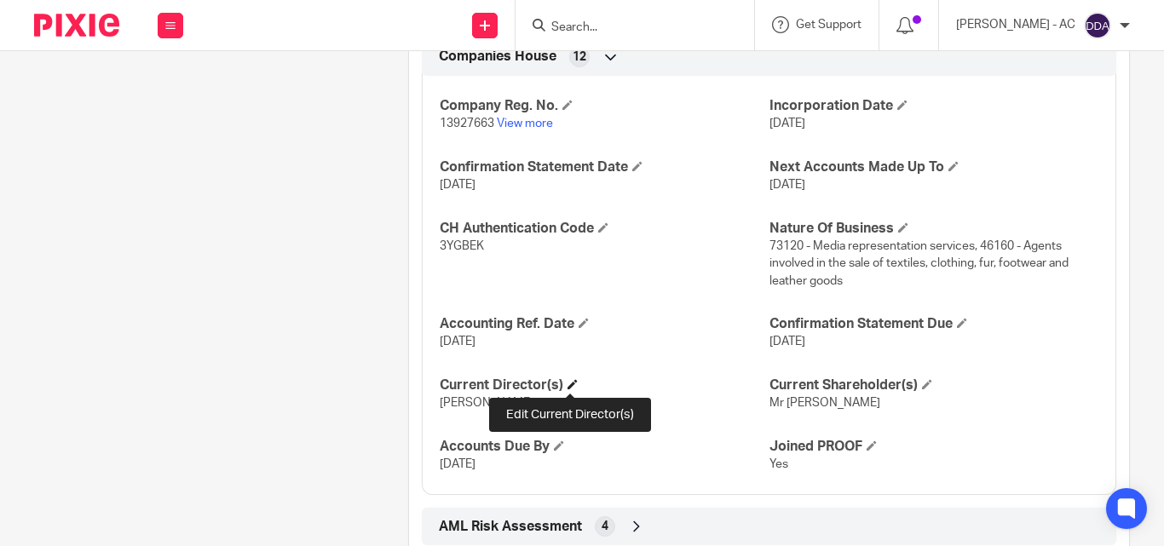
click at [570, 386] on span at bounding box center [573, 384] width 10 height 10
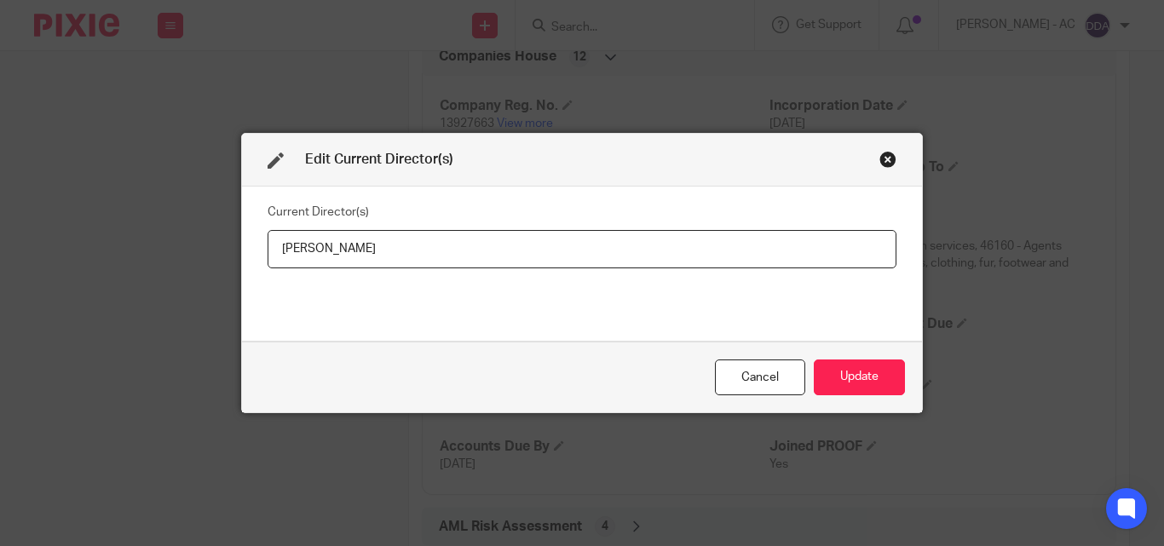
drag, startPoint x: 444, startPoint y: 261, endPoint x: 253, endPoint y: 262, distance: 190.9
click at [254, 262] on div "Current Director(s) [PERSON_NAME]" at bounding box center [582, 264] width 680 height 154
type input "Mr [PERSON_NAME]"
click at [833, 380] on button "Update" at bounding box center [859, 378] width 91 height 37
click at [856, 377] on button "Update" at bounding box center [859, 378] width 91 height 37
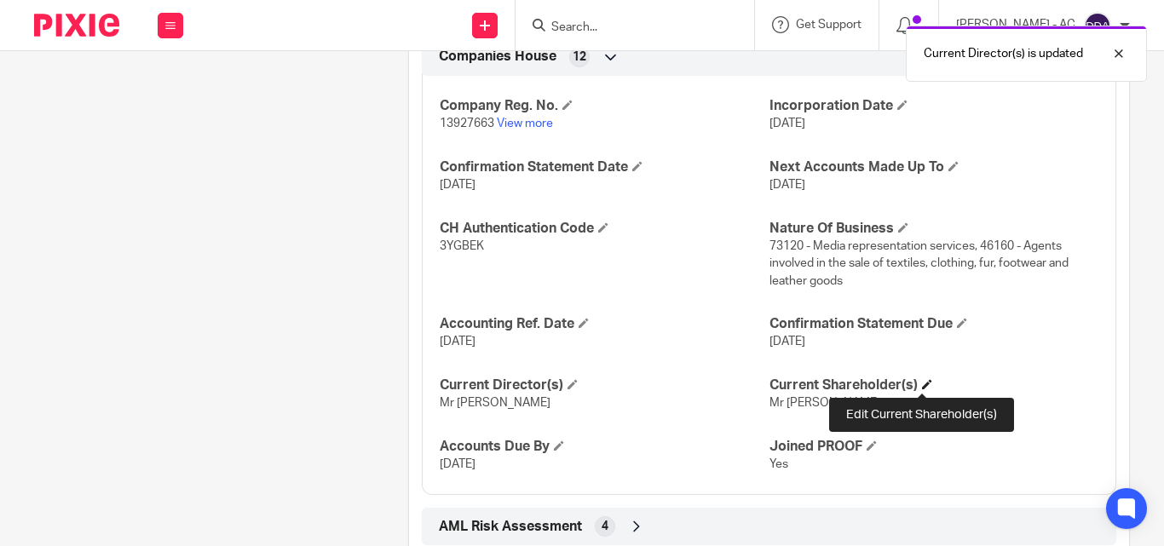
click at [923, 382] on span at bounding box center [927, 384] width 10 height 10
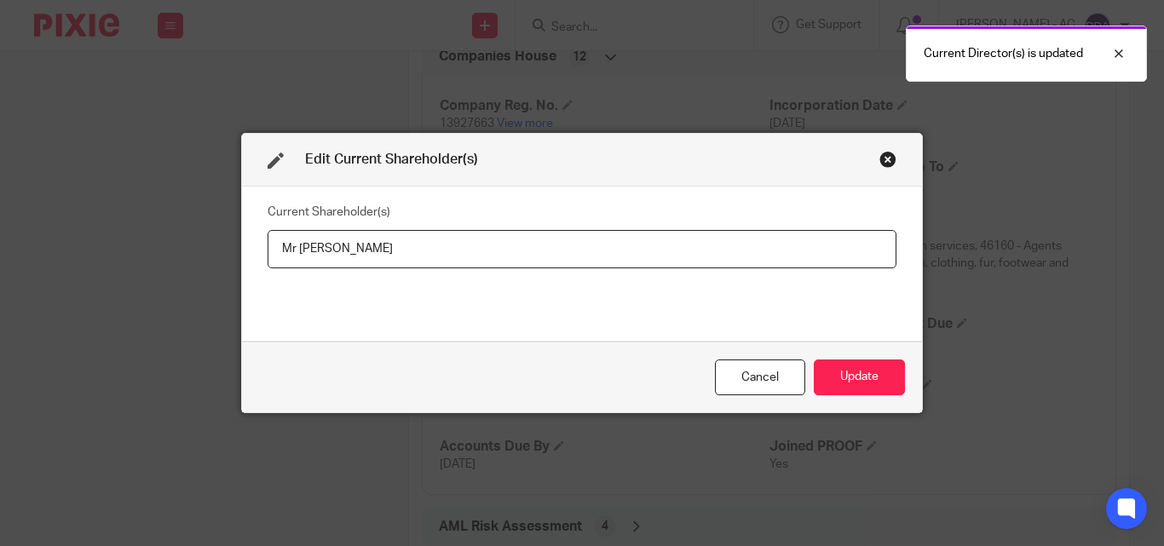
drag, startPoint x: 400, startPoint y: 251, endPoint x: 257, endPoint y: 256, distance: 142.4
click at [257, 256] on div "Current Shareholder(s) Mr Joseph Castillo" at bounding box center [582, 264] width 680 height 154
type input "Joseph CASTILLO"
click at [843, 389] on button "Update" at bounding box center [859, 378] width 91 height 37
click at [879, 371] on button "Update" at bounding box center [859, 378] width 91 height 37
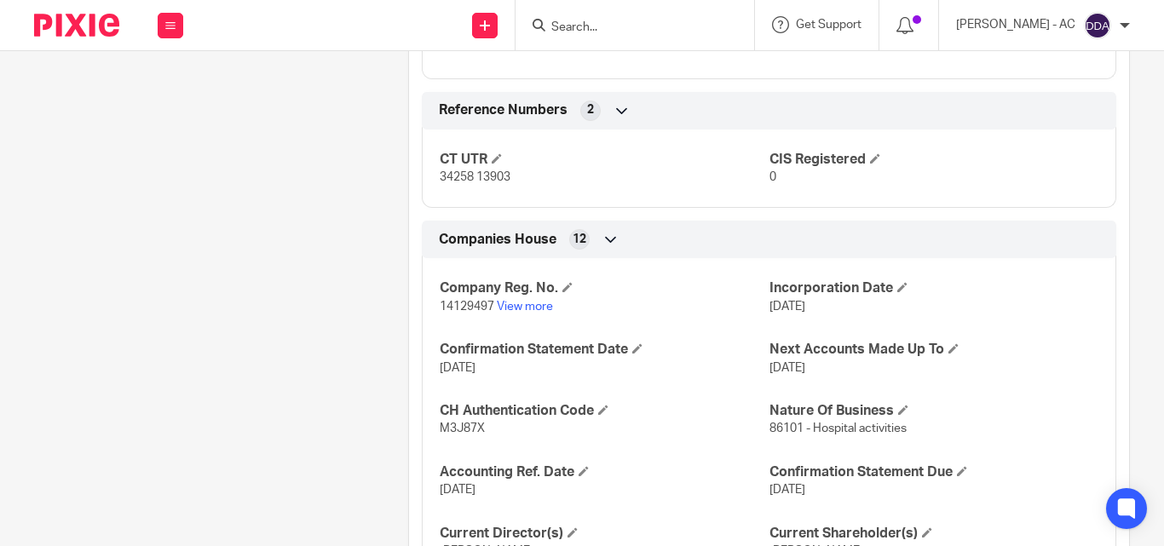
scroll to position [1525, 0]
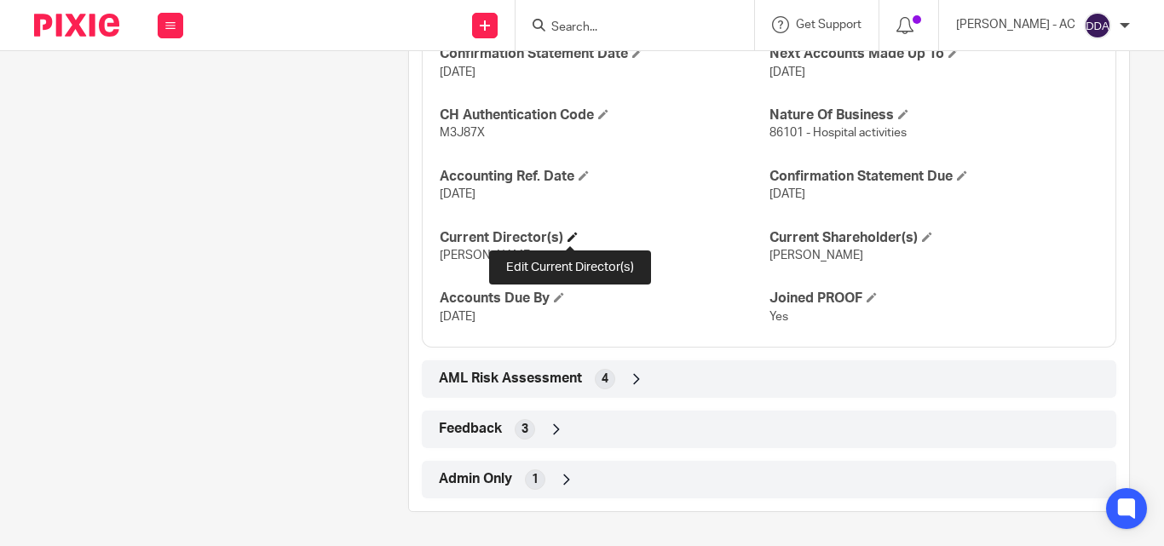
click at [568, 236] on span at bounding box center [573, 237] width 10 height 10
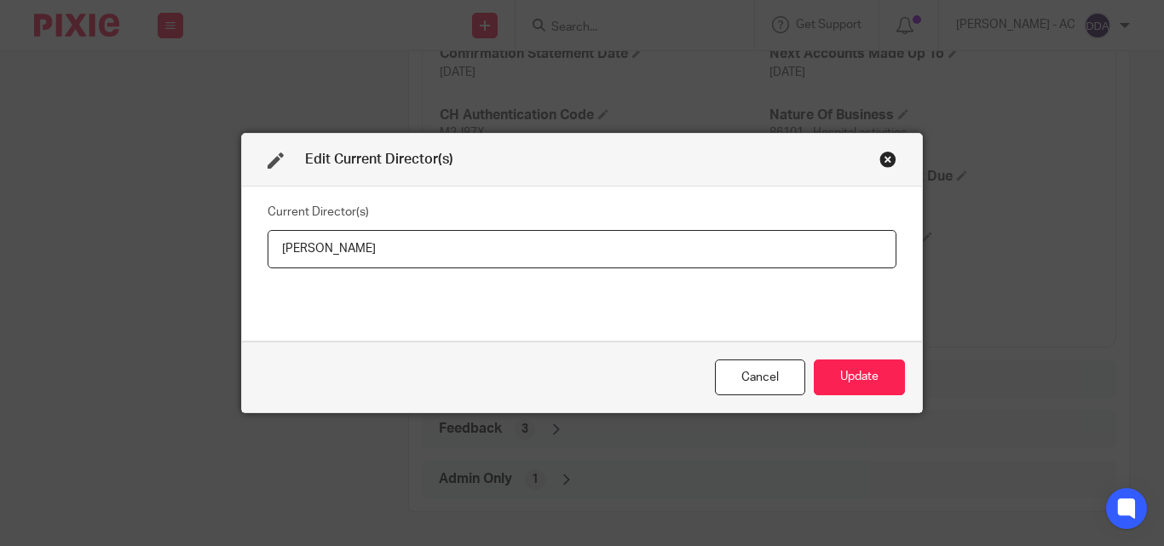
drag, startPoint x: 468, startPoint y: 250, endPoint x: 249, endPoint y: 261, distance: 219.3
click at [249, 261] on div "Current Director(s) [PERSON_NAME]" at bounding box center [582, 264] width 680 height 154
type input "[PERSON_NAME]"
click at [829, 366] on button "Update" at bounding box center [859, 378] width 91 height 37
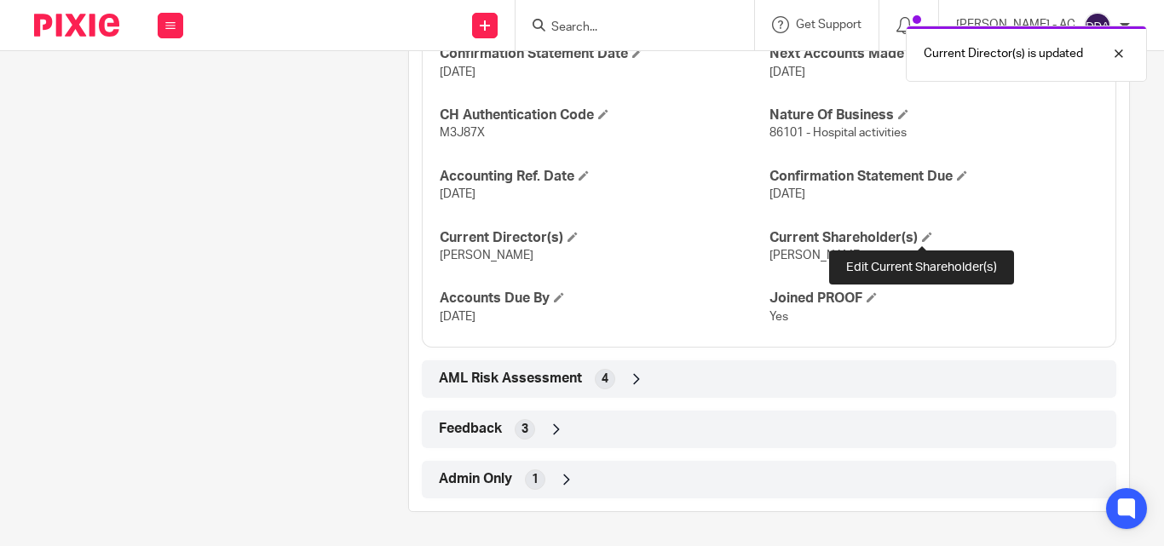
drag, startPoint x: 916, startPoint y: 239, endPoint x: 793, endPoint y: 222, distance: 123.8
click at [912, 237] on h4 "Current Shareholder(s)" at bounding box center [933, 238] width 329 height 18
click at [922, 233] on span at bounding box center [927, 237] width 10 height 10
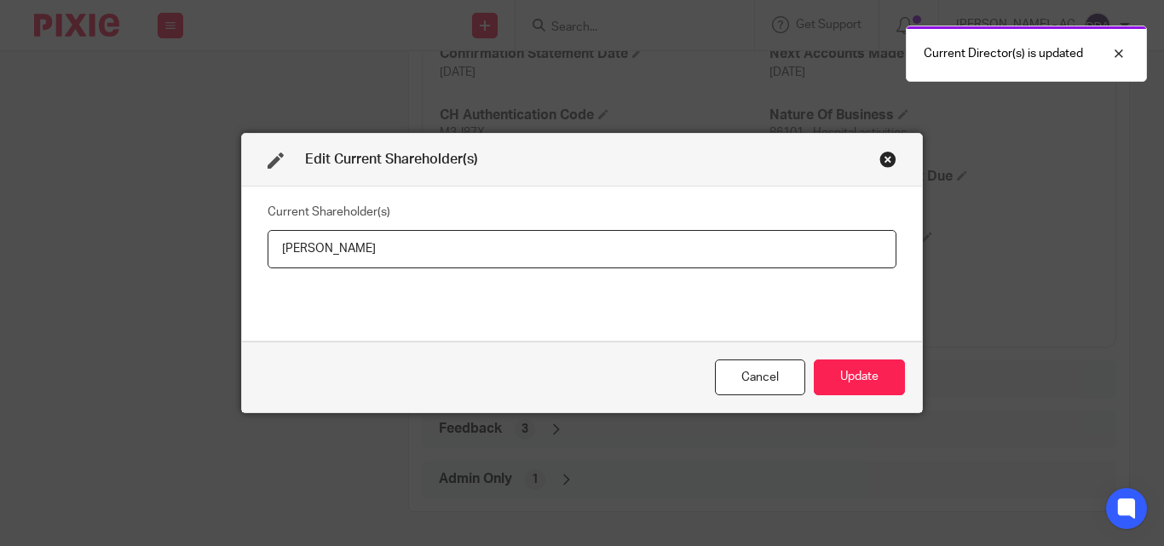
drag, startPoint x: 419, startPoint y: 258, endPoint x: 248, endPoint y: 252, distance: 171.4
click at [248, 252] on div "Current Shareholder(s) [PERSON_NAME]" at bounding box center [582, 264] width 680 height 154
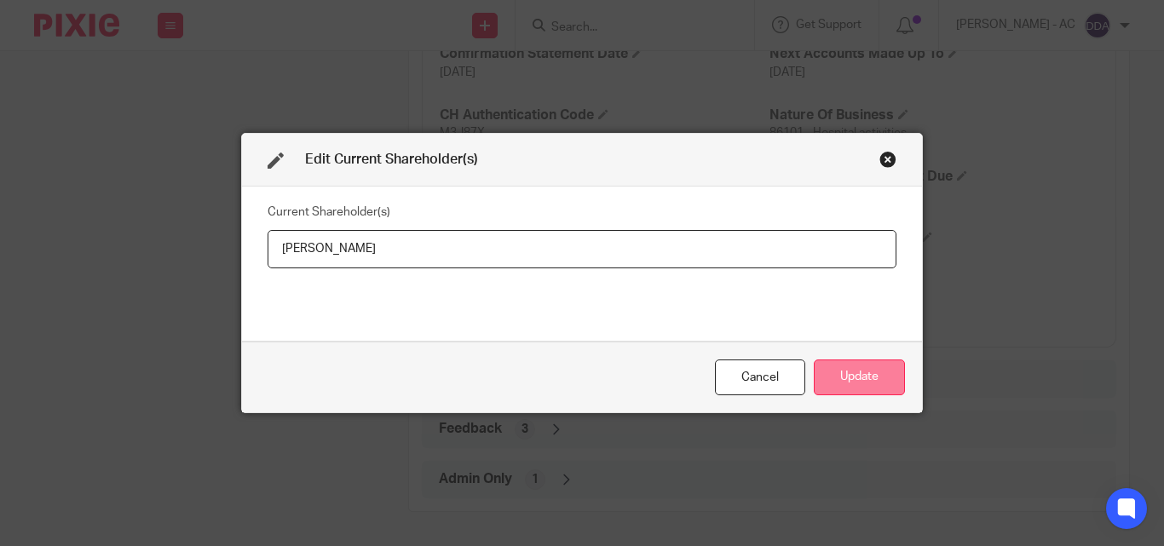
type input "[PERSON_NAME]"
click at [845, 369] on button "Update" at bounding box center [859, 378] width 91 height 37
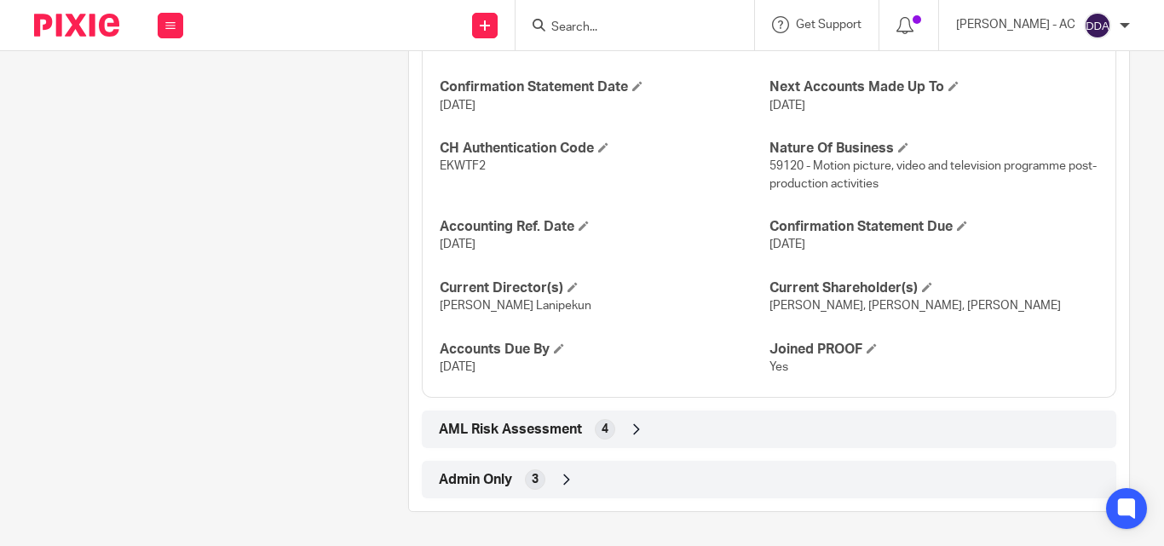
scroll to position [1815, 0]
click at [571, 282] on span at bounding box center [573, 287] width 10 height 10
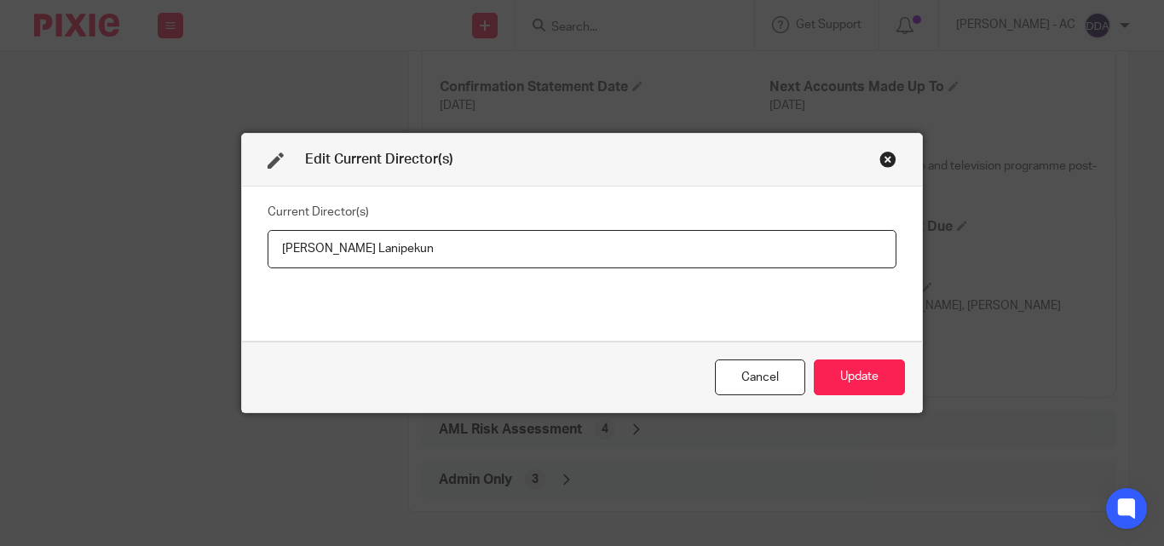
drag, startPoint x: 456, startPoint y: 252, endPoint x: 255, endPoint y: 246, distance: 201.2
click at [255, 246] on div "Current Director(s) [PERSON_NAME]" at bounding box center [582, 264] width 680 height 154
type input "[PERSON_NAME] [PERSON_NAME]"
click at [855, 366] on button "Update" at bounding box center [859, 378] width 91 height 37
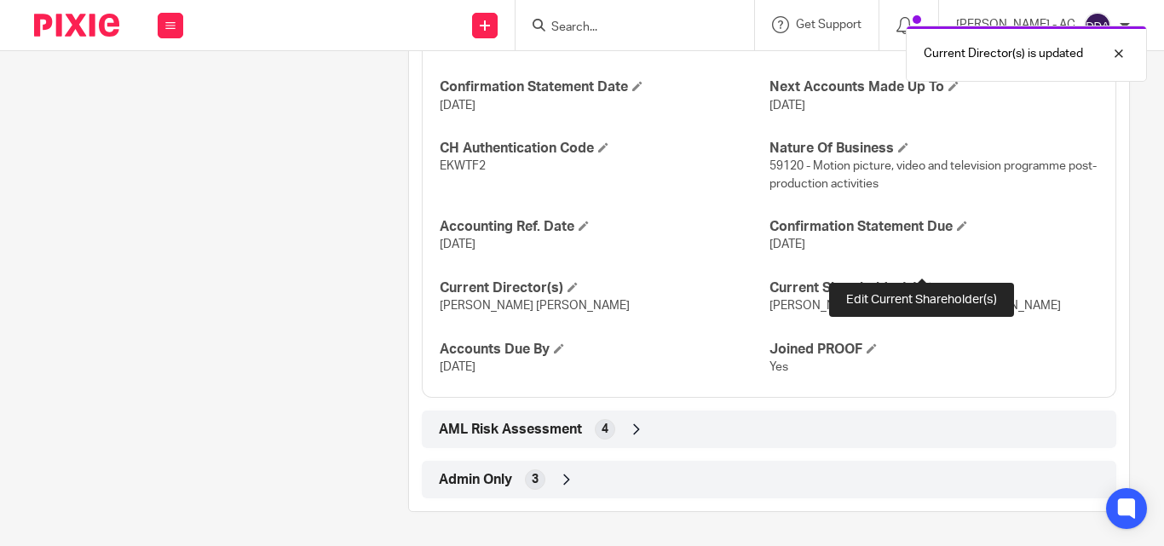
click at [922, 282] on span at bounding box center [927, 287] width 10 height 10
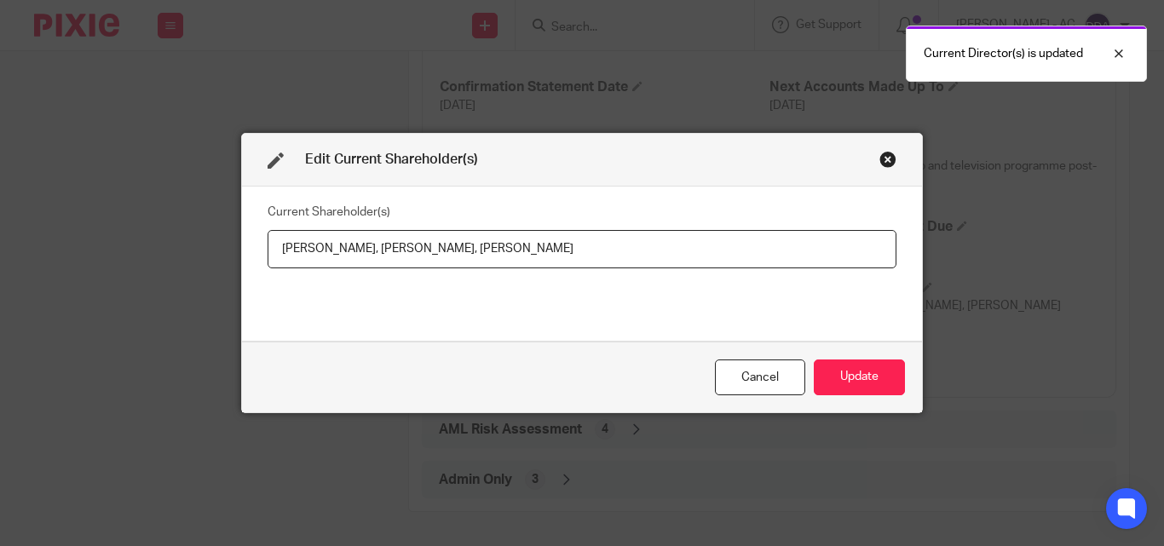
drag, startPoint x: 271, startPoint y: 245, endPoint x: 395, endPoint y: 259, distance: 124.4
click at [395, 259] on input "Alexander LANIPEKUN, Jennifer LANIPEKUN, Mara LANIPEKUN" at bounding box center [582, 249] width 629 height 38
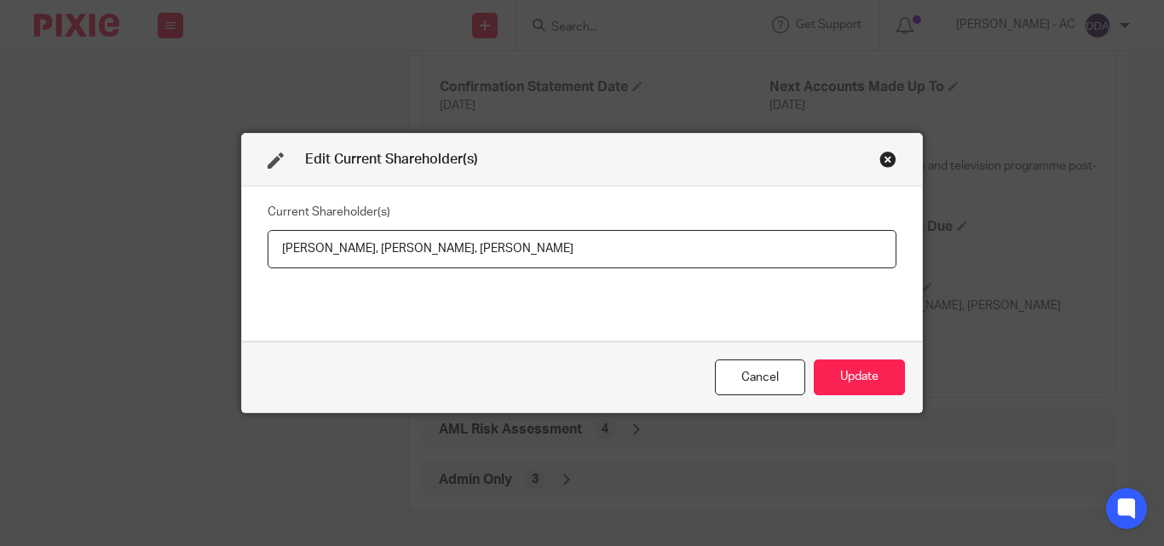
drag, startPoint x: 404, startPoint y: 246, endPoint x: 515, endPoint y: 258, distance: 111.4
click at [515, 258] on input "Alexander LANIPEKUN, Jennifer LANIPEKUN, Mara LANIPEKUN" at bounding box center [582, 249] width 629 height 38
drag, startPoint x: 647, startPoint y: 256, endPoint x: 522, endPoint y: 253, distance: 125.3
click at [522, 253] on input "Alexander LANIPEKUN, Jennifer LANIPEKUN, Mara LANIPEKUN" at bounding box center [582, 249] width 629 height 38
click at [866, 366] on button "Update" at bounding box center [859, 378] width 91 height 37
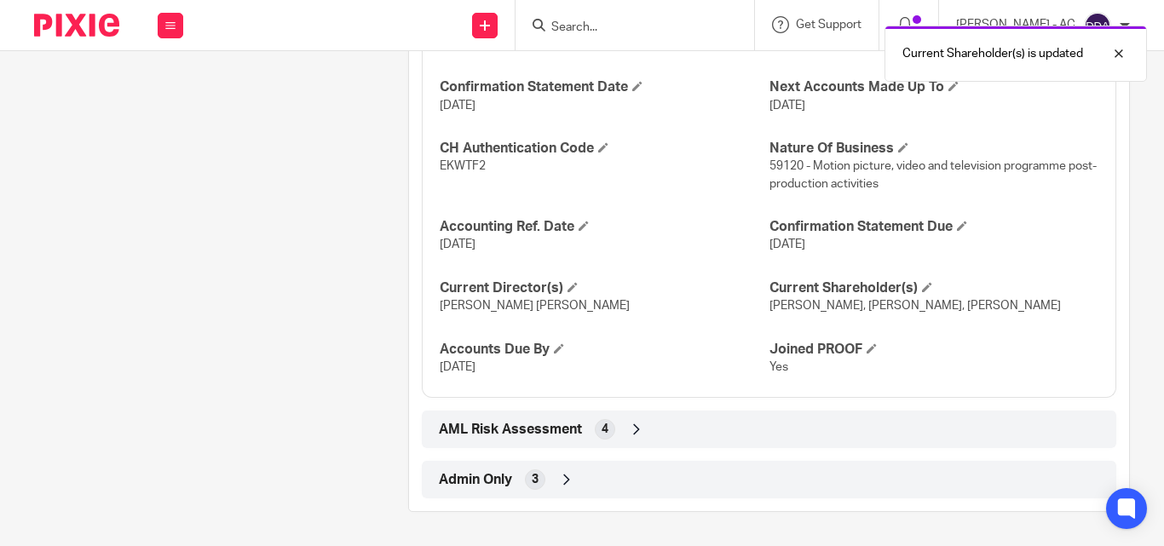
click at [732, 368] on p "31 Dec 2025" at bounding box center [604, 367] width 329 height 17
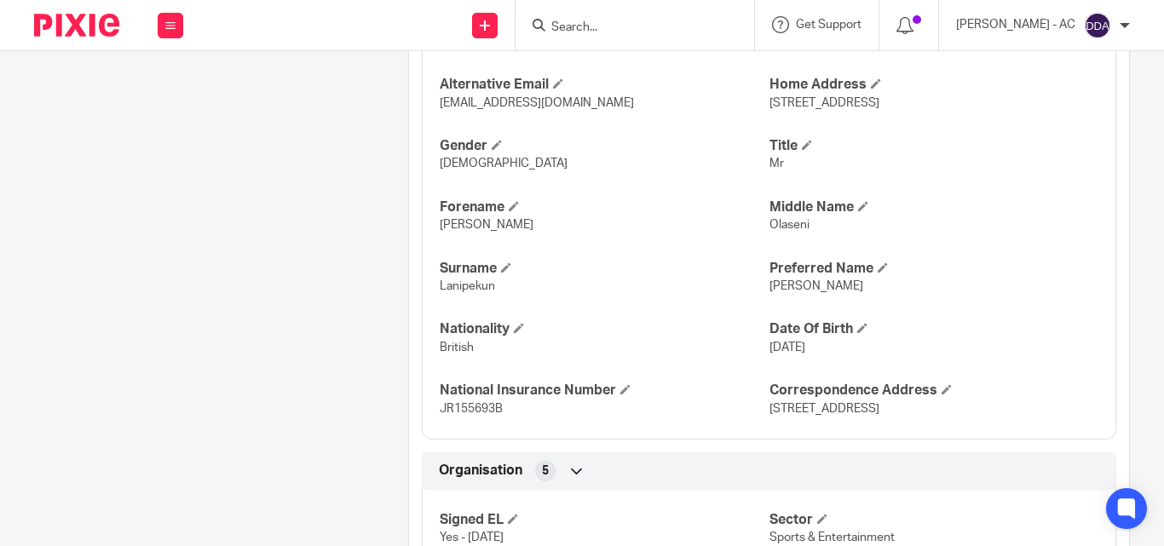
scroll to position [707, 0]
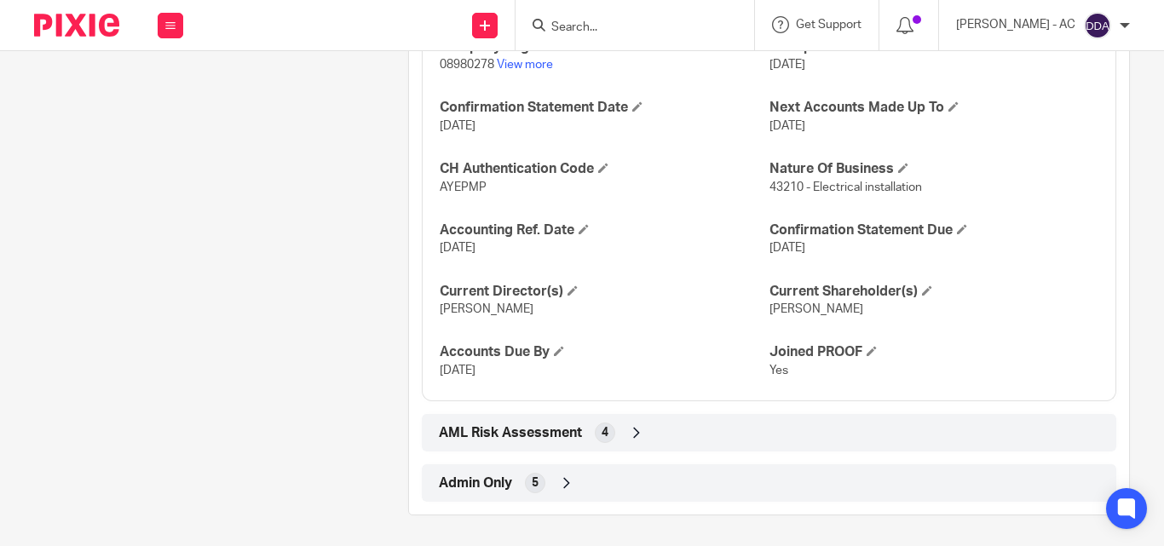
scroll to position [1719, 0]
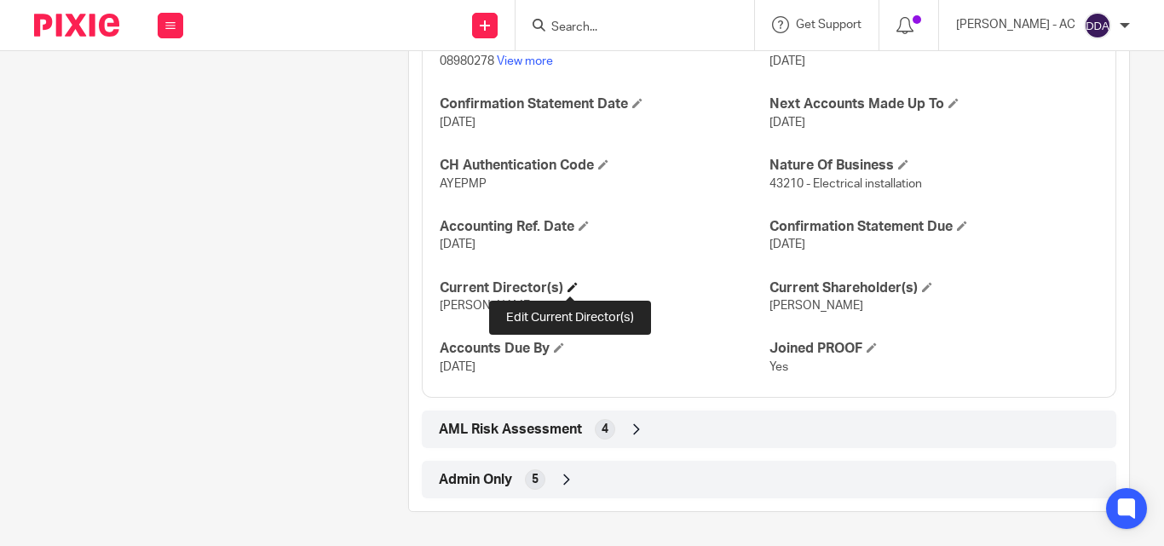
click at [570, 282] on span at bounding box center [573, 287] width 10 height 10
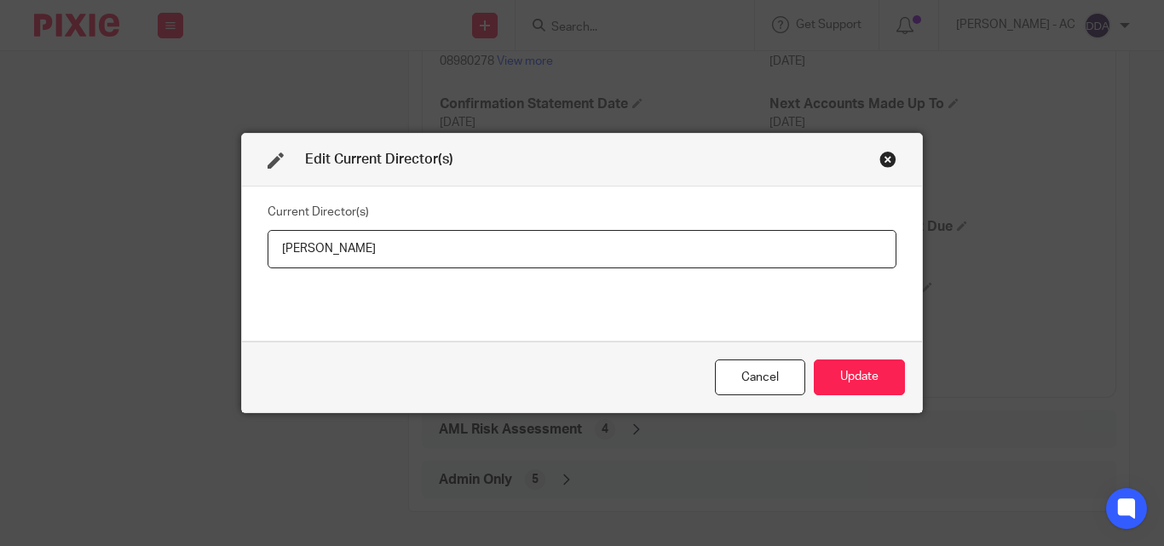
drag, startPoint x: 409, startPoint y: 253, endPoint x: 224, endPoint y: 254, distance: 184.9
click at [224, 254] on div "Edit Current Director(s) Current Director(s) [PERSON_NAME] Update" at bounding box center [582, 273] width 1164 height 546
type input "[PERSON_NAME]"
click at [835, 376] on button "Update" at bounding box center [859, 378] width 91 height 37
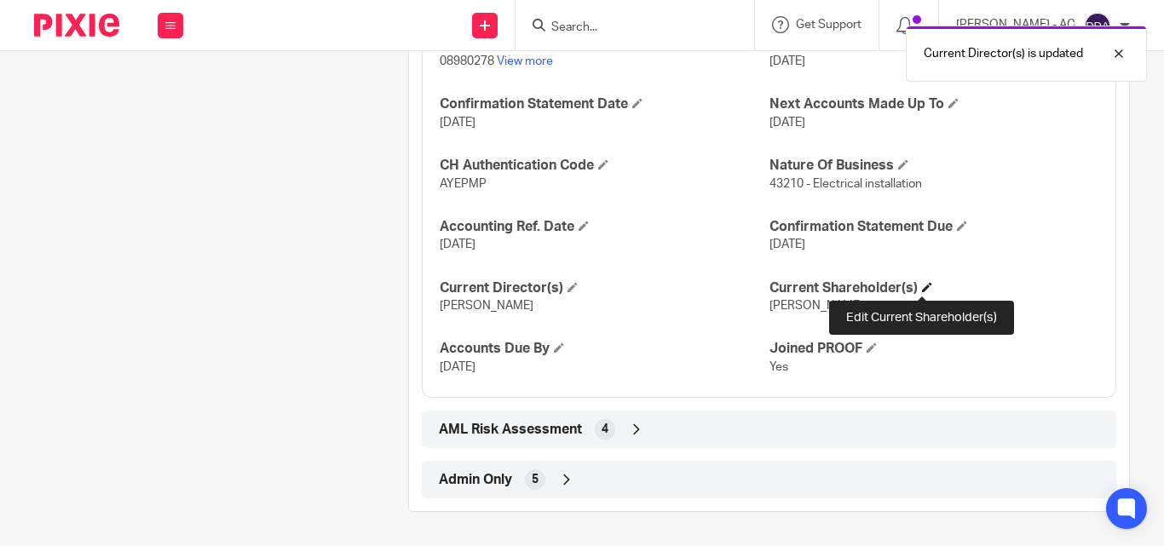
click at [922, 285] on span at bounding box center [927, 287] width 10 height 10
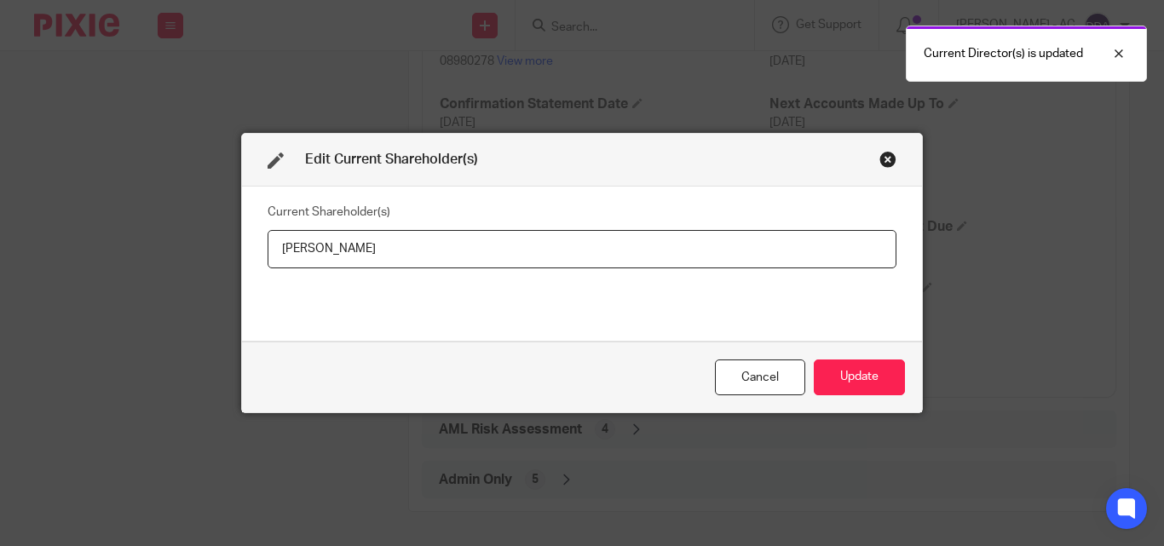
drag, startPoint x: 368, startPoint y: 249, endPoint x: 240, endPoint y: 274, distance: 130.4
click at [242, 277] on div "Current Shareholder(s) [PERSON_NAME]" at bounding box center [582, 264] width 680 height 154
type input "[PERSON_NAME]"
click at [881, 365] on button "Update" at bounding box center [859, 378] width 91 height 37
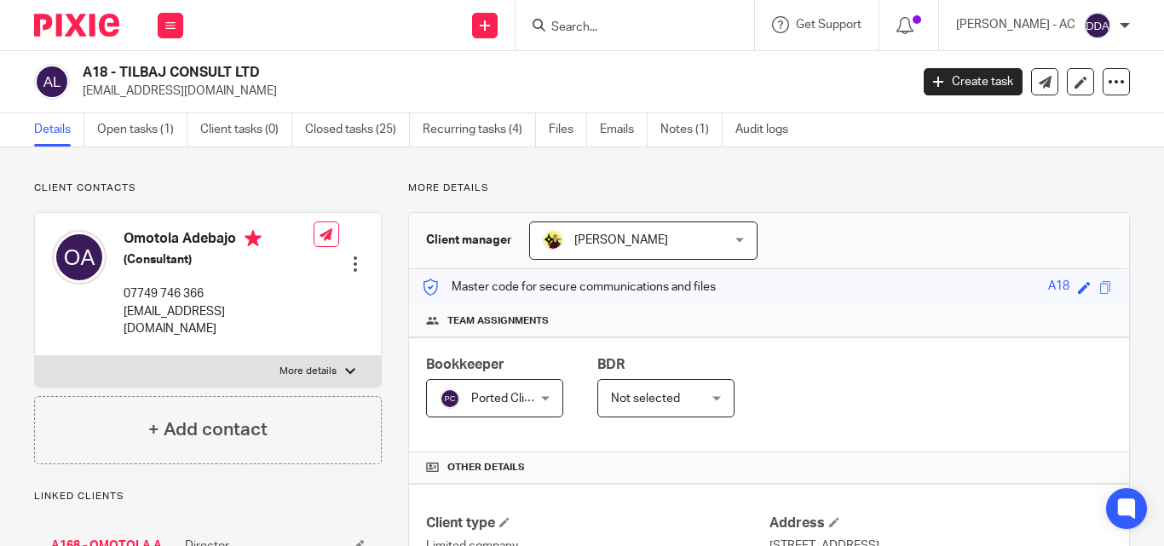
click at [837, 140] on div "Details Open tasks (1) Client tasks (0) Closed tasks (25) Recurring tasks (4) F…" at bounding box center [582, 130] width 1164 height 34
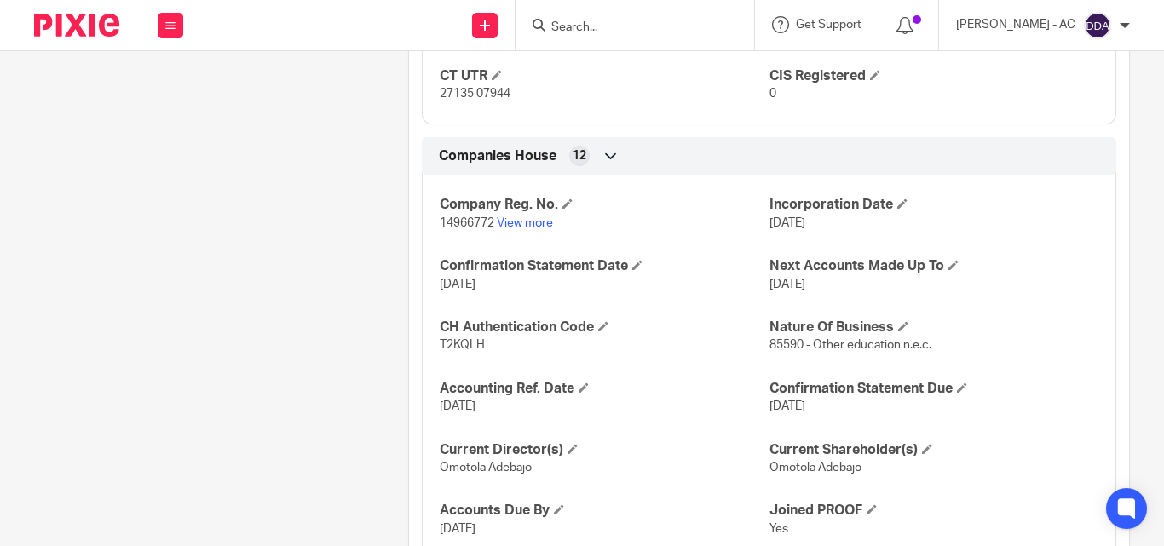
scroll to position [1424, 0]
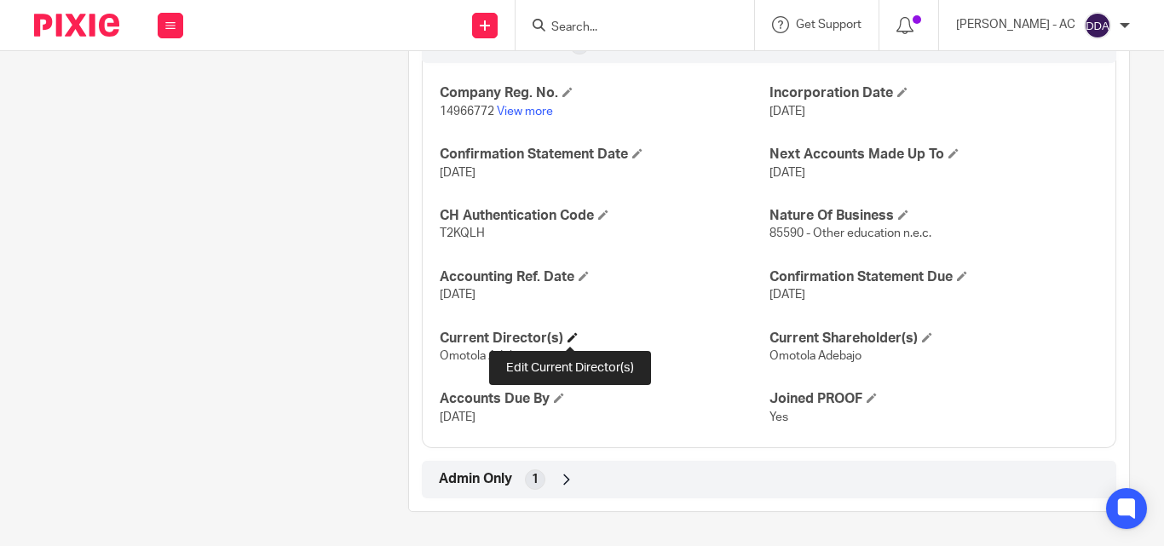
click at [570, 337] on span at bounding box center [573, 337] width 10 height 10
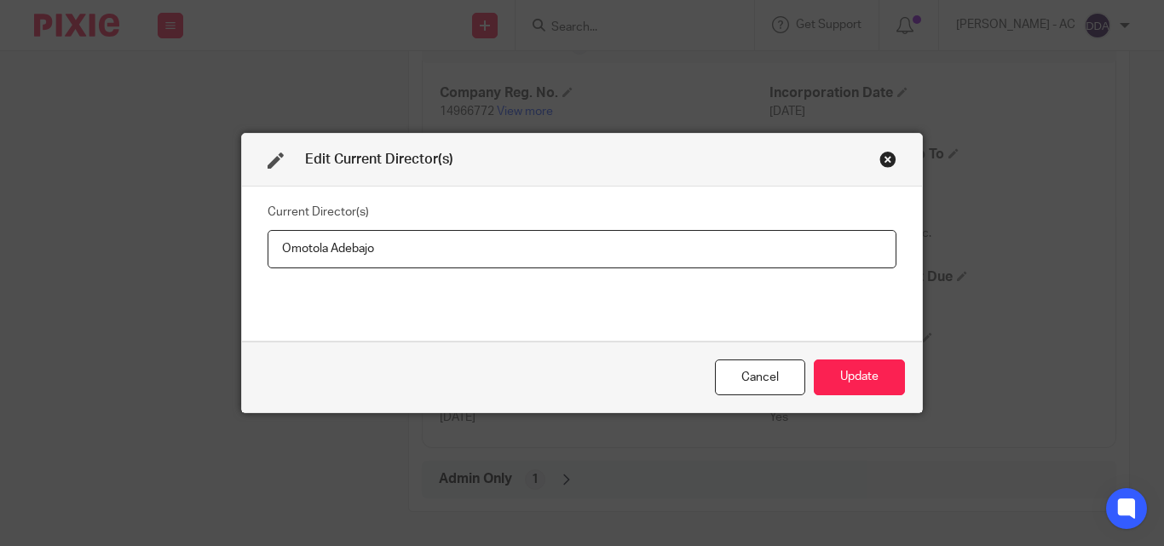
drag, startPoint x: 412, startPoint y: 259, endPoint x: 245, endPoint y: 255, distance: 167.1
click at [245, 255] on div "Current Director(s) Omotola Adebajo" at bounding box center [582, 264] width 680 height 154
type input "Mr Omotola ADEBAJO"
click at [885, 372] on button "Update" at bounding box center [859, 378] width 91 height 37
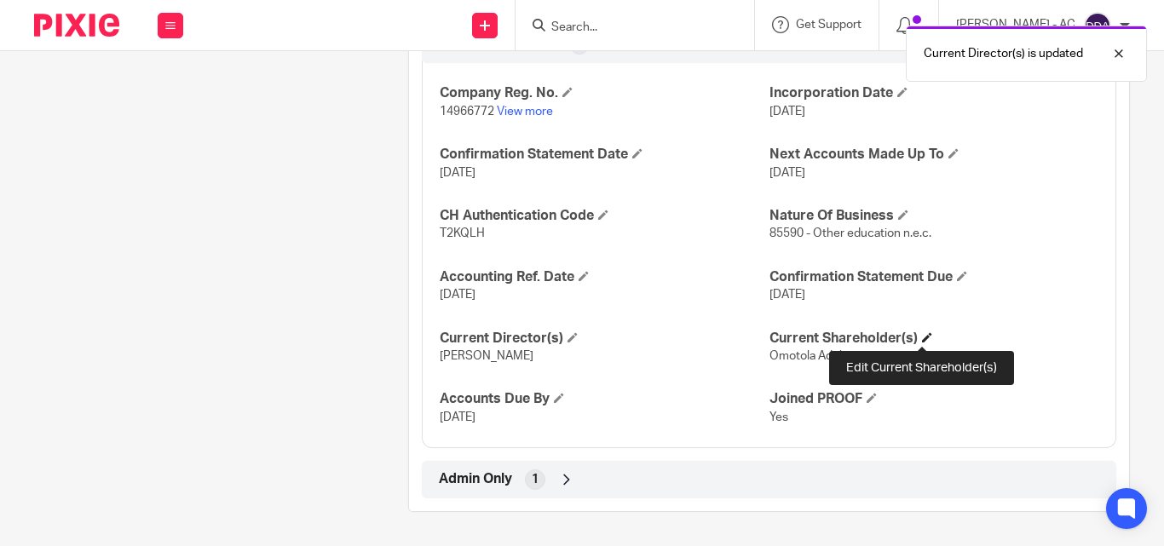
click at [922, 342] on span at bounding box center [927, 337] width 10 height 10
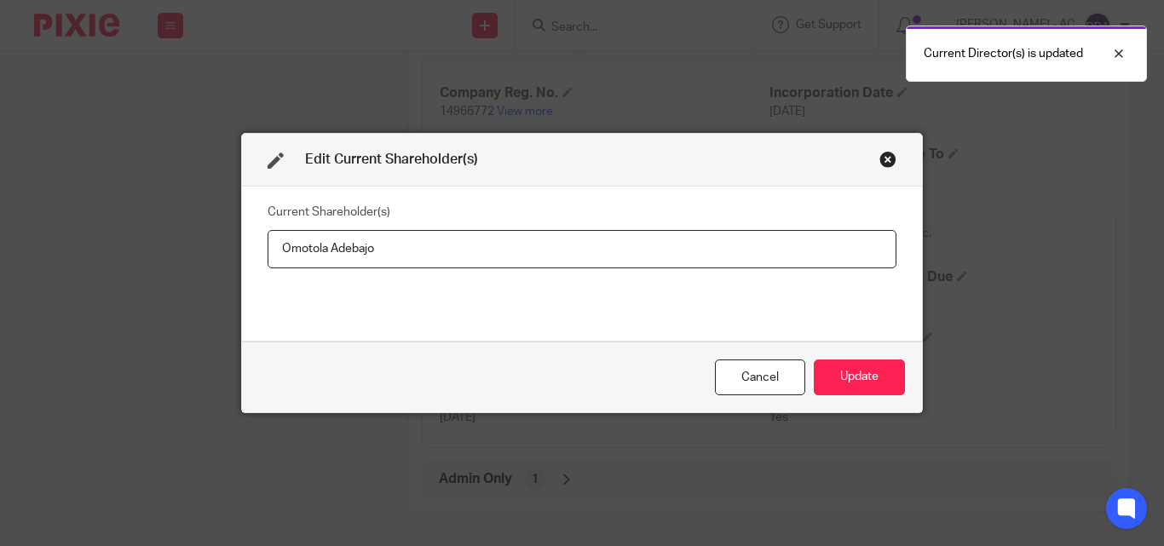
drag, startPoint x: 476, startPoint y: 249, endPoint x: 232, endPoint y: 249, distance: 244.6
click at [232, 249] on div "Edit Current Shareholder(s) Current Shareholder(s) Omotola Adebajo Cancel Update" at bounding box center [582, 273] width 1164 height 546
type input "Omotola ADEBAJO"
click at [839, 377] on button "Update" at bounding box center [859, 378] width 91 height 37
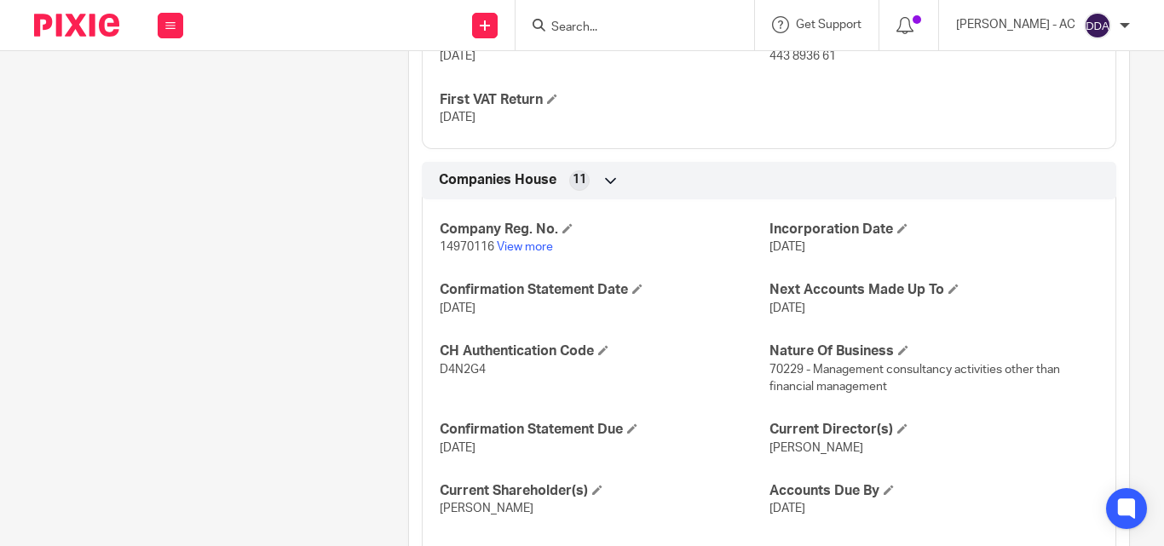
scroll to position [1737, 0]
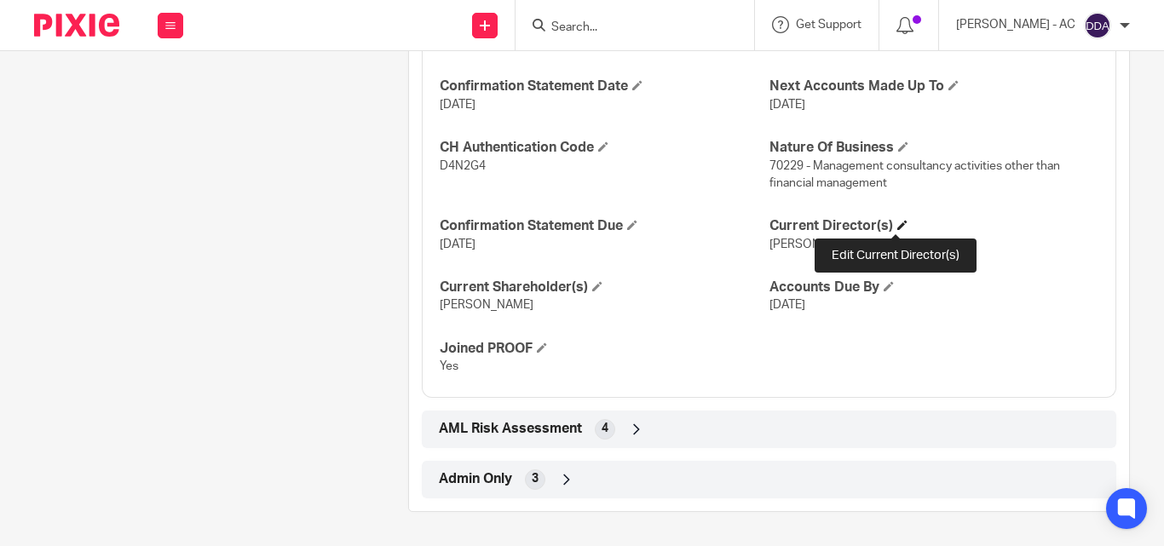
click at [897, 228] on span at bounding box center [902, 225] width 10 height 10
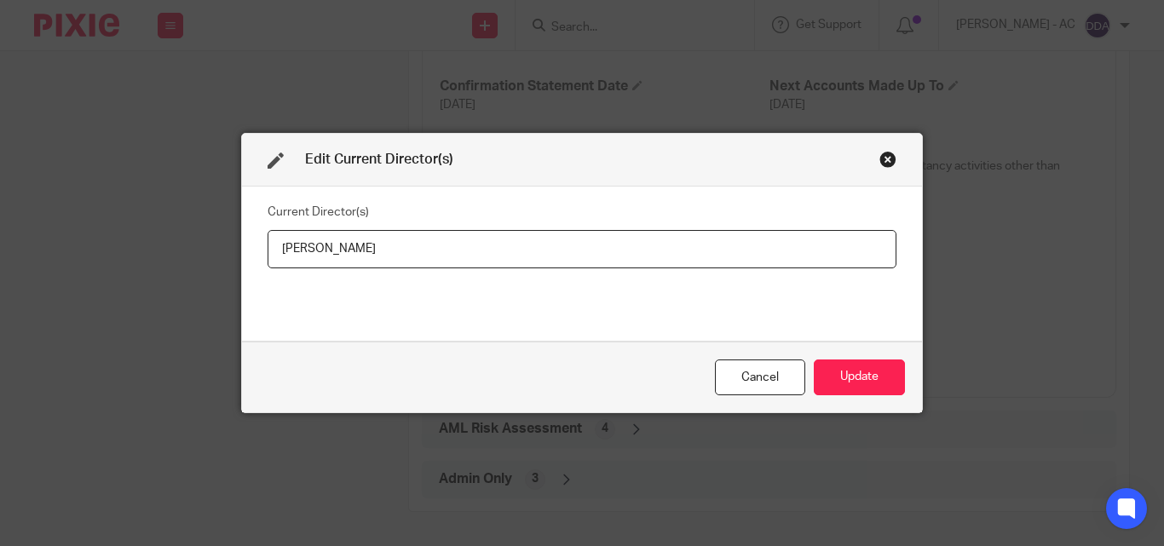
drag, startPoint x: 435, startPoint y: 265, endPoint x: 246, endPoint y: 256, distance: 188.6
click at [246, 256] on div "Current Director(s) [PERSON_NAME]" at bounding box center [582, 264] width 680 height 154
type input "[PERSON_NAME]"
click at [848, 366] on button "Update" at bounding box center [859, 378] width 91 height 37
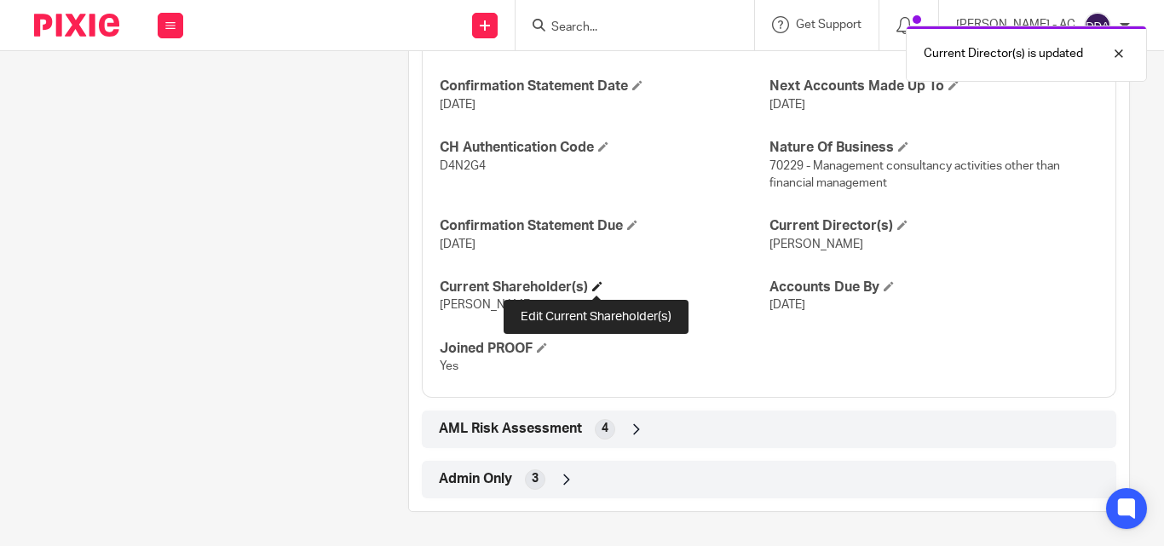
click at [600, 287] on span at bounding box center [597, 286] width 10 height 10
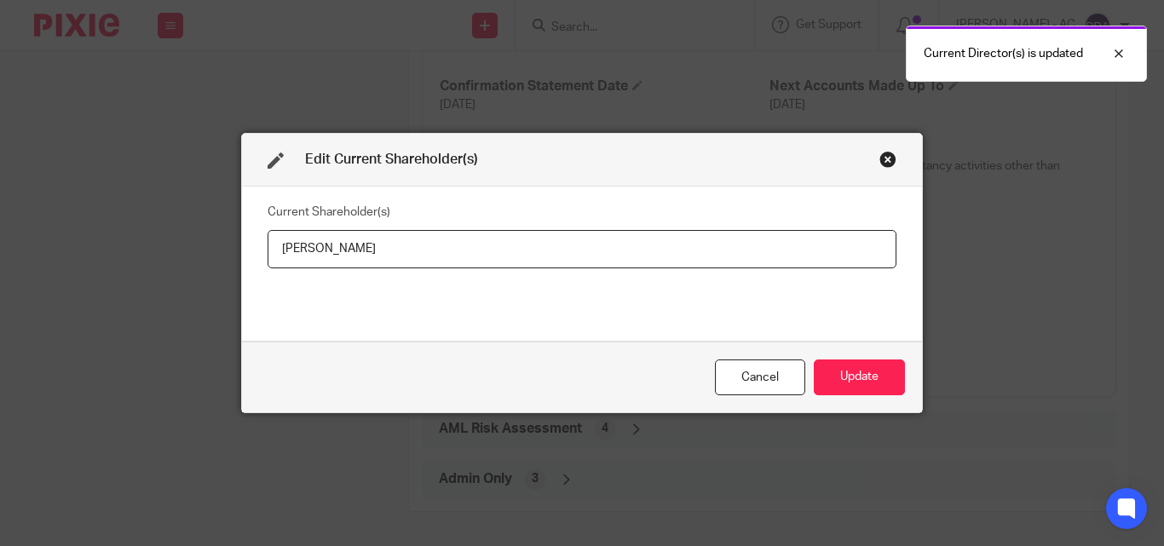
drag, startPoint x: 391, startPoint y: 254, endPoint x: 236, endPoint y: 265, distance: 155.5
click at [242, 265] on div "Current Shareholder(s) [PERSON_NAME]" at bounding box center [582, 264] width 680 height 154
type input "[PERSON_NAME]"
click at [850, 374] on button "Update" at bounding box center [859, 378] width 91 height 37
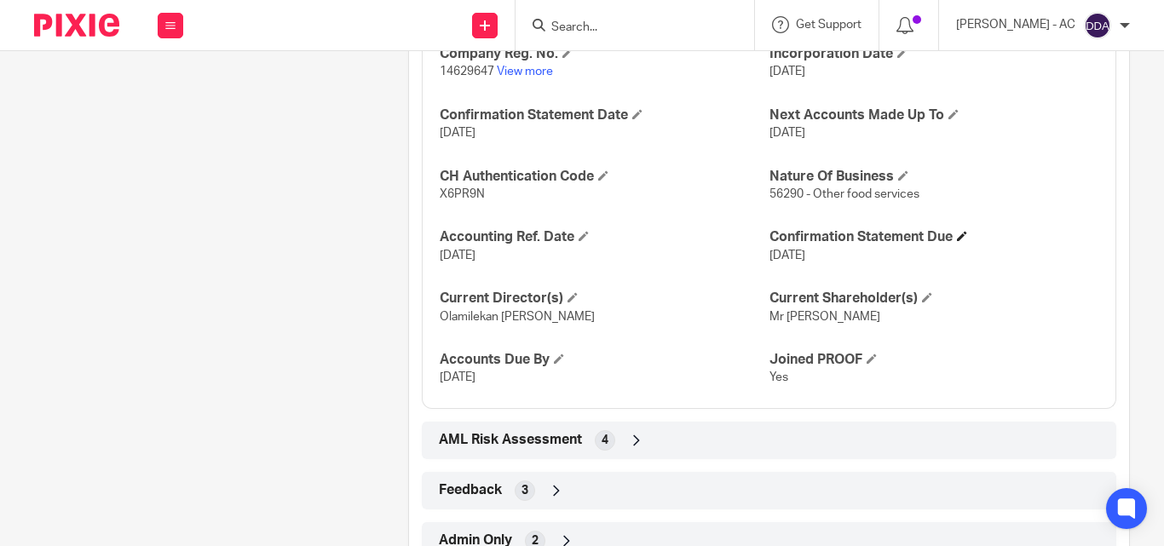
scroll to position [1664, 0]
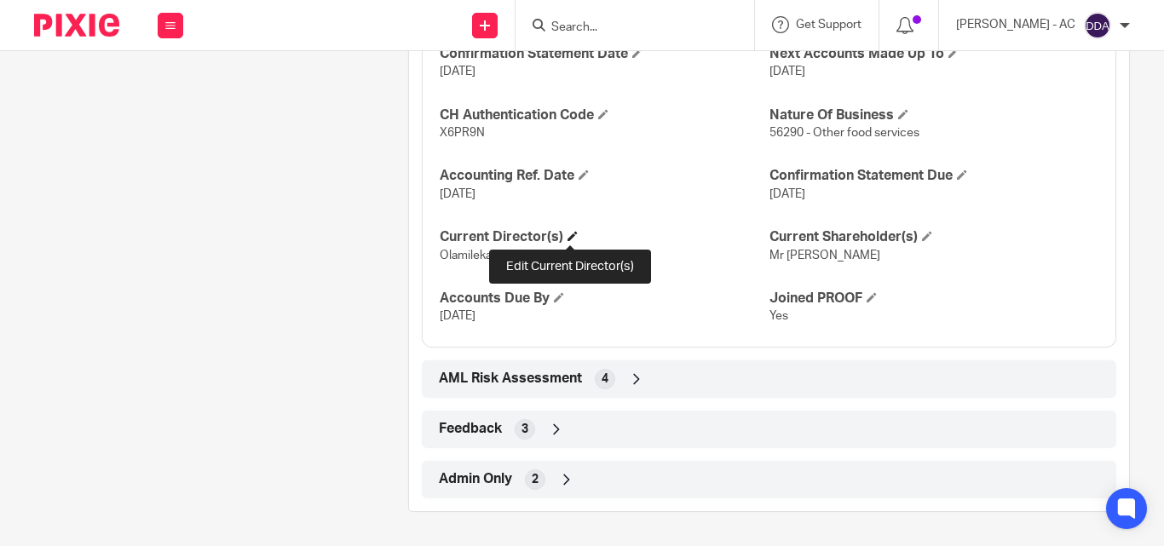
click at [572, 233] on span at bounding box center [573, 236] width 10 height 10
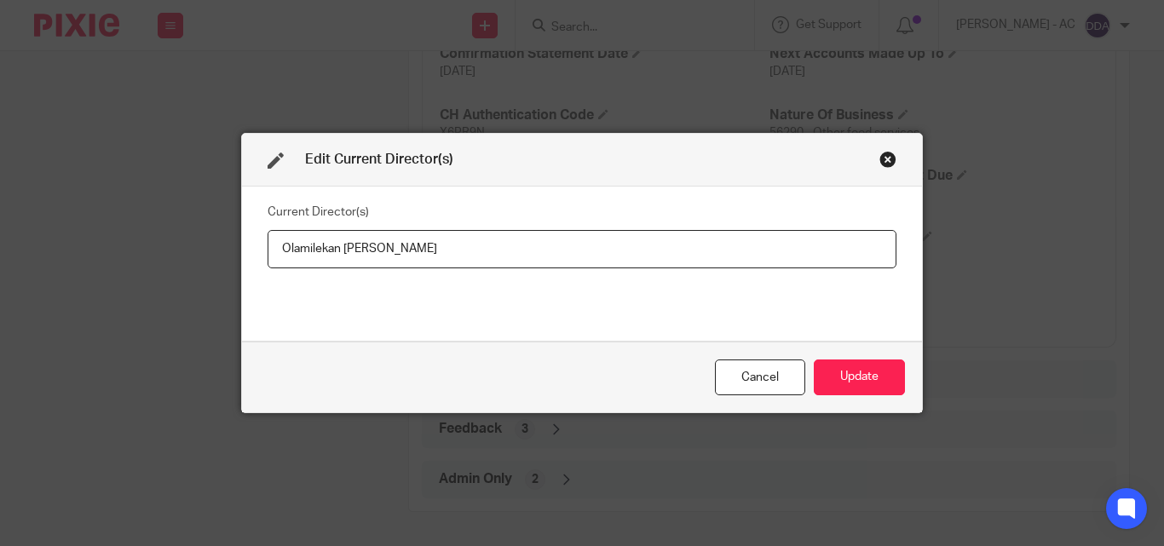
drag, startPoint x: 495, startPoint y: 244, endPoint x: 242, endPoint y: 252, distance: 253.2
click at [242, 252] on div "Current Director(s) [PERSON_NAME]" at bounding box center [582, 264] width 680 height 154
type input "Mr Olamilekan Ayodeji BABATUNDE"
click at [863, 372] on button "Update" at bounding box center [859, 378] width 91 height 37
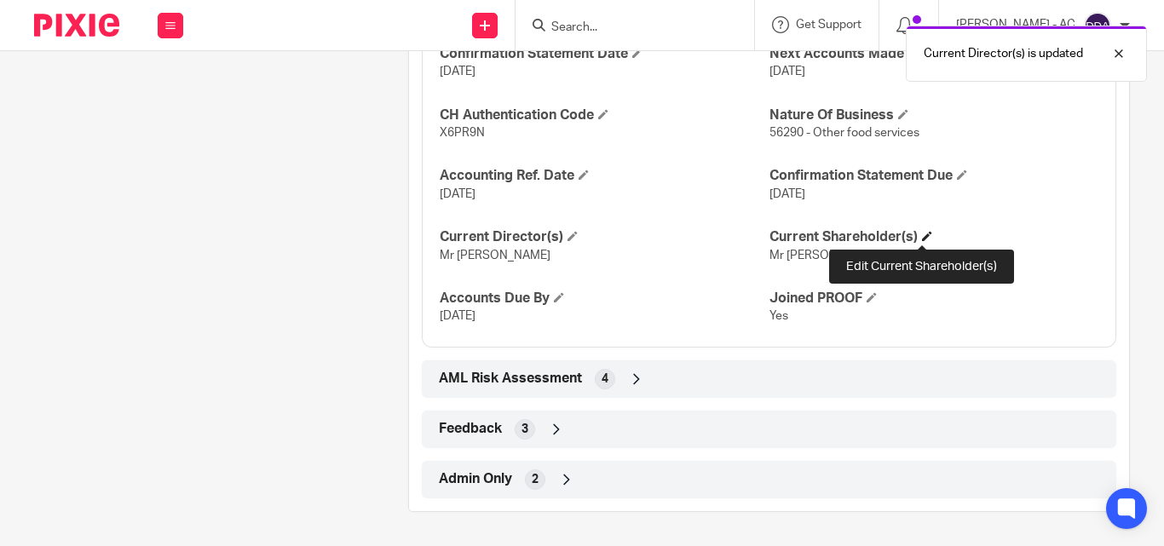
click at [922, 233] on span at bounding box center [927, 236] width 10 height 10
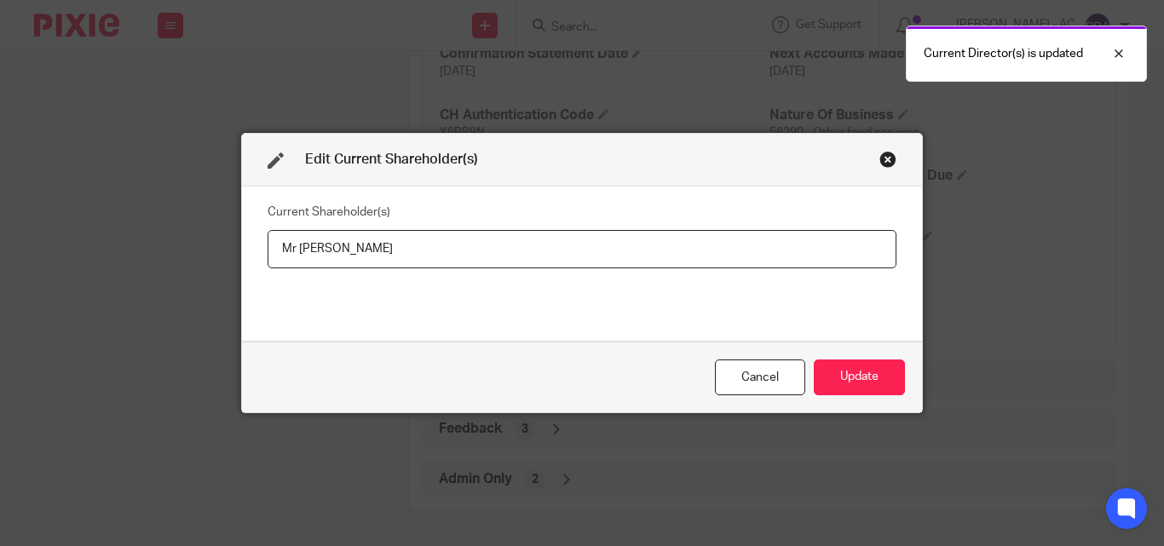
drag, startPoint x: 505, startPoint y: 246, endPoint x: 262, endPoint y: 246, distance: 242.9
click at [268, 246] on input "Mr Olamilekan Ayodeji Babatunde" at bounding box center [582, 249] width 629 height 38
type input "Olamilekan BABATUNDE"
click at [842, 365] on button "Update" at bounding box center [859, 378] width 91 height 37
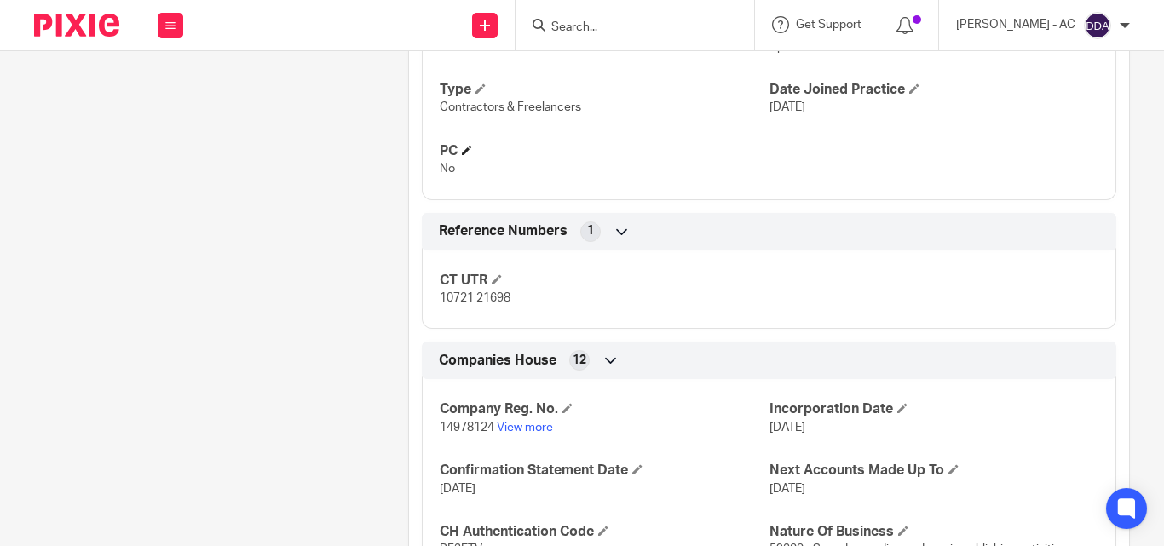
scroll to position [1474, 0]
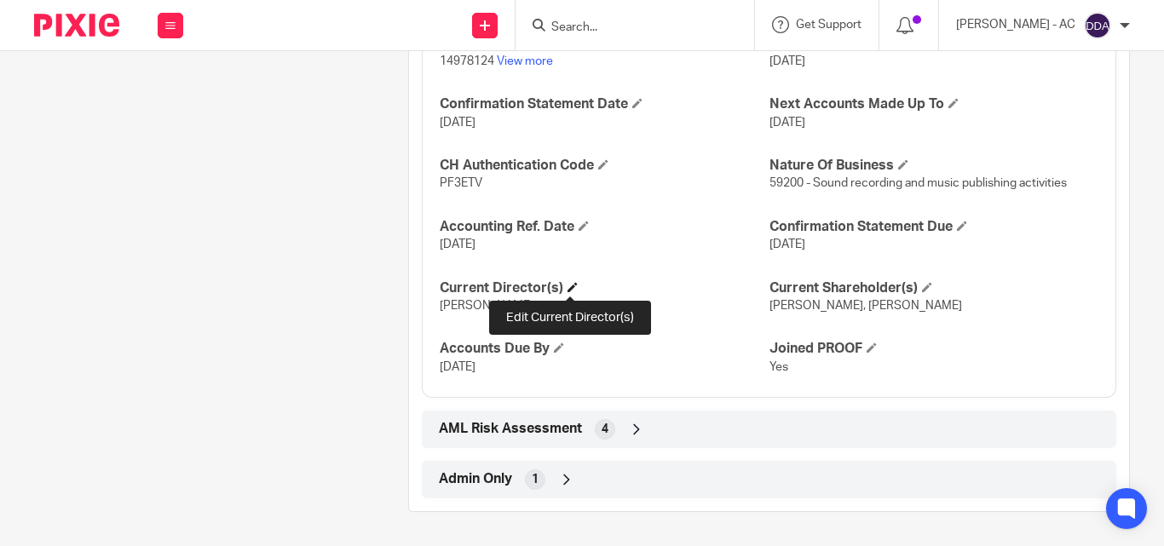
click at [568, 286] on span at bounding box center [573, 287] width 10 height 10
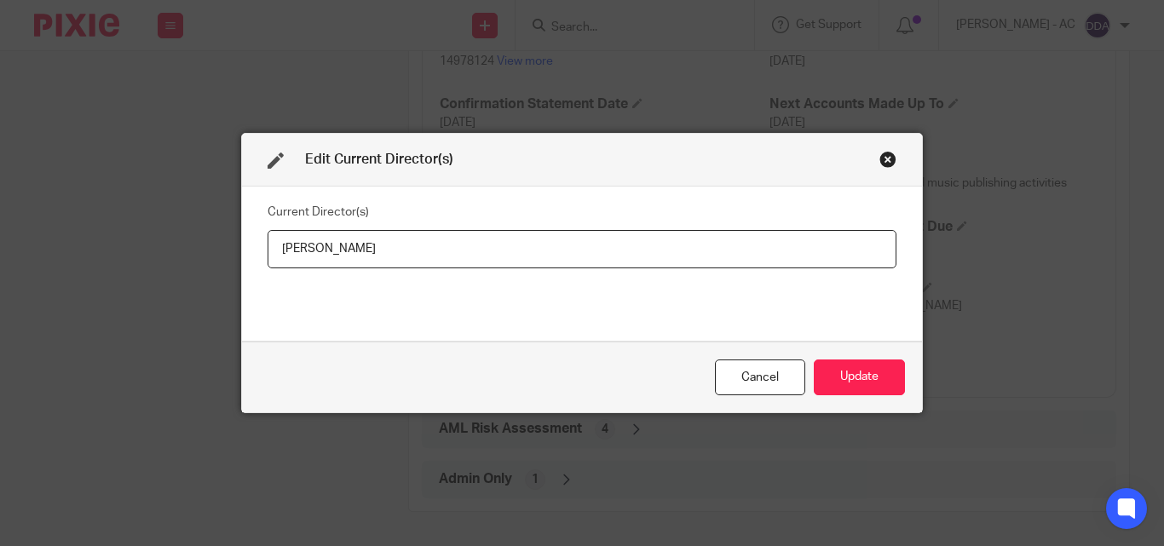
drag, startPoint x: 395, startPoint y: 245, endPoint x: 231, endPoint y: 254, distance: 163.8
click at [231, 254] on div "Edit Current Director(s) Current Director(s) [PERSON_NAME] Update" at bounding box center [582, 273] width 1164 height 546
type input "[PERSON_NAME]"
click at [838, 376] on button "Update" at bounding box center [859, 378] width 91 height 37
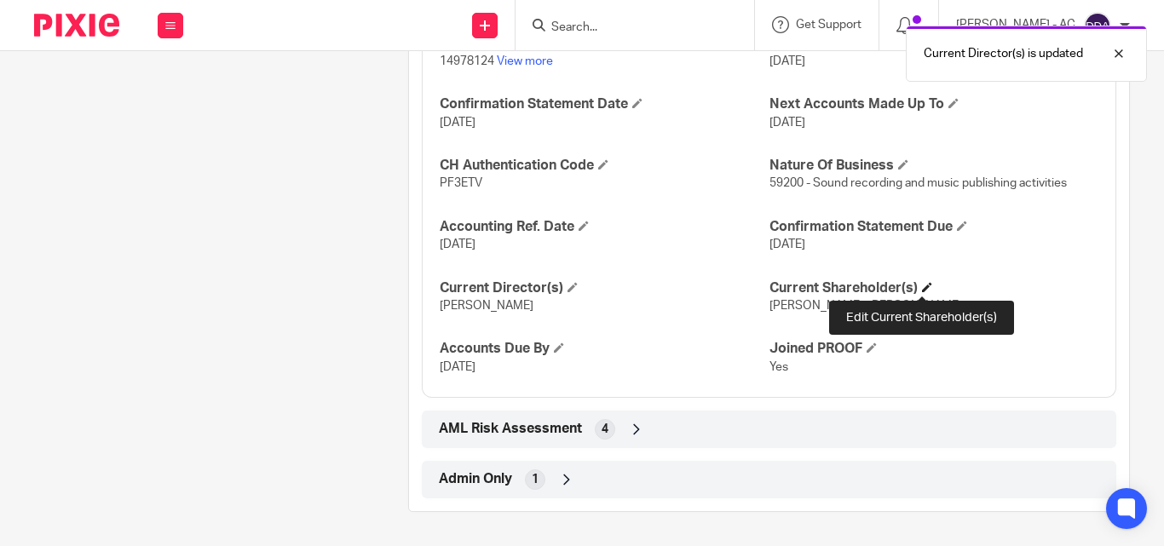
click at [922, 285] on span at bounding box center [927, 287] width 10 height 10
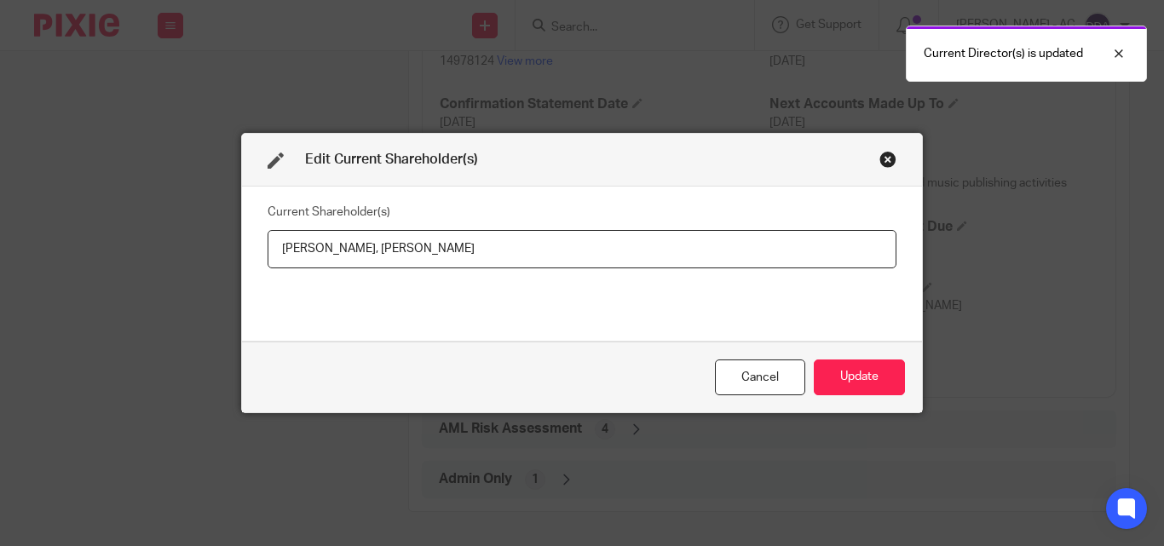
drag, startPoint x: 270, startPoint y: 250, endPoint x: 348, endPoint y: 256, distance: 77.8
click at [348, 256] on input "[PERSON_NAME], [PERSON_NAME]" at bounding box center [582, 249] width 629 height 38
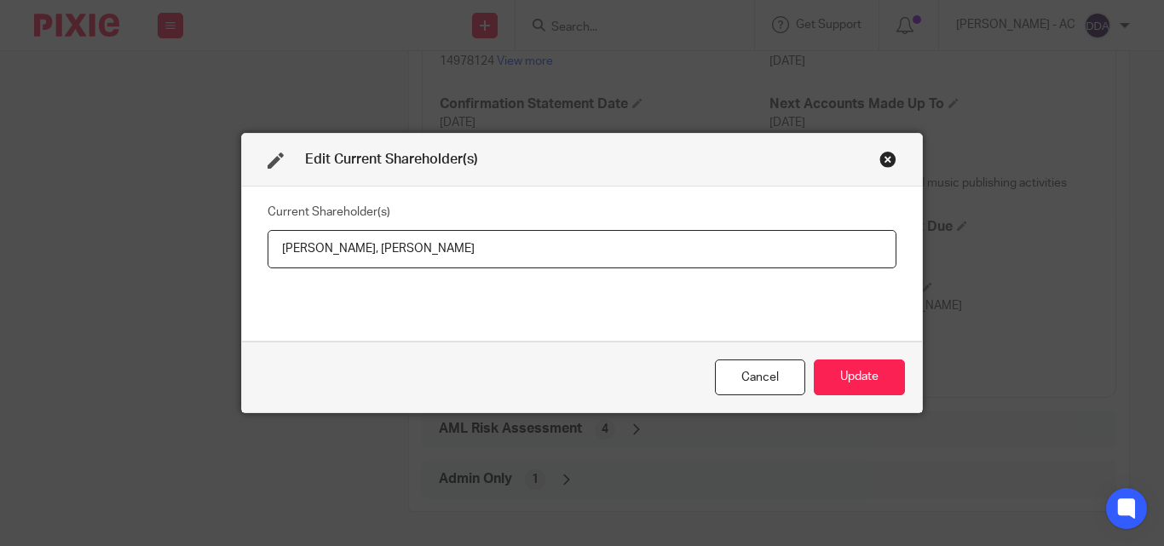
drag, startPoint x: 363, startPoint y: 246, endPoint x: 458, endPoint y: 246, distance: 95.4
click at [458, 246] on input "[PERSON_NAME], [PERSON_NAME]" at bounding box center [582, 249] width 629 height 38
paste input "NDERSON"
type input "[PERSON_NAME], [PERSON_NAME]"
click at [842, 376] on button "Update" at bounding box center [859, 378] width 91 height 37
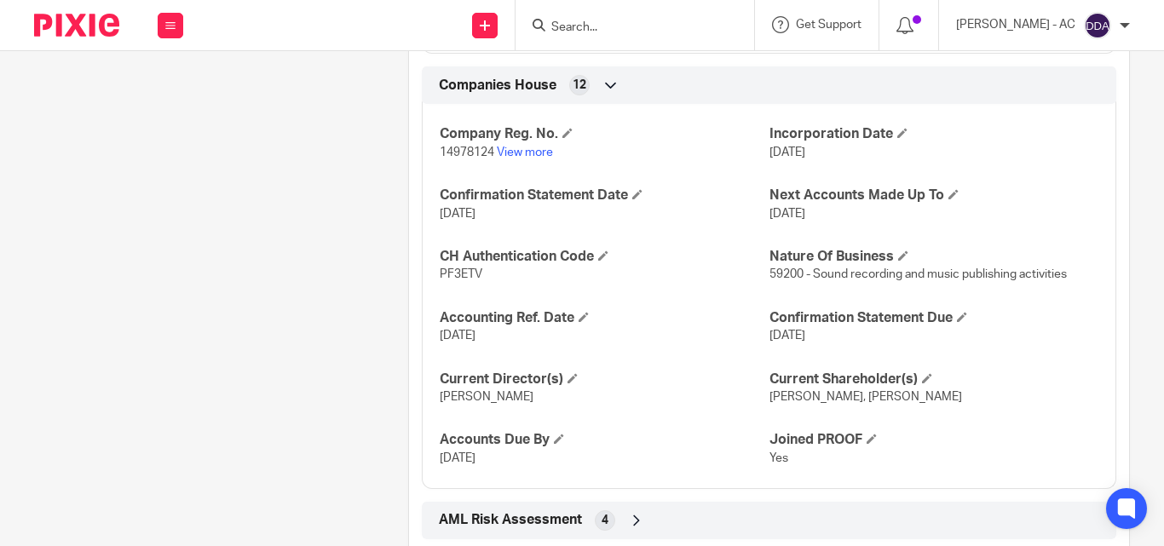
scroll to position [1474, 0]
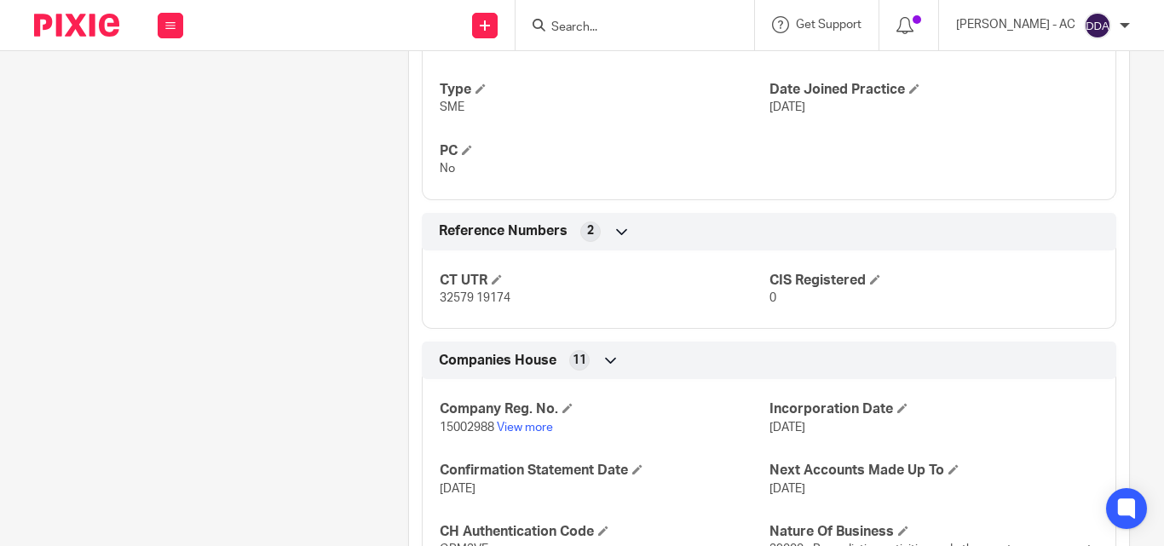
scroll to position [1491, 0]
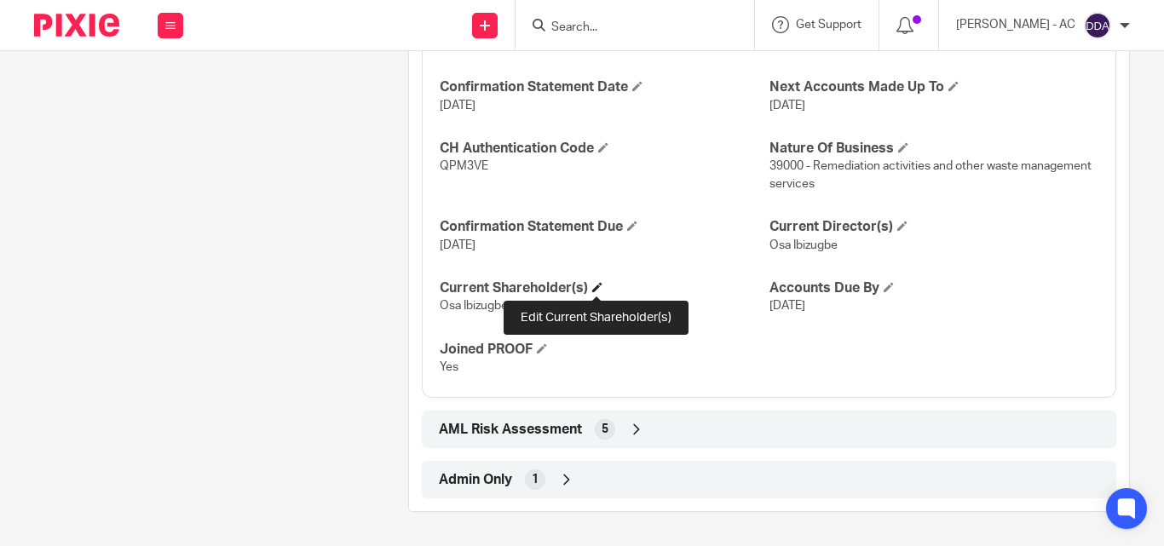
click at [594, 282] on span at bounding box center [597, 287] width 10 height 10
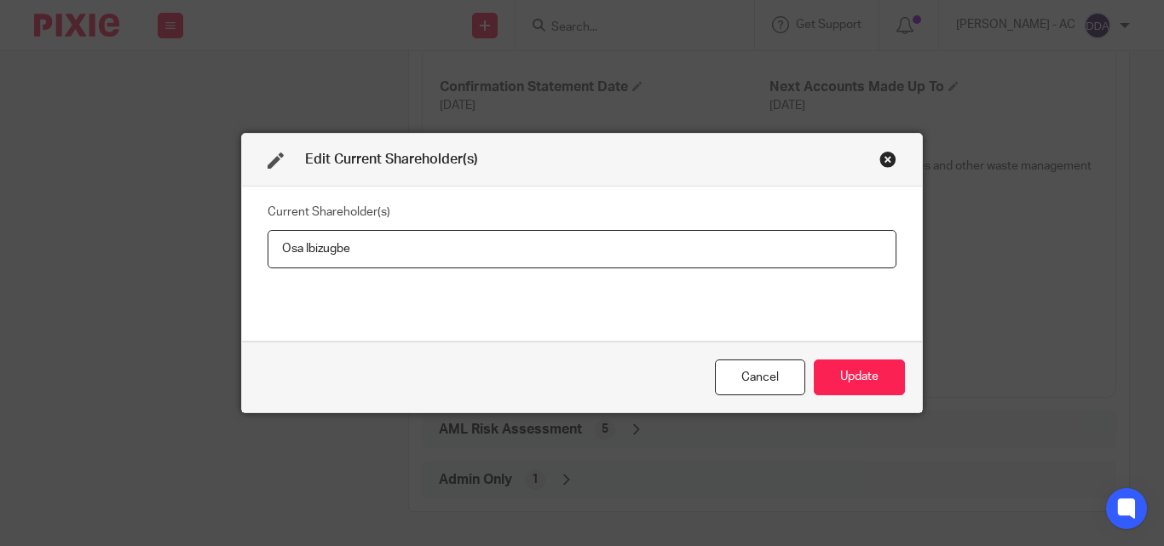
click at [879, 156] on div "Close this dialog window" at bounding box center [887, 159] width 17 height 17
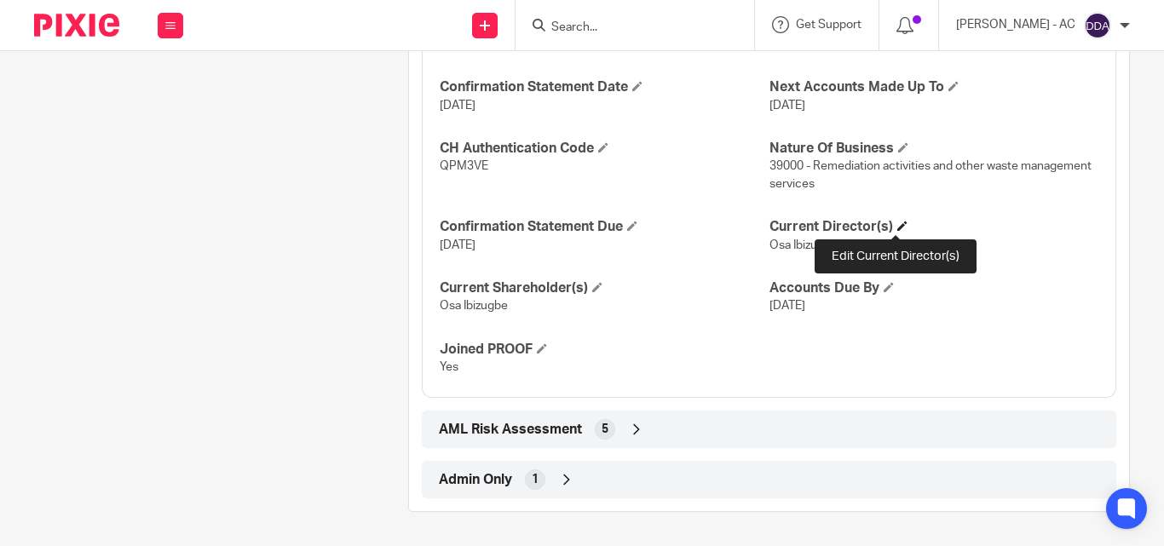
click at [901, 221] on h4 "Current Director(s)" at bounding box center [933, 227] width 329 height 18
click at [897, 227] on span at bounding box center [902, 226] width 10 height 10
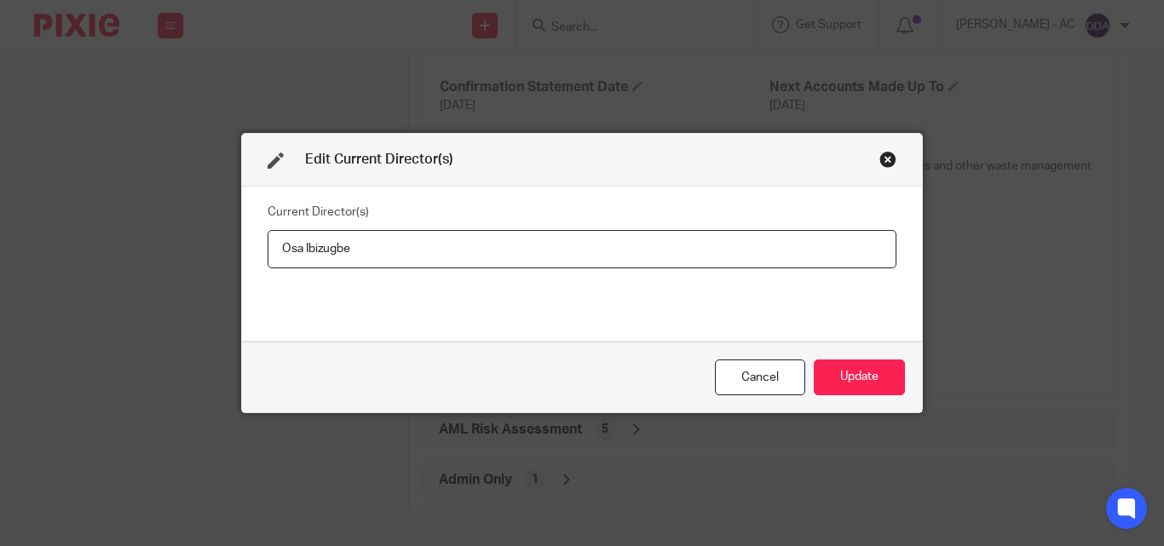
drag, startPoint x: 393, startPoint y: 255, endPoint x: 216, endPoint y: 254, distance: 176.4
click at [216, 254] on div "Edit Current Director(s) Current Director(s) [PERSON_NAME] Cancel Update" at bounding box center [582, 273] width 1164 height 546
type input "Mr [PERSON_NAME]"
click at [834, 379] on button "Update" at bounding box center [859, 378] width 91 height 37
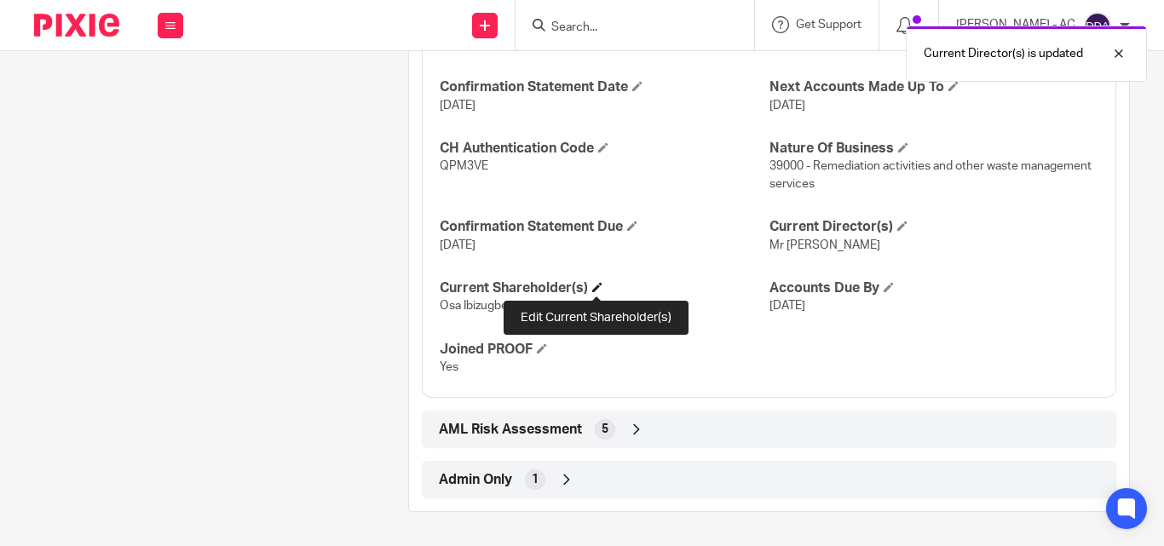
click at [599, 288] on span at bounding box center [597, 287] width 10 height 10
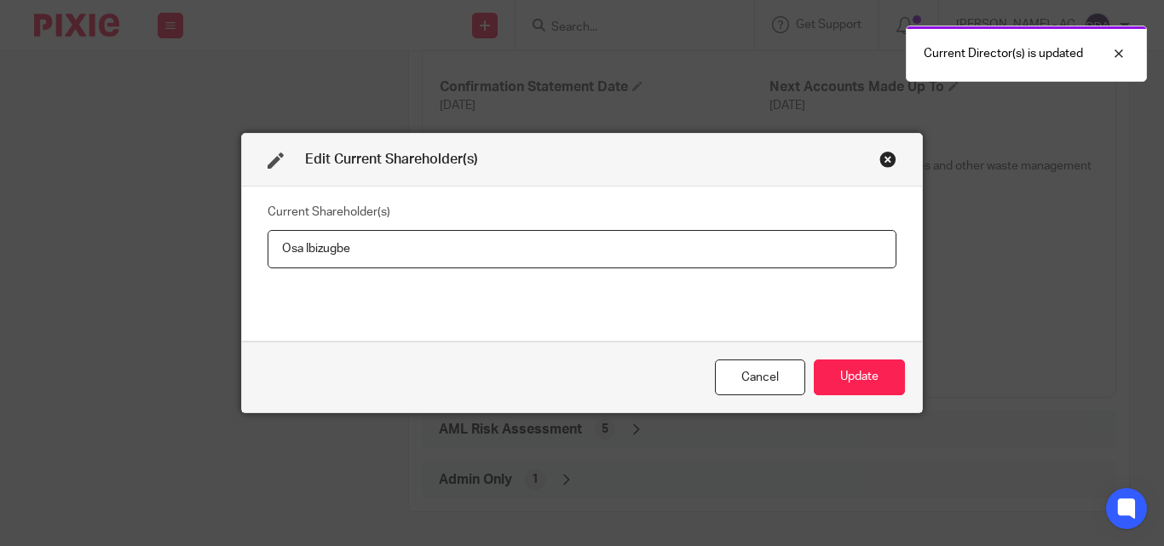
drag, startPoint x: 357, startPoint y: 252, endPoint x: 195, endPoint y: 251, distance: 161.9
click at [195, 251] on div "Edit Current Shareholder(s) Current Shareholder(s) Osa Ibizugbe Cancel Update" at bounding box center [582, 273] width 1164 height 546
type input "Osa IBIZUGBE"
click at [839, 377] on button "Update" at bounding box center [859, 378] width 91 height 37
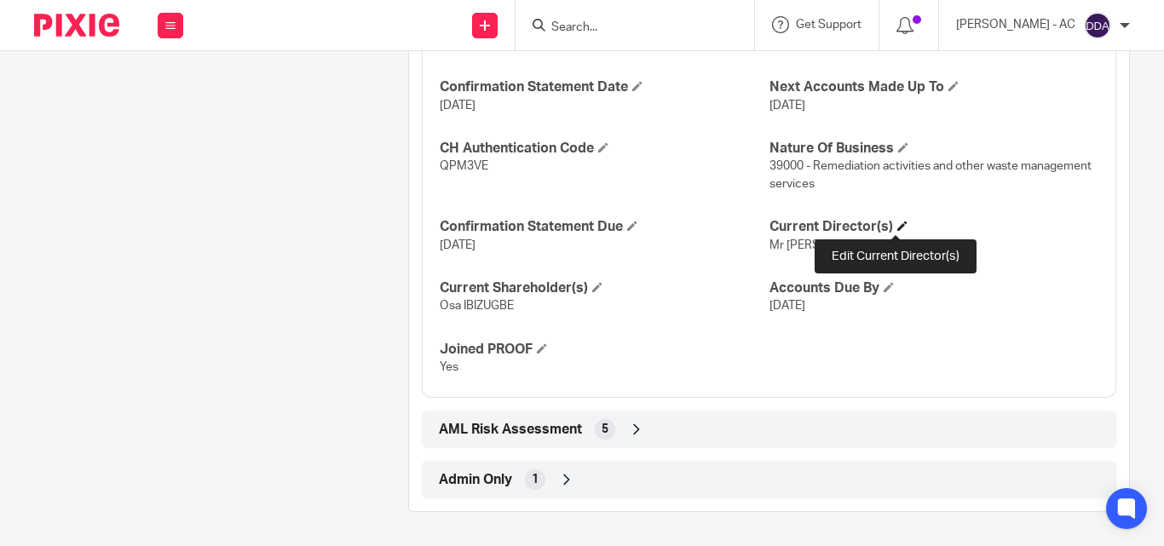
click at [897, 225] on span at bounding box center [902, 226] width 10 height 10
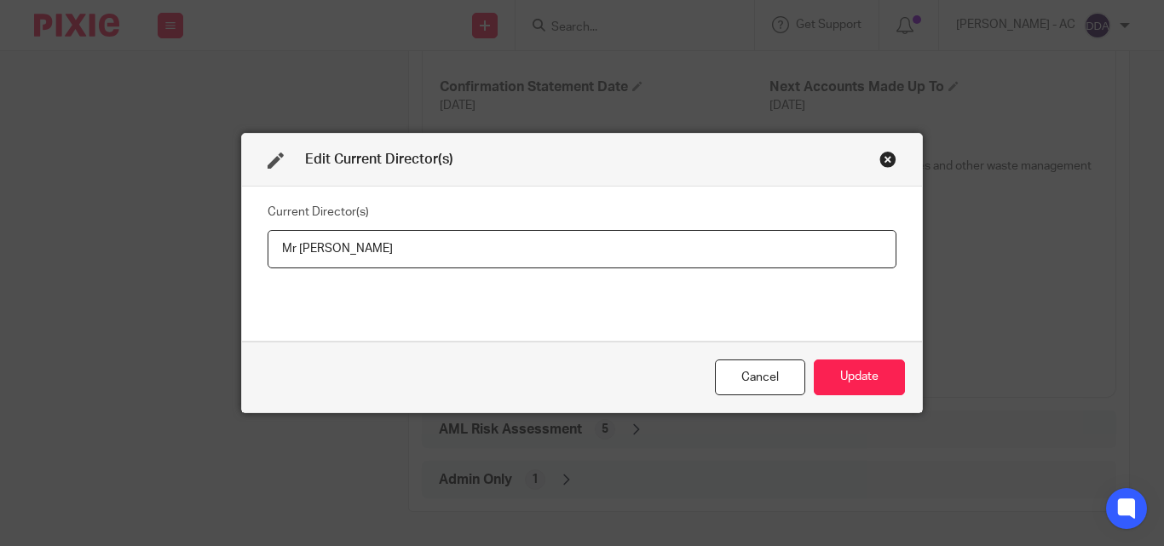
drag, startPoint x: 467, startPoint y: 258, endPoint x: 257, endPoint y: 262, distance: 209.7
click at [257, 262] on div "Current Director(s) Mr Osa Ehiosu IBIZUGBE" at bounding box center [582, 264] width 680 height 154
click at [856, 379] on button "Update" at bounding box center [859, 378] width 91 height 37
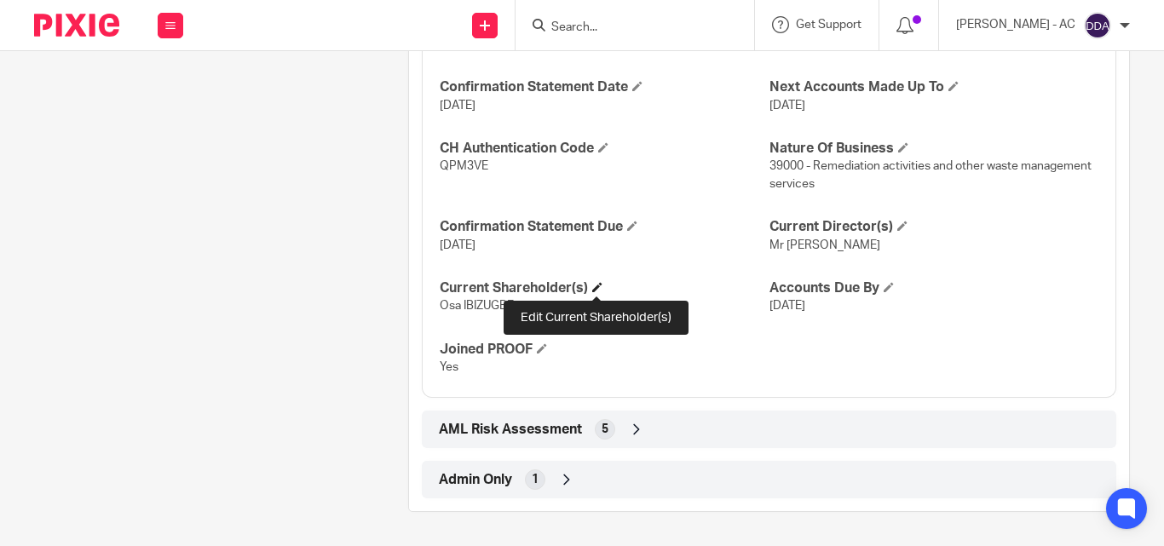
click at [597, 289] on span at bounding box center [597, 287] width 10 height 10
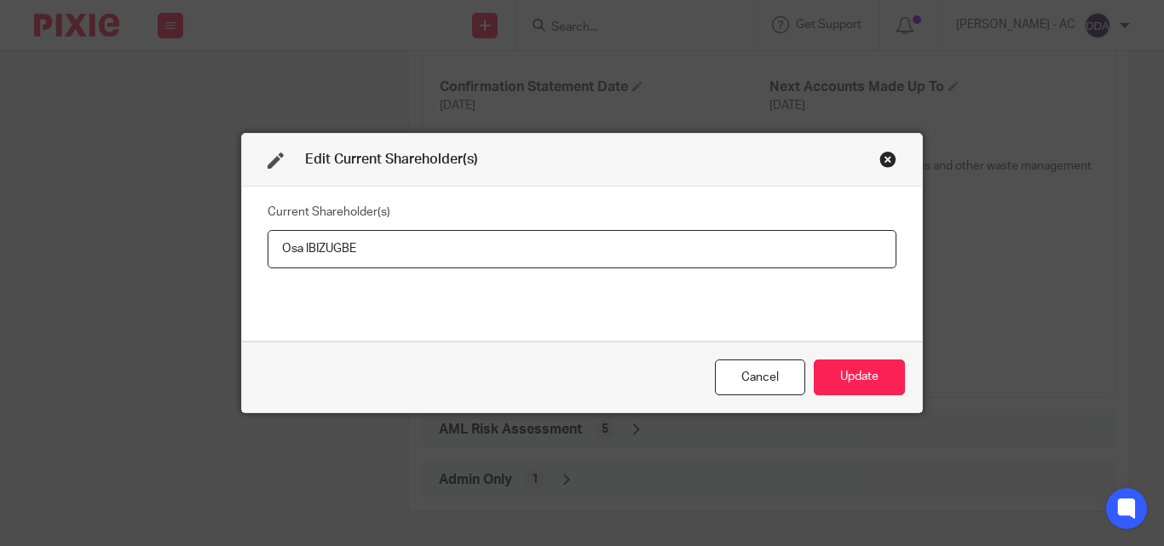
drag, startPoint x: 424, startPoint y: 253, endPoint x: 254, endPoint y: 251, distance: 170.4
click at [254, 251] on div "Current Shareholder(s) Osa IBIZUGBE" at bounding box center [582, 264] width 680 height 154
click at [841, 384] on button "Update" at bounding box center [859, 378] width 91 height 37
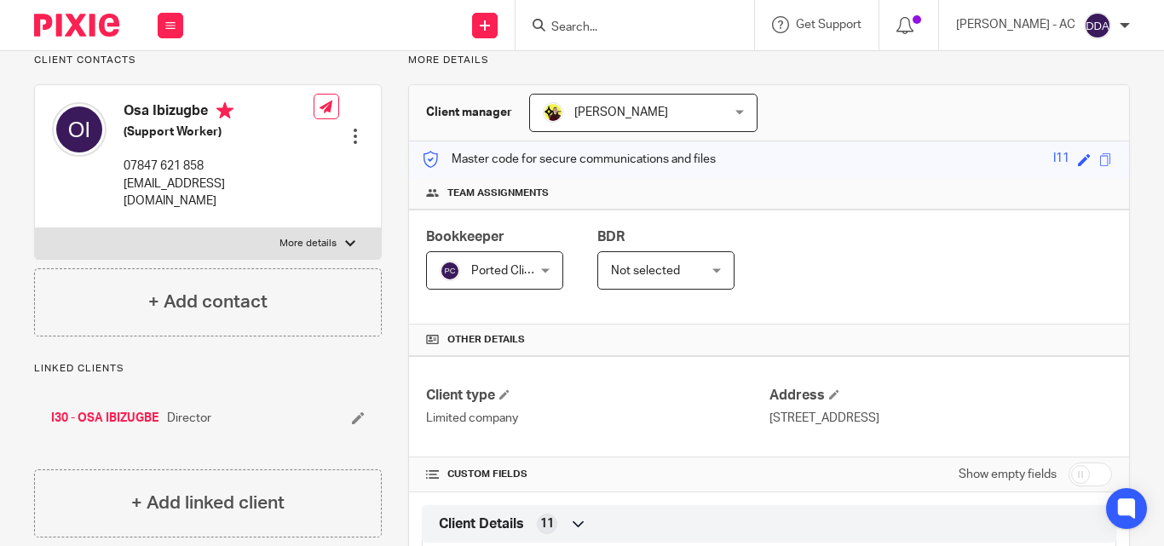
scroll to position [554, 0]
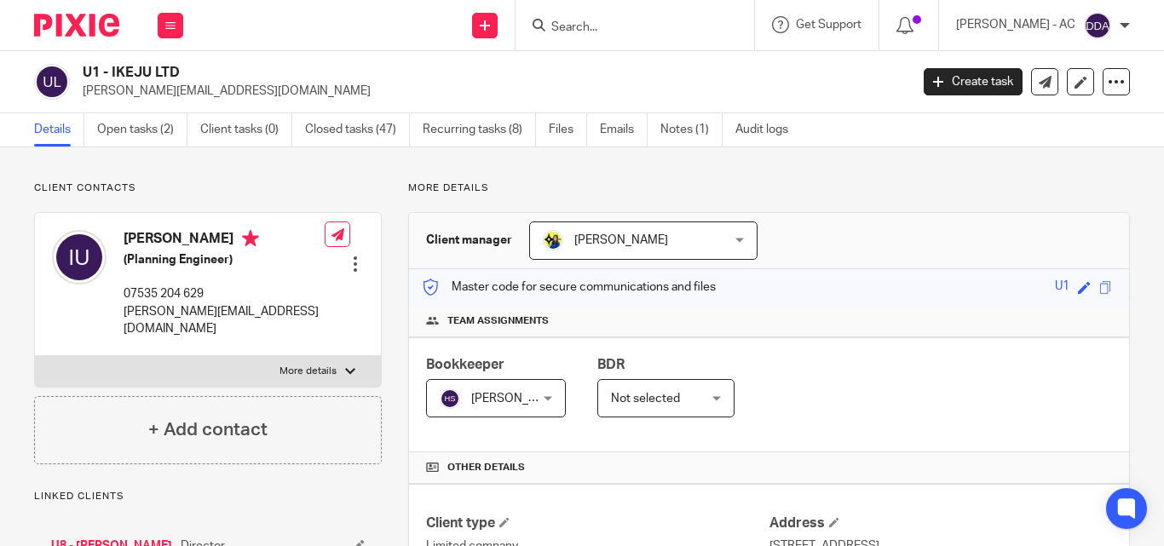
click at [941, 373] on div "Bookkeeper [PERSON_NAME] [PERSON_NAME] Not selected [PERSON_NAME] [PERSON_NAME]…" at bounding box center [769, 394] width 720 height 115
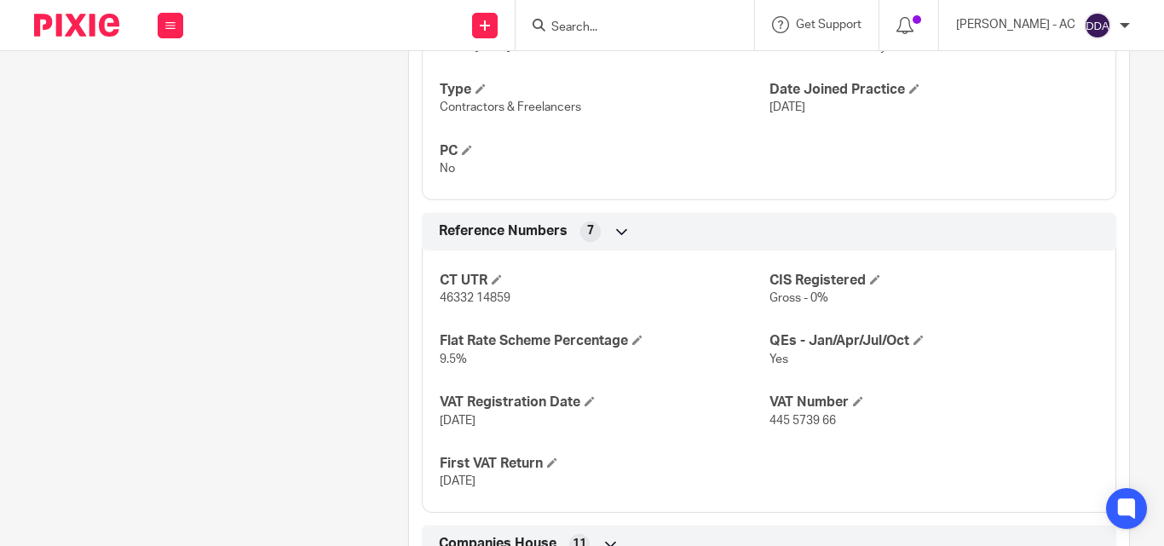
scroll to position [1534, 0]
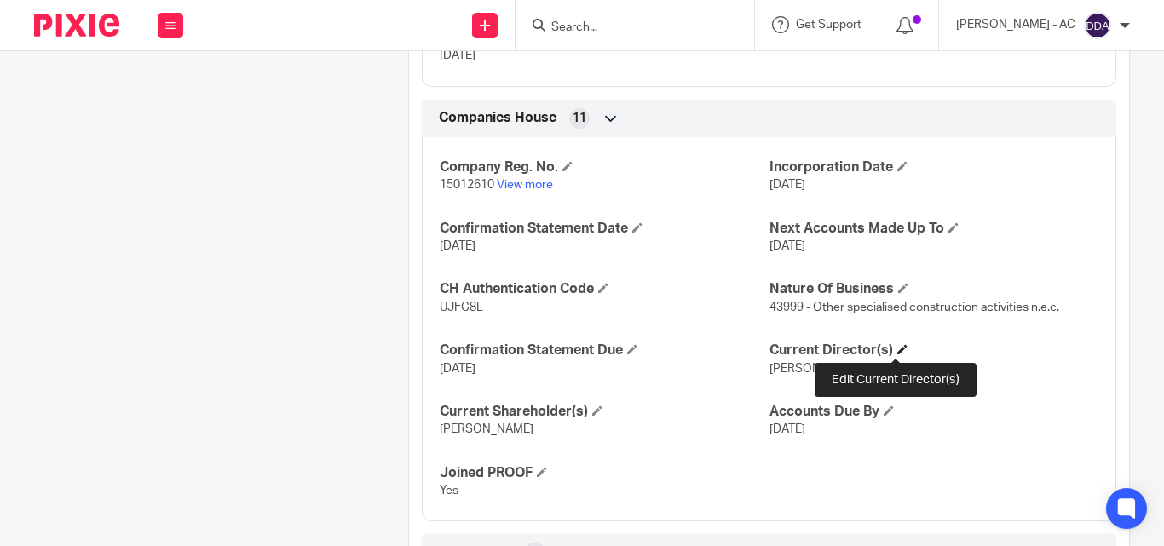
click at [897, 349] on span at bounding box center [902, 349] width 10 height 10
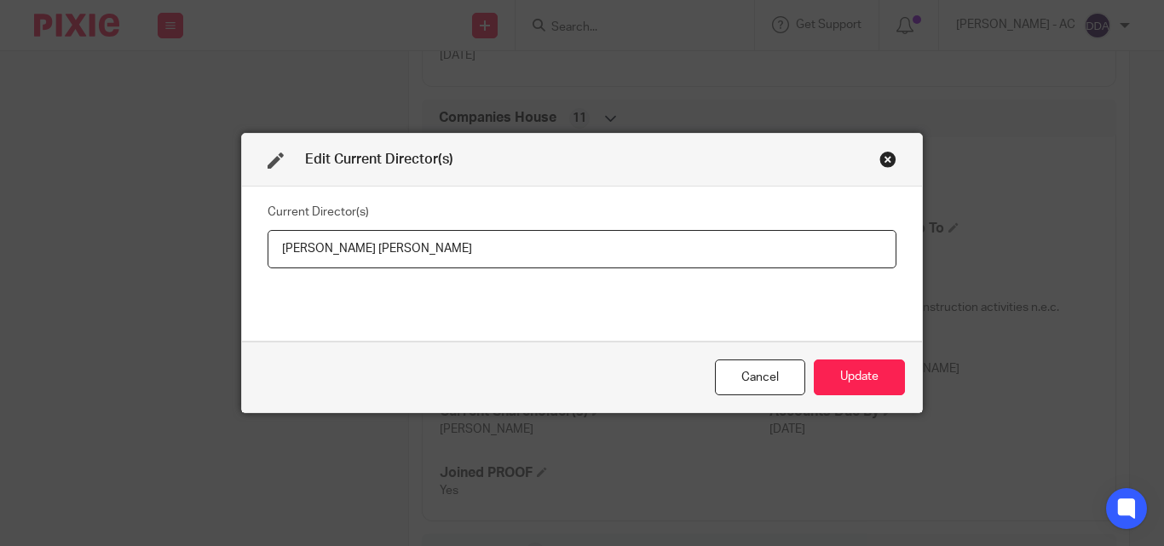
drag, startPoint x: 476, startPoint y: 258, endPoint x: 147, endPoint y: 246, distance: 328.3
click at [178, 253] on div "Edit Current Director(s) Current Director(s) Mr Ikenna Jordan UGHANZE Cancel Up…" at bounding box center [582, 273] width 1164 height 546
click at [848, 383] on button "Update" at bounding box center [859, 378] width 91 height 37
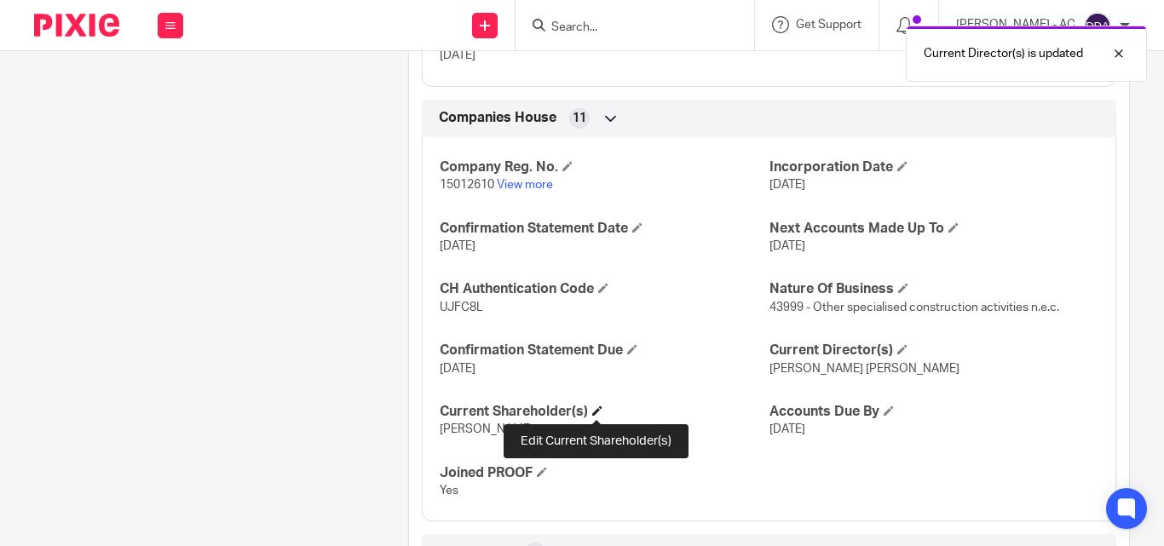
click at [592, 411] on span at bounding box center [597, 411] width 10 height 10
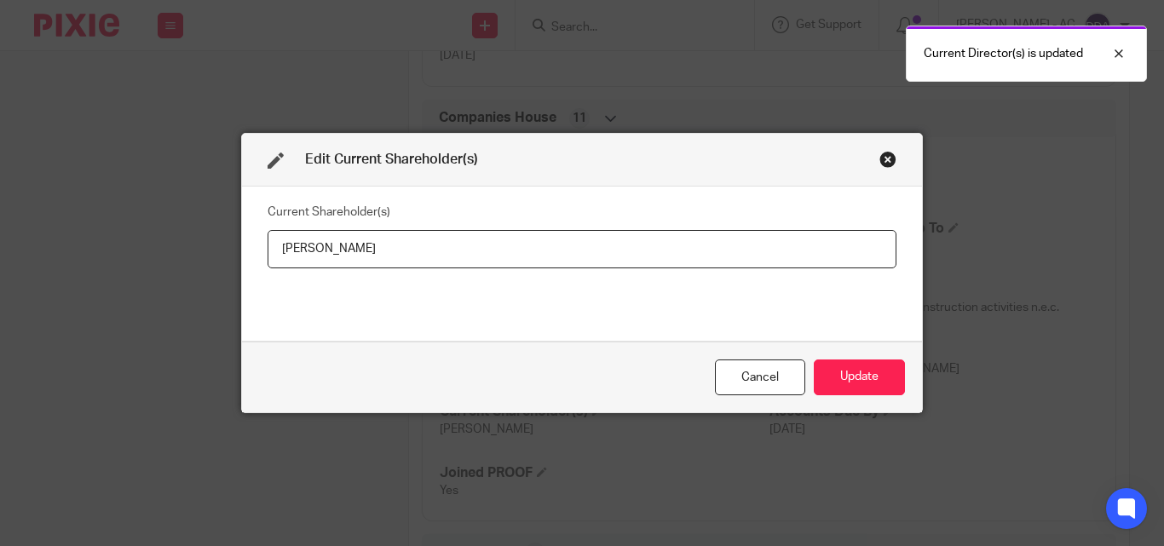
click at [388, 236] on input "Ikenna Ughanze" at bounding box center [582, 249] width 629 height 38
drag, startPoint x: 412, startPoint y: 254, endPoint x: 223, endPoint y: 253, distance: 189.2
click at [223, 253] on div "Edit Current Shareholder(s) Current Shareholder(s) Ikenna Ughanze Cancel Update" at bounding box center [582, 273] width 1164 height 546
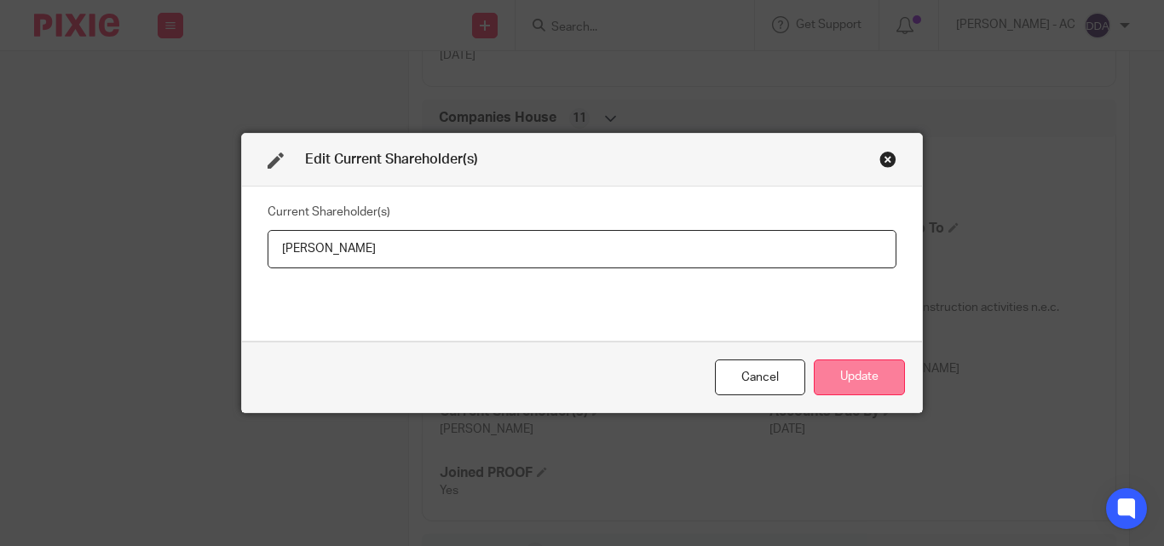
type input "Ikenna UGHANZE"
click at [837, 372] on button "Update" at bounding box center [859, 378] width 91 height 37
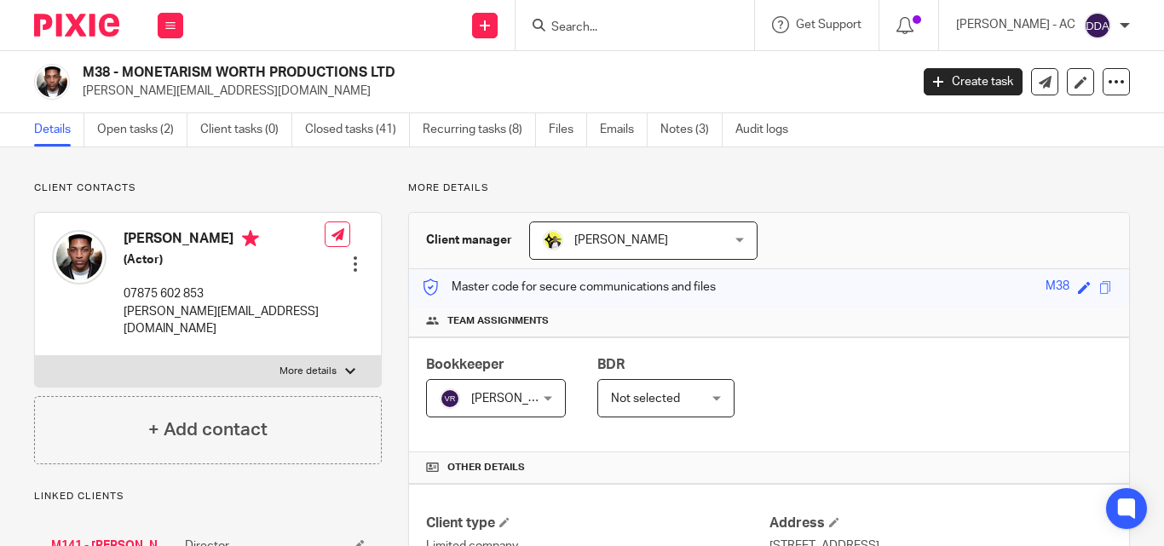
click at [861, 342] on div "Bookkeeper [PERSON_NAME] [PERSON_NAME] Not selected [PERSON_NAME] [PERSON_NAME]…" at bounding box center [769, 394] width 720 height 115
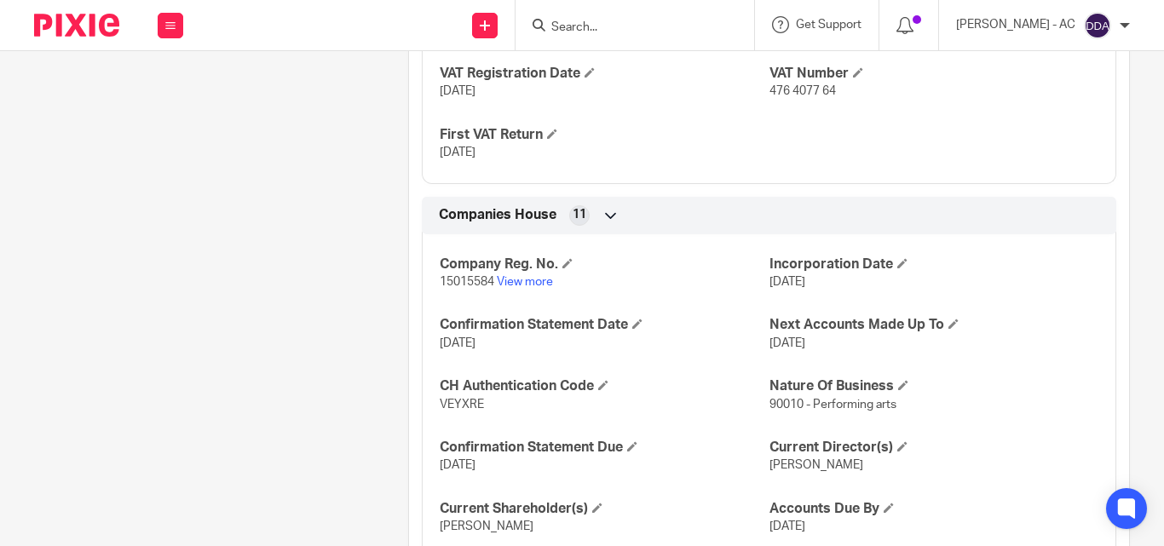
scroll to position [1704, 0]
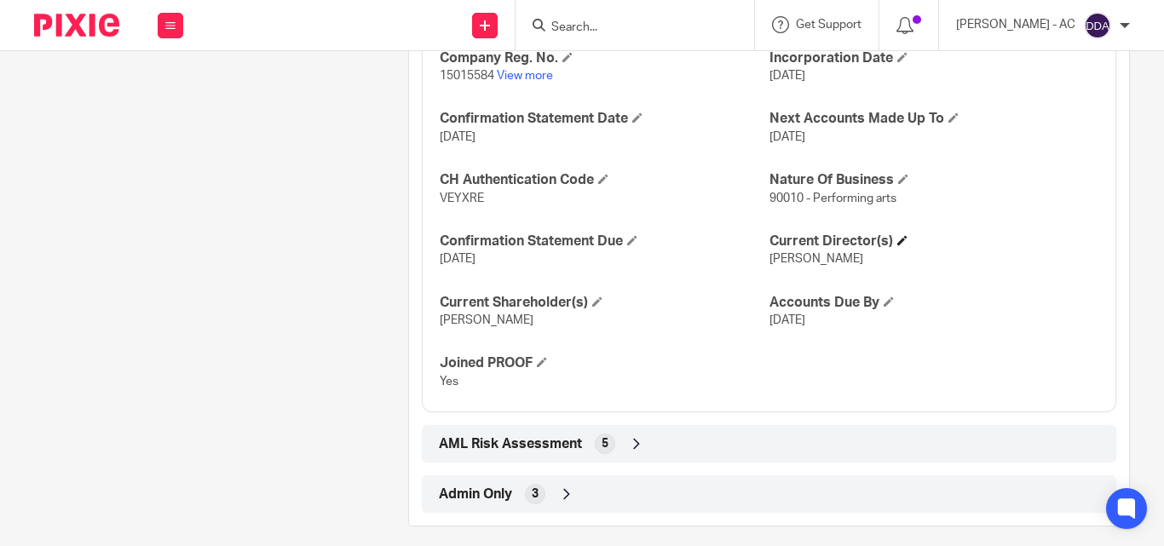
click at [896, 245] on h4 "Current Director(s)" at bounding box center [933, 242] width 329 height 18
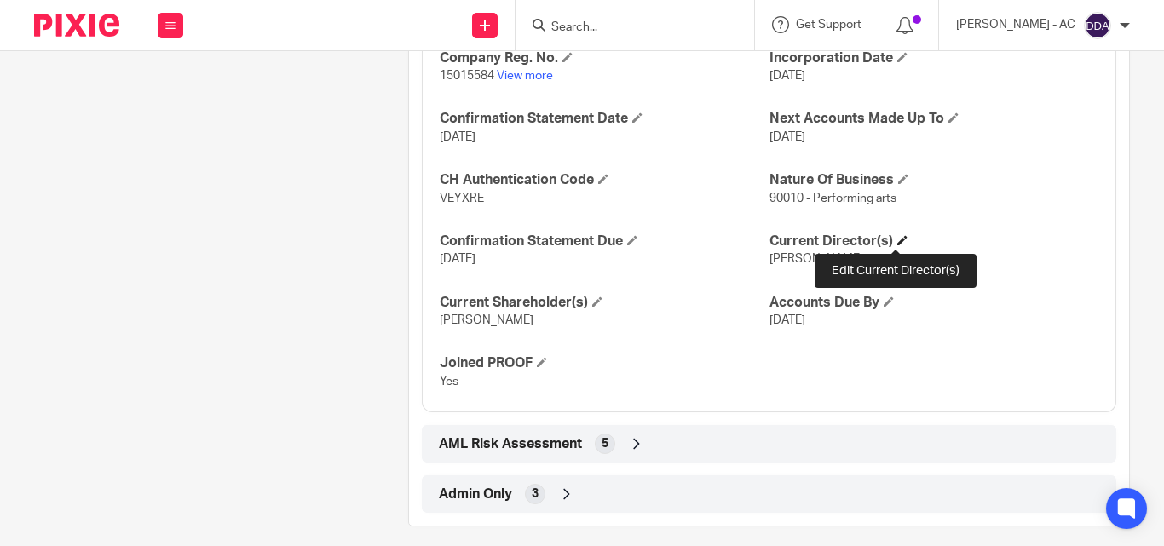
click at [897, 239] on span at bounding box center [902, 240] width 10 height 10
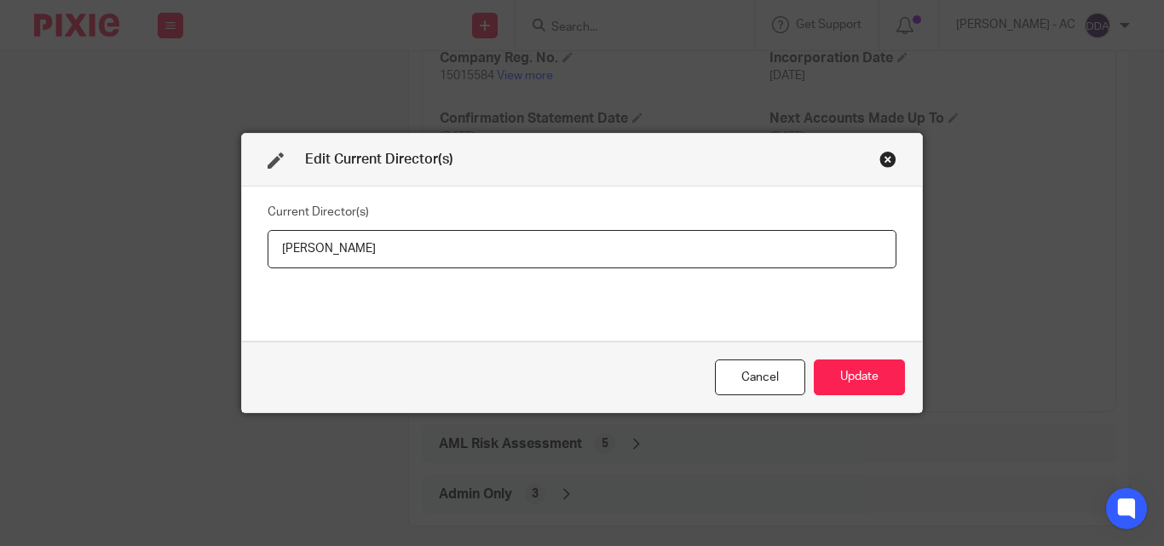
drag, startPoint x: 437, startPoint y: 251, endPoint x: 191, endPoint y: 260, distance: 246.5
click at [191, 260] on div "Edit Current Director(s) Current Director(s) [PERSON_NAME] Cancel Update" at bounding box center [582, 273] width 1164 height 546
type input "Mr [PERSON_NAME]"
click at [847, 388] on button "Update" at bounding box center [859, 378] width 91 height 37
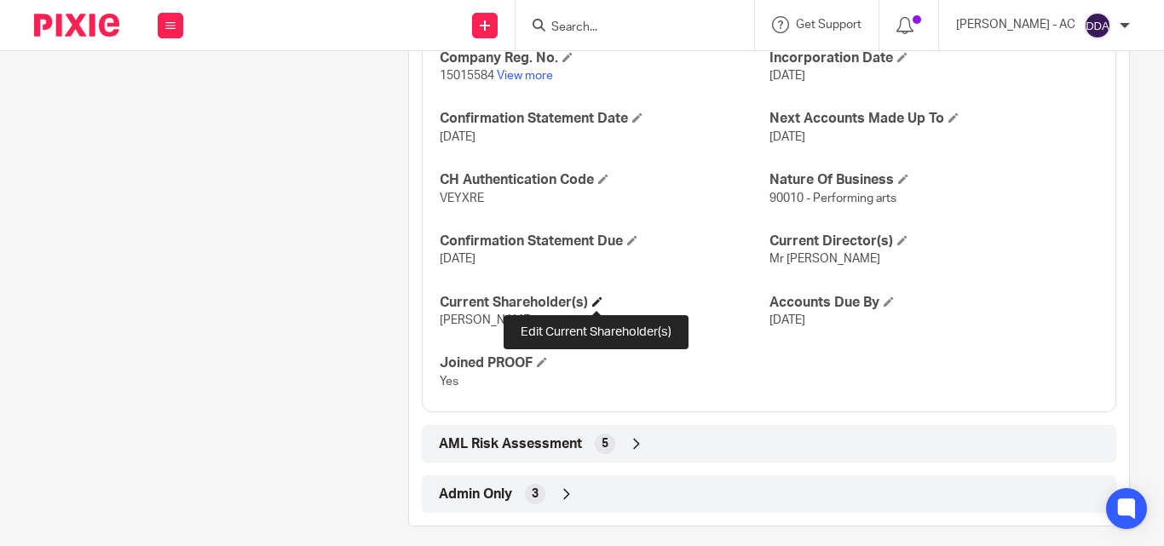
click at [594, 300] on span at bounding box center [597, 302] width 10 height 10
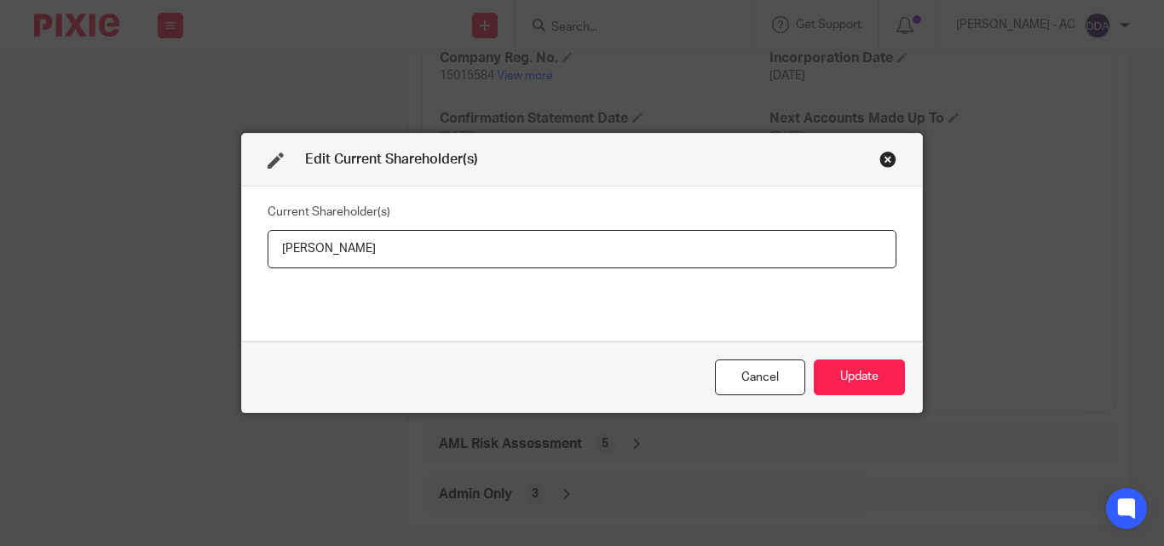
drag, startPoint x: 436, startPoint y: 245, endPoint x: 216, endPoint y: 245, distance: 219.9
click at [216, 245] on div "Edit Current Shareholder(s) Current Shareholder(s) [PERSON_NAME] Cancel Update" at bounding box center [582, 273] width 1164 height 546
type input "[PERSON_NAME]"
click at [863, 363] on button "Update" at bounding box center [859, 378] width 91 height 37
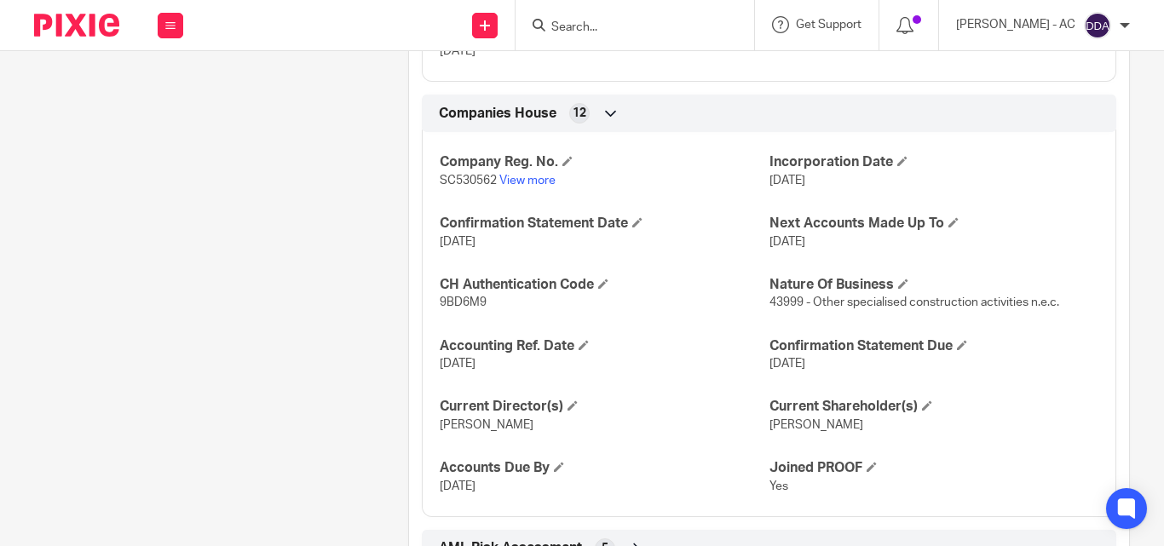
scroll to position [1865, 0]
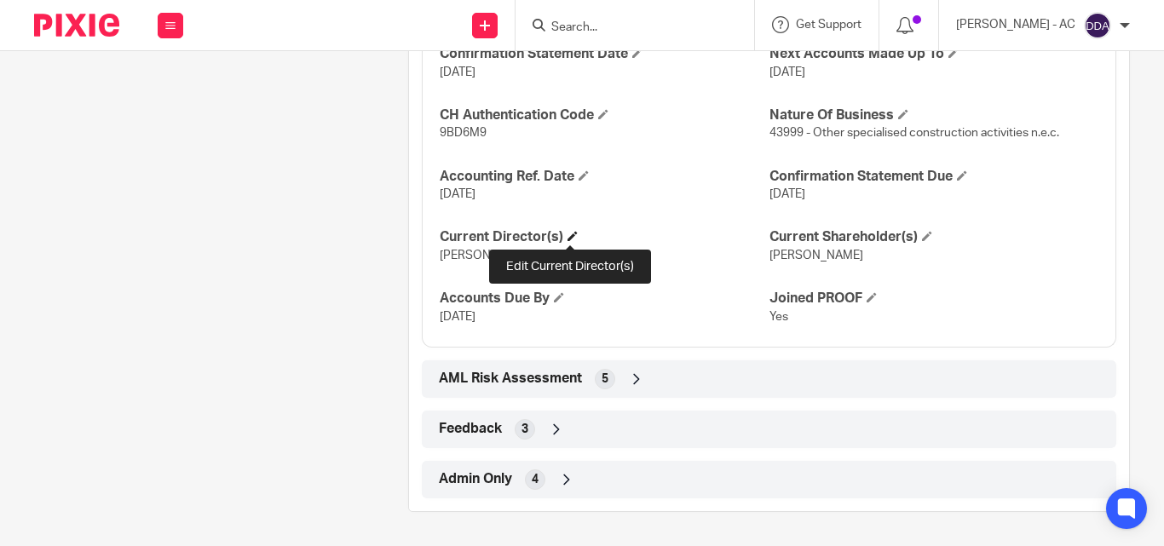
click at [568, 236] on span at bounding box center [573, 236] width 10 height 10
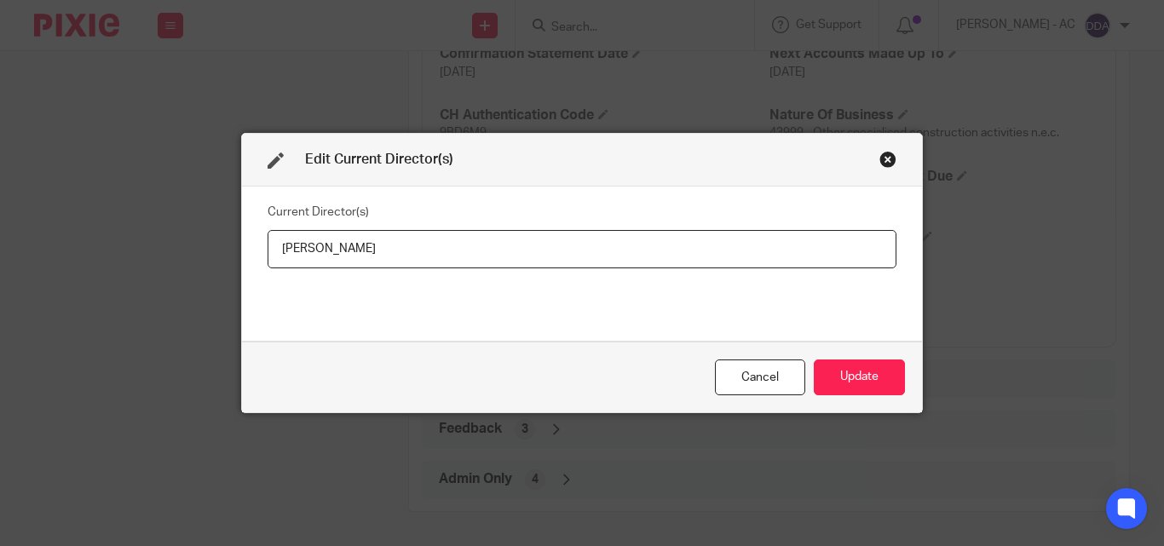
drag, startPoint x: 419, startPoint y: 254, endPoint x: 234, endPoint y: 258, distance: 185.0
click at [241, 258] on div "Edit Current Director(s) Current Director(s) [PERSON_NAME] Update" at bounding box center [582, 273] width 682 height 280
type input "[PERSON_NAME]"
click at [818, 379] on button "Update" at bounding box center [859, 378] width 91 height 37
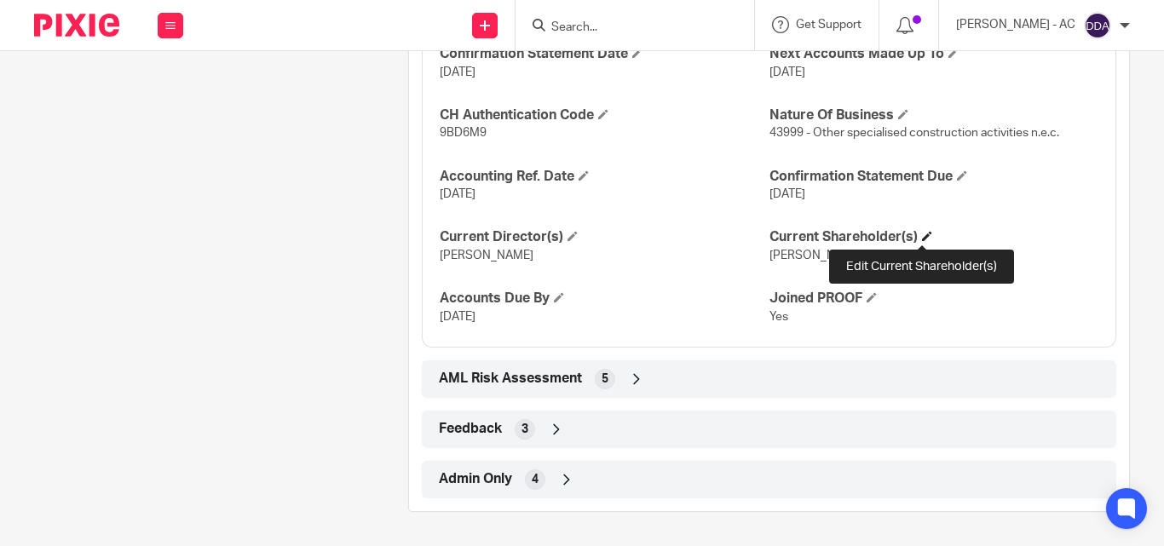
click at [924, 237] on span at bounding box center [927, 236] width 10 height 10
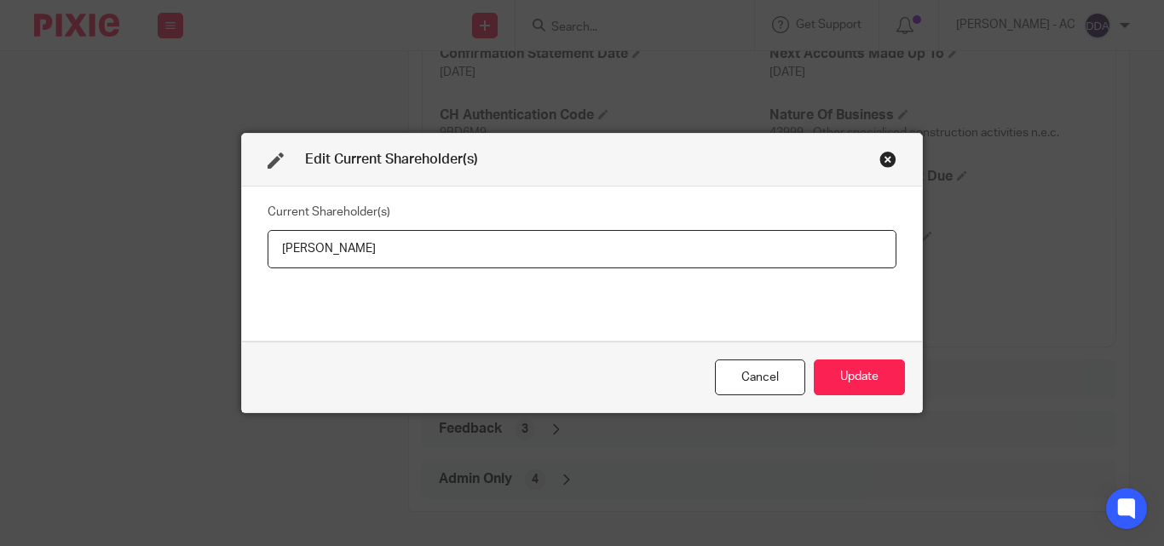
drag, startPoint x: 505, startPoint y: 255, endPoint x: 200, endPoint y: 255, distance: 305.1
click at [200, 255] on div "Edit Current Shareholder(s) Current Shareholder(s) [PERSON_NAME] Update" at bounding box center [582, 273] width 1164 height 546
type input "[PERSON_NAME]"
click at [883, 383] on button "Update" at bounding box center [859, 378] width 91 height 37
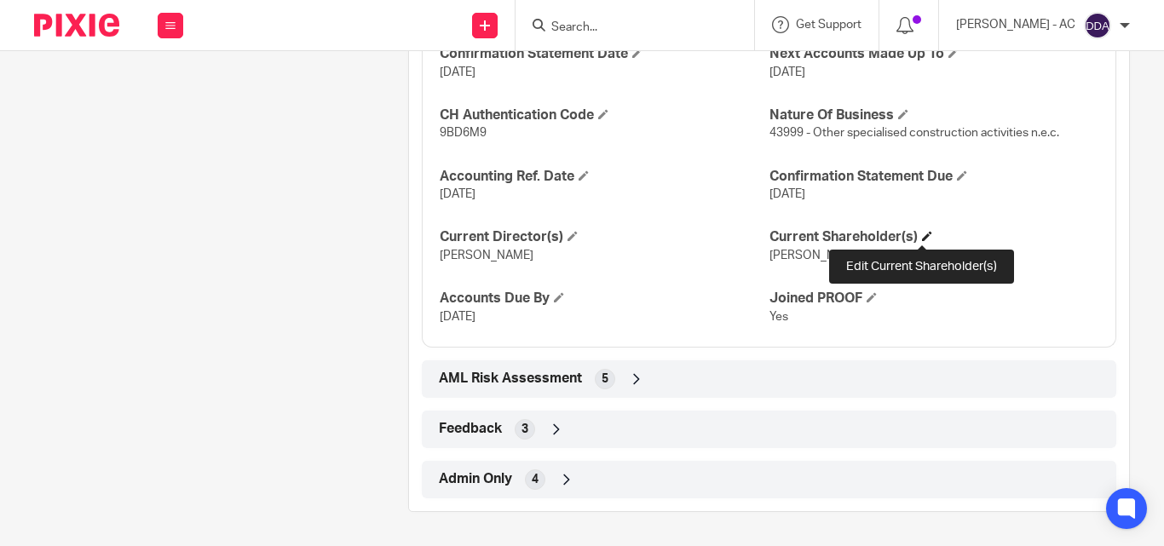
click at [922, 232] on span at bounding box center [927, 236] width 10 height 10
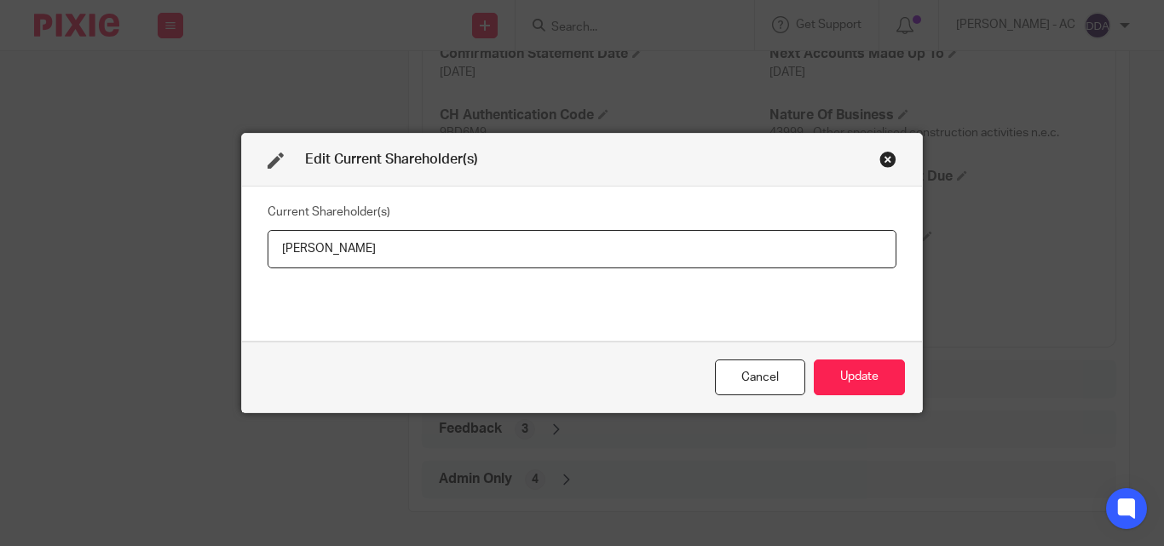
drag, startPoint x: 438, startPoint y: 241, endPoint x: 240, endPoint y: 249, distance: 197.8
click at [242, 249] on div "Current Shareholder(s) [PERSON_NAME]" at bounding box center [582, 264] width 680 height 154
click at [839, 370] on button "Update" at bounding box center [859, 378] width 91 height 37
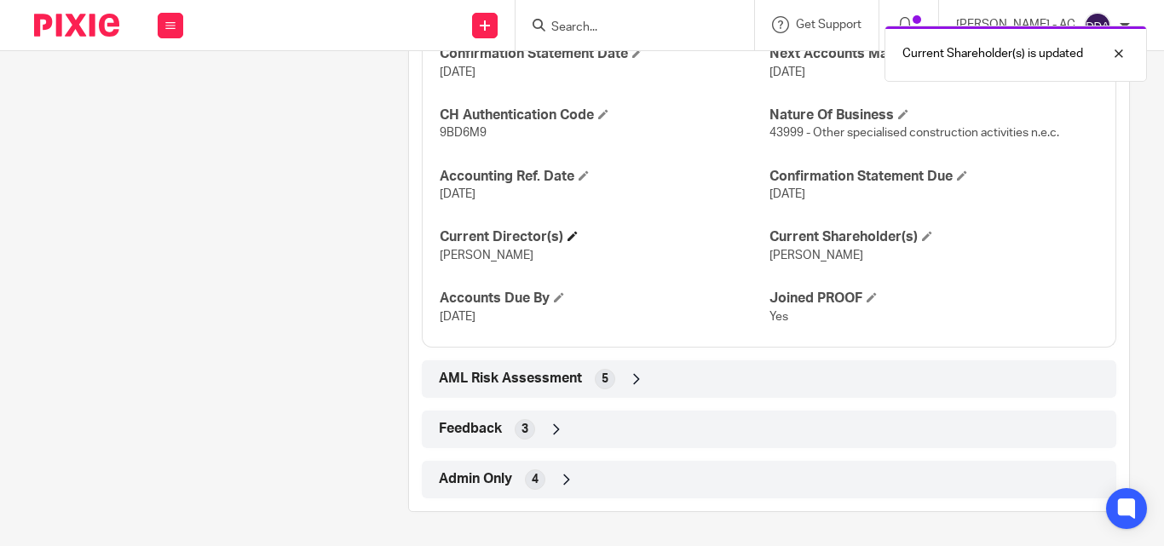
click at [568, 238] on span at bounding box center [573, 236] width 10 height 10
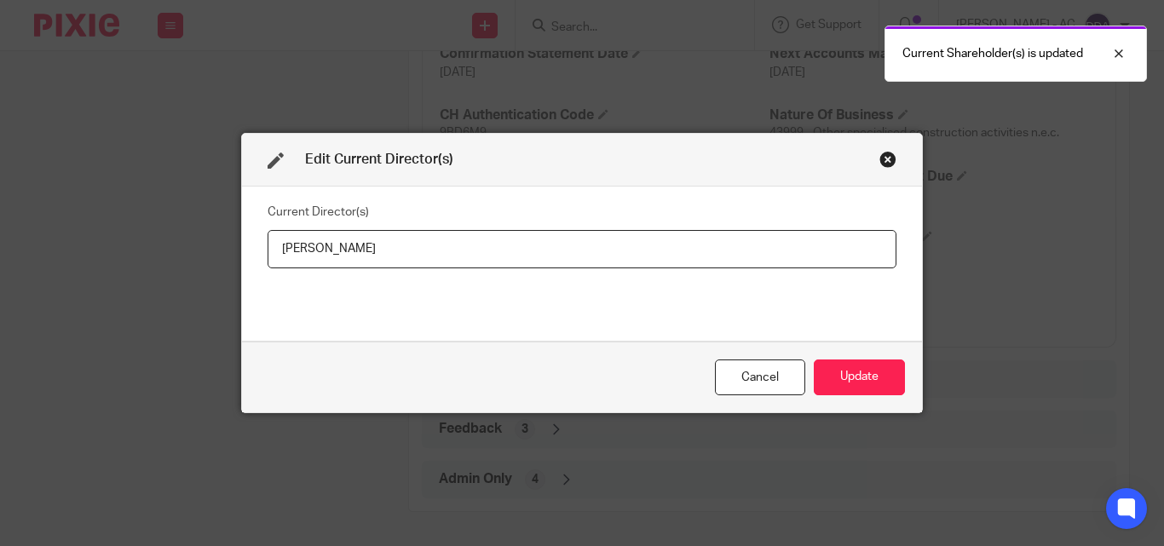
drag, startPoint x: 434, startPoint y: 246, endPoint x: 222, endPoint y: 251, distance: 211.4
click at [222, 251] on div "Edit Current Director(s) Current Director(s) [PERSON_NAME] Update" at bounding box center [582, 273] width 1164 height 546
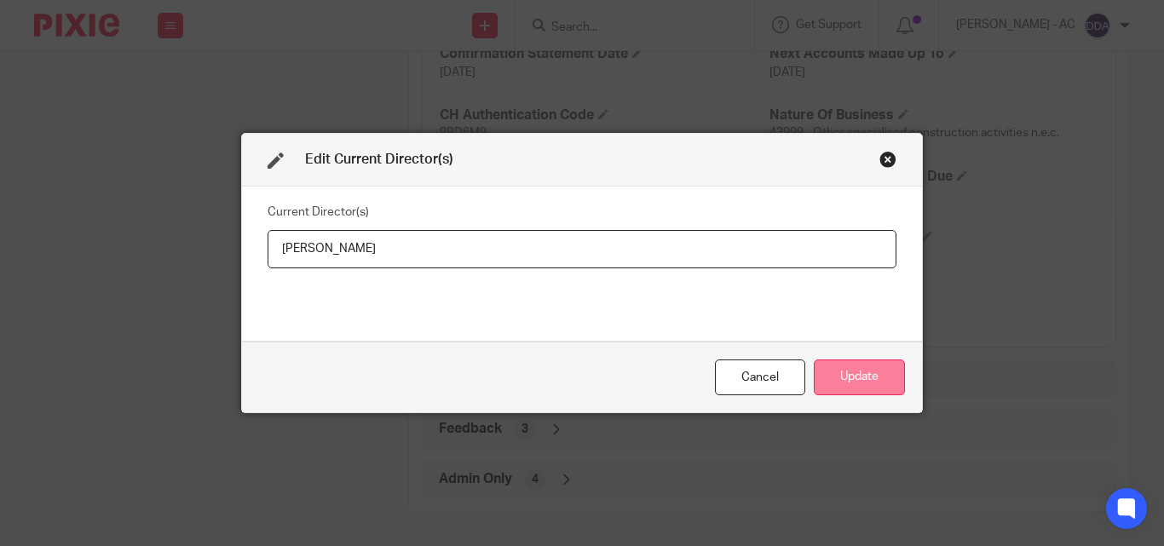
click at [845, 362] on button "Update" at bounding box center [859, 378] width 91 height 37
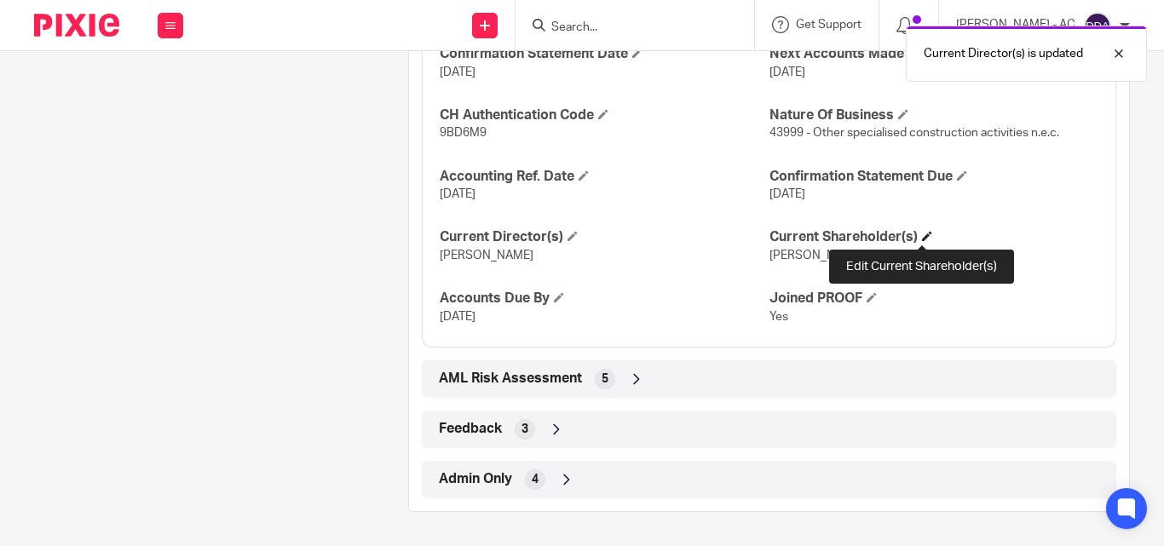
click at [922, 240] on span at bounding box center [927, 236] width 10 height 10
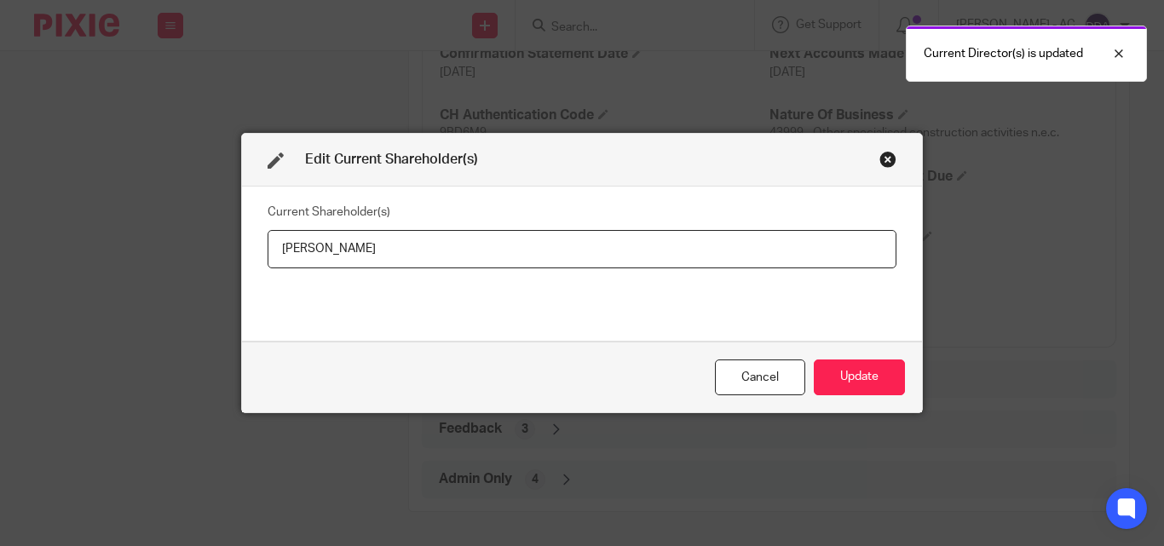
drag, startPoint x: 410, startPoint y: 245, endPoint x: 251, endPoint y: 251, distance: 158.6
click at [251, 251] on div "Current Shareholder(s) [PERSON_NAME]" at bounding box center [582, 264] width 680 height 154
click at [856, 379] on button "Update" at bounding box center [859, 378] width 91 height 37
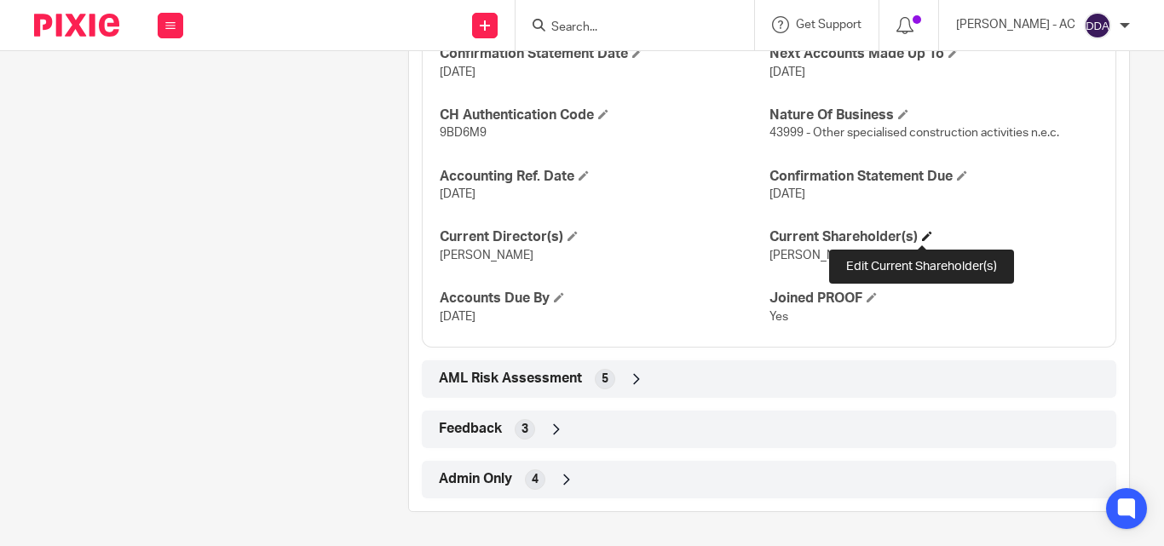
click at [922, 235] on span at bounding box center [927, 236] width 10 height 10
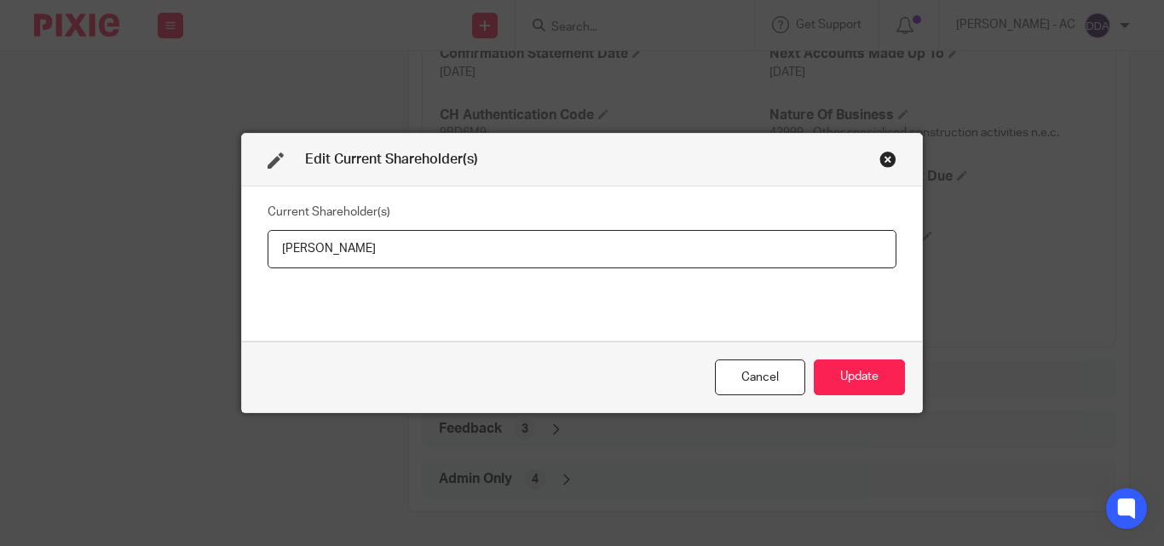
drag, startPoint x: 441, startPoint y: 251, endPoint x: 247, endPoint y: 259, distance: 193.6
click at [247, 259] on div "Current Shareholder(s) [PERSON_NAME]" at bounding box center [582, 264] width 680 height 154
click at [842, 365] on button "Update" at bounding box center [859, 378] width 91 height 37
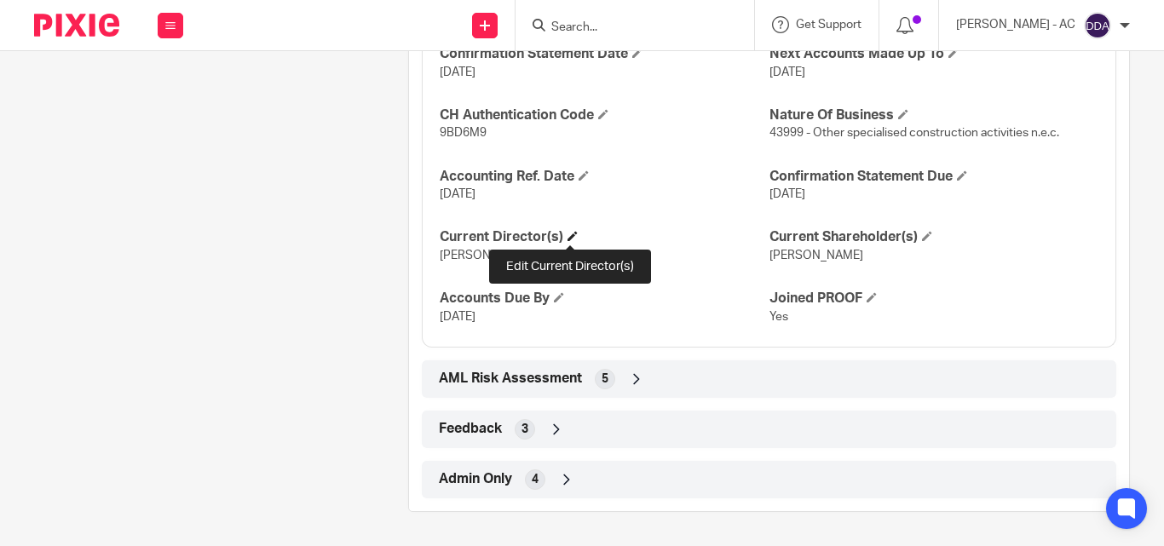
click at [569, 235] on span at bounding box center [573, 236] width 10 height 10
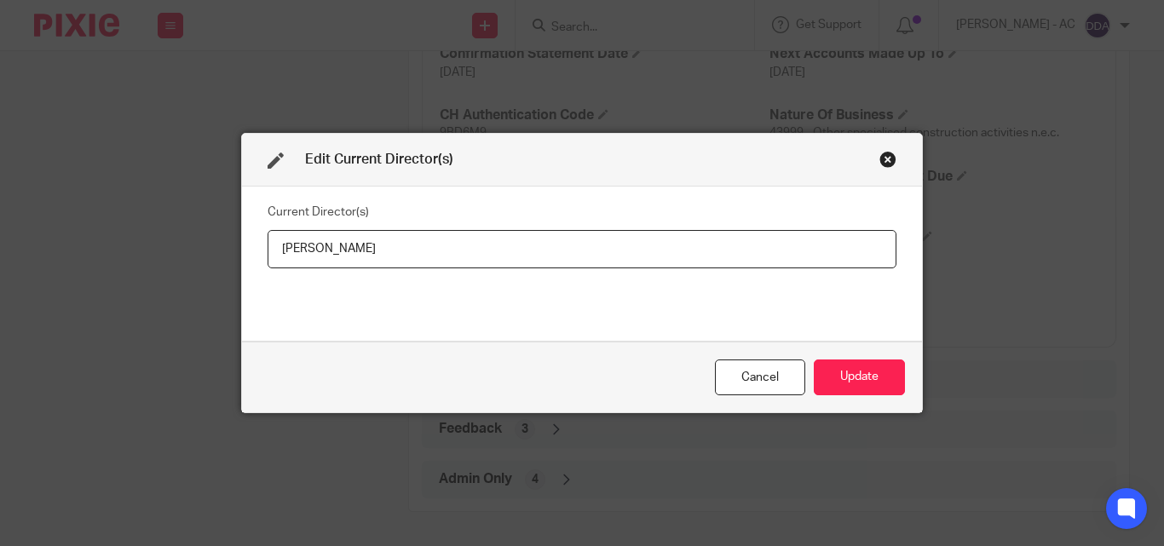
drag, startPoint x: 434, startPoint y: 250, endPoint x: 202, endPoint y: 262, distance: 232.1
click at [202, 262] on div "Edit Current Director(s) Current Director(s) [PERSON_NAME] Update" at bounding box center [582, 273] width 1164 height 546
click at [873, 378] on button "Update" at bounding box center [859, 378] width 91 height 37
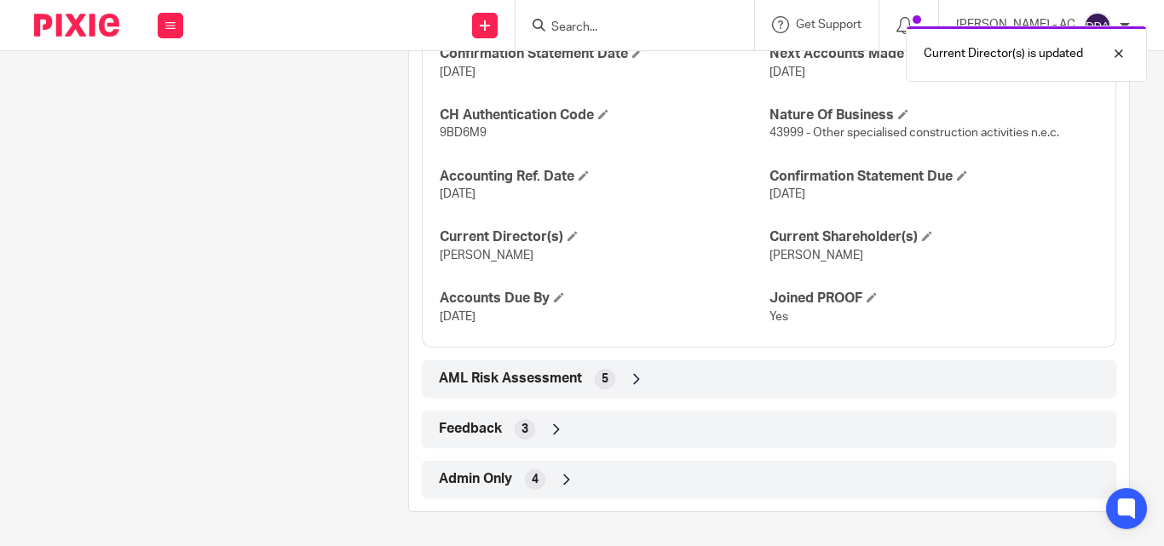
click at [807, 391] on div "AML Risk Assessment 5" at bounding box center [769, 379] width 669 height 29
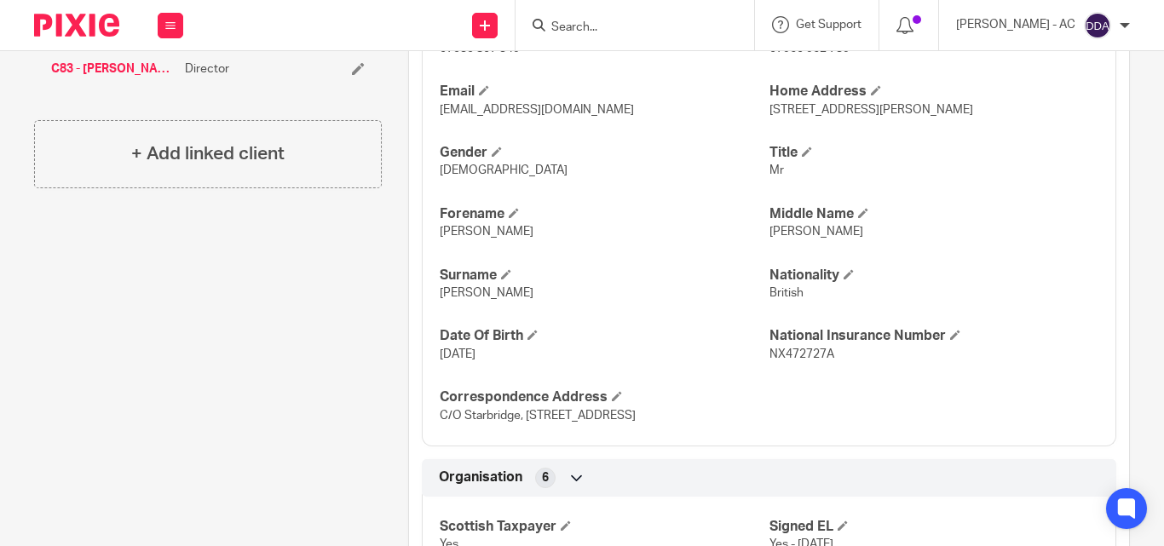
scroll to position [682, 0]
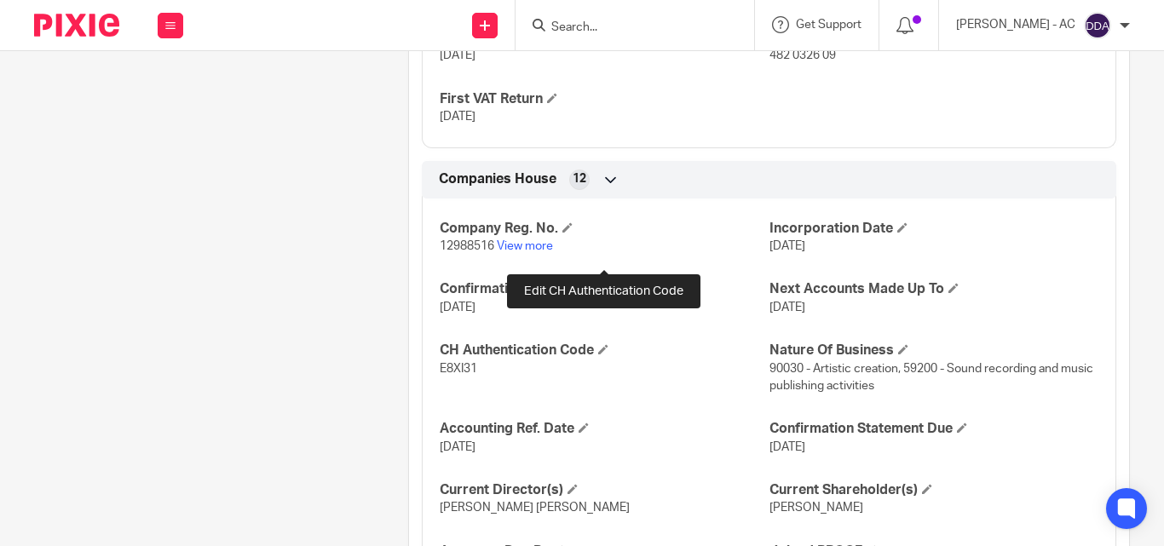
scroll to position [1754, 0]
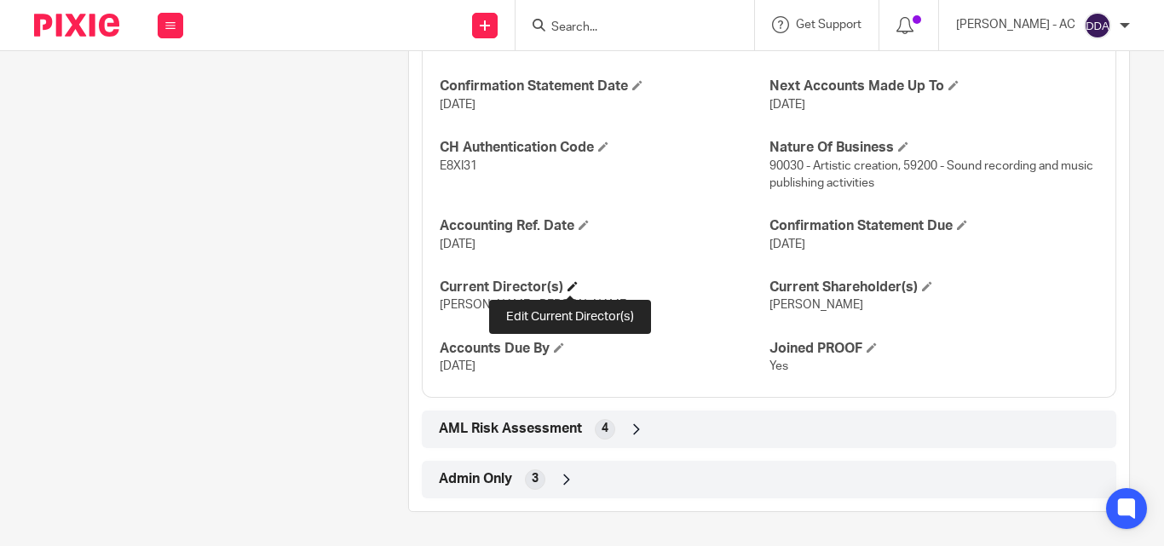
click at [568, 285] on span at bounding box center [573, 286] width 10 height 10
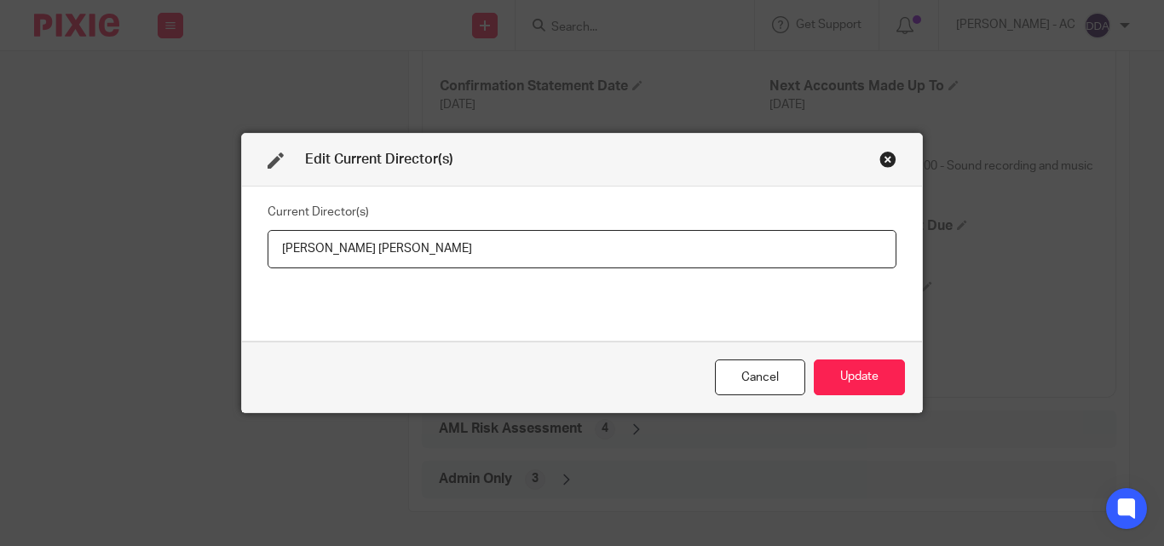
drag, startPoint x: 503, startPoint y: 248, endPoint x: 252, endPoint y: 252, distance: 250.6
click at [252, 252] on div "Current Director(s) Jade Adeola Oluwabukola Adeyemi" at bounding box center [582, 264] width 680 height 154
type input "Miss Jade Adeola Oluwabukola ADEYEMI"
click at [867, 372] on button "Update" at bounding box center [859, 378] width 91 height 37
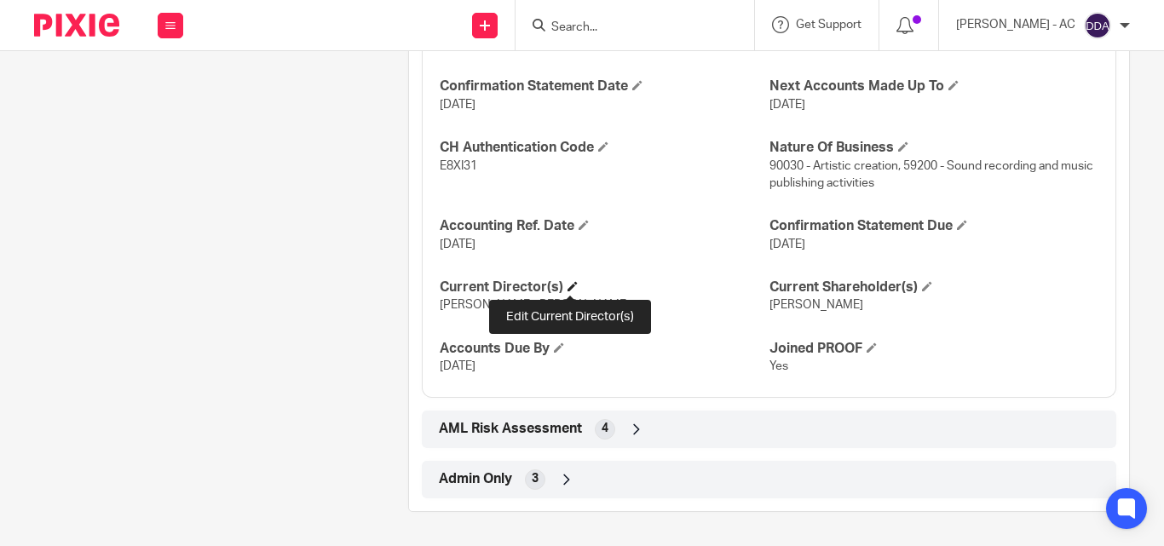
click at [573, 285] on span at bounding box center [573, 286] width 10 height 10
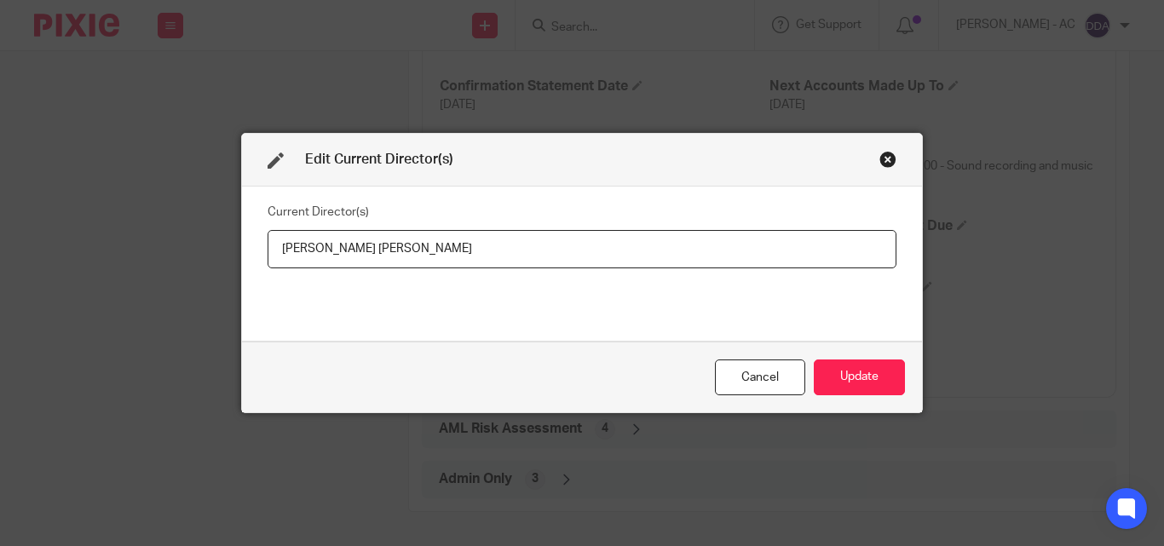
drag, startPoint x: 581, startPoint y: 248, endPoint x: 237, endPoint y: 263, distance: 344.6
click at [242, 263] on div "Current Director(s) Miss Jade Adeola Oluwabukola ADEYEMI" at bounding box center [582, 264] width 680 height 154
click at [873, 378] on button "Update" at bounding box center [859, 378] width 91 height 37
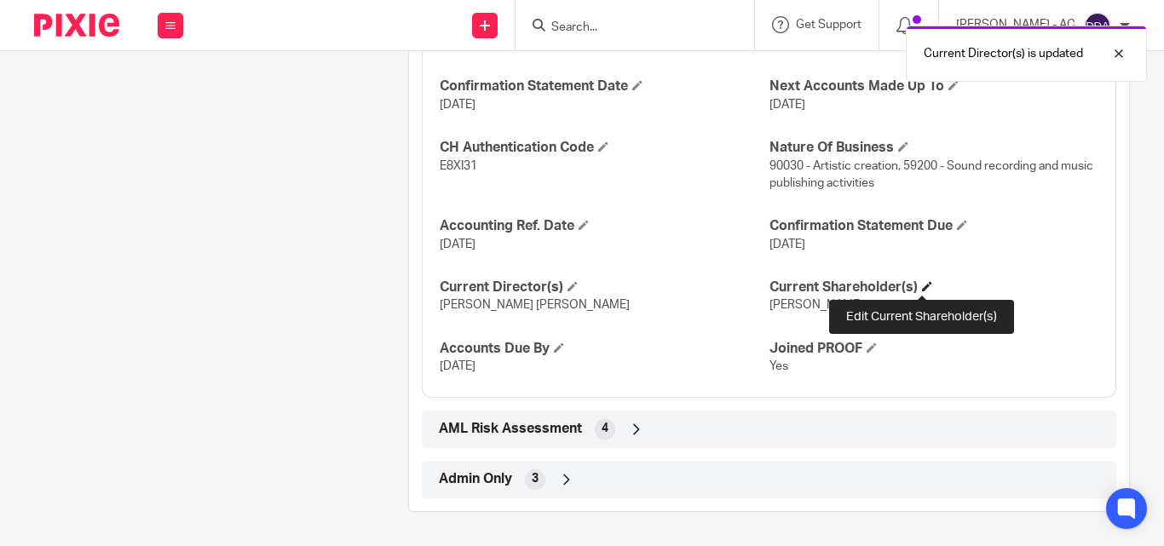
click at [925, 287] on span at bounding box center [927, 286] width 10 height 10
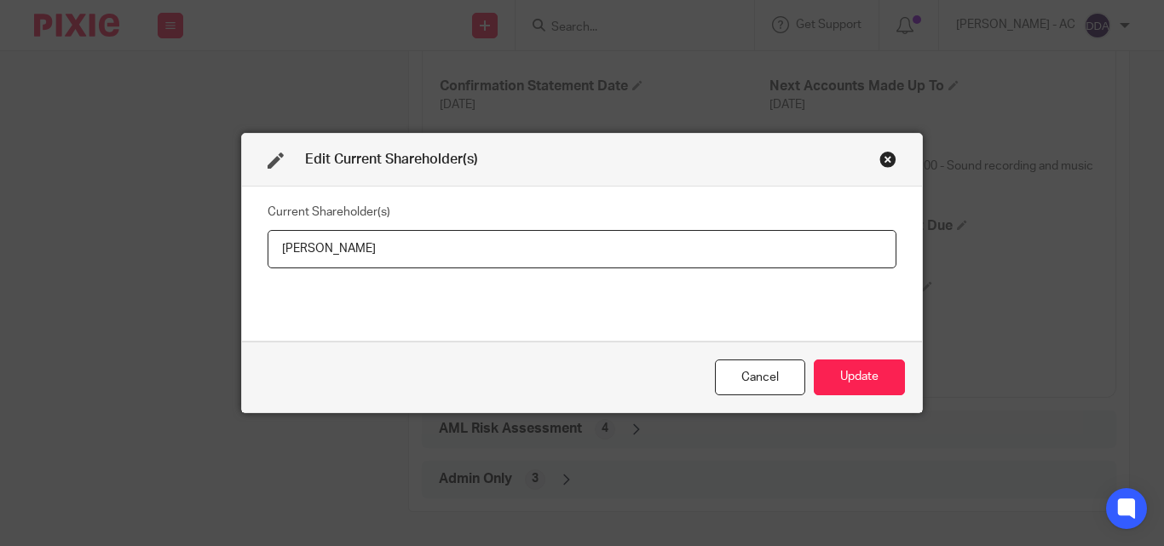
drag, startPoint x: 396, startPoint y: 232, endPoint x: 255, endPoint y: 255, distance: 143.3
click at [255, 255] on div "Current Shareholder(s) Jade ADEYEMI" at bounding box center [582, 264] width 680 height 154
click at [868, 344] on div "Cancel Update" at bounding box center [582, 378] width 680 height 72
click at [862, 377] on button "Update" at bounding box center [859, 378] width 91 height 37
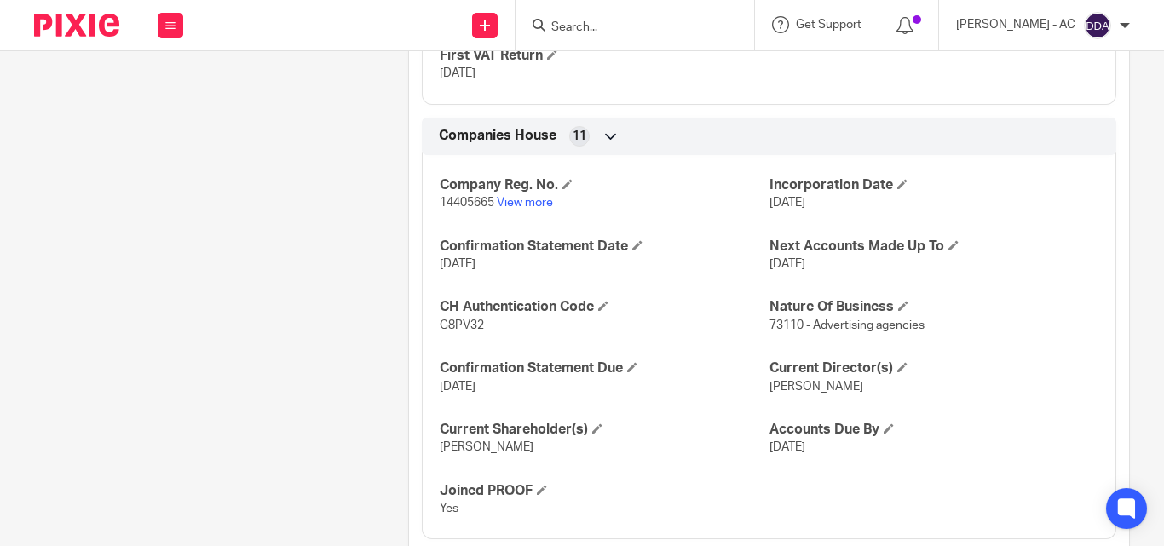
scroll to position [1657, 0]
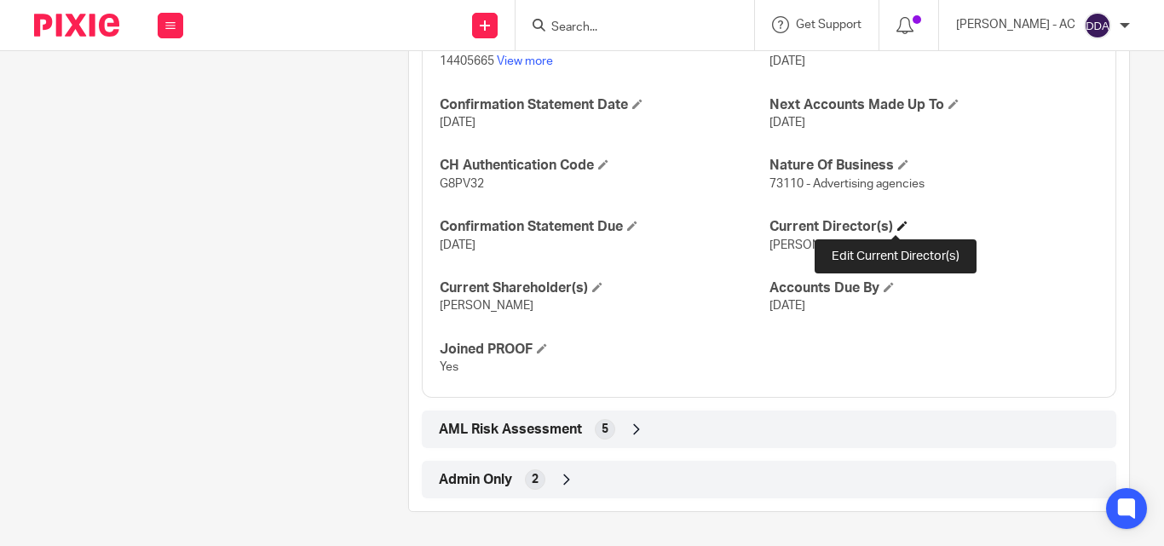
click at [897, 228] on span at bounding box center [902, 226] width 10 height 10
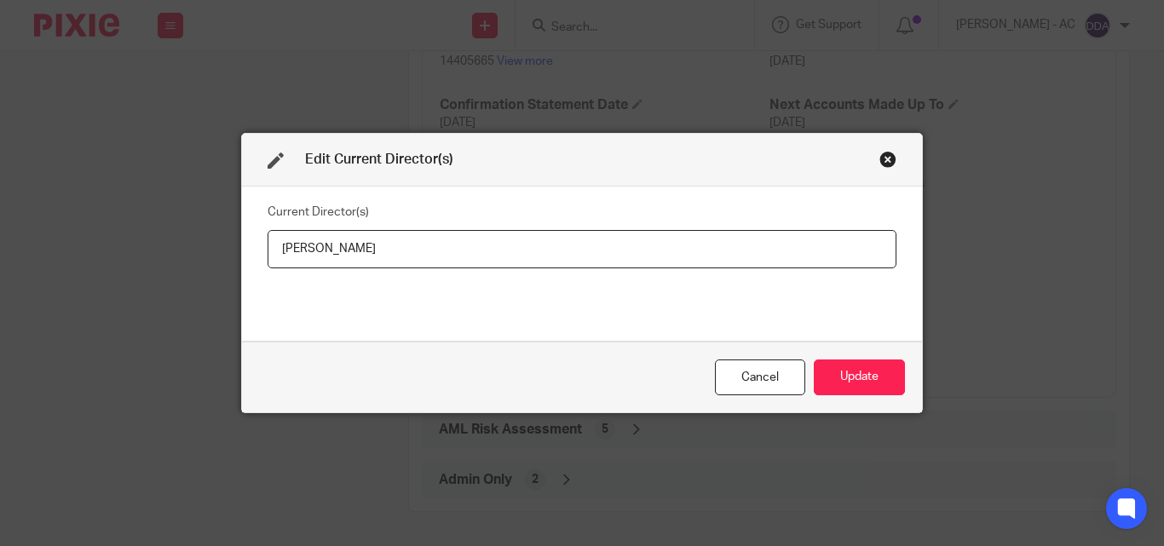
drag, startPoint x: 438, startPoint y: 242, endPoint x: 207, endPoint y: 255, distance: 231.3
click at [207, 255] on div "Edit Current Director(s) Current Director(s) Mr Stamatios FLORATOS Cancel Update" at bounding box center [582, 273] width 1164 height 546
type input "Mr Stamatios FLORATOS"
click at [842, 369] on button "Update" at bounding box center [859, 378] width 91 height 37
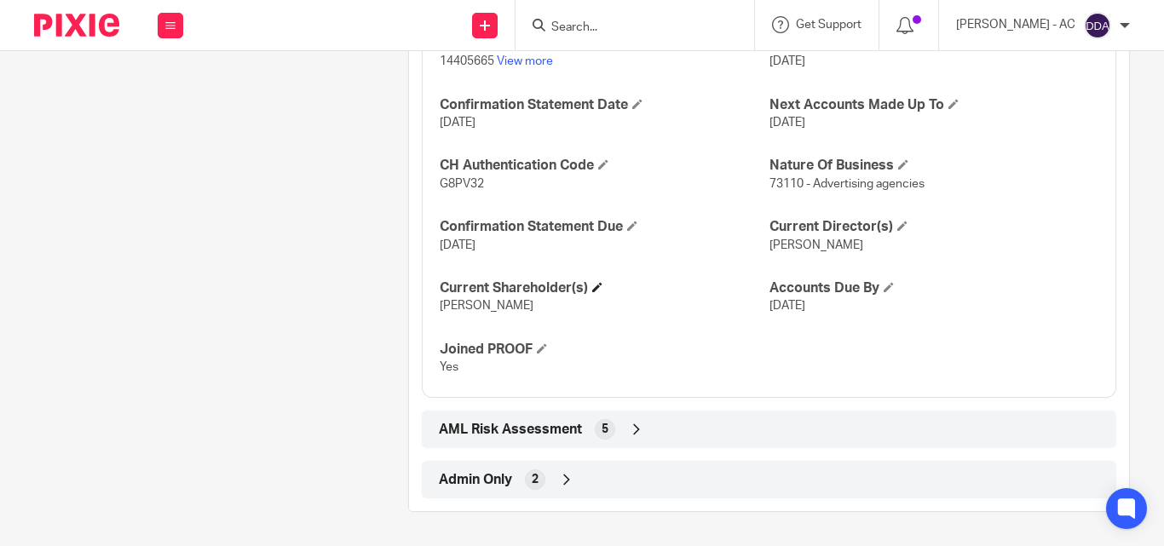
click at [591, 285] on h4 "Current Shareholder(s)" at bounding box center [604, 289] width 329 height 18
click at [597, 289] on h4 "Current Shareholder(s)" at bounding box center [604, 289] width 329 height 18
click at [597, 289] on span at bounding box center [597, 287] width 10 height 10
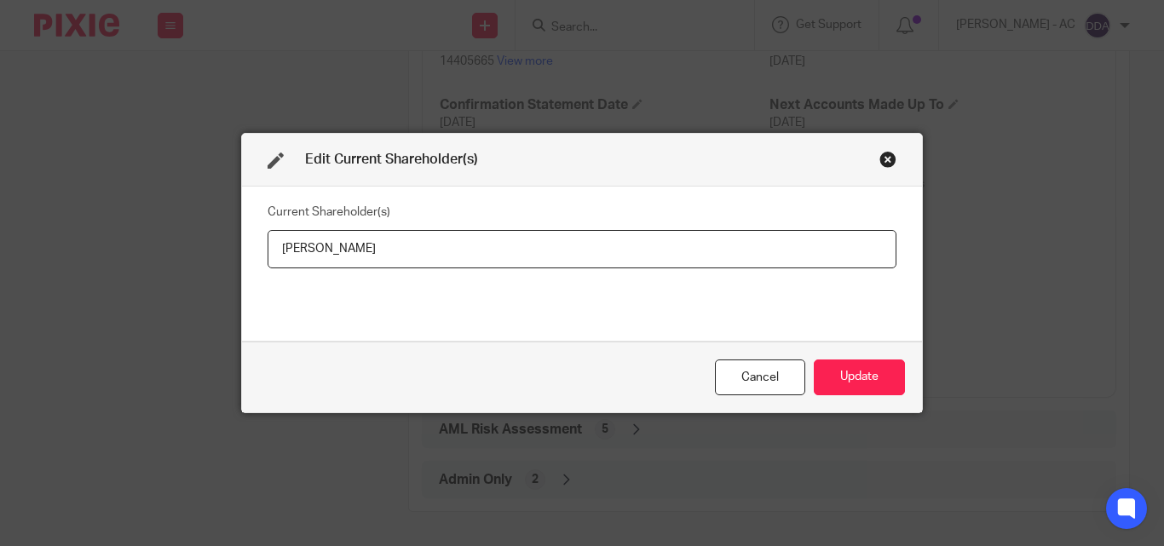
drag, startPoint x: 471, startPoint y: 261, endPoint x: 200, endPoint y: 252, distance: 271.1
click at [200, 252] on div "Edit Current Shareholder(s) Current Shareholder(s) Stamatios Floratos Cancel Up…" at bounding box center [582, 273] width 1164 height 546
type input "Stamatios FLORATOS"
click at [879, 367] on button "Update" at bounding box center [859, 378] width 91 height 37
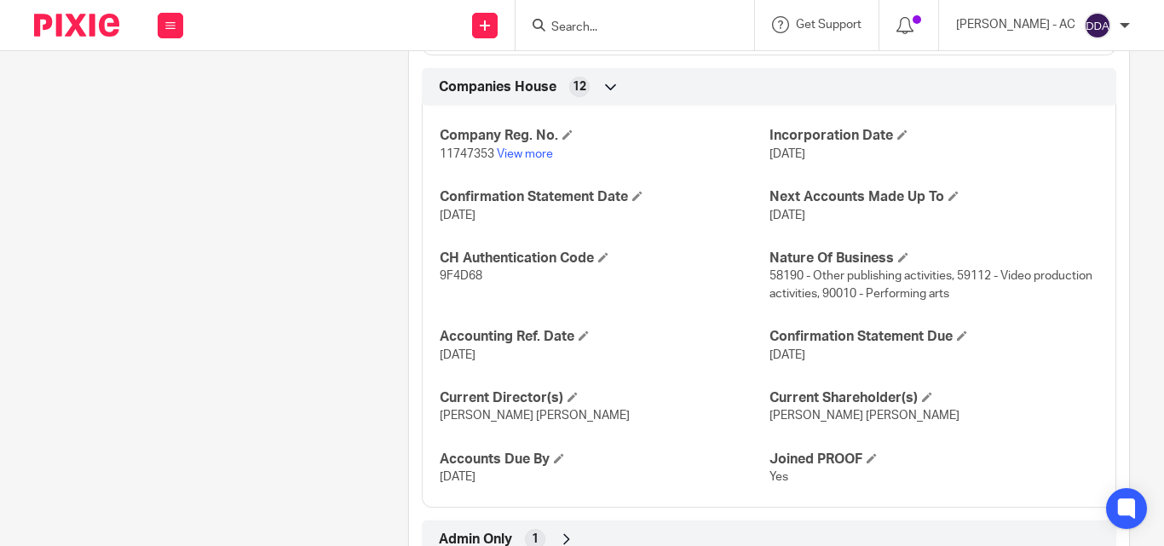
scroll to position [1441, 0]
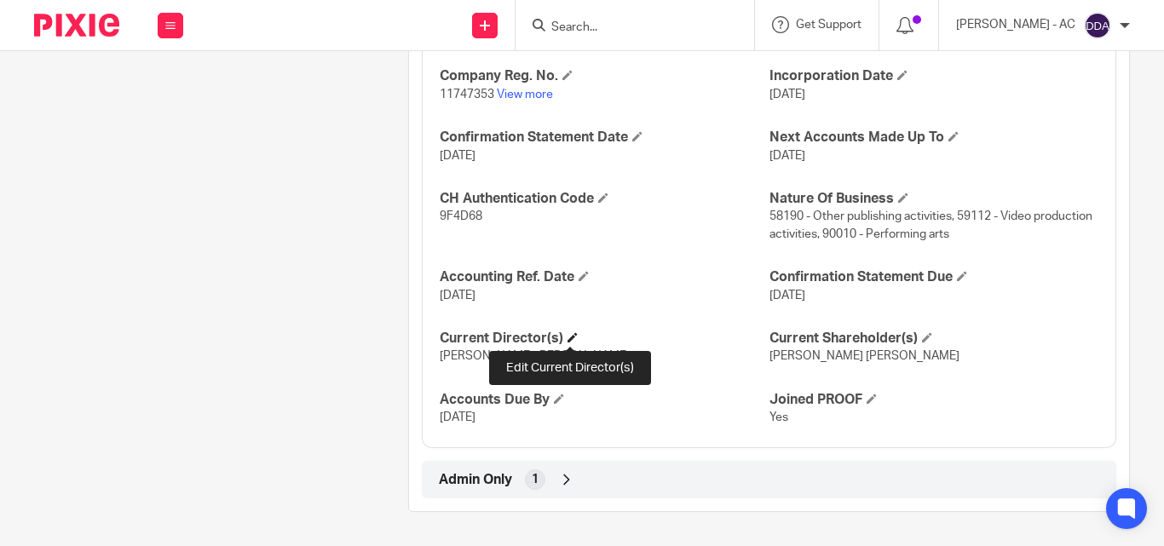
click at [574, 337] on span at bounding box center [573, 337] width 10 height 10
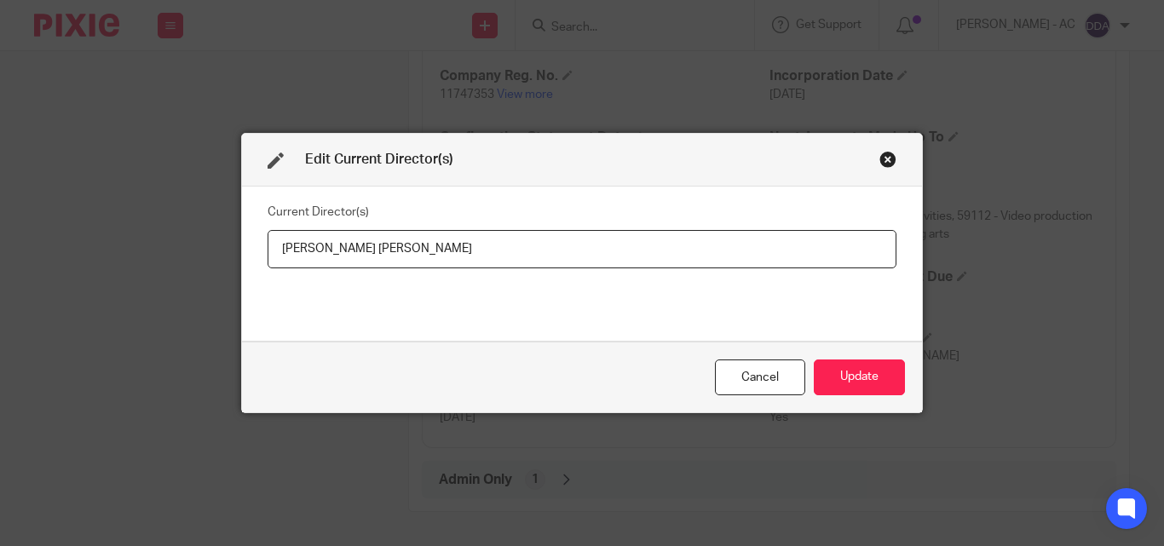
drag, startPoint x: 479, startPoint y: 245, endPoint x: 235, endPoint y: 253, distance: 243.9
click at [242, 253] on div "Current Director(s) [PERSON_NAME] [PERSON_NAME]" at bounding box center [582, 264] width 680 height 154
type input "[PERSON_NAME] [PERSON_NAME]"
click at [827, 375] on button "Update" at bounding box center [859, 378] width 91 height 37
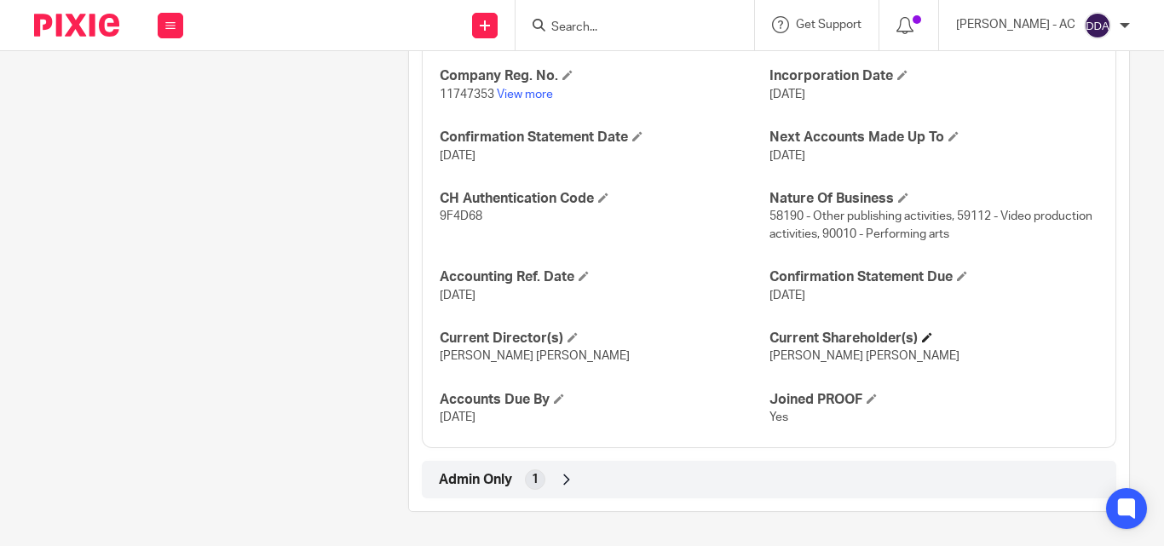
click at [914, 338] on h4 "Current Shareholder(s)" at bounding box center [933, 339] width 329 height 18
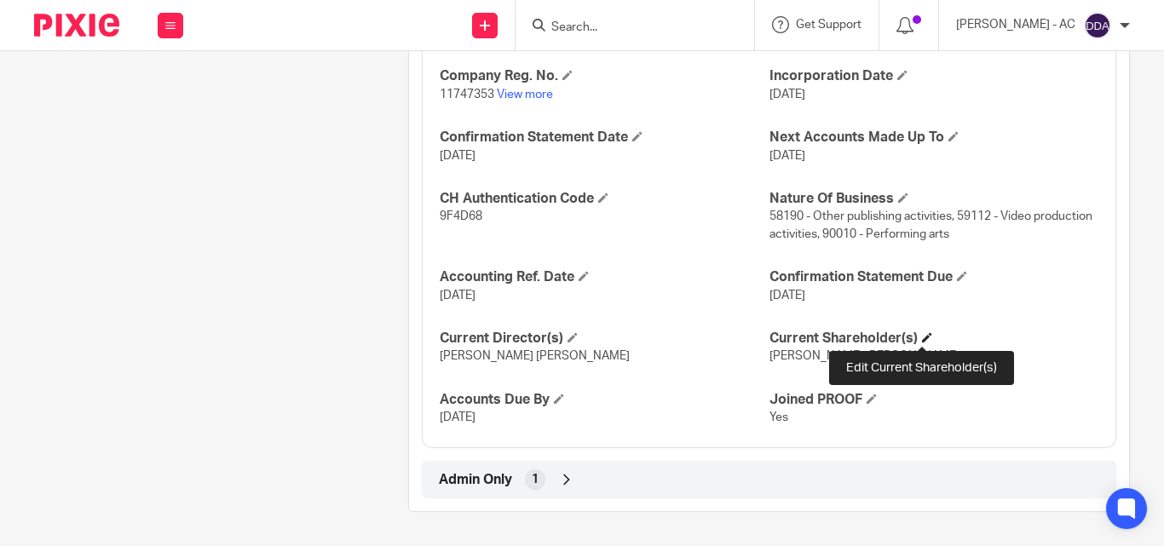
click at [924, 338] on span at bounding box center [927, 337] width 10 height 10
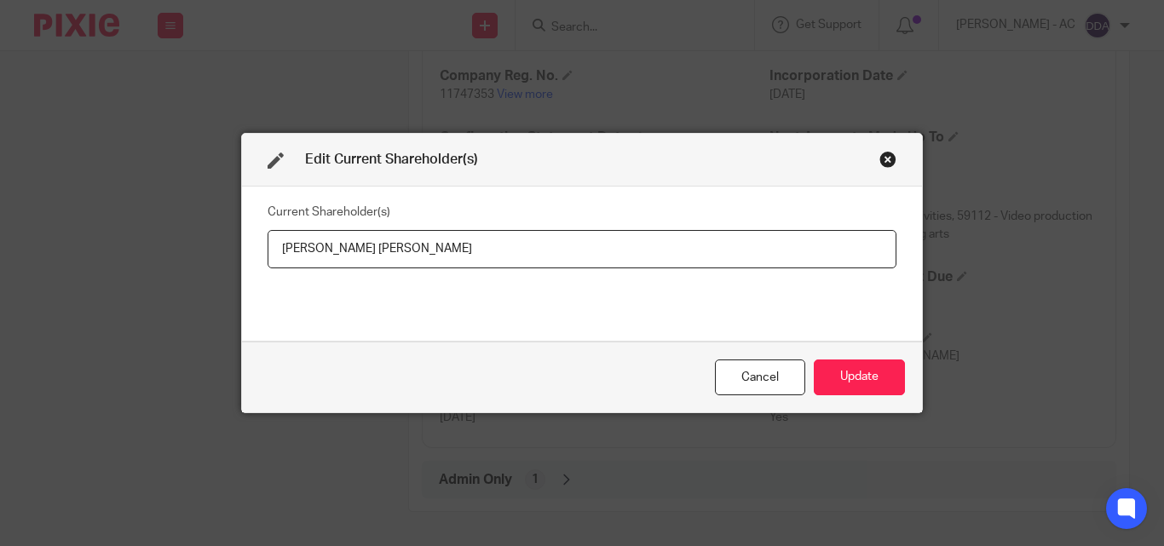
drag, startPoint x: 453, startPoint y: 254, endPoint x: 251, endPoint y: 254, distance: 202.8
click at [251, 254] on div "Current Shareholder(s) Celeste Crystal Wong" at bounding box center [582, 264] width 680 height 154
type input "[PERSON_NAME]"
click at [858, 370] on button "Update" at bounding box center [859, 378] width 91 height 37
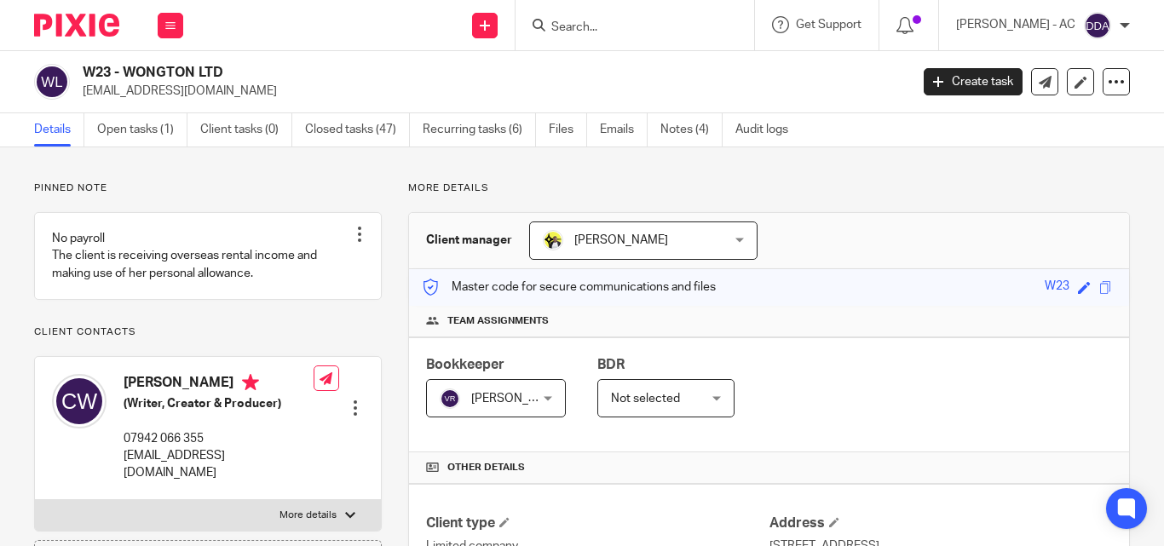
scroll to position [511, 0]
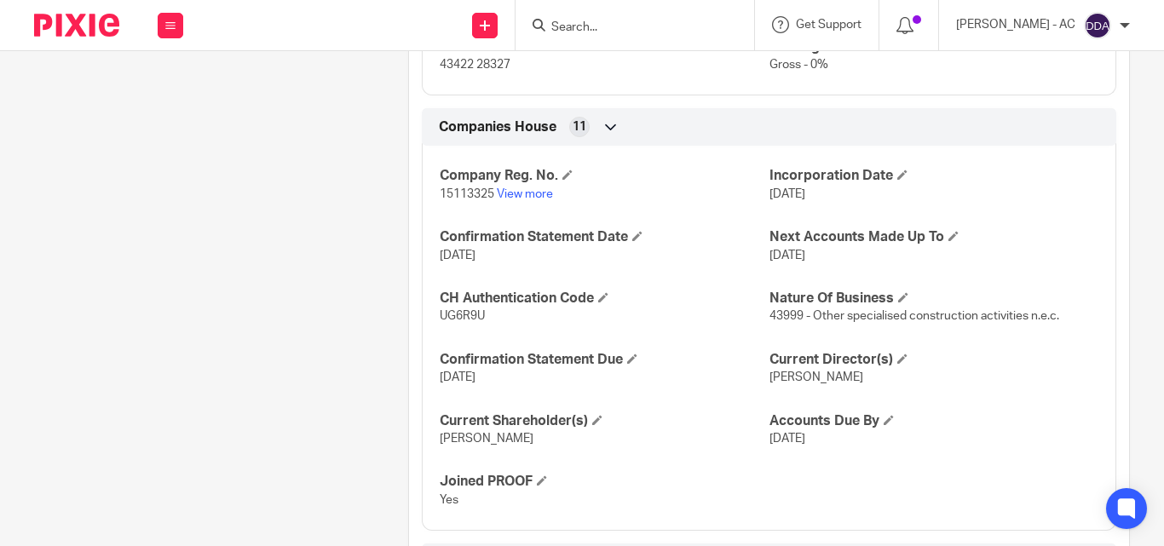
scroll to position [1424, 0]
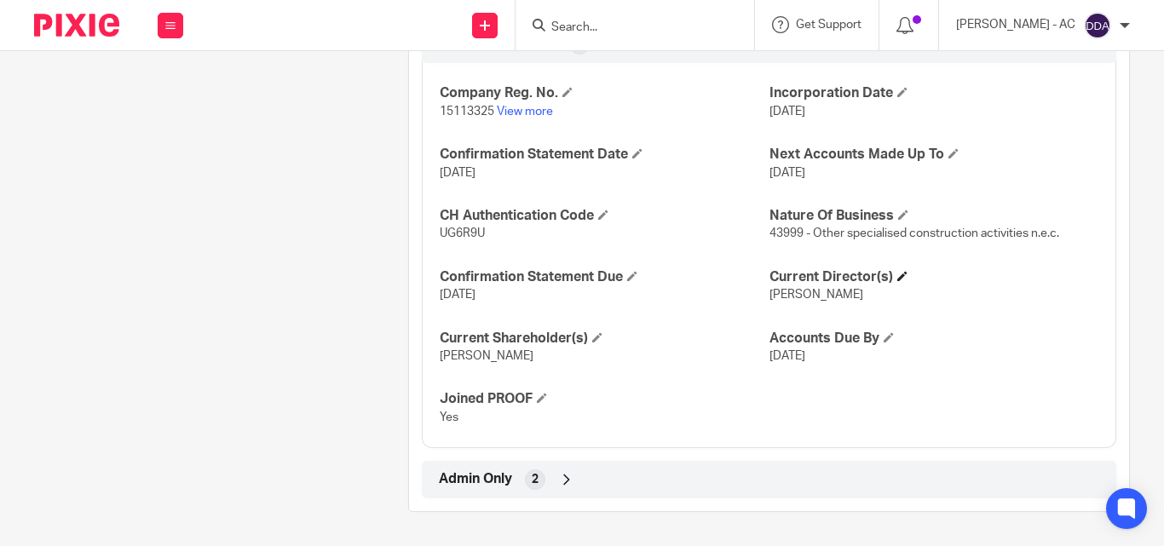
click at [894, 282] on h4 "Current Director(s)" at bounding box center [933, 277] width 329 height 18
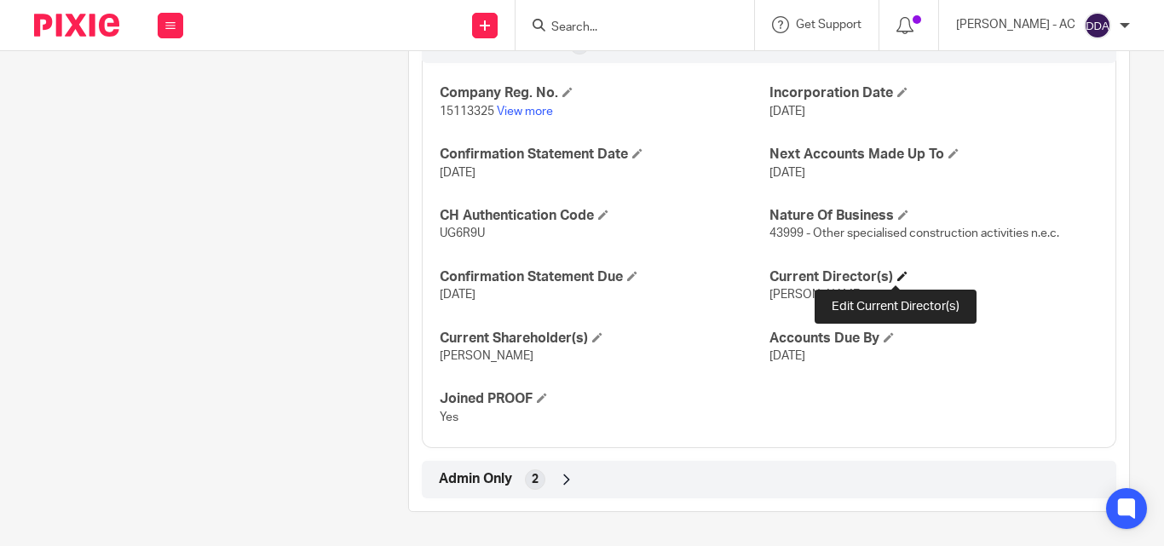
click at [897, 275] on span at bounding box center [902, 276] width 10 height 10
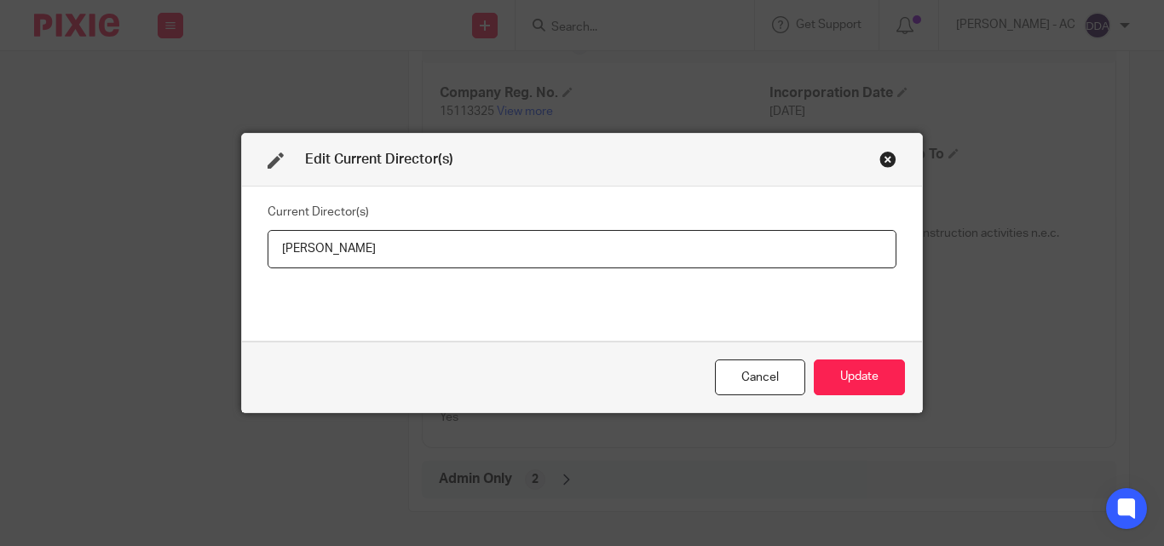
drag, startPoint x: 425, startPoint y: 252, endPoint x: 245, endPoint y: 251, distance: 179.8
click at [245, 251] on div "Current Director(s) Andrew McCulloch" at bounding box center [582, 264] width 680 height 154
type input "Mr Andrew MCCULLOCH"
click at [891, 372] on button "Update" at bounding box center [859, 378] width 91 height 37
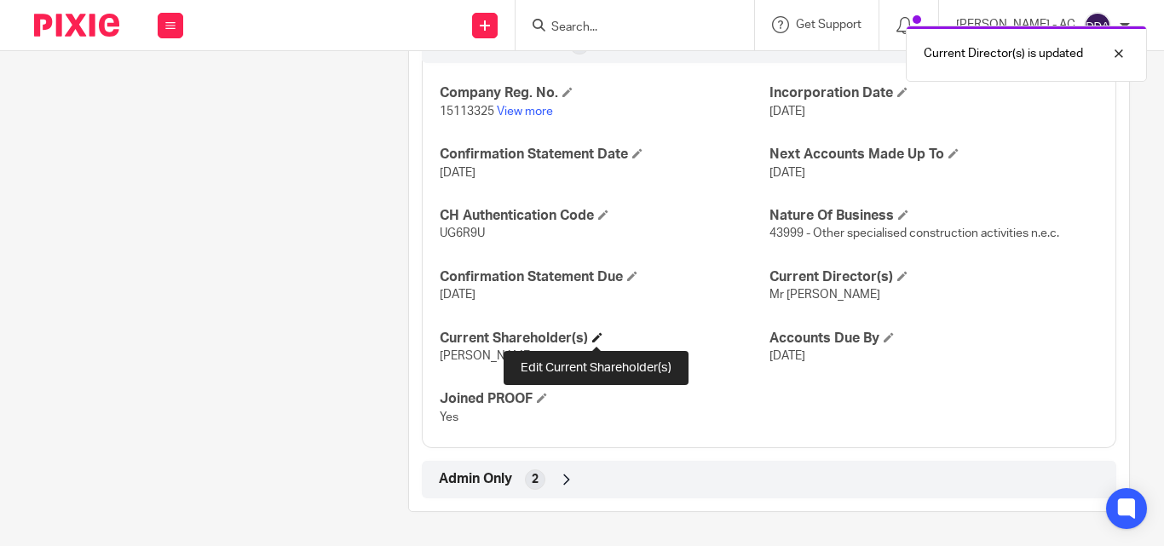
click at [593, 334] on span at bounding box center [597, 337] width 10 height 10
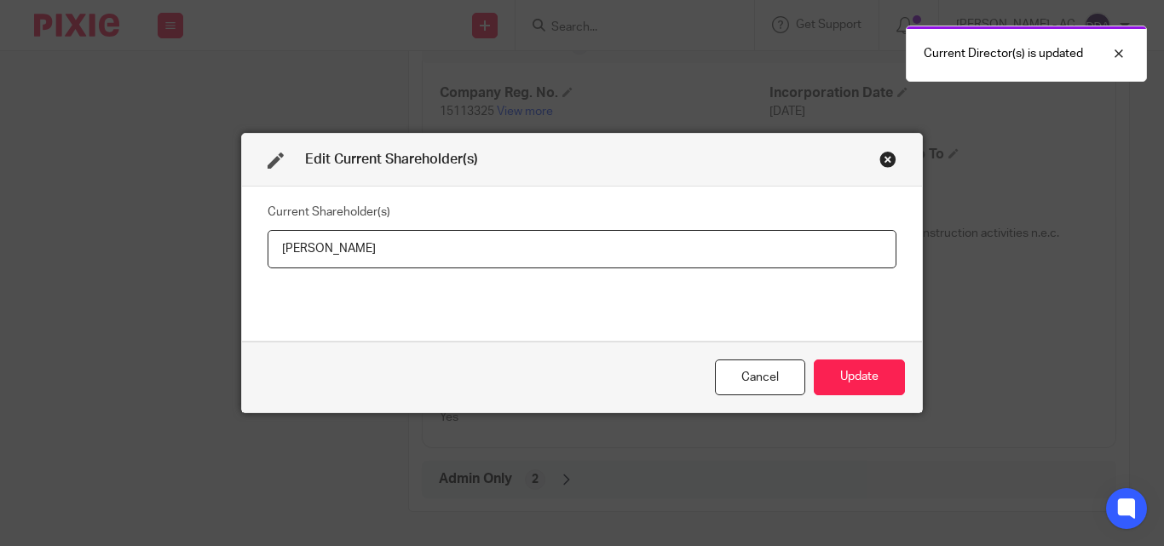
drag, startPoint x: 387, startPoint y: 250, endPoint x: 240, endPoint y: 249, distance: 146.6
click at [242, 249] on div "Current Shareholder(s) Andrew McCulloch" at bounding box center [582, 264] width 680 height 154
type input "Andrew MCCULLOCH"
click at [873, 374] on button "Update" at bounding box center [859, 378] width 91 height 37
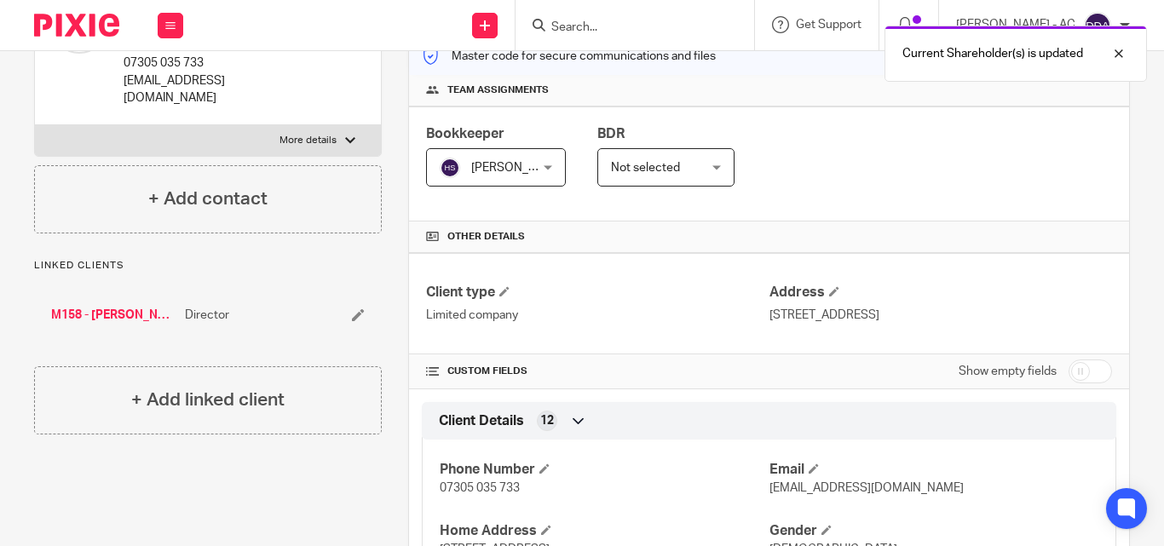
scroll to position [0, 0]
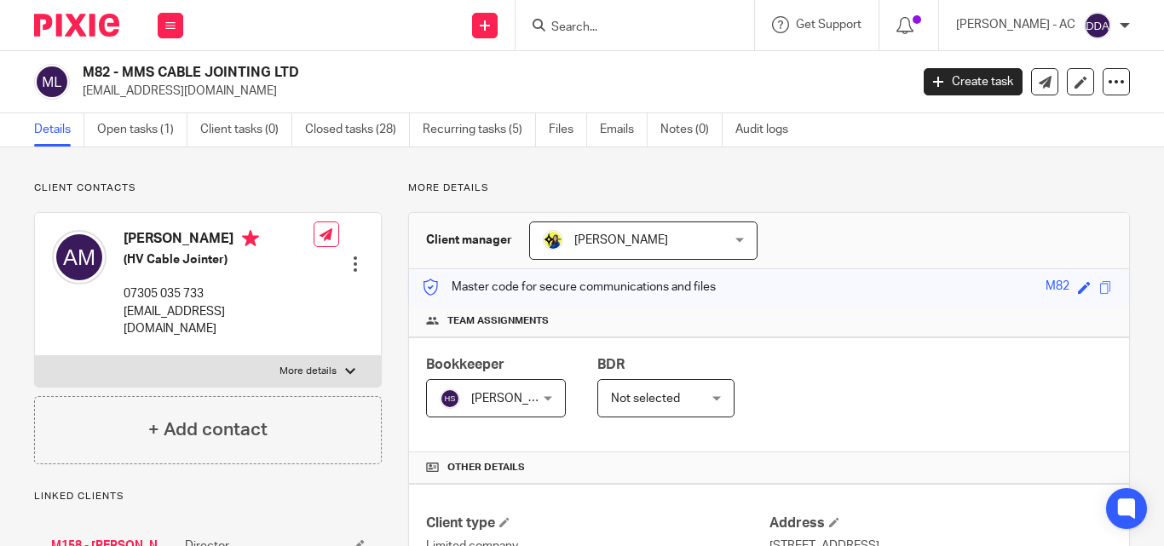
click at [913, 316] on h4 "Team assignments" at bounding box center [769, 321] width 686 height 14
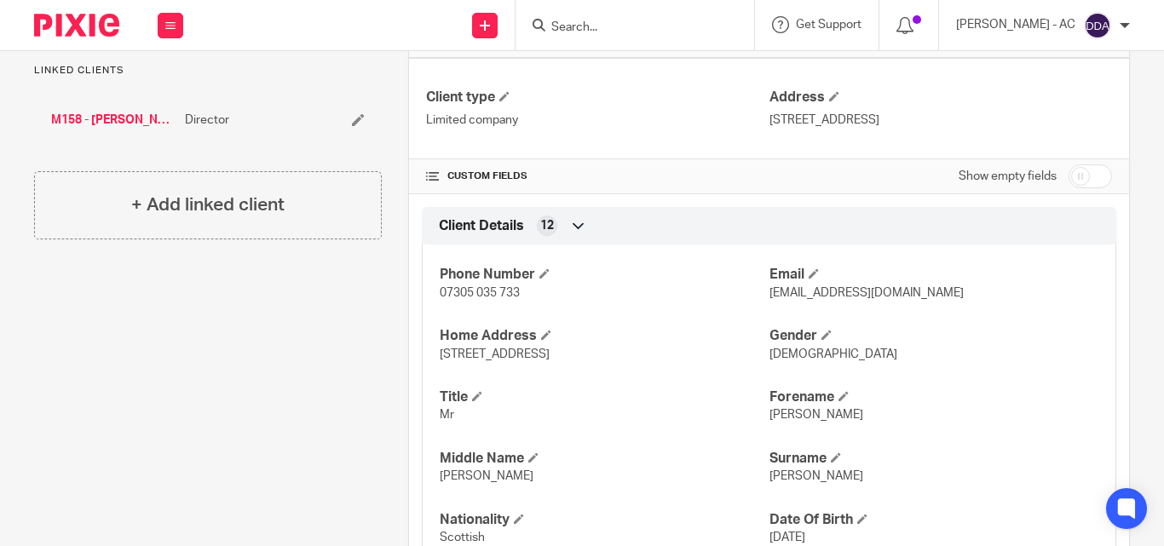
scroll to position [597, 0]
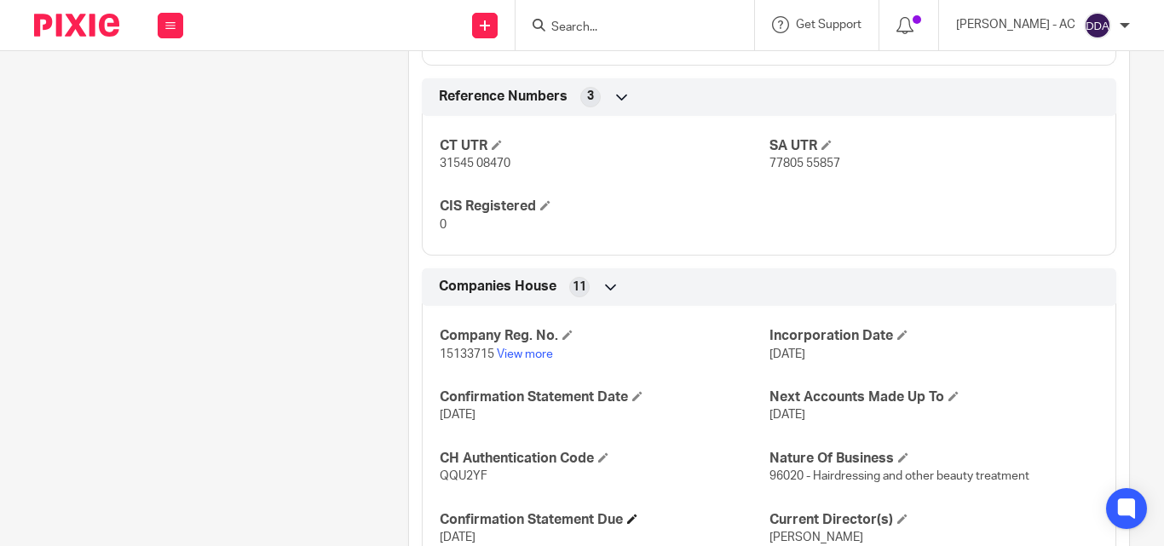
scroll to position [1449, 0]
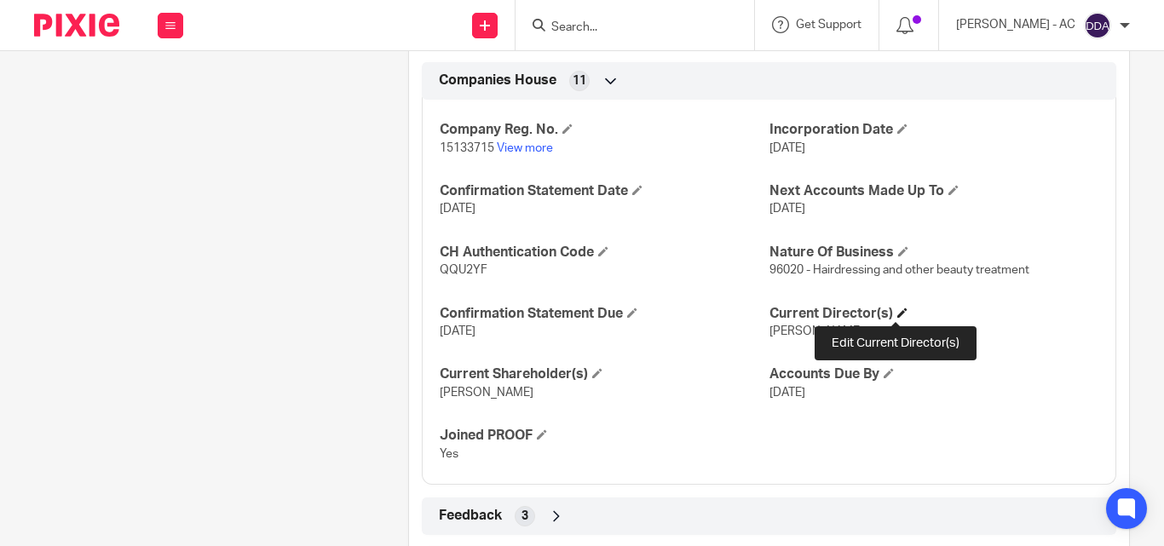
click at [897, 308] on span at bounding box center [902, 313] width 10 height 10
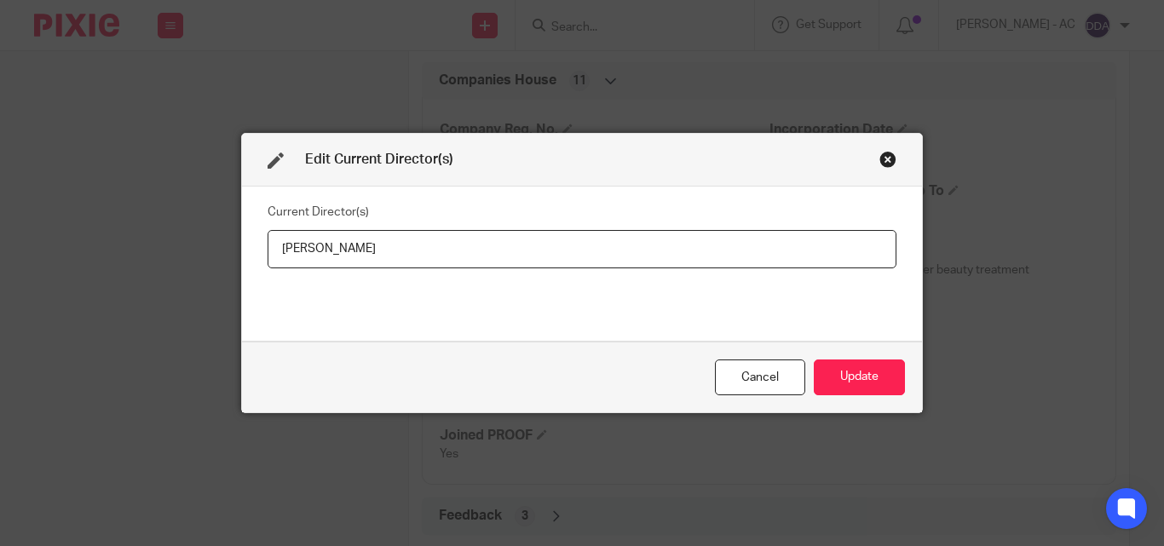
drag, startPoint x: 412, startPoint y: 252, endPoint x: 236, endPoint y: 262, distance: 175.8
click at [242, 262] on div "Current Director(s) [PERSON_NAME]" at bounding box center [582, 264] width 680 height 154
type input "Miss [PERSON_NAME]"
click at [848, 372] on button "Update" at bounding box center [859, 378] width 91 height 37
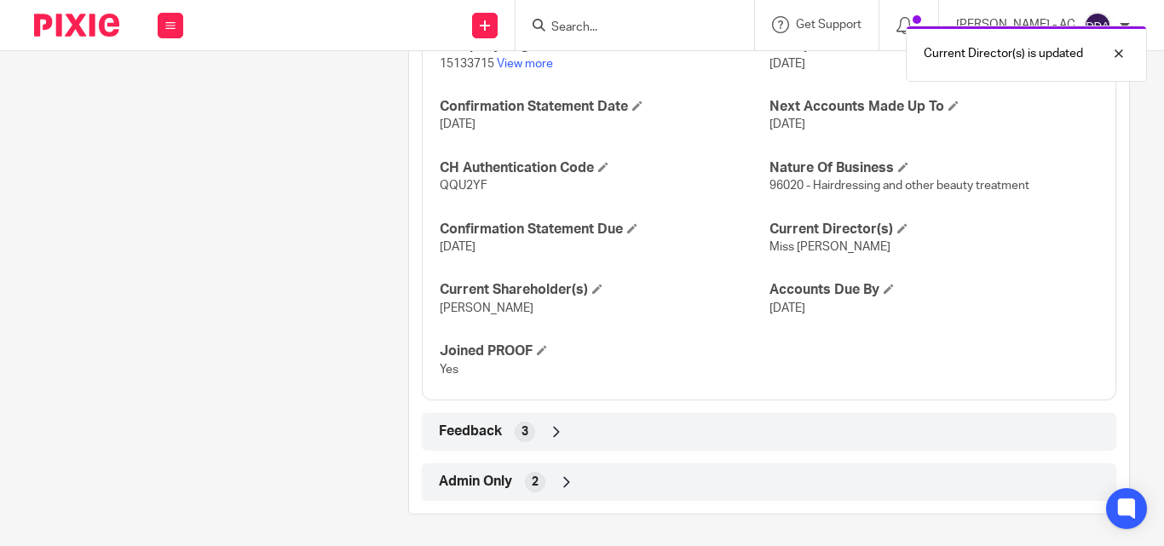
scroll to position [1534, 0]
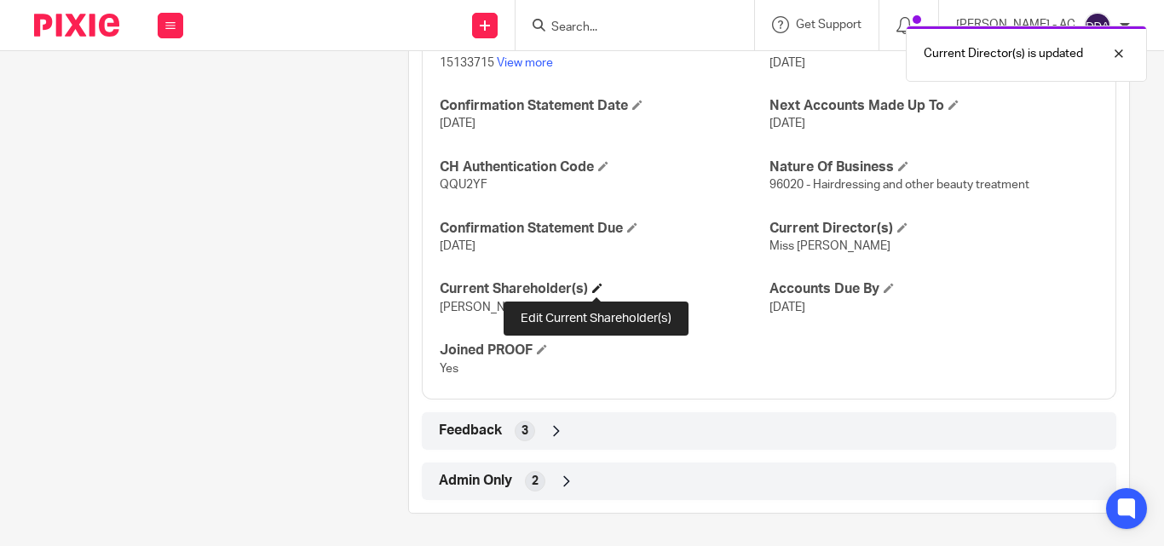
click at [598, 286] on span at bounding box center [597, 288] width 10 height 10
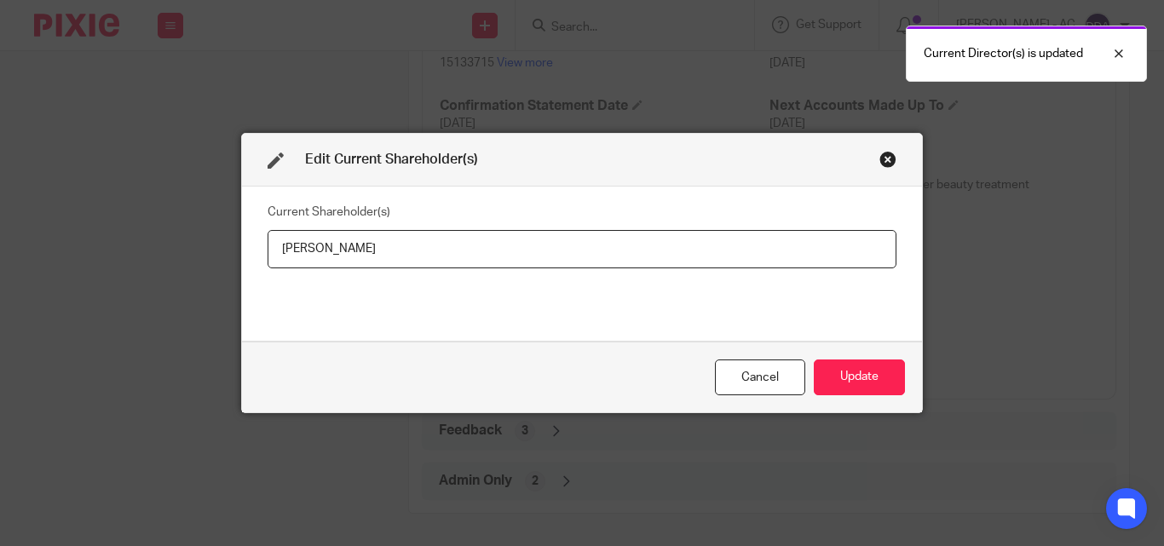
drag, startPoint x: 434, startPoint y: 246, endPoint x: 245, endPoint y: 253, distance: 188.4
click at [245, 253] on div "Current Shareholder(s) [PERSON_NAME]" at bounding box center [582, 264] width 680 height 154
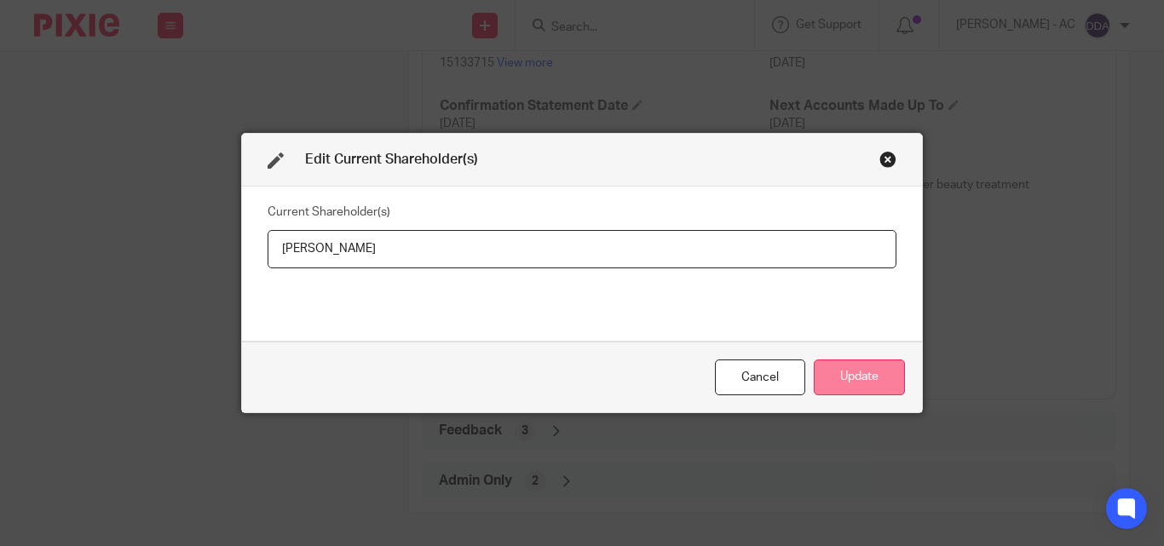
type input "[PERSON_NAME]"
click at [877, 372] on button "Update" at bounding box center [859, 378] width 91 height 37
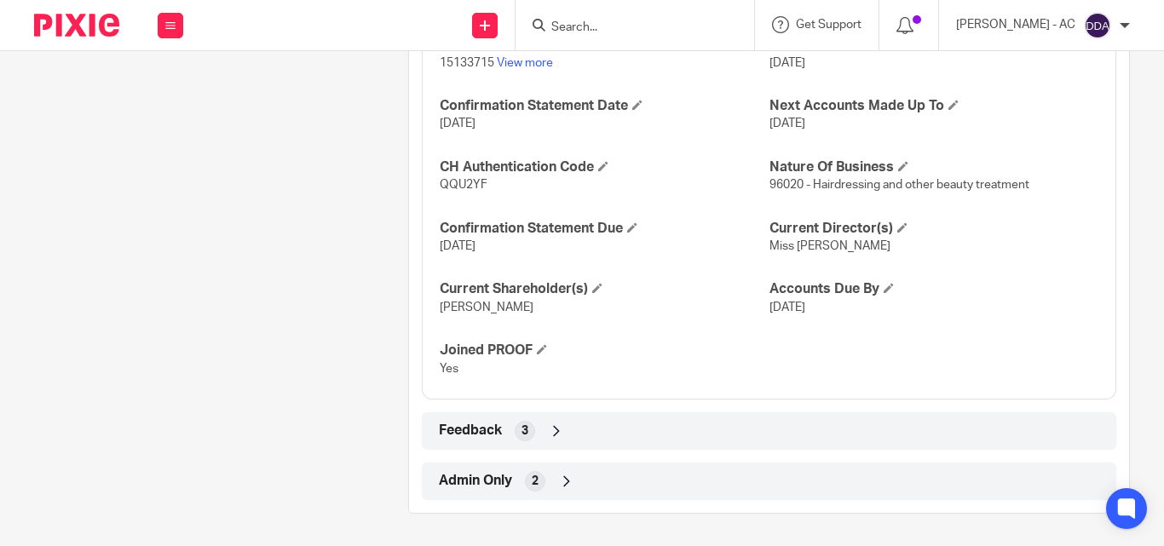
drag, startPoint x: 797, startPoint y: 391, endPoint x: 774, endPoint y: 366, distance: 34.4
click at [797, 391] on div "Company Reg. No. 15133715 View more Incorporation Date 12 Sep 2023 Confirmation…" at bounding box center [769, 201] width 695 height 398
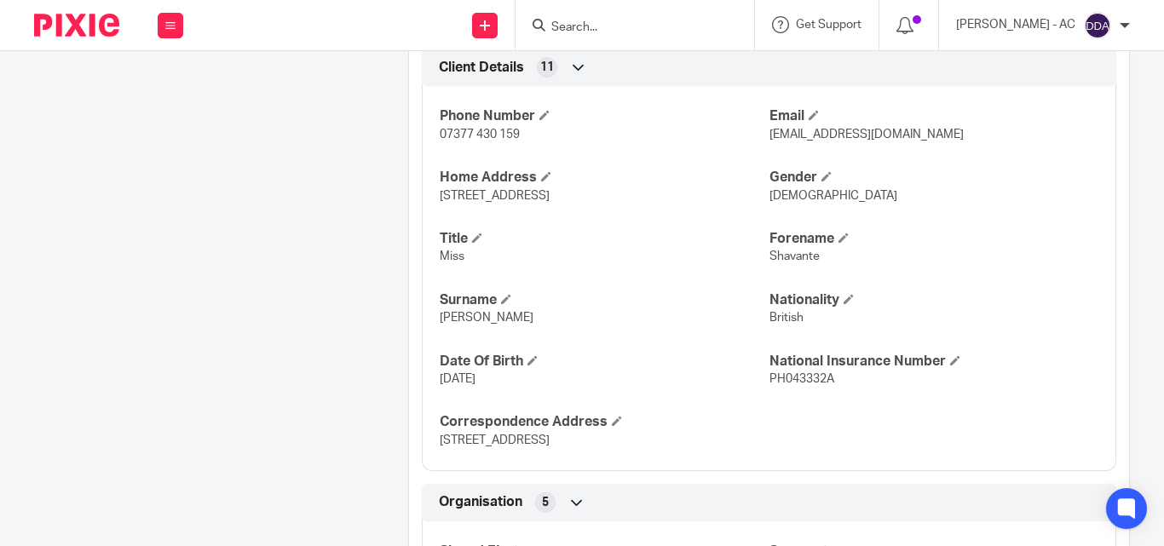
scroll to position [597, 0]
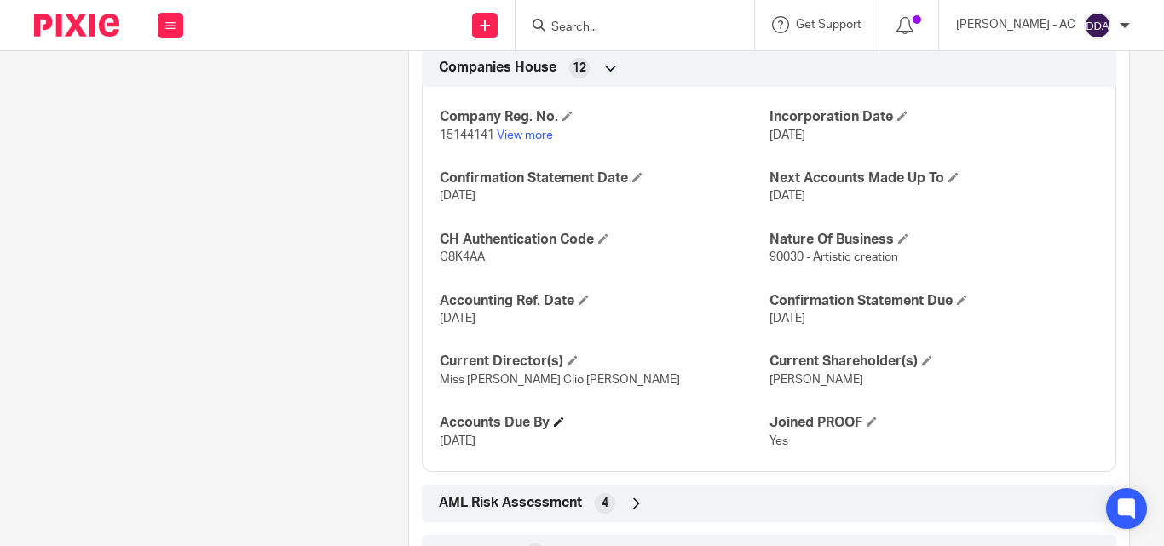
scroll to position [1536, 0]
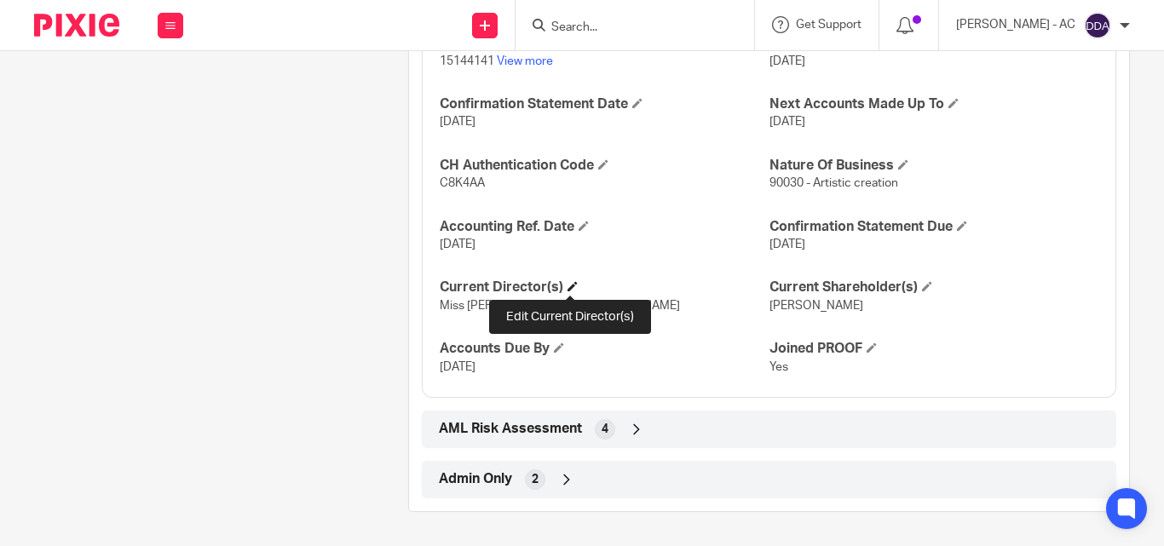
click at [574, 284] on span at bounding box center [573, 286] width 10 height 10
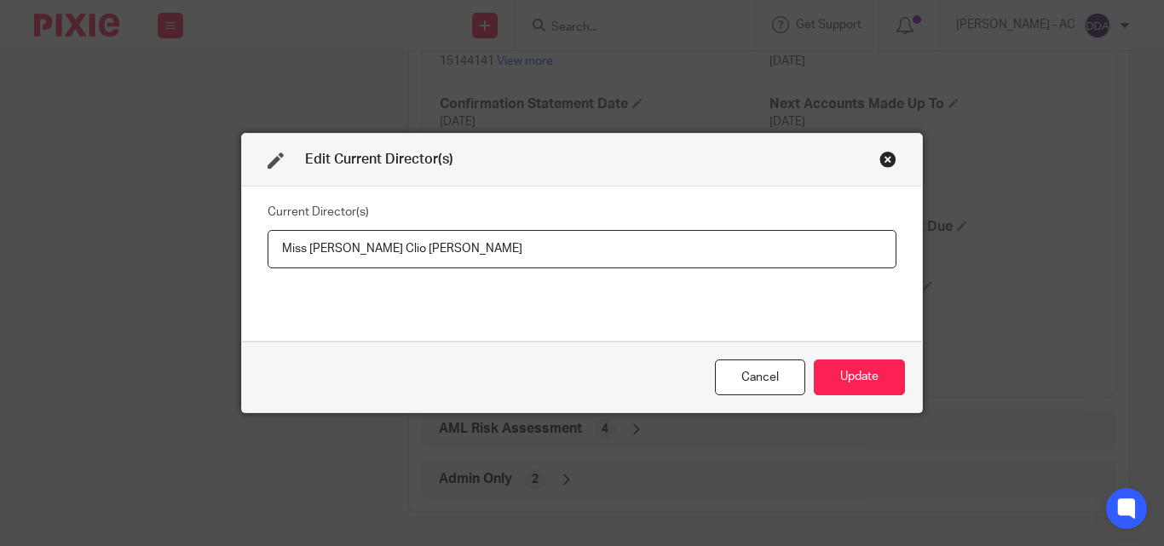
drag, startPoint x: 486, startPoint y: 251, endPoint x: 276, endPoint y: 262, distance: 209.9
click at [276, 262] on input "Miss [PERSON_NAME] Clio [PERSON_NAME]" at bounding box center [582, 249] width 629 height 38
click at [823, 372] on button "Update" at bounding box center [859, 378] width 91 height 37
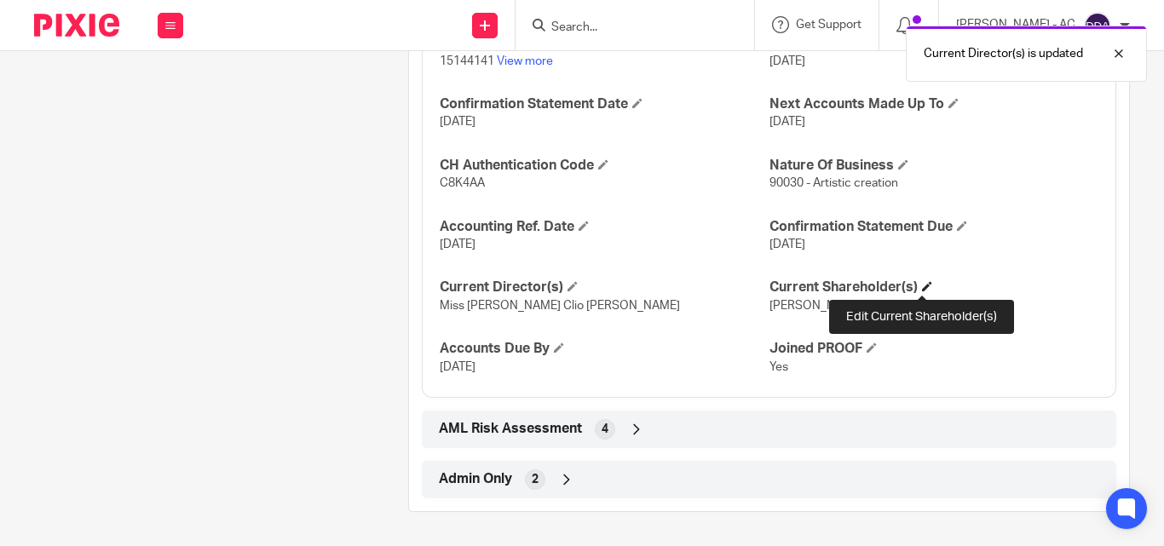
click at [926, 282] on span at bounding box center [927, 286] width 10 height 10
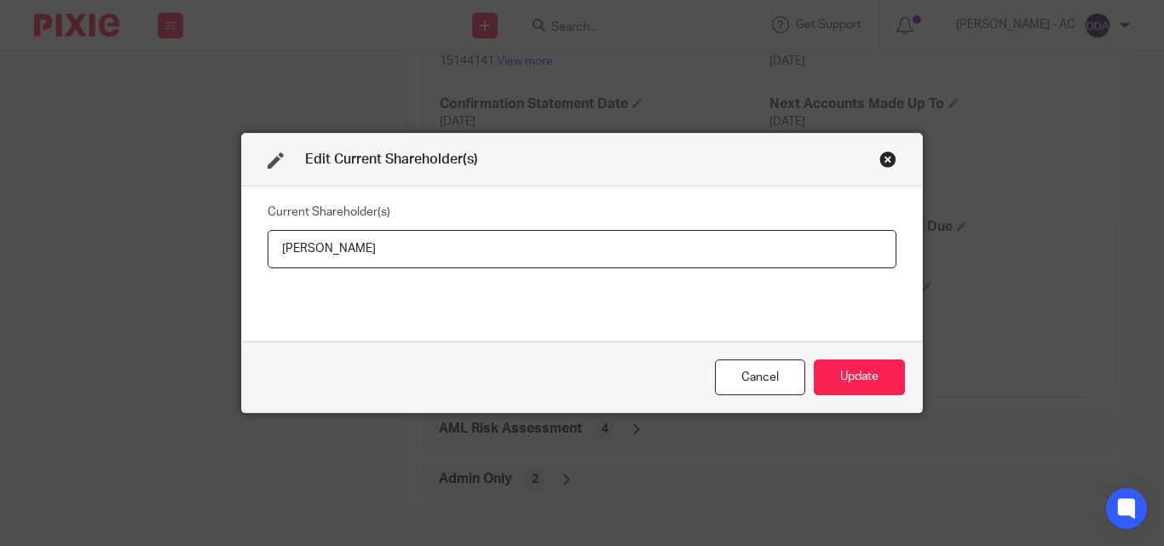
drag, startPoint x: 431, startPoint y: 232, endPoint x: 419, endPoint y: 238, distance: 13.3
click at [419, 238] on input "[PERSON_NAME]" at bounding box center [582, 249] width 629 height 38
drag, startPoint x: 431, startPoint y: 246, endPoint x: 264, endPoint y: 239, distance: 167.2
click at [268, 239] on input "[PERSON_NAME]" at bounding box center [582, 249] width 629 height 38
type input "[PERSON_NAME]"
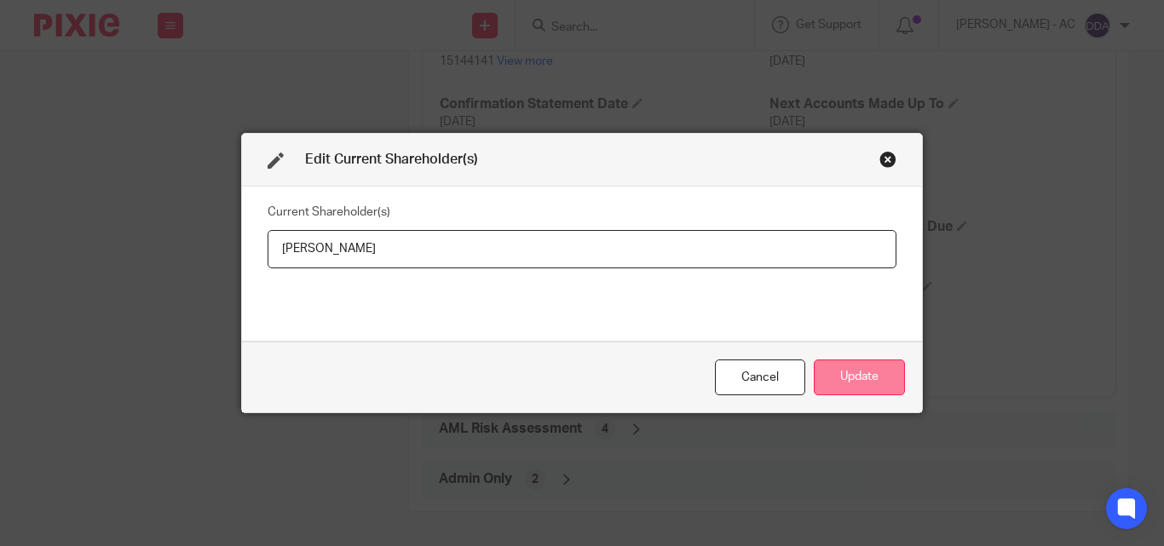
click at [850, 360] on button "Update" at bounding box center [859, 378] width 91 height 37
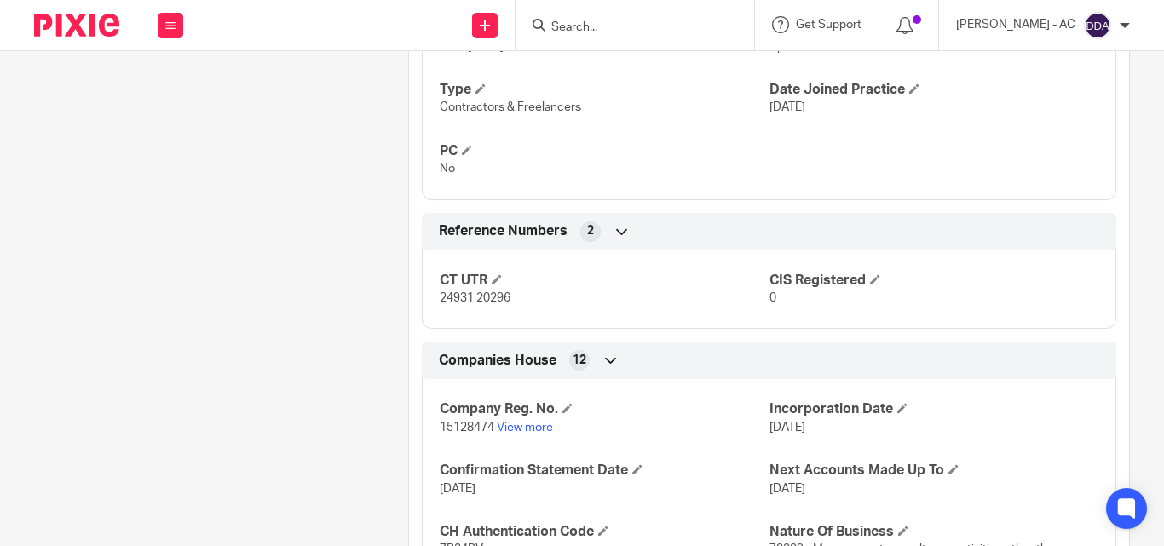
scroll to position [1491, 0]
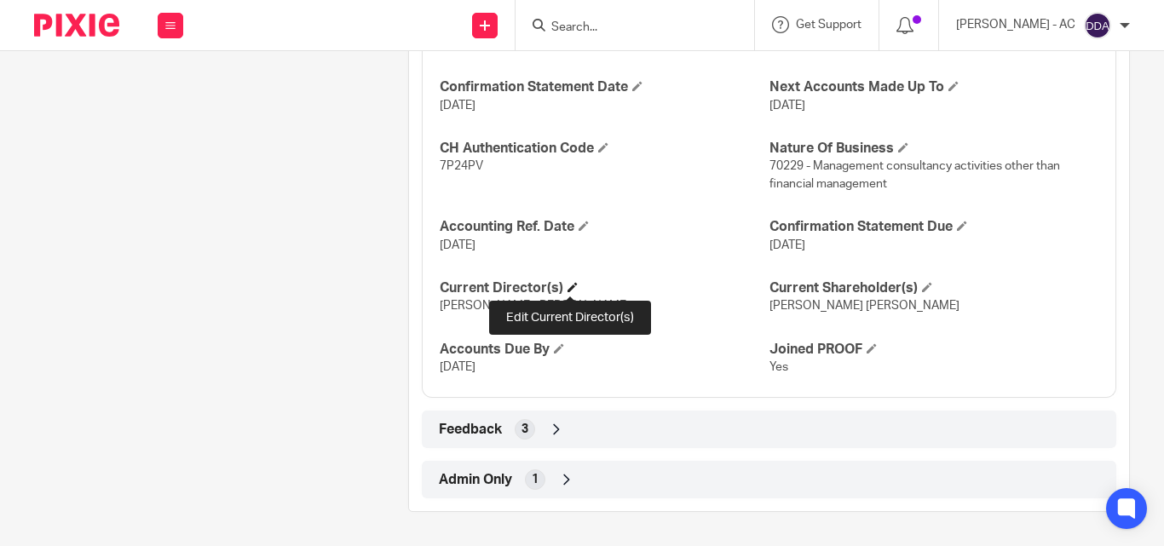
click at [568, 290] on span at bounding box center [573, 287] width 10 height 10
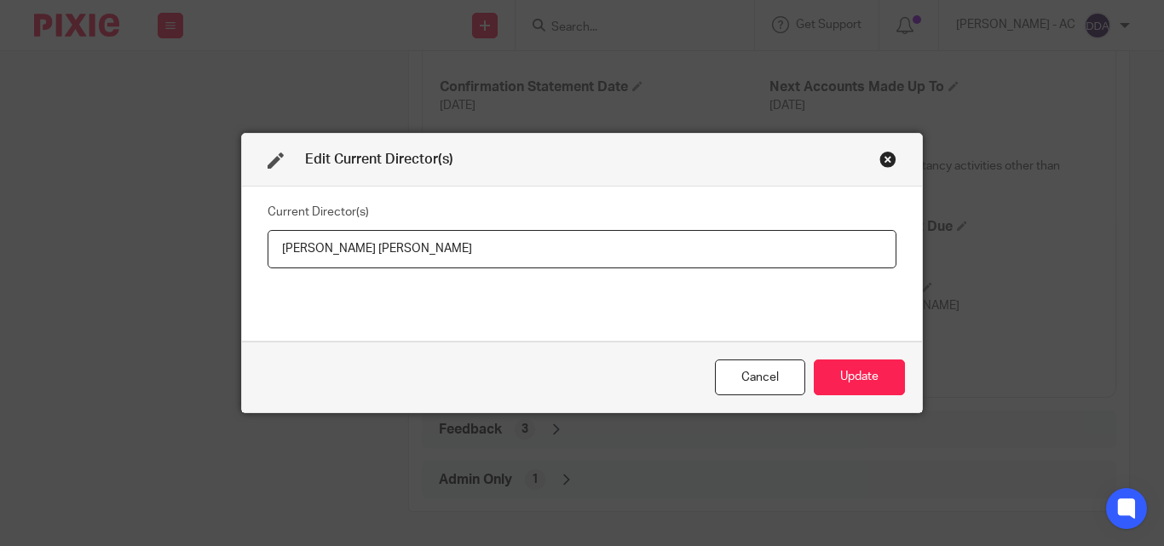
drag, startPoint x: 452, startPoint y: 255, endPoint x: 222, endPoint y: 268, distance: 230.5
click at [222, 268] on div "Edit Current Director(s) Current Director(s) [PERSON_NAME] [PERSON_NAME] Cancel…" at bounding box center [582, 273] width 1164 height 546
type input "[PERSON_NAME] [PERSON_NAME]"
click at [873, 372] on button "Update" at bounding box center [859, 378] width 91 height 37
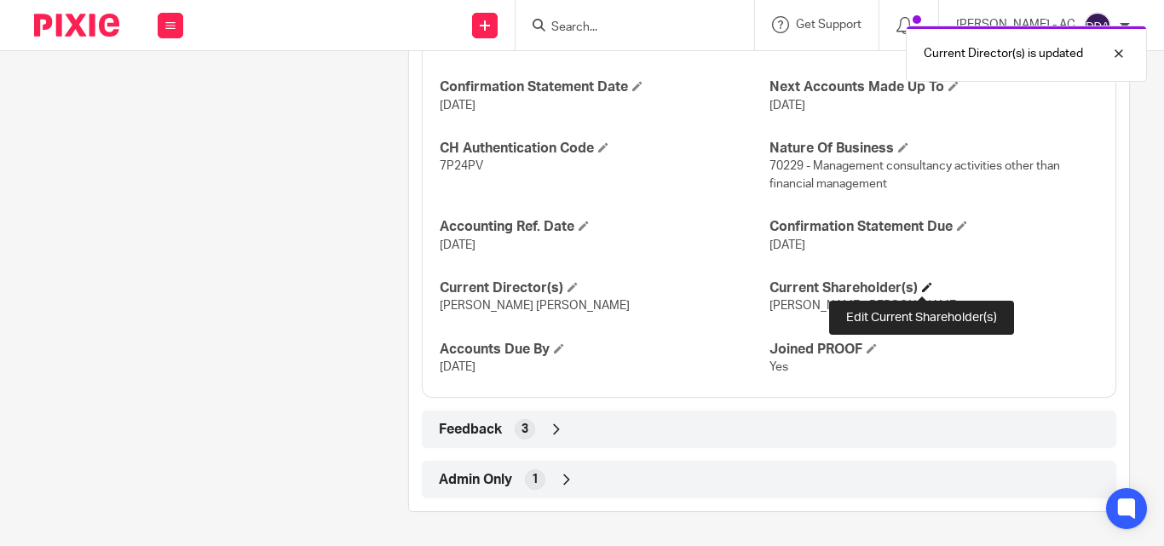
click at [922, 287] on span at bounding box center [927, 287] width 10 height 10
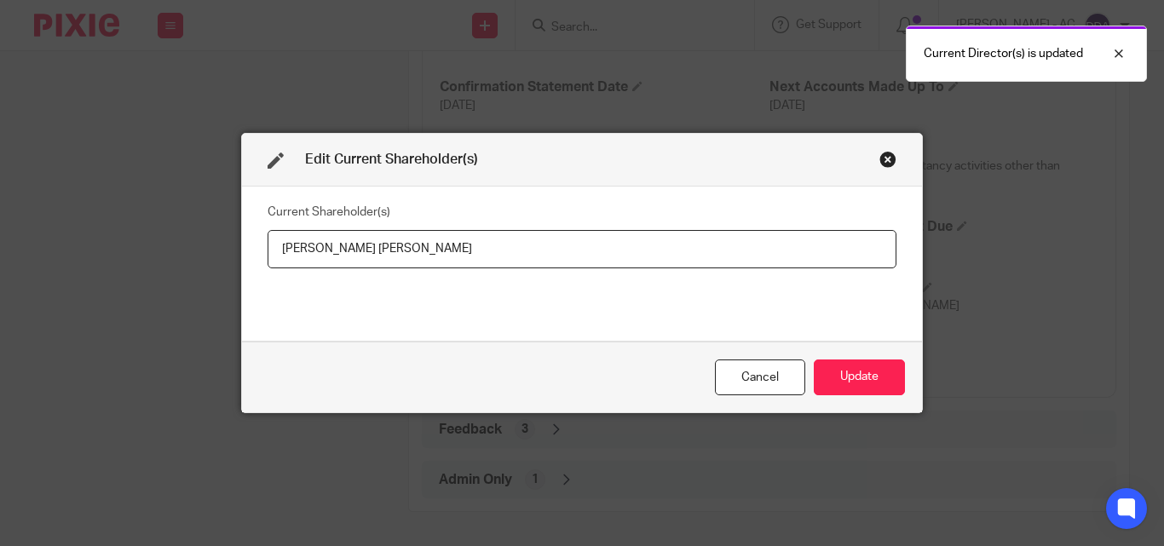
drag, startPoint x: 436, startPoint y: 241, endPoint x: 235, endPoint y: 256, distance: 201.7
click at [242, 256] on div "Current Shareholder(s) [PERSON_NAME] [PERSON_NAME]" at bounding box center [582, 264] width 680 height 154
type input "[PERSON_NAME]"
click at [832, 376] on button "Update" at bounding box center [859, 378] width 91 height 37
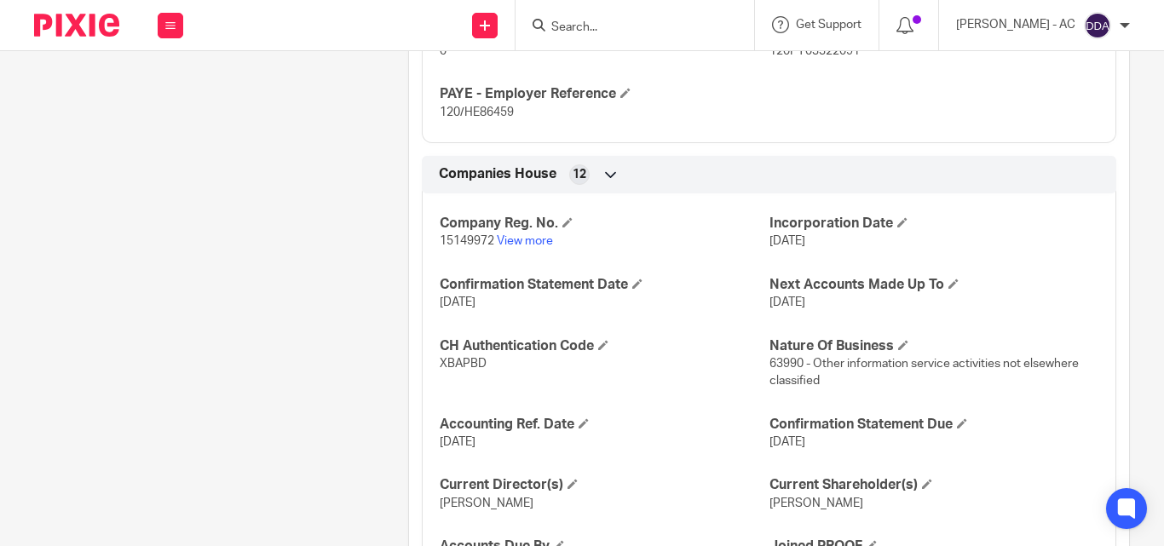
scroll to position [1564, 0]
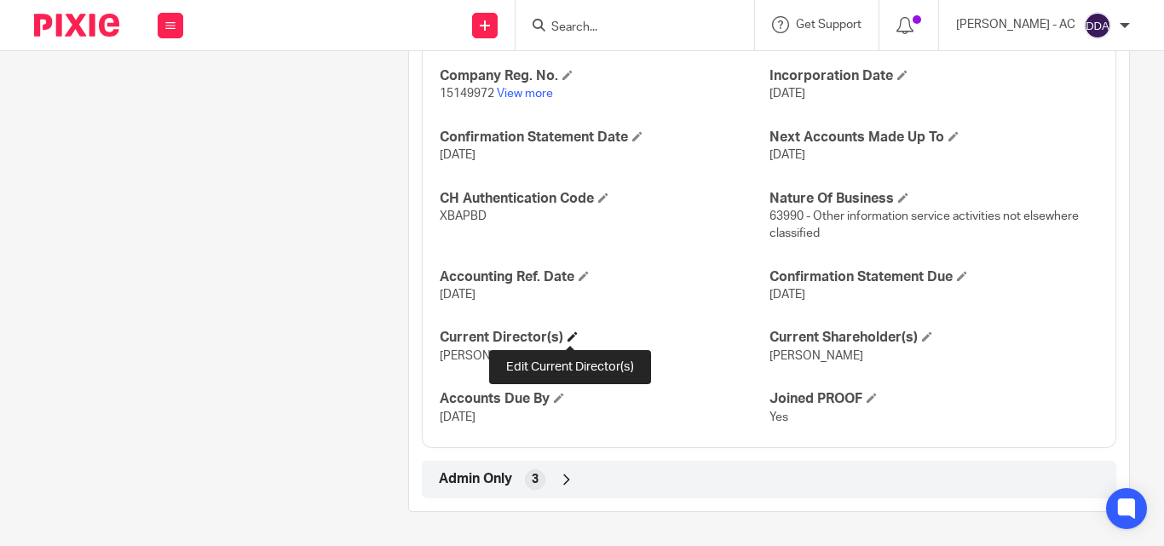
click at [571, 332] on span at bounding box center [573, 336] width 10 height 10
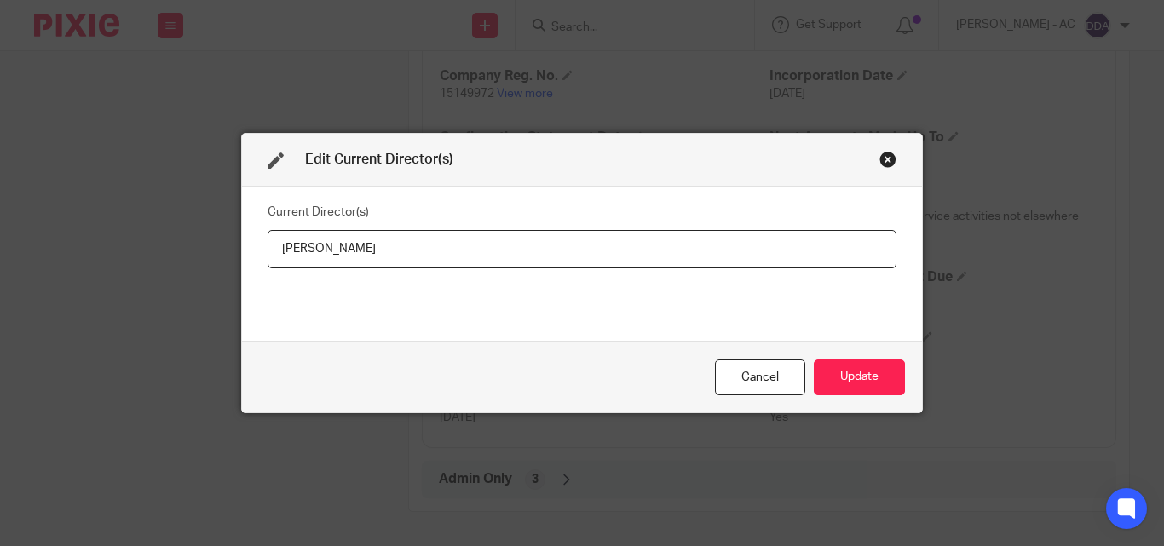
drag, startPoint x: 392, startPoint y: 261, endPoint x: 258, endPoint y: 267, distance: 133.9
click at [258, 267] on div "Current Director(s) [PERSON_NAME]" at bounding box center [582, 264] width 680 height 154
type input "[PERSON_NAME] [PERSON_NAME]"
click at [841, 377] on button "Update" at bounding box center [859, 378] width 91 height 37
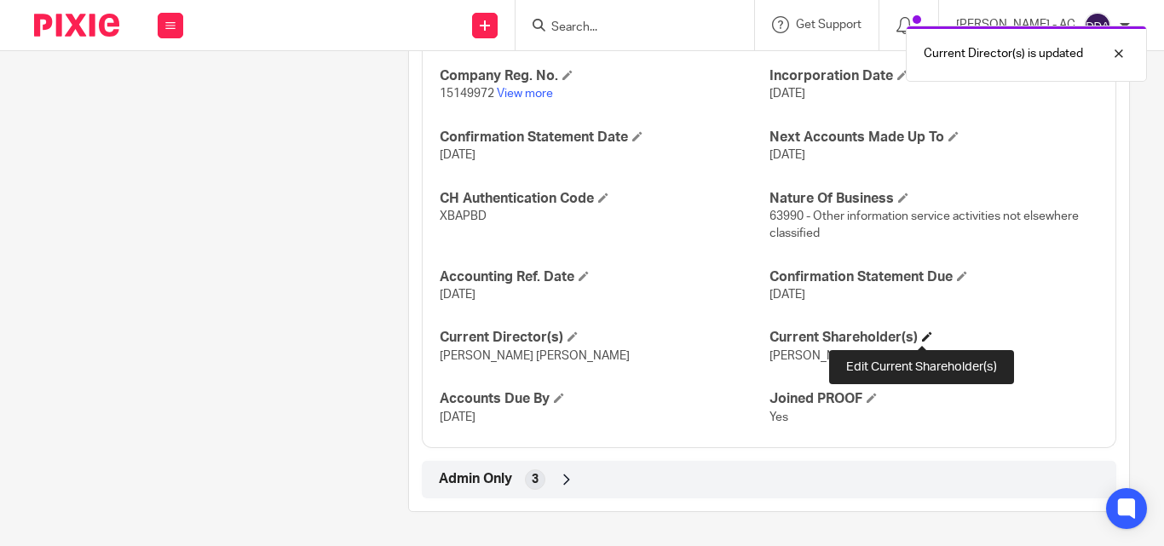
click at [922, 332] on span at bounding box center [927, 336] width 10 height 10
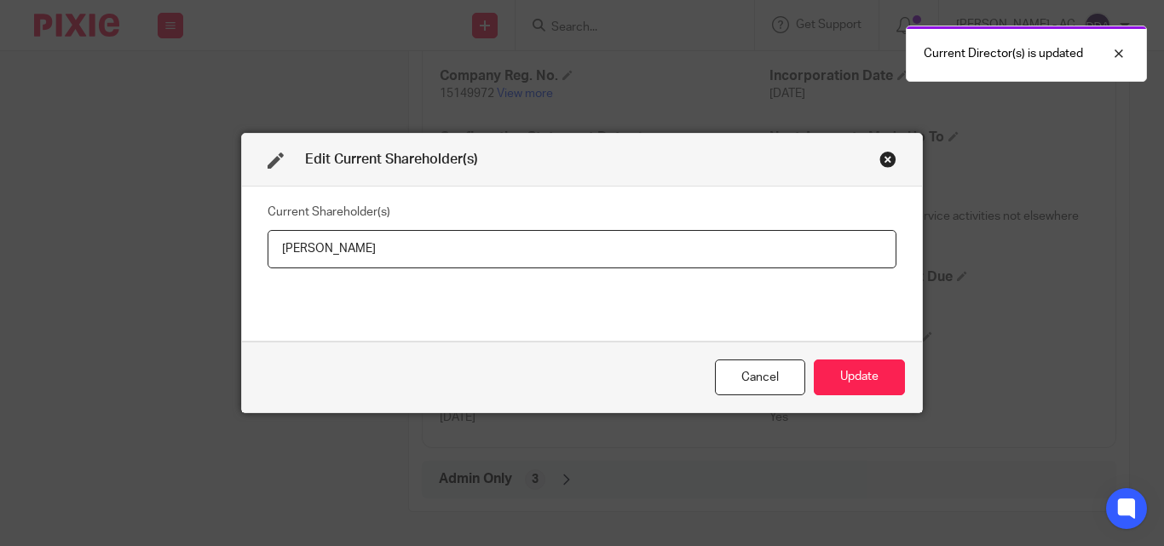
drag, startPoint x: 359, startPoint y: 245, endPoint x: 245, endPoint y: 254, distance: 114.6
click at [245, 254] on div "Current Shareholder(s) [PERSON_NAME]" at bounding box center [582, 264] width 680 height 154
type input "[PERSON_NAME]"
click at [859, 375] on button "Update" at bounding box center [859, 378] width 91 height 37
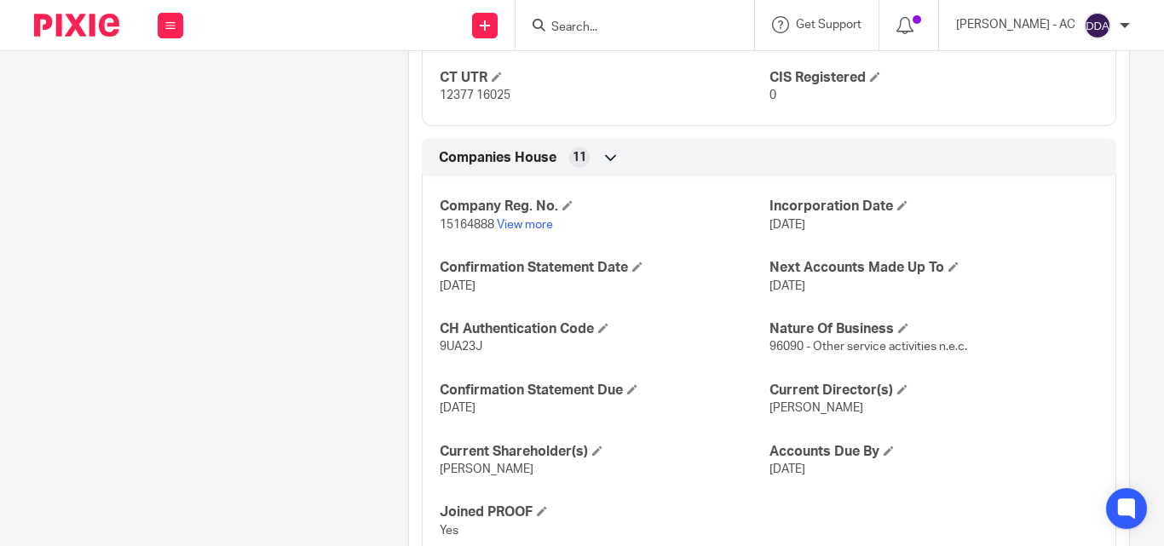
scroll to position [1474, 0]
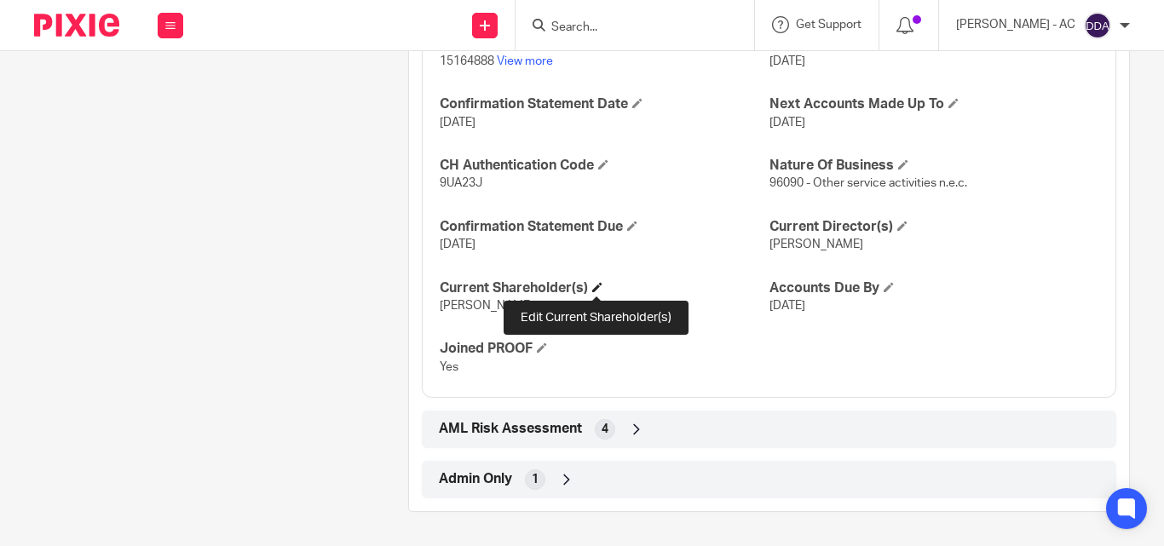
click at [592, 285] on span at bounding box center [597, 287] width 10 height 10
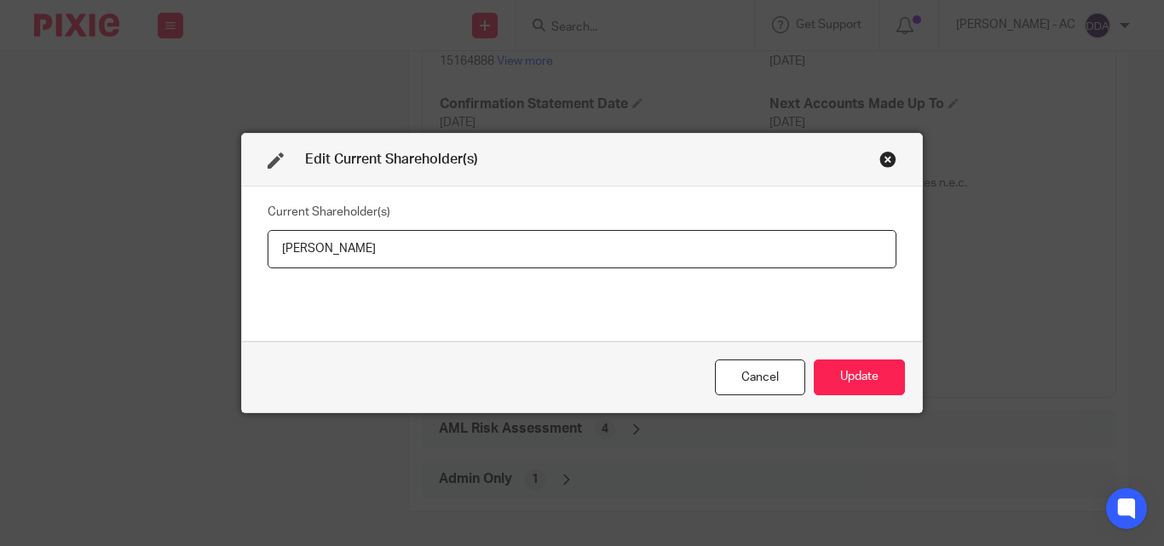
click at [880, 160] on div "Close this dialog window" at bounding box center [887, 159] width 17 height 17
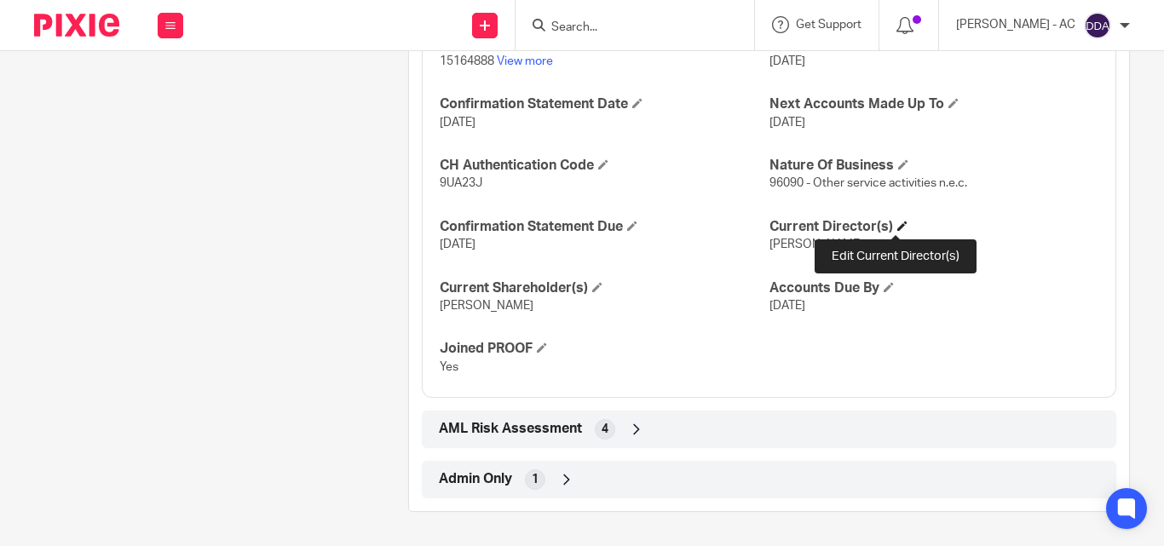
click at [897, 226] on span at bounding box center [902, 226] width 10 height 10
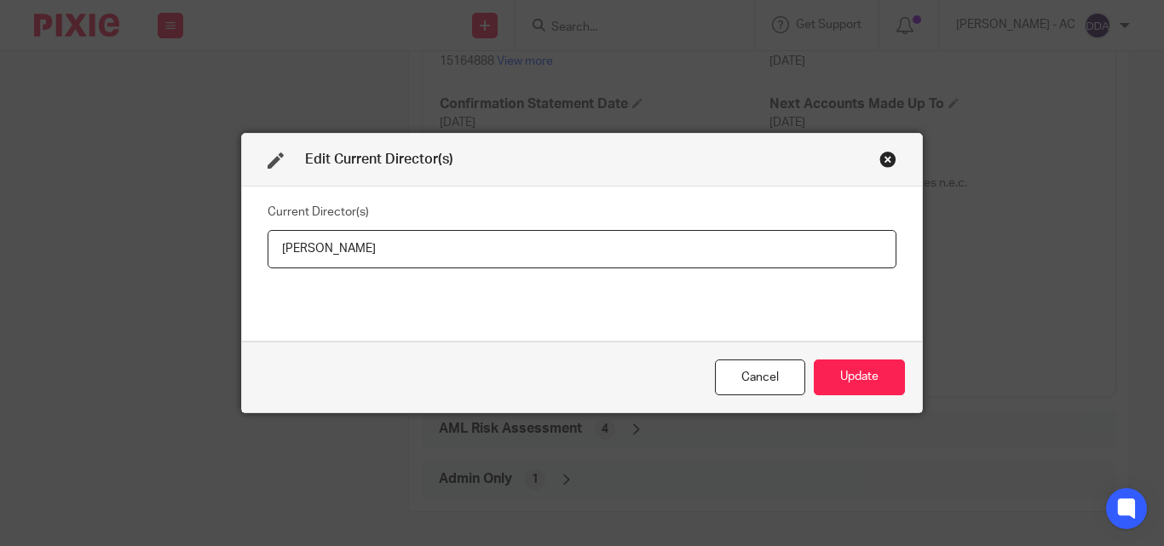
drag, startPoint x: 463, startPoint y: 239, endPoint x: 229, endPoint y: 251, distance: 233.8
click at [229, 251] on div "Edit Current Director(s) Current Director(s) Samuel Jefia Cancel Update" at bounding box center [582, 273] width 1164 height 546
type input "Mr Samuel Arovwedoghene JEFIA"
click at [876, 366] on button "Update" at bounding box center [859, 378] width 91 height 37
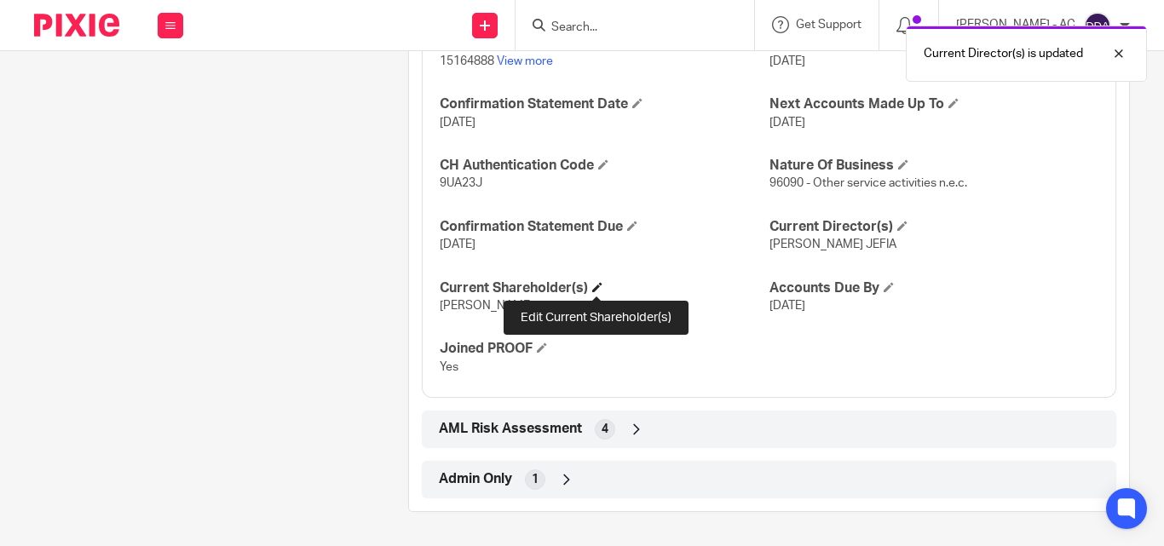
click at [596, 287] on span at bounding box center [597, 287] width 10 height 10
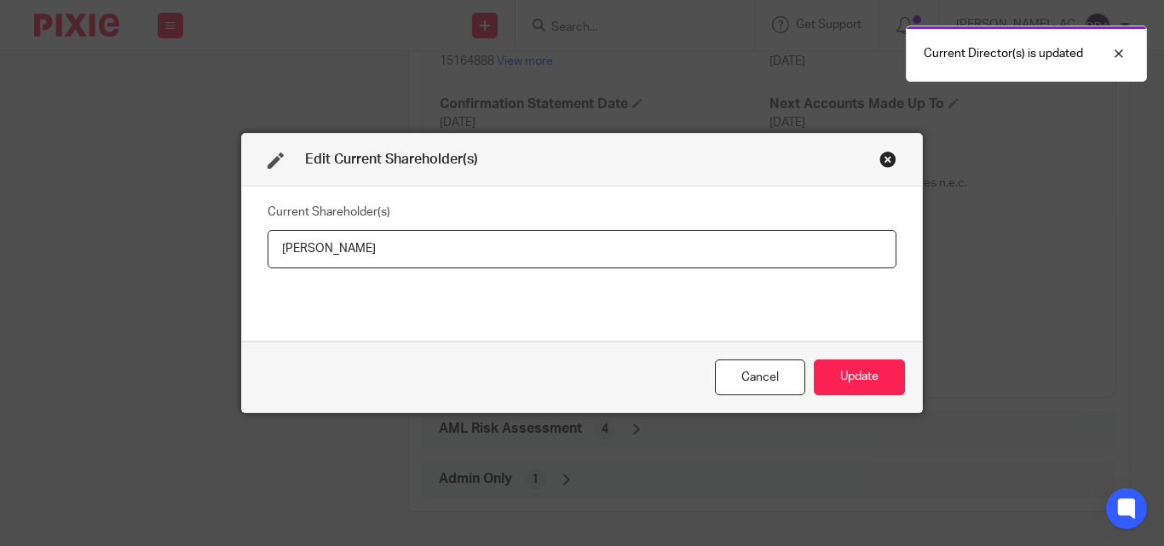
drag, startPoint x: 380, startPoint y: 251, endPoint x: 270, endPoint y: 256, distance: 110.0
click at [270, 256] on input "Samuel Jefia" at bounding box center [582, 249] width 629 height 38
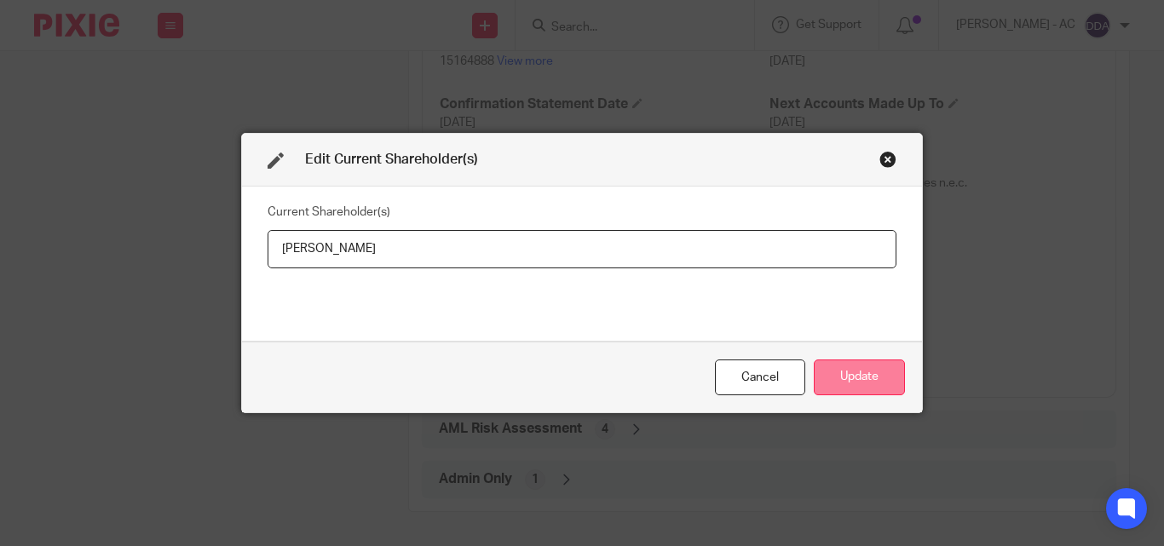
type input "Samuel JEFIA"
click at [879, 375] on button "Update" at bounding box center [859, 378] width 91 height 37
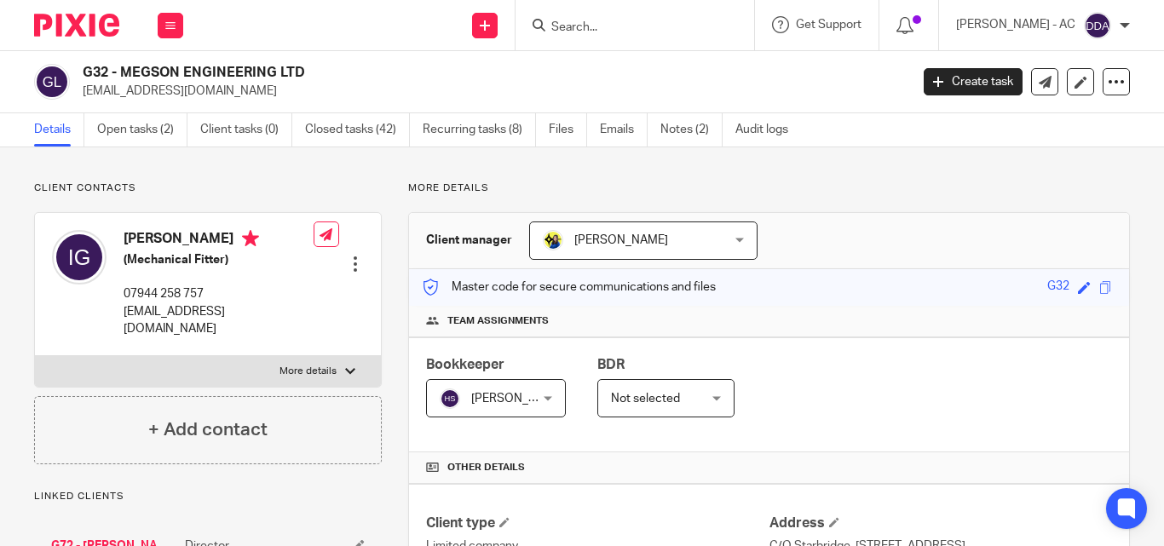
click at [861, 339] on div "Bookkeeper [PERSON_NAME] [PERSON_NAME] Not selected [PERSON_NAME] [PERSON_NAME]…" at bounding box center [769, 394] width 720 height 115
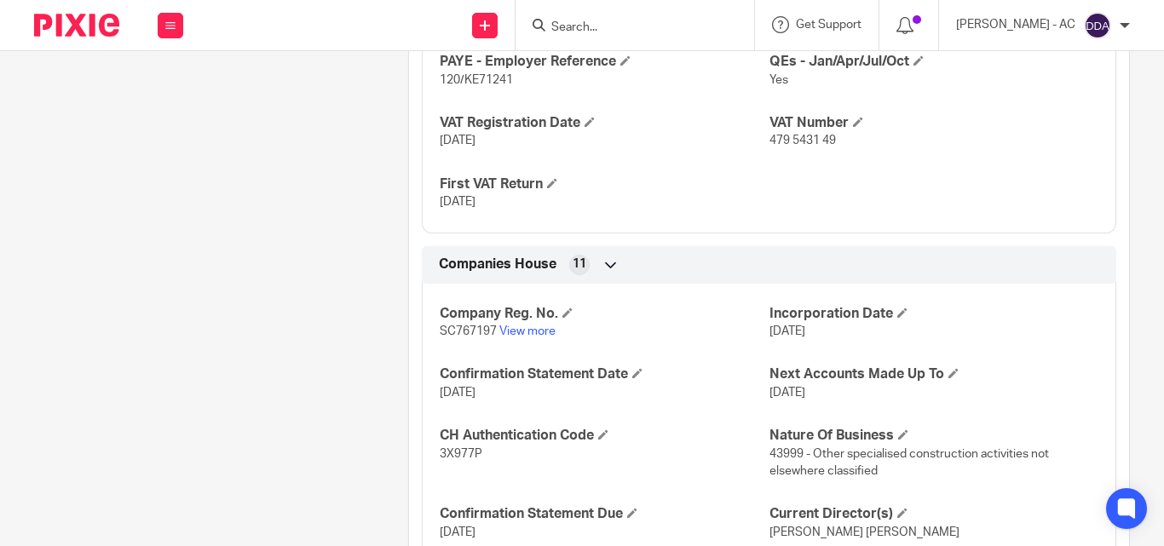
scroll to position [1721, 0]
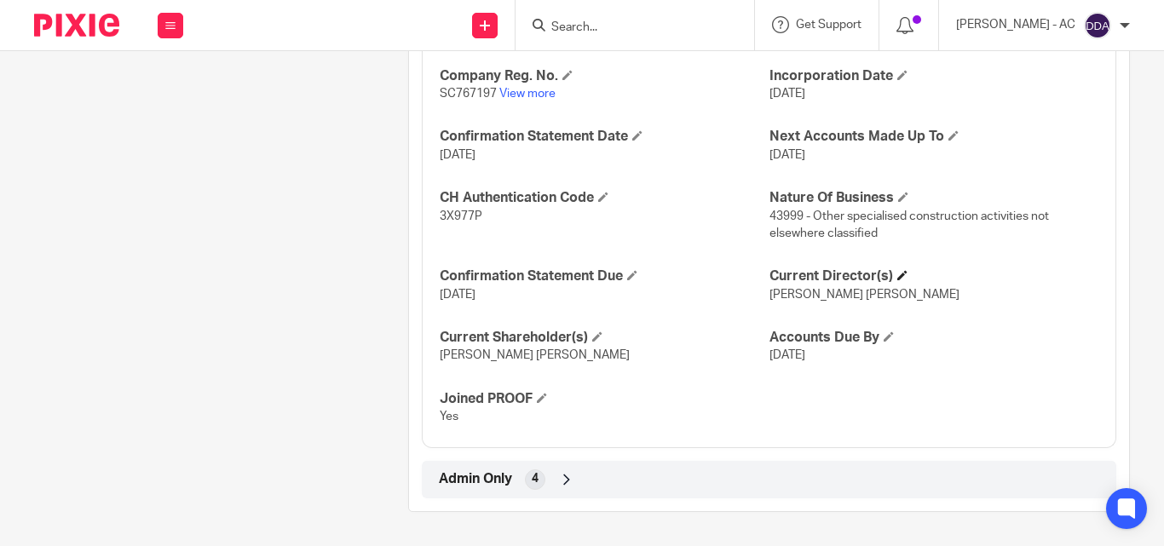
click at [901, 278] on h4 "Current Director(s)" at bounding box center [933, 277] width 329 height 18
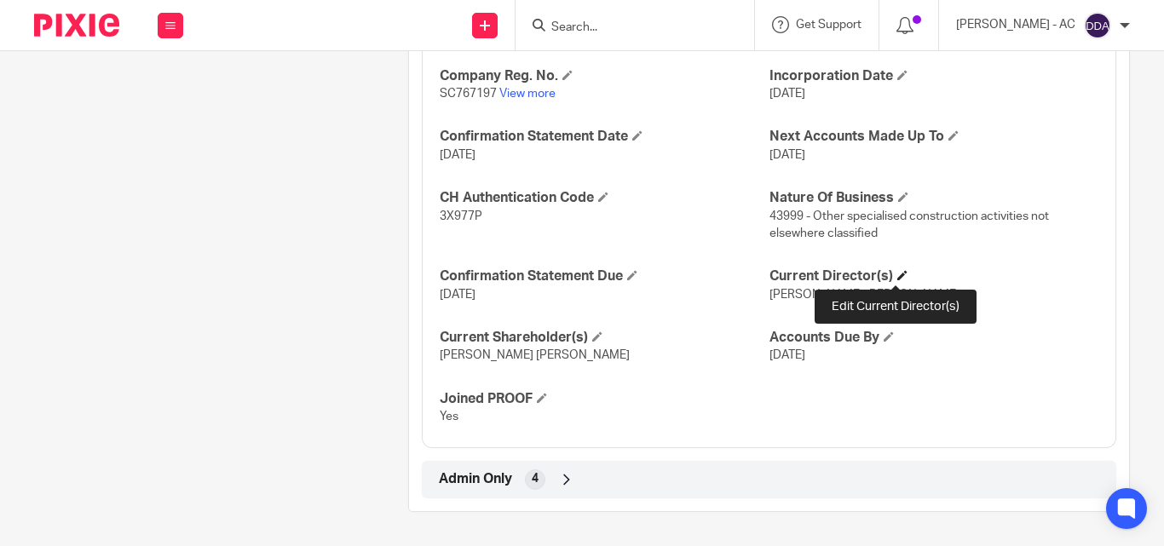
click at [897, 274] on span at bounding box center [902, 275] width 10 height 10
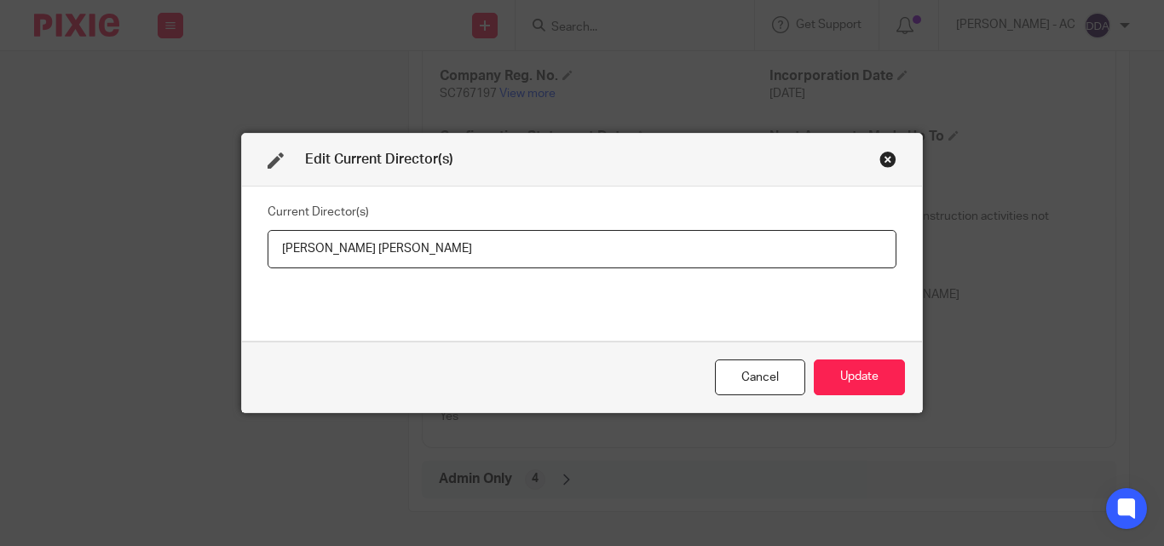
drag, startPoint x: 511, startPoint y: 251, endPoint x: 224, endPoint y: 255, distance: 287.2
click at [224, 255] on div "Edit Current Director(s) Current Director(s) Ian Christie Megson Gordon Cancel …" at bounding box center [582, 273] width 1164 height 546
type input "Mr Ian Christie Megson GORDON"
click at [858, 381] on button "Update" at bounding box center [859, 378] width 91 height 37
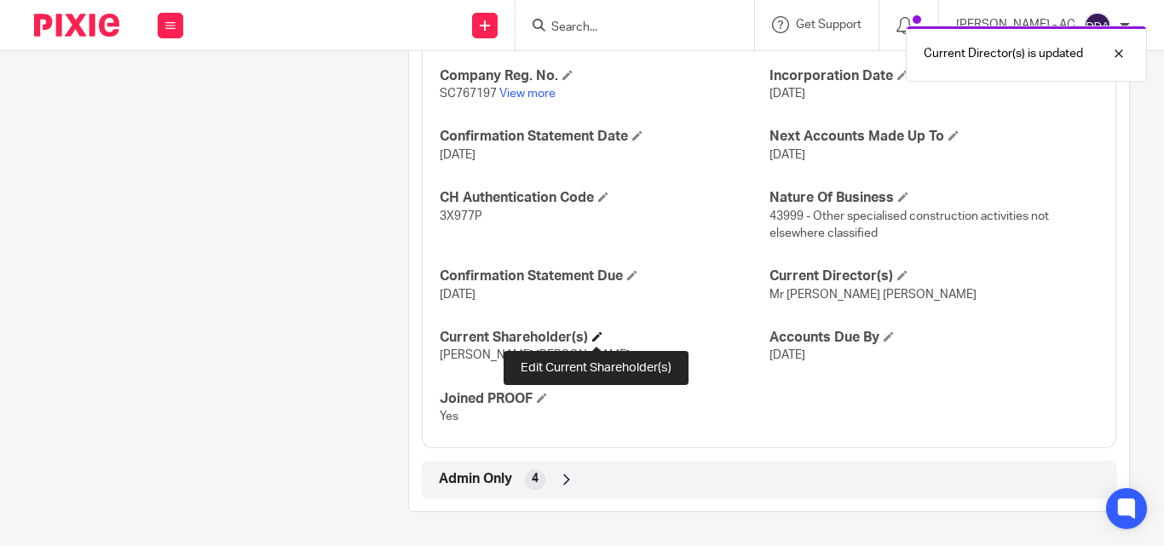
click at [595, 332] on span at bounding box center [597, 336] width 10 height 10
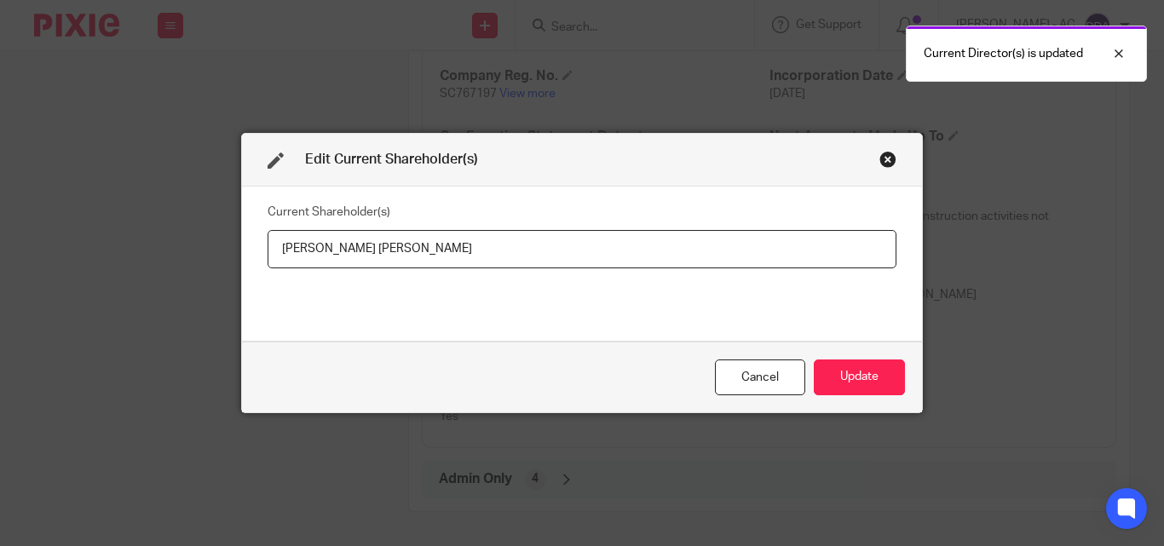
drag, startPoint x: 472, startPoint y: 256, endPoint x: 228, endPoint y: 267, distance: 244.8
click at [228, 267] on div "Edit Current Shareholder(s) Current Shareholder(s) Ian Christie Megson Gordon C…" at bounding box center [582, 273] width 1164 height 546
type input "Ian GORDON"
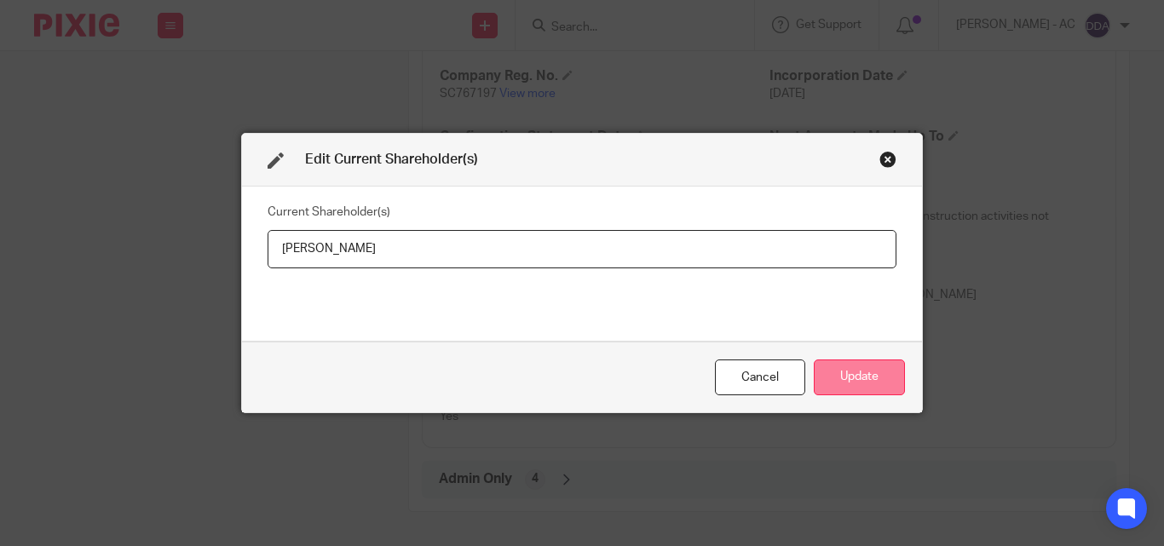
click at [848, 367] on button "Update" at bounding box center [859, 378] width 91 height 37
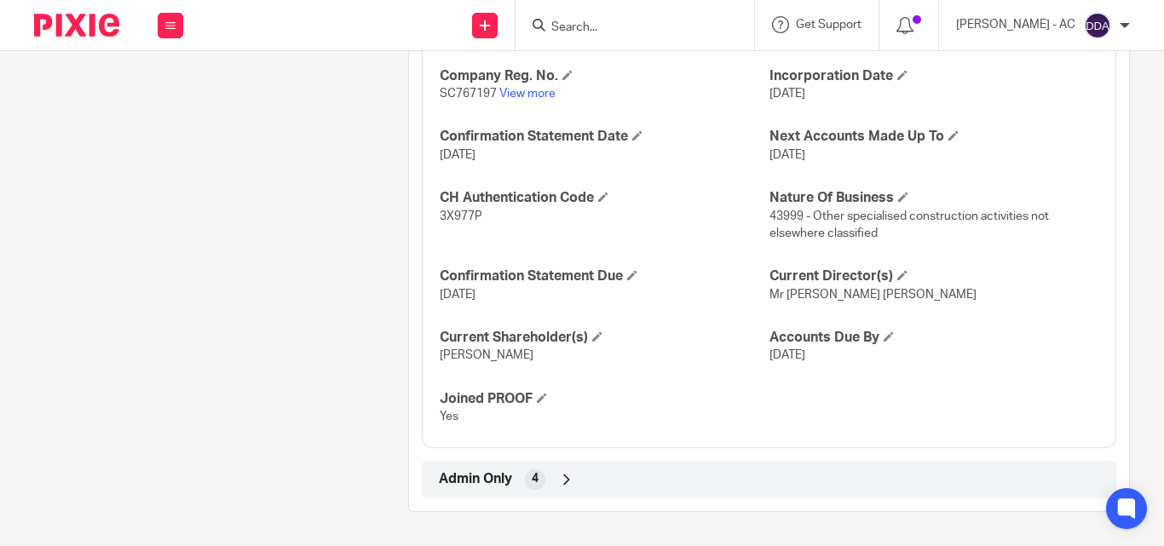
click at [877, 412] on div "Company Reg. No. SC767197 View more Incorporation Date 25 Apr 2023 Confirmation…" at bounding box center [769, 240] width 695 height 415
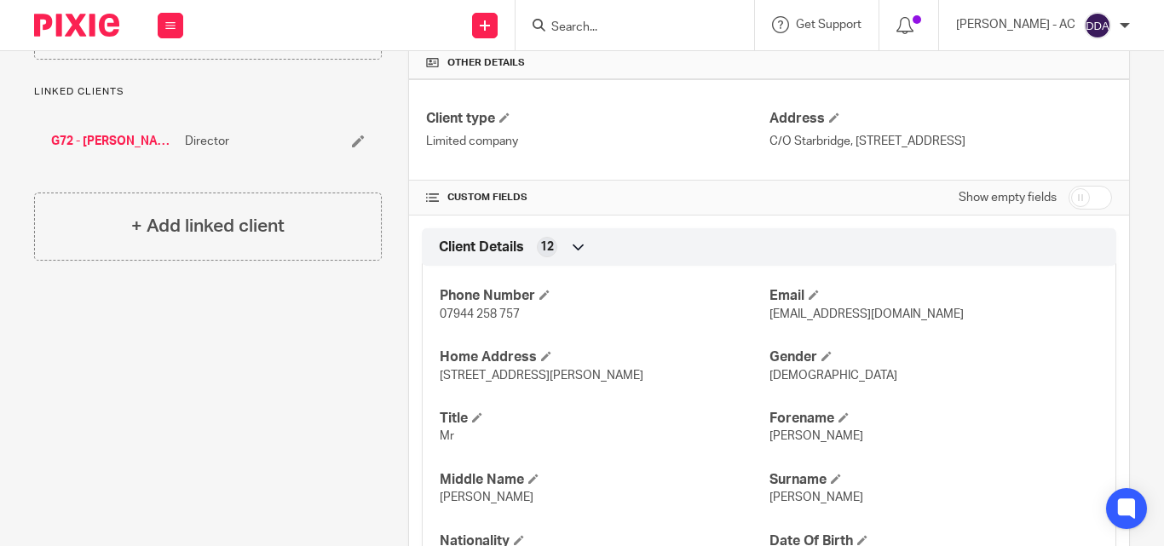
scroll to position [613, 0]
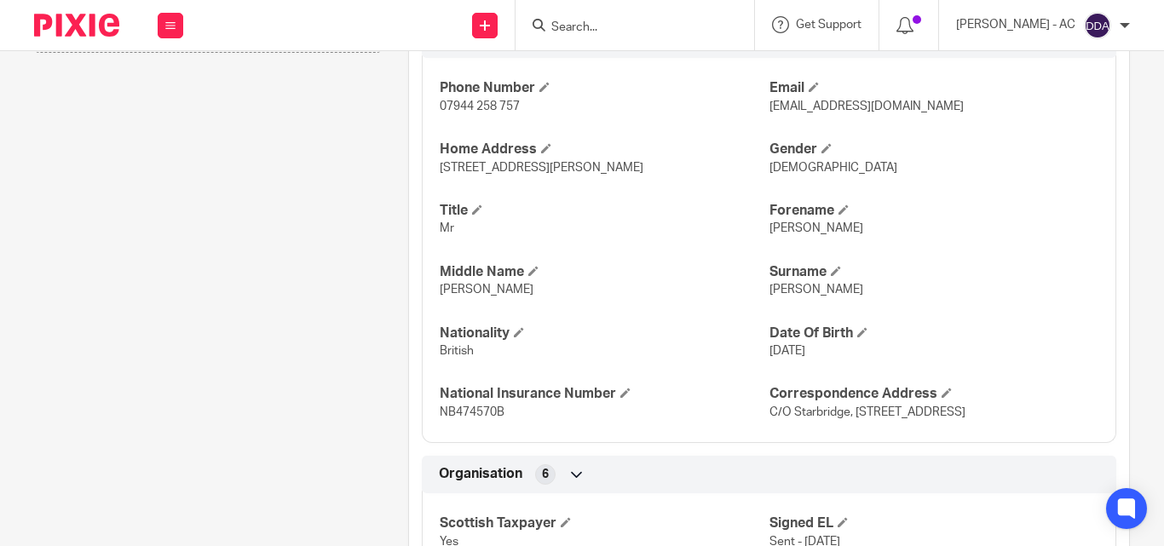
click at [432, 367] on div "Phone Number 07944 258 757 Email iangordon40@gmail.com Home Address 5 Robert Di…" at bounding box center [769, 244] width 695 height 398
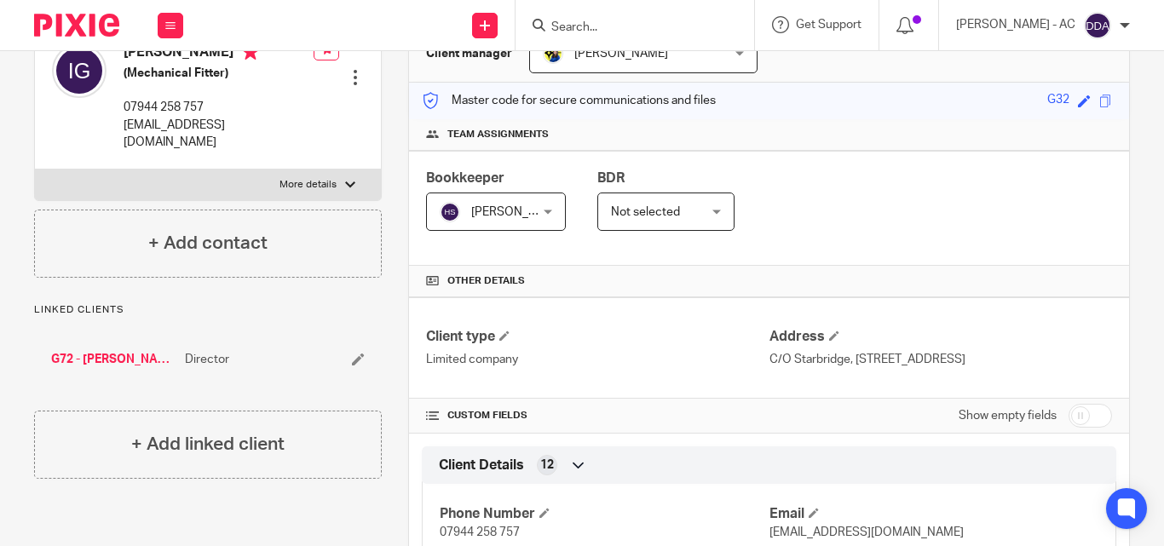
scroll to position [0, 0]
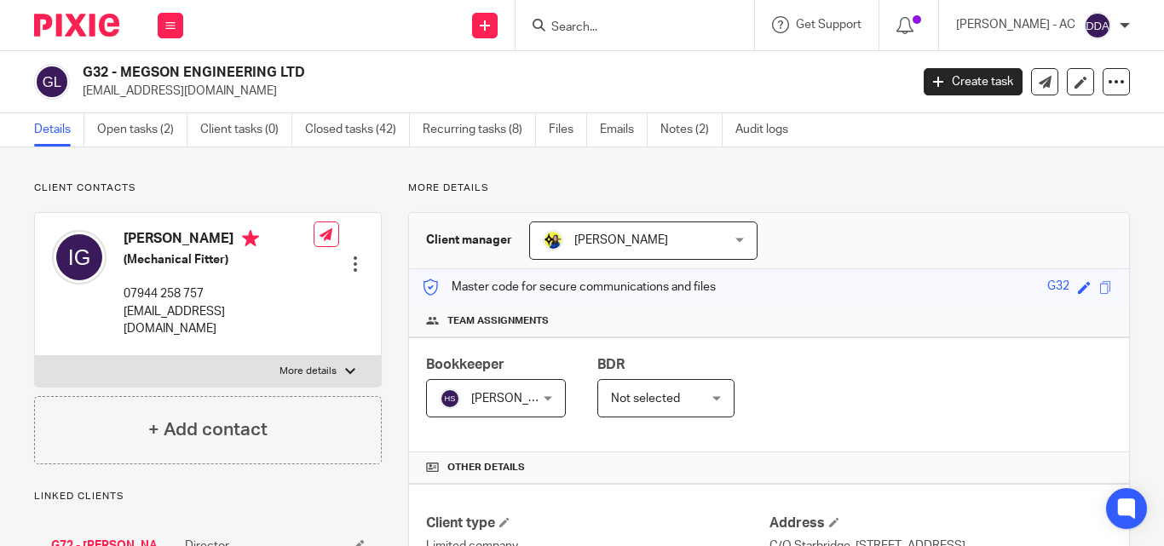
click at [892, 396] on div "Bookkeeper Harsh Sharma Harsh Sharma Not selected Abhay Jayswal Akhil Siby - Bi…" at bounding box center [769, 394] width 720 height 115
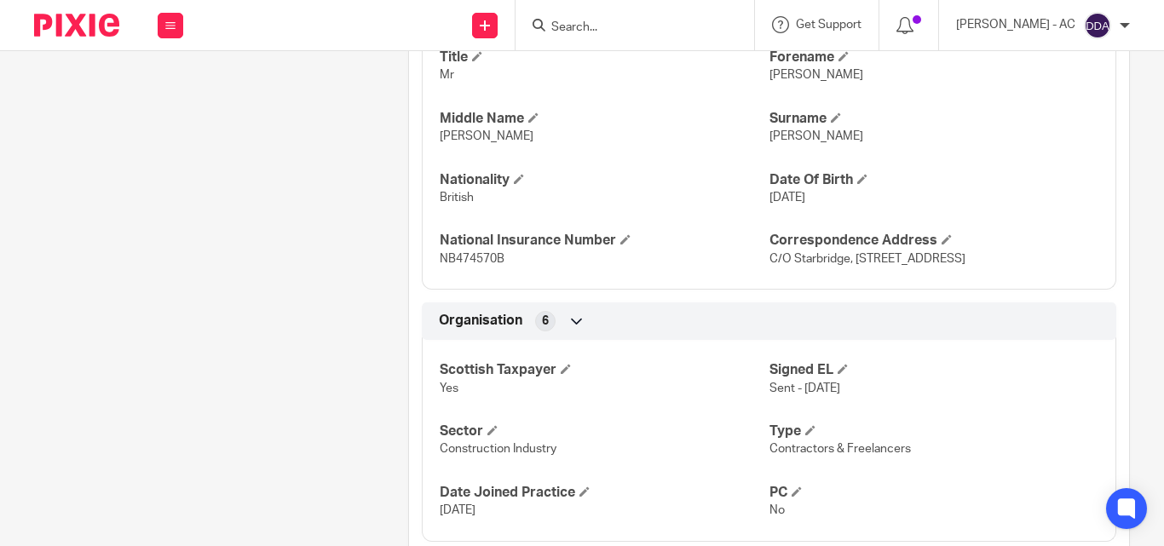
scroll to position [767, 0]
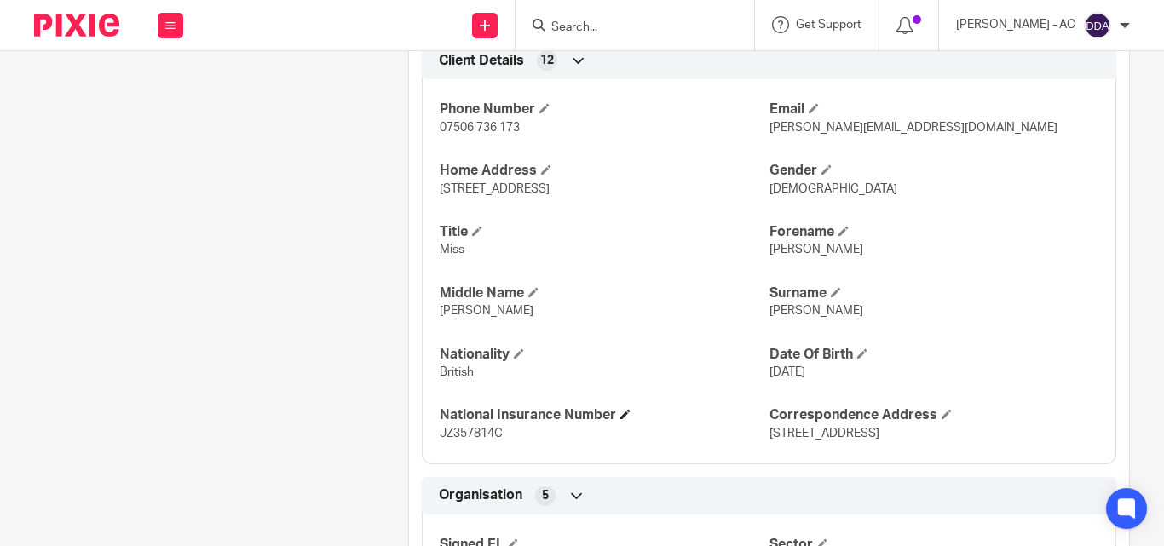
scroll to position [597, 0]
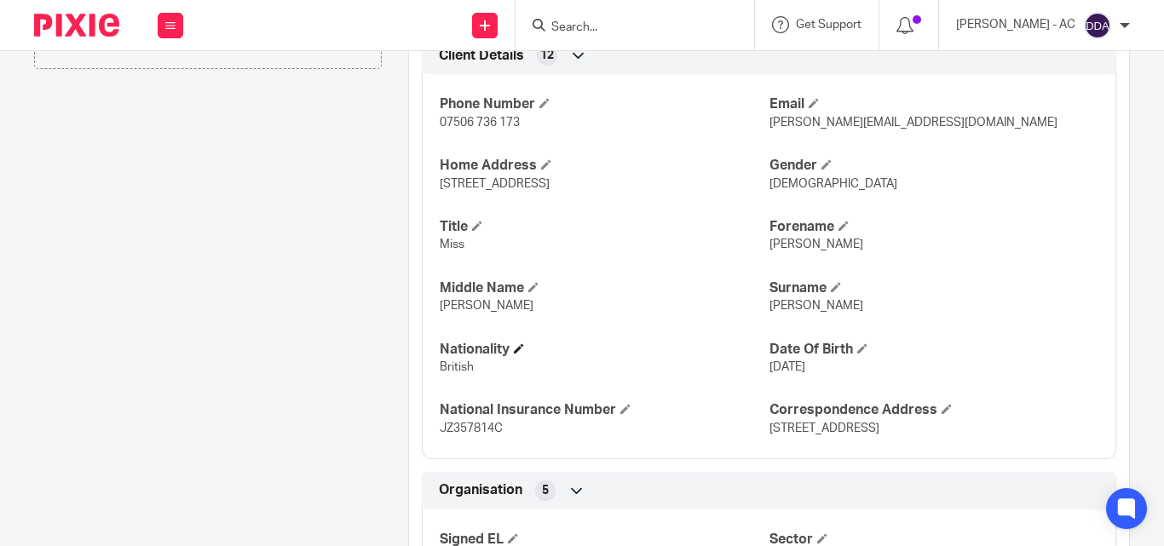
click at [738, 355] on h4 "Nationality" at bounding box center [604, 350] width 329 height 18
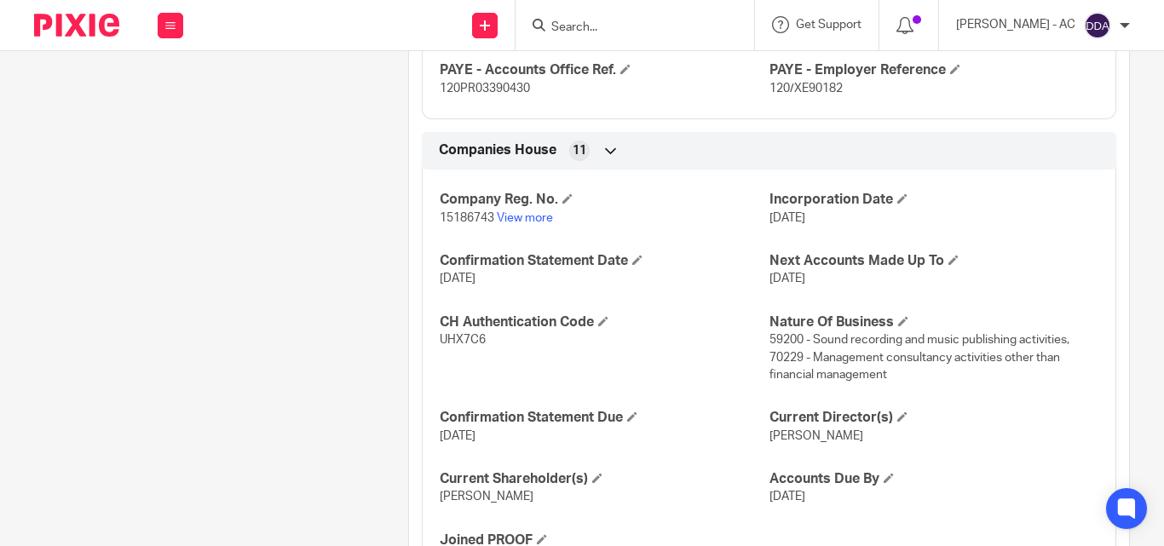
scroll to position [1520, 0]
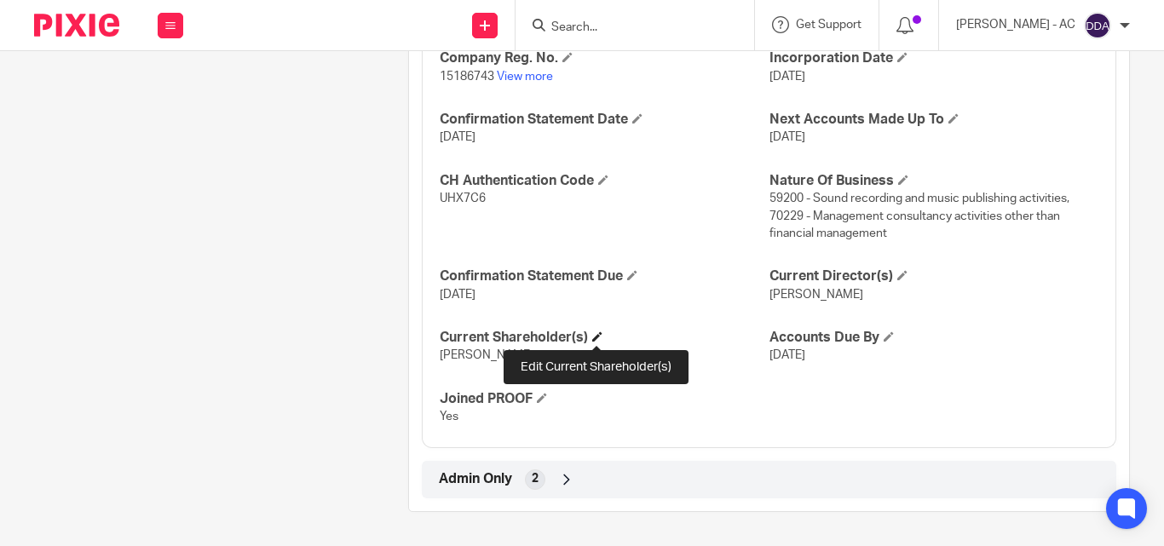
click at [600, 333] on span at bounding box center [597, 336] width 10 height 10
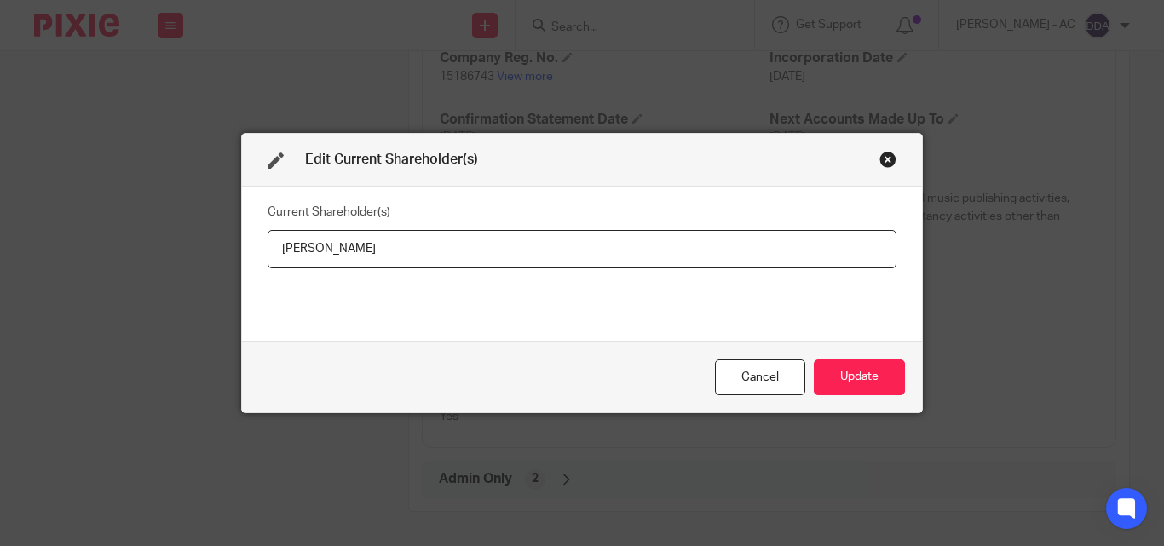
click at [1003, 312] on div "Edit Current Shareholder(s) Current Shareholder(s) [PERSON_NAME] Cancel Update" at bounding box center [582, 273] width 1164 height 546
click at [881, 159] on div "Close this dialog window" at bounding box center [887, 159] width 17 height 17
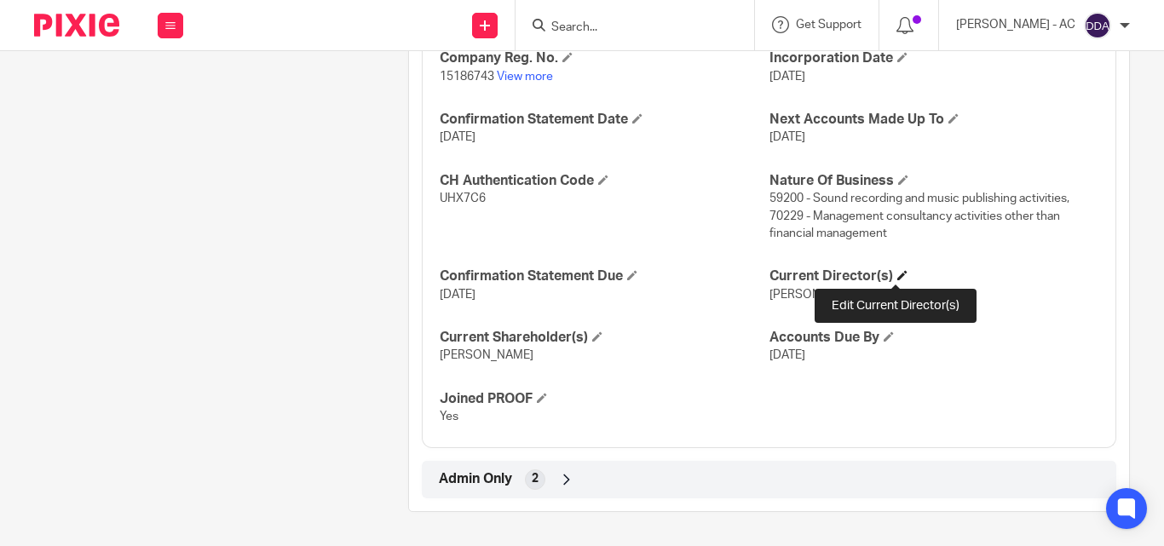
click at [897, 274] on span at bounding box center [902, 275] width 10 height 10
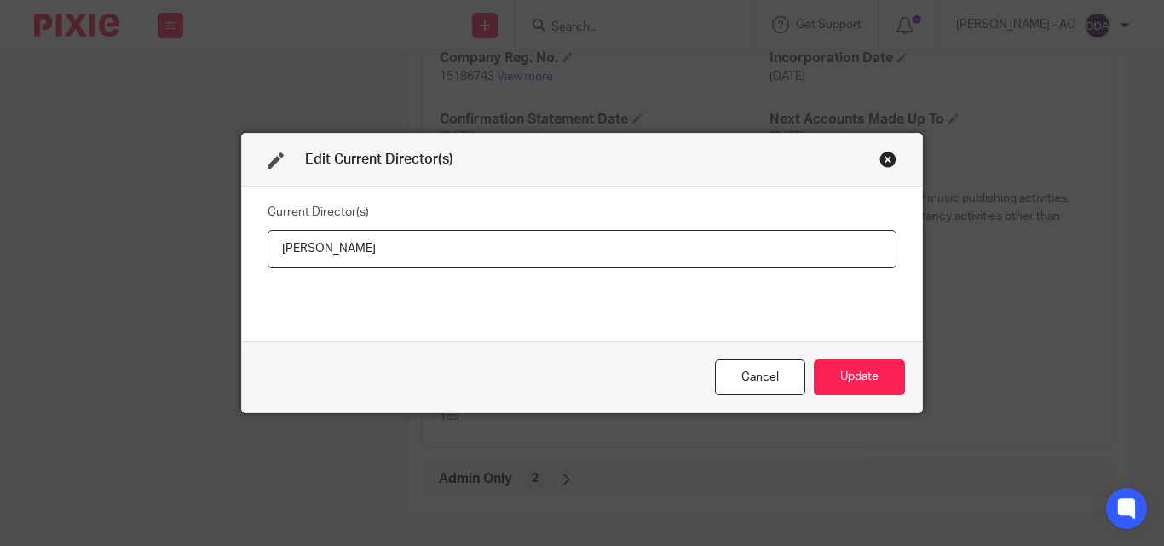
drag, startPoint x: 473, startPoint y: 245, endPoint x: 219, endPoint y: 251, distance: 254.0
click at [219, 251] on div "Edit Current Director(s) Current Director(s) [PERSON_NAME] Cancel Update" at bounding box center [582, 273] width 1164 height 546
type input "[PERSON_NAME]"
click at [860, 370] on button "Update" at bounding box center [859, 378] width 91 height 37
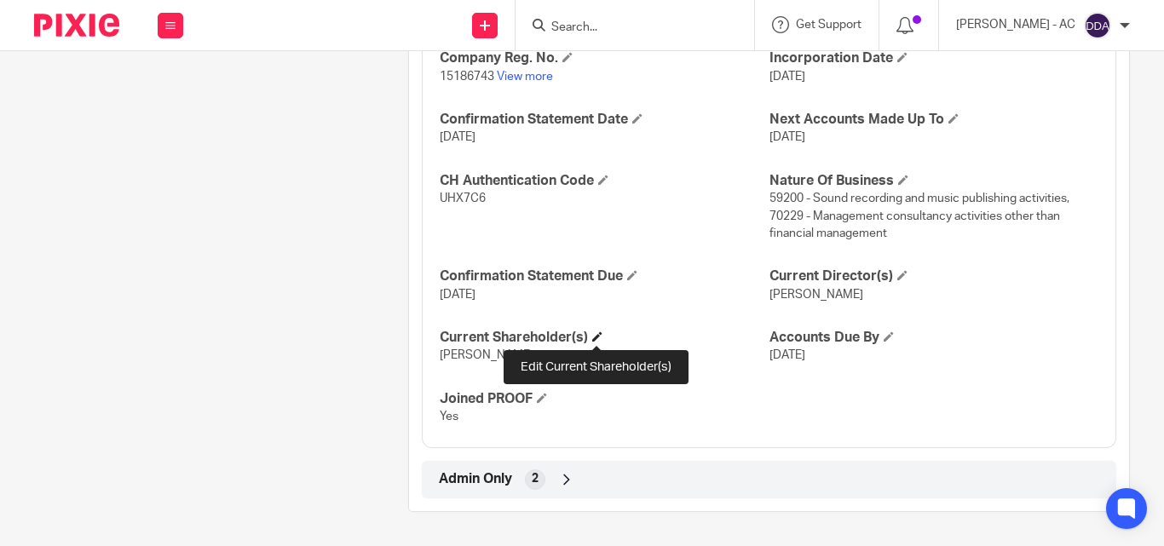
click at [598, 336] on span at bounding box center [597, 336] width 10 height 10
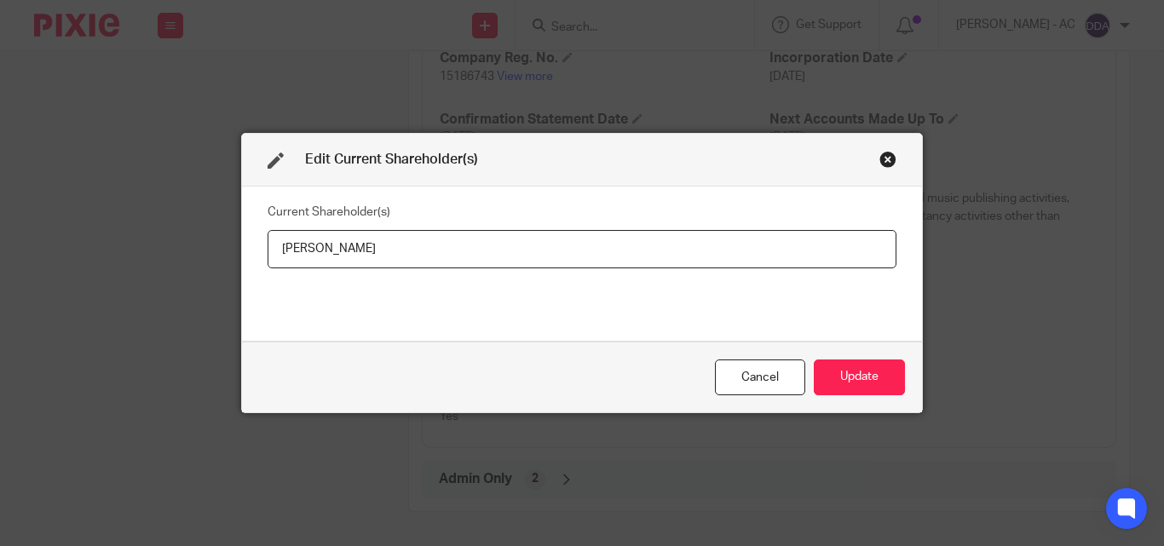
drag, startPoint x: 452, startPoint y: 245, endPoint x: 228, endPoint y: 242, distance: 225.0
click at [228, 242] on div "Edit Current Shareholder(s) Current Shareholder(s) [PERSON_NAME] Cancel Update" at bounding box center [582, 273] width 1164 height 546
type input "[PERSON_NAME]"
click at [850, 384] on button "Update" at bounding box center [859, 378] width 91 height 37
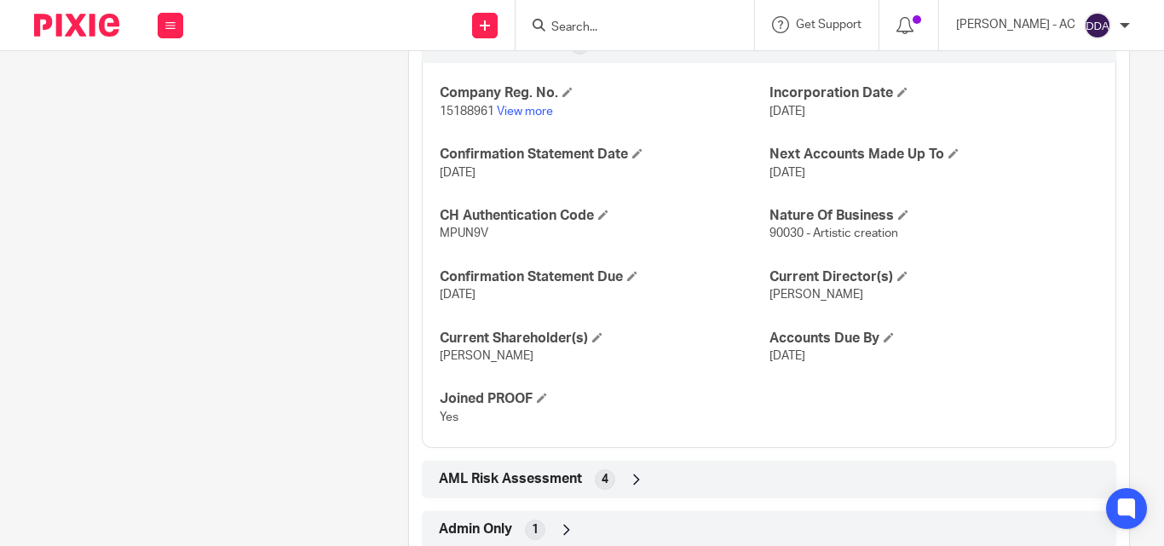
scroll to position [1474, 0]
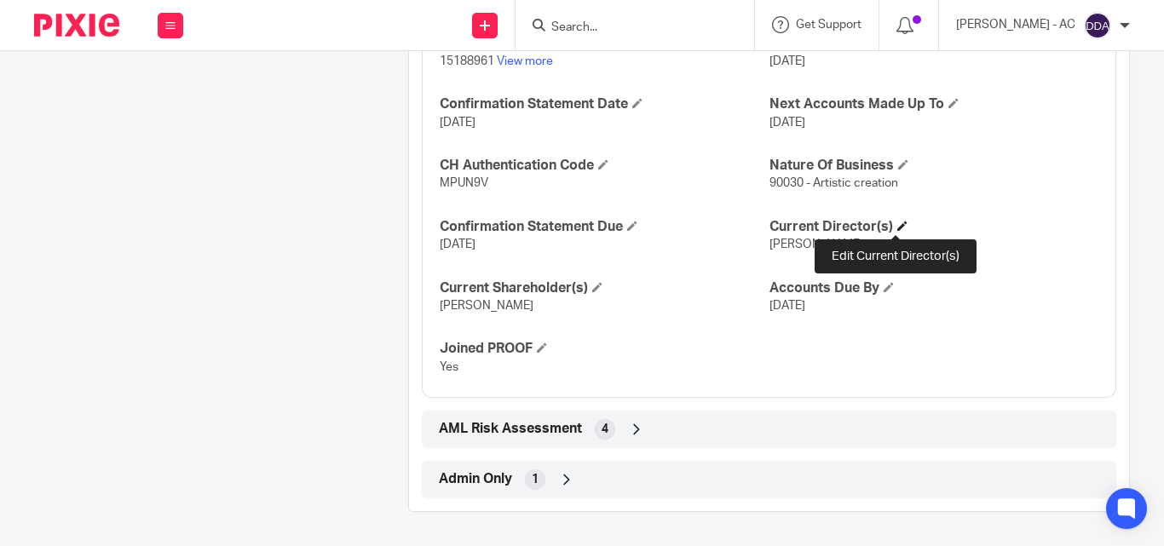
click at [897, 228] on span at bounding box center [902, 226] width 10 height 10
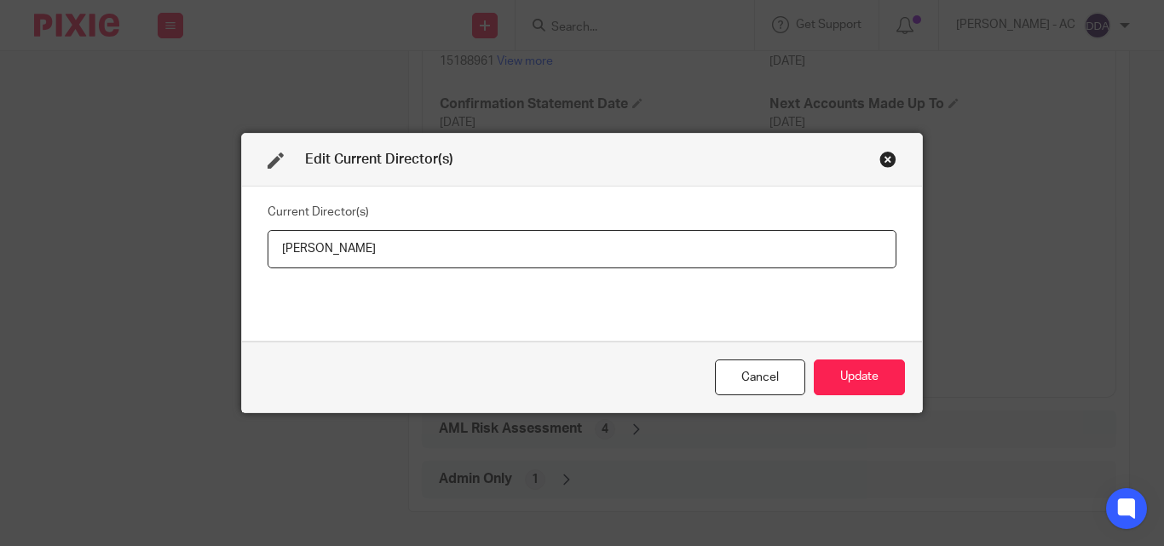
drag, startPoint x: 410, startPoint y: 259, endPoint x: 243, endPoint y: 256, distance: 167.0
click at [244, 256] on div "Current Director(s) Suzie French-Auger" at bounding box center [582, 264] width 680 height 154
type input "Miss Suzie FRENCH-AUGER"
click at [872, 372] on button "Update" at bounding box center [859, 378] width 91 height 37
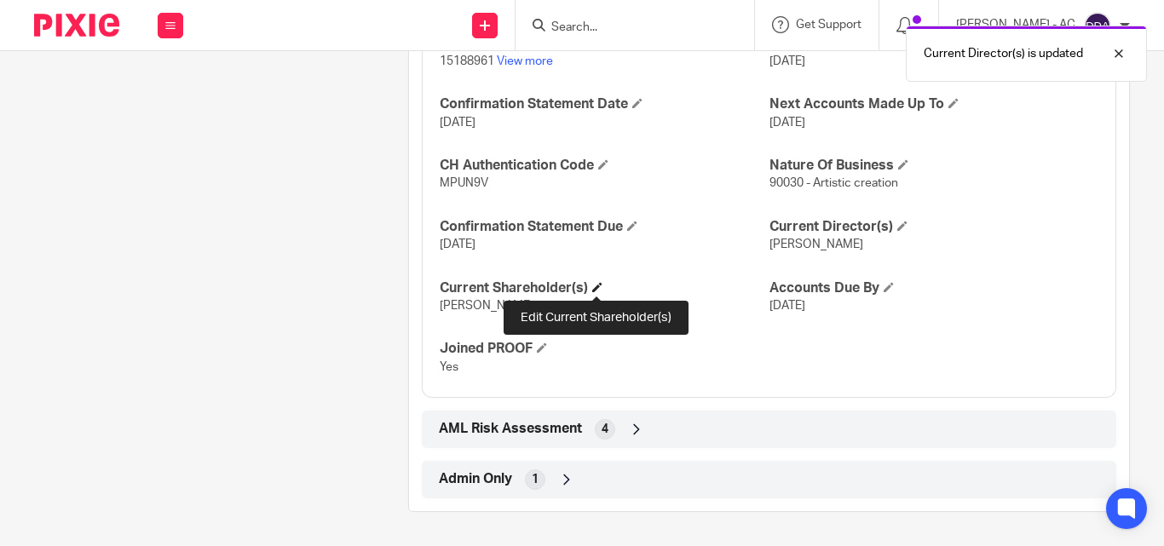
click at [600, 288] on span at bounding box center [597, 287] width 10 height 10
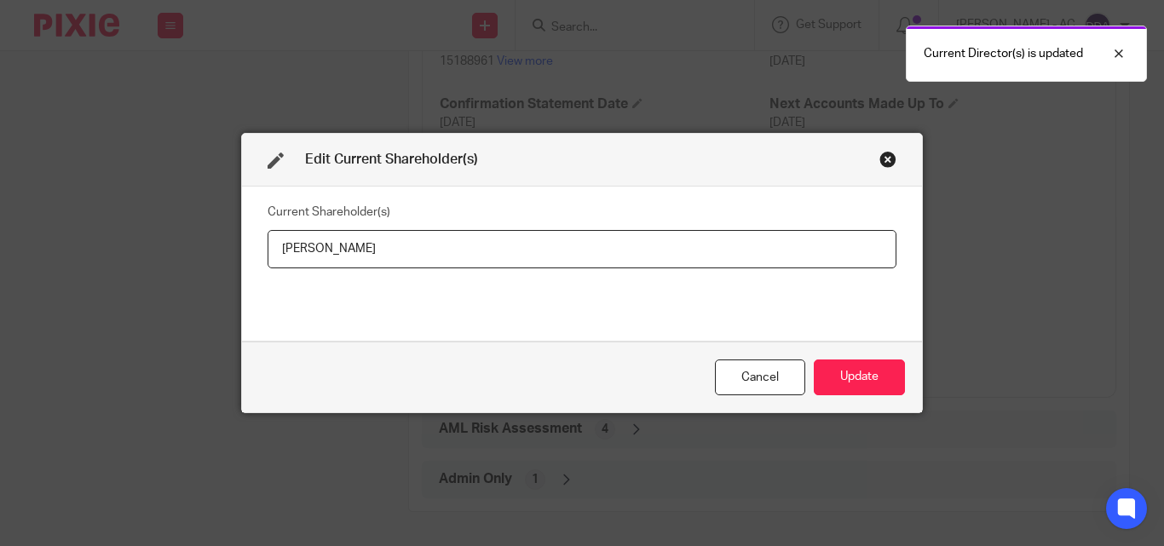
drag, startPoint x: 447, startPoint y: 236, endPoint x: 240, endPoint y: 251, distance: 207.6
click at [242, 251] on div "Current Shareholder(s) Suzie French-Auger" at bounding box center [582, 264] width 680 height 154
type input "Suzie FRENCH-AUGER"
click at [823, 365] on button "Update" at bounding box center [859, 378] width 91 height 37
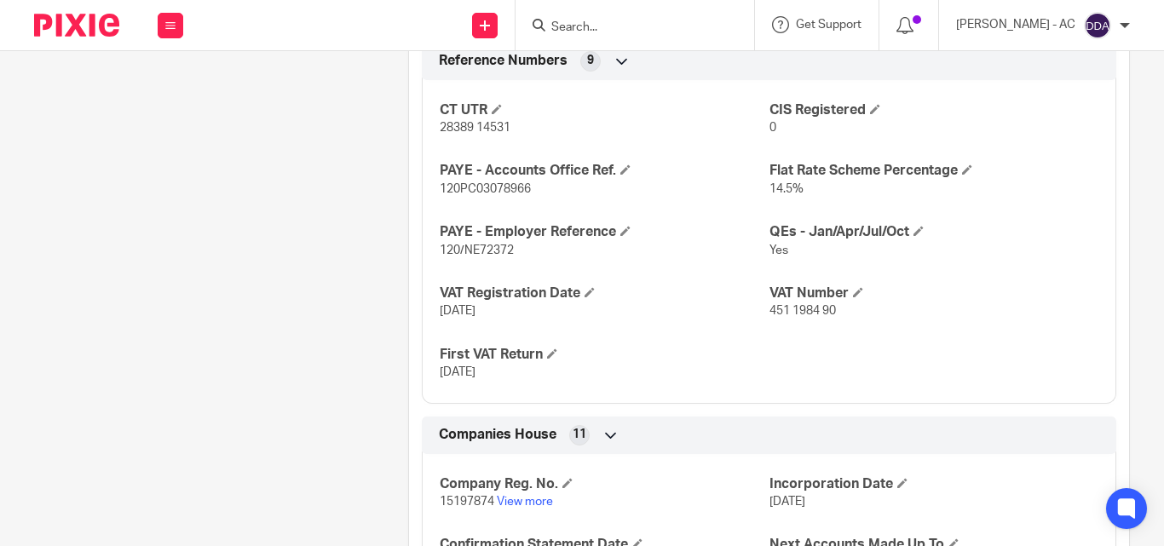
scroll to position [1719, 0]
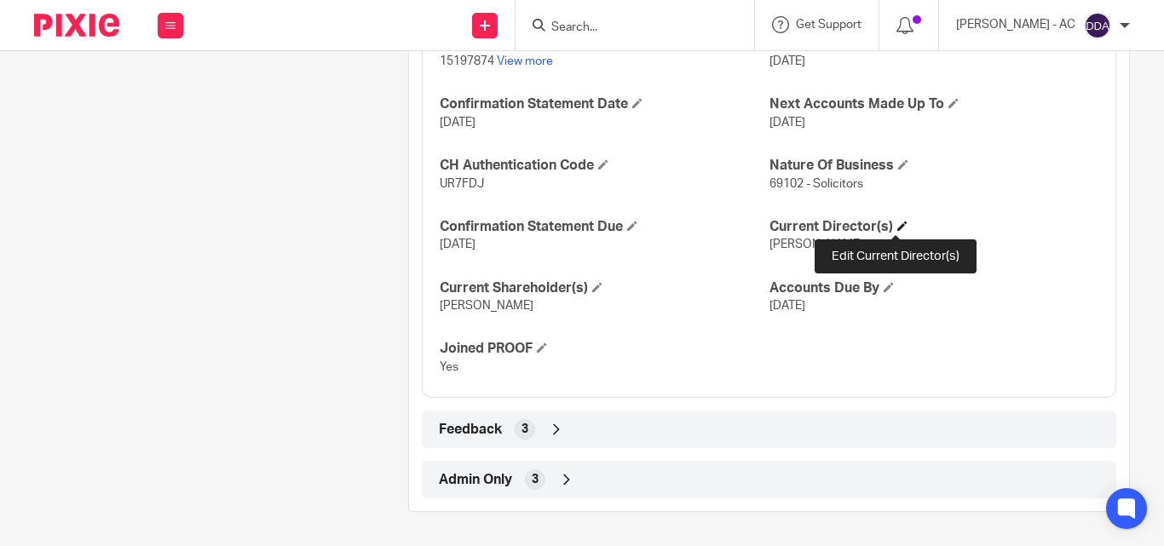
click at [897, 226] on span at bounding box center [902, 226] width 10 height 10
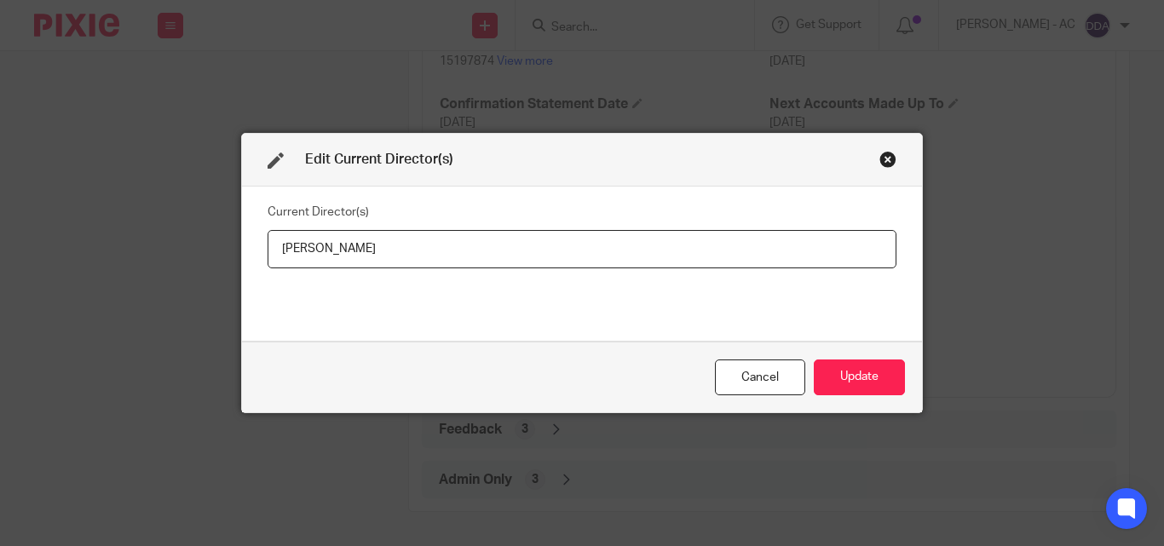
drag, startPoint x: 404, startPoint y: 245, endPoint x: 180, endPoint y: 198, distance: 229.1
click at [181, 195] on div "Edit Current Director(s) Current Director(s) [PERSON_NAME] Update" at bounding box center [582, 273] width 1164 height 546
type input "Miss [PERSON_NAME] LE FLUFY"
drag, startPoint x: 877, startPoint y: 363, endPoint x: 853, endPoint y: 377, distance: 27.5
click at [873, 366] on button "Update" at bounding box center [859, 378] width 91 height 37
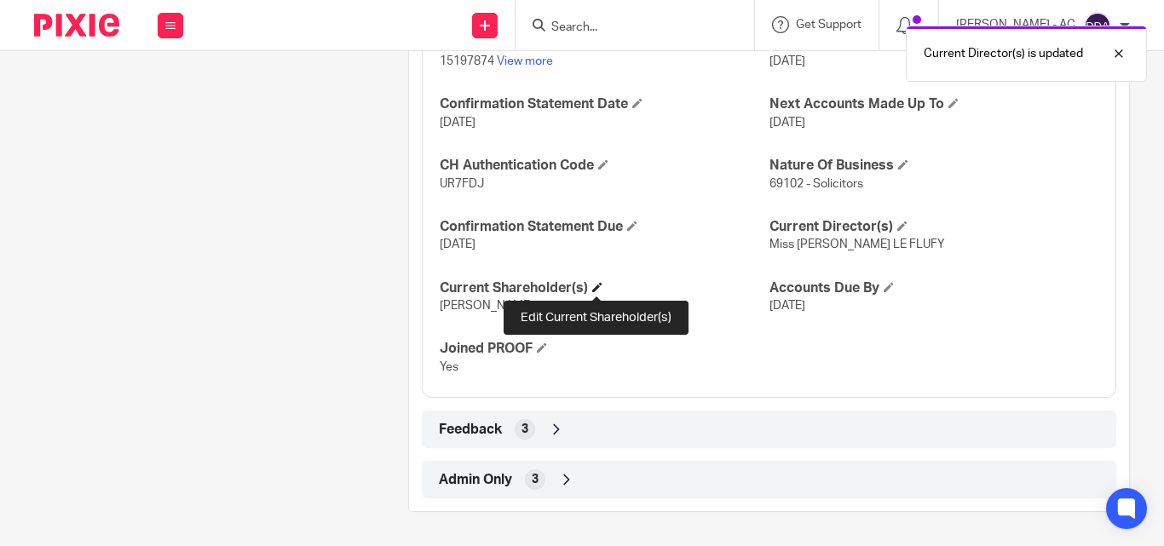
click at [597, 291] on span at bounding box center [597, 287] width 10 height 10
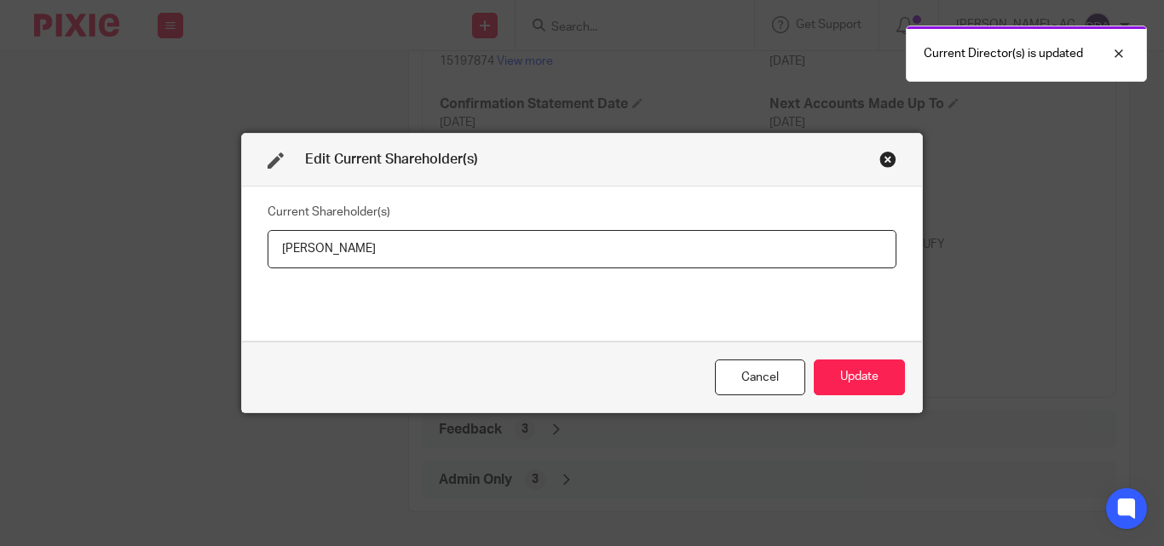
drag, startPoint x: 385, startPoint y: 251, endPoint x: 198, endPoint y: 263, distance: 187.9
click at [198, 263] on div "Edit Current Shareholder(s) Current Shareholder(s) [PERSON_NAME] Cancel Update" at bounding box center [582, 273] width 1164 height 546
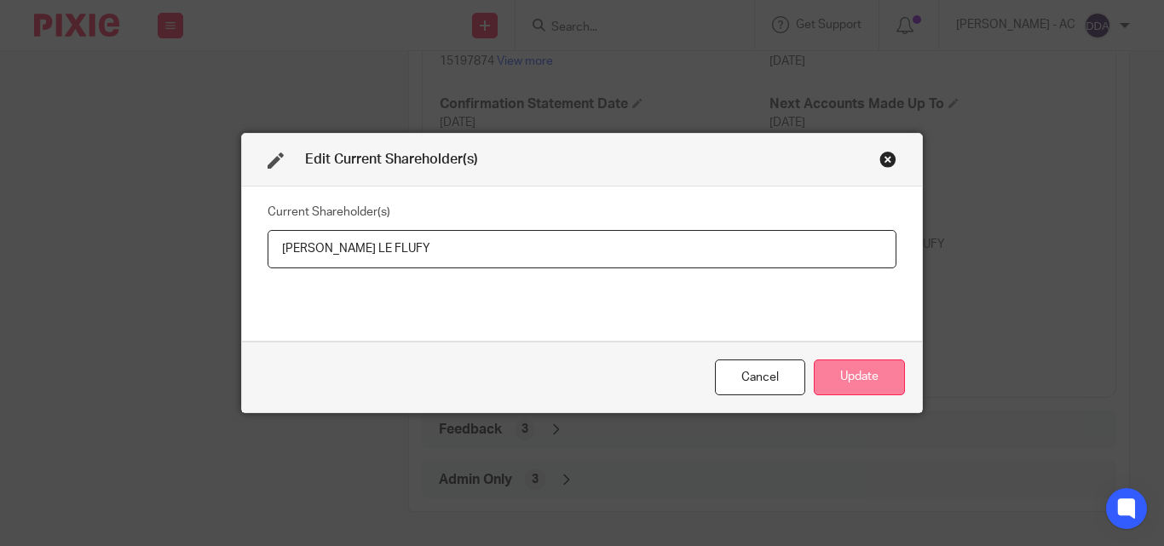
type input "[PERSON_NAME] LE FLUFY"
click at [846, 360] on button "Update" at bounding box center [859, 378] width 91 height 37
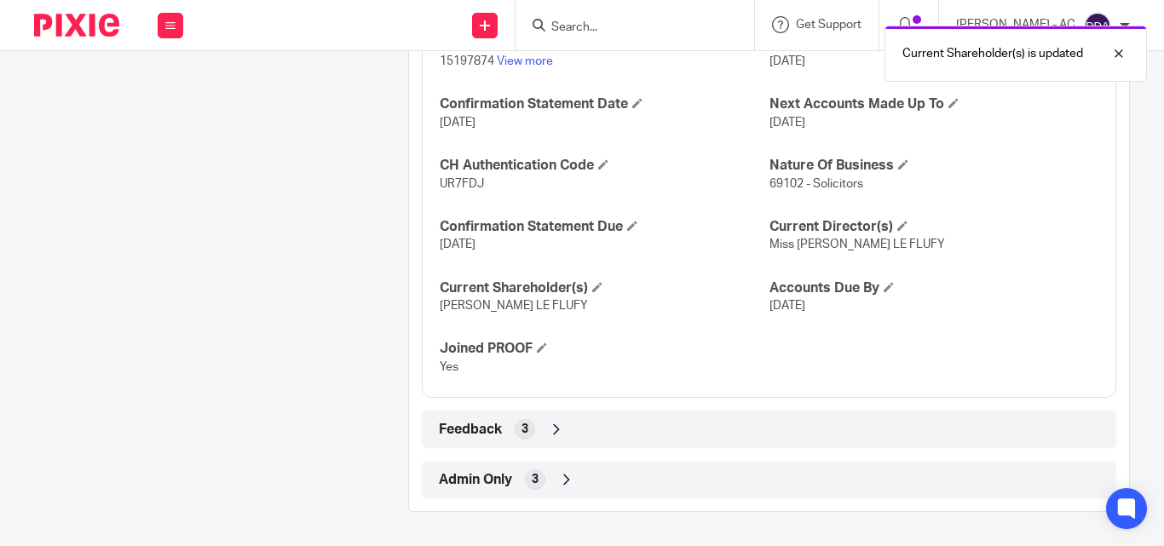
drag, startPoint x: 256, startPoint y: 320, endPoint x: 249, endPoint y: 313, distance: 9.6
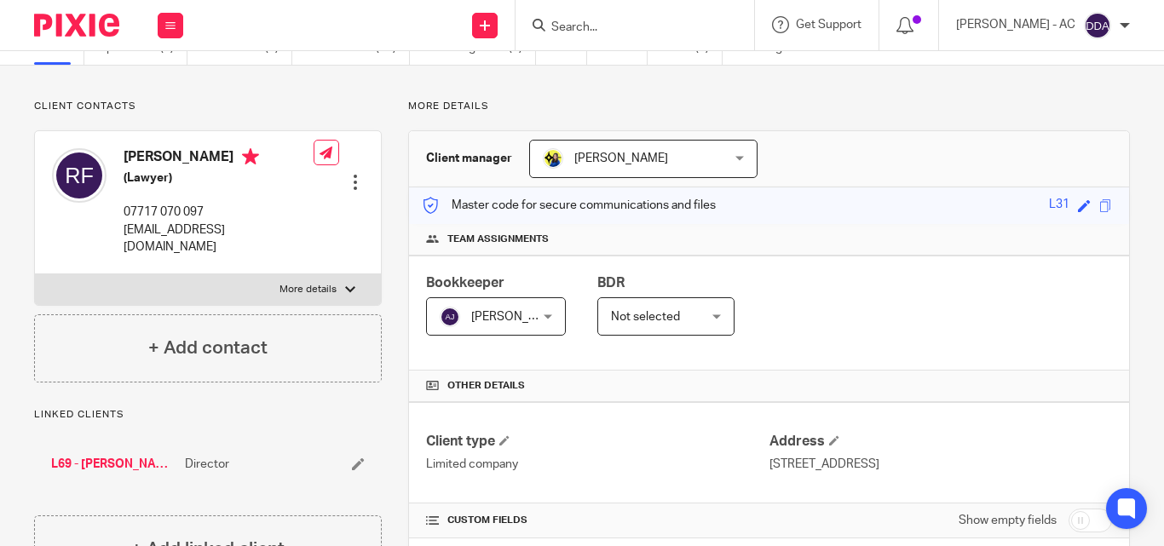
scroll to position [0, 0]
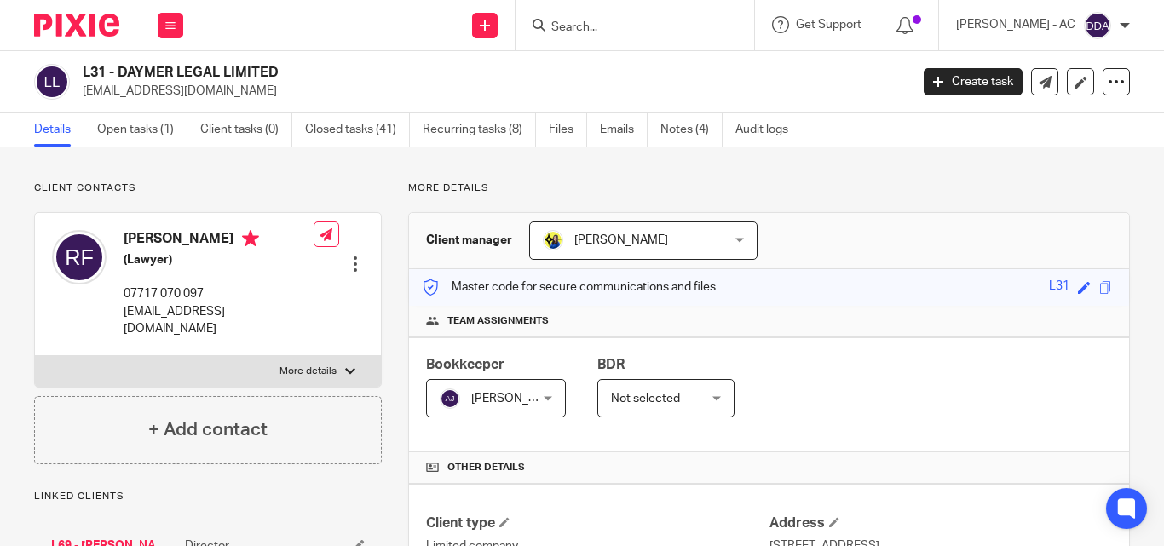
click at [874, 380] on div "Bookkeeper [PERSON_NAME] [PERSON_NAME] Not selected [PERSON_NAME] [PERSON_NAME]…" at bounding box center [769, 394] width 720 height 115
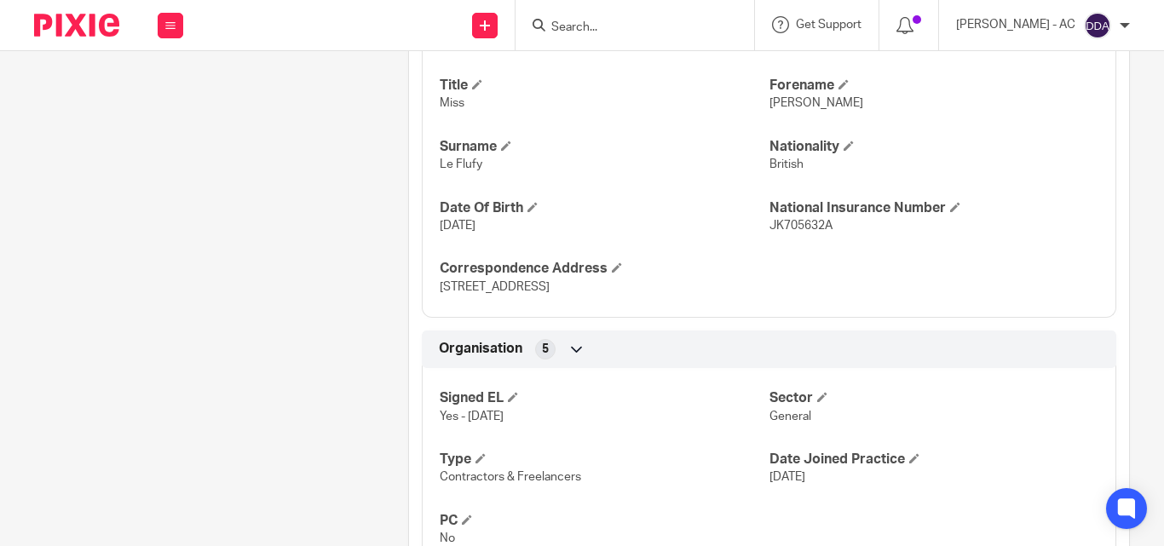
scroll to position [852, 0]
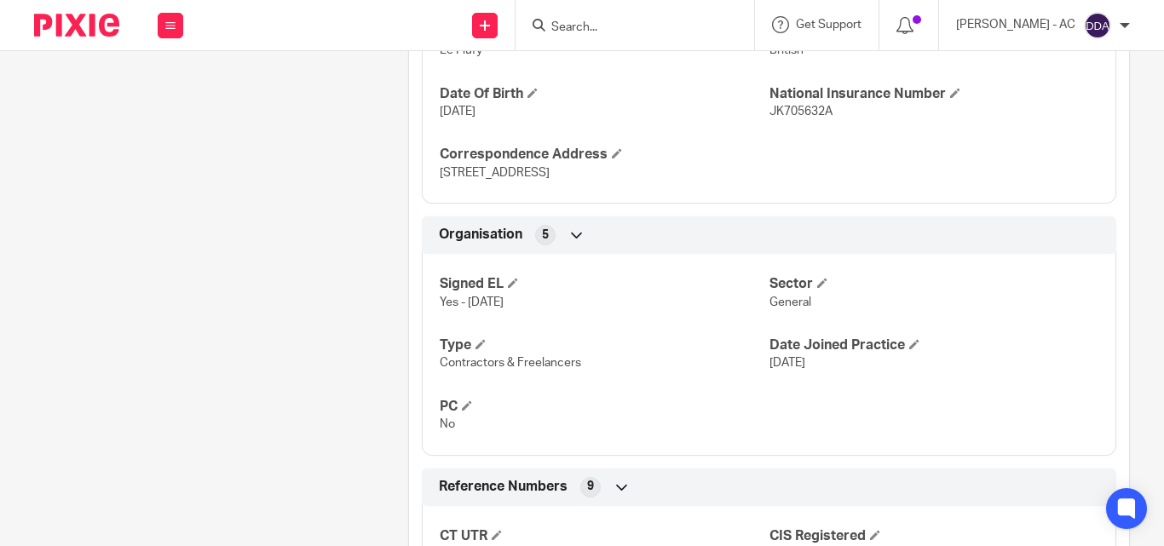
click at [972, 362] on p "[DATE]" at bounding box center [933, 362] width 329 height 17
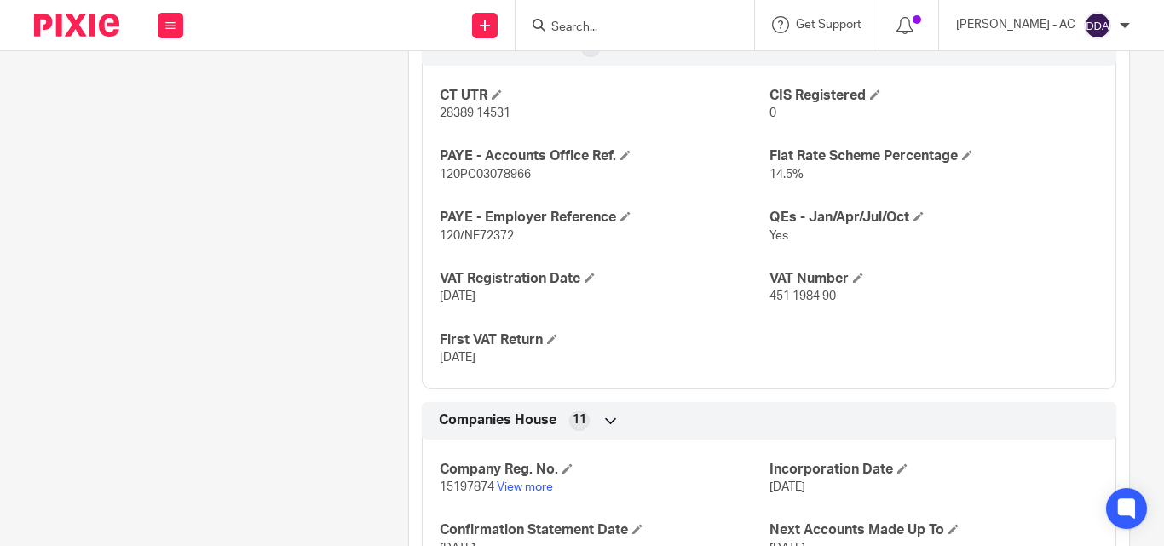
scroll to position [1719, 0]
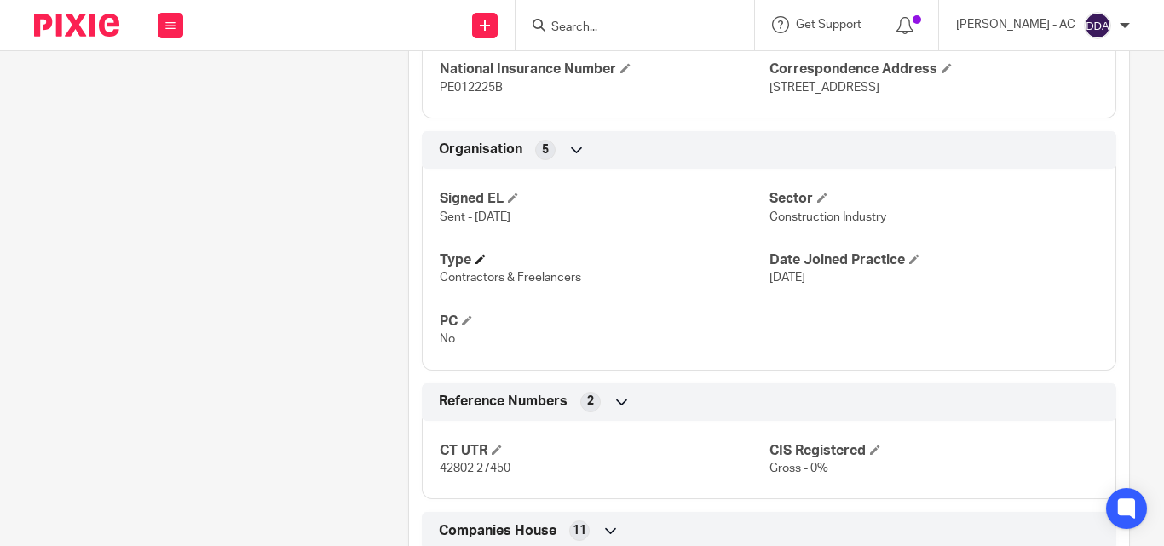
scroll to position [1449, 0]
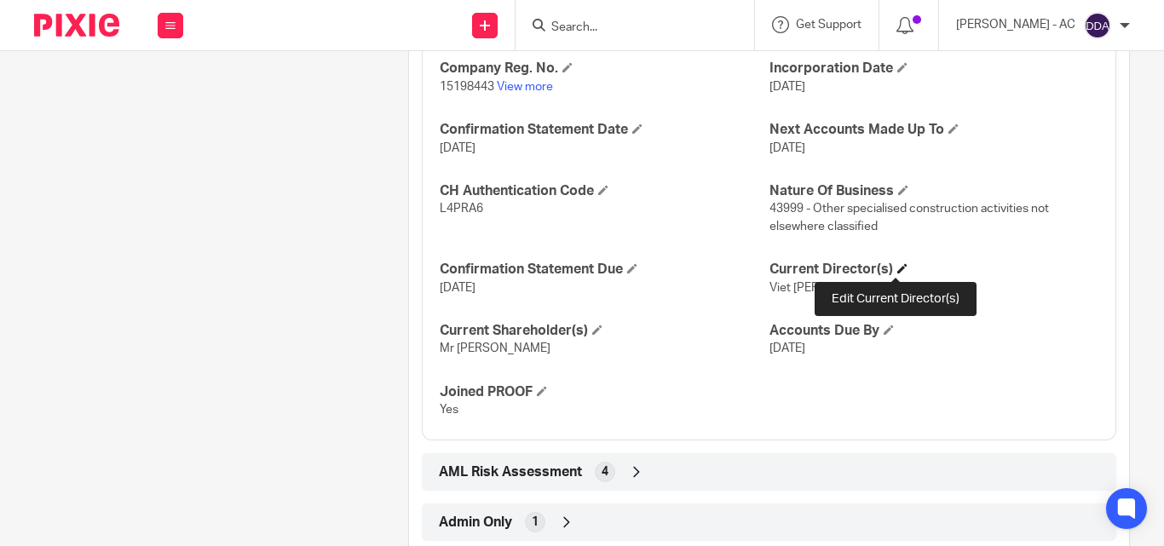
click at [897, 268] on span at bounding box center [902, 268] width 10 height 10
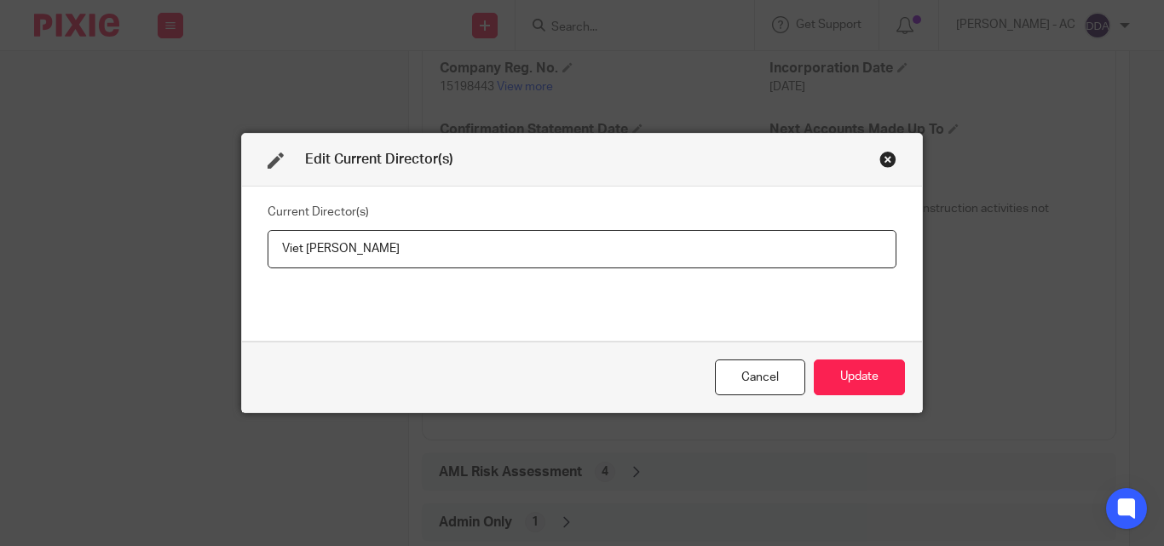
drag, startPoint x: 405, startPoint y: 246, endPoint x: 239, endPoint y: 233, distance: 166.7
click at [242, 233] on div "Current Director(s) Viet [PERSON_NAME]" at bounding box center [582, 264] width 680 height 154
type input "Mr [PERSON_NAME] [PERSON_NAME]"
click at [843, 375] on button "Update" at bounding box center [859, 378] width 91 height 37
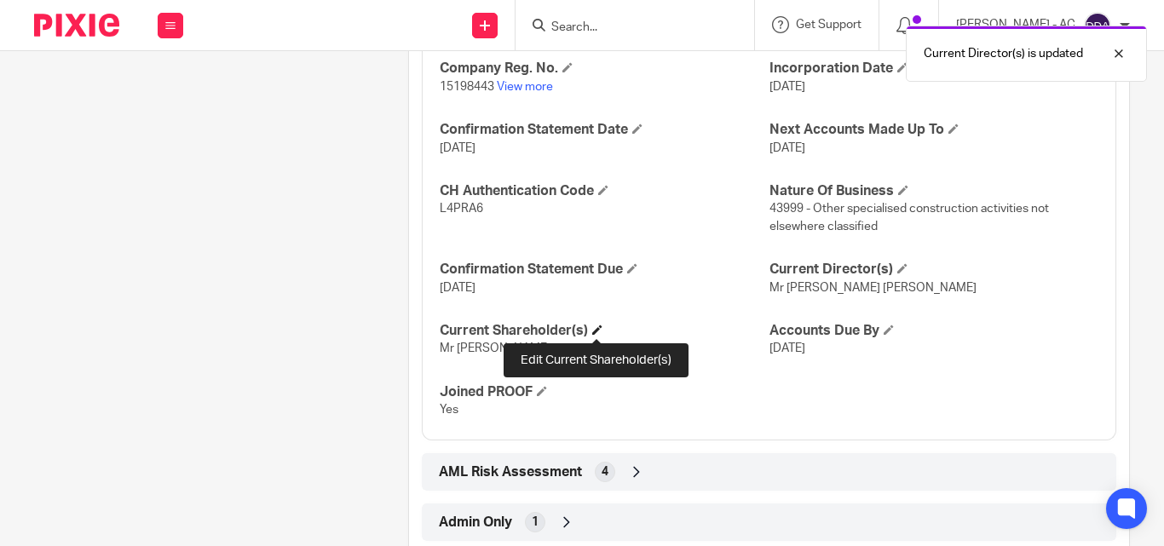
click at [596, 326] on span at bounding box center [597, 330] width 10 height 10
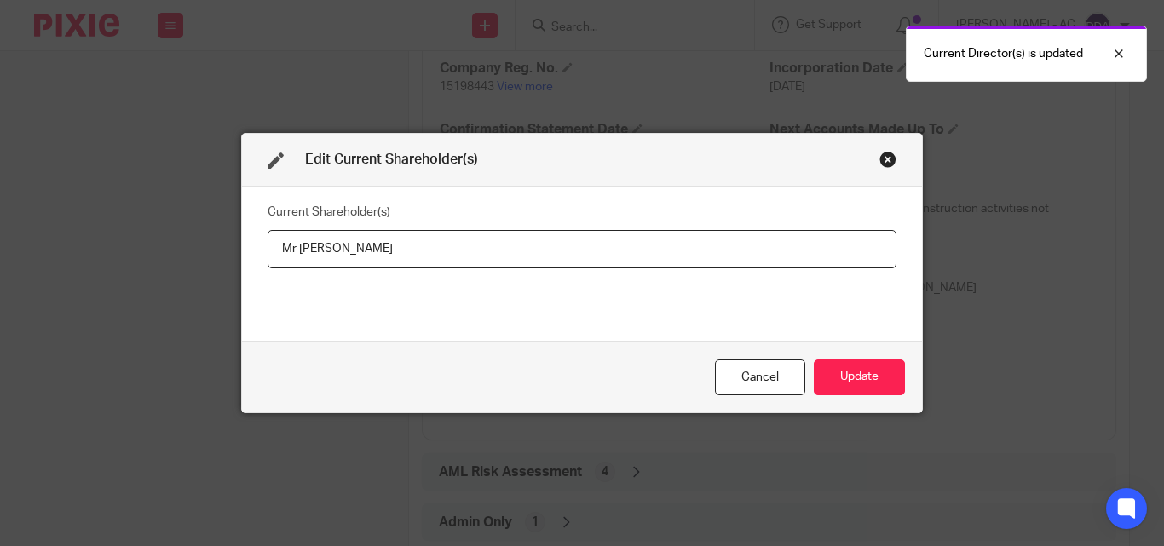
drag, startPoint x: 435, startPoint y: 256, endPoint x: 212, endPoint y: 257, distance: 223.3
click at [212, 257] on div "Edit Current Shareholder(s) Current Shareholder(s) Mr Viet Anh Le Cancel Update" at bounding box center [582, 273] width 1164 height 546
type input "Viet LE"
click at [865, 381] on button "Update" at bounding box center [859, 378] width 91 height 37
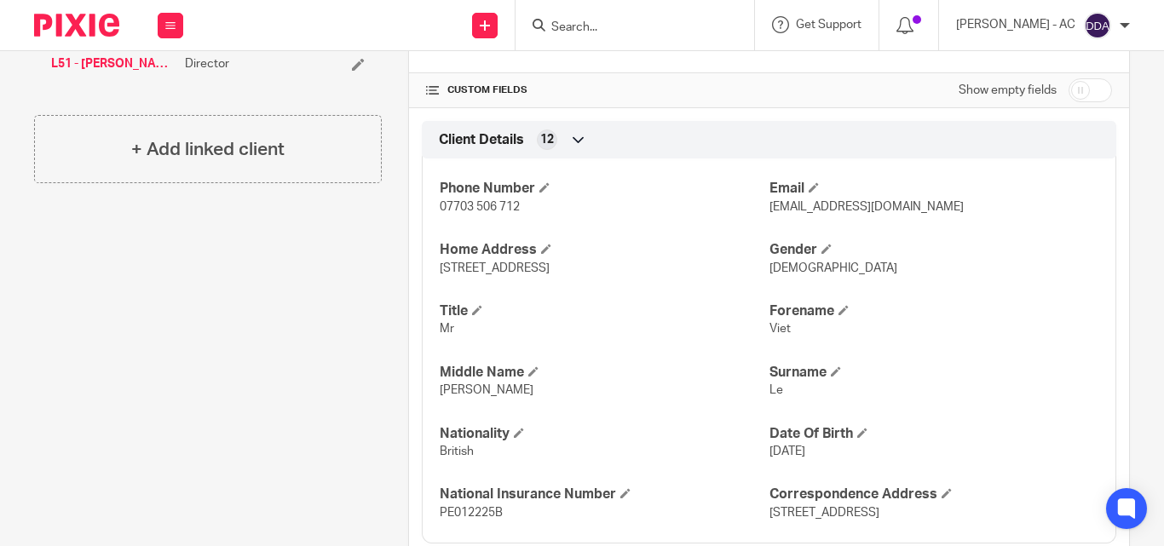
scroll to position [511, 0]
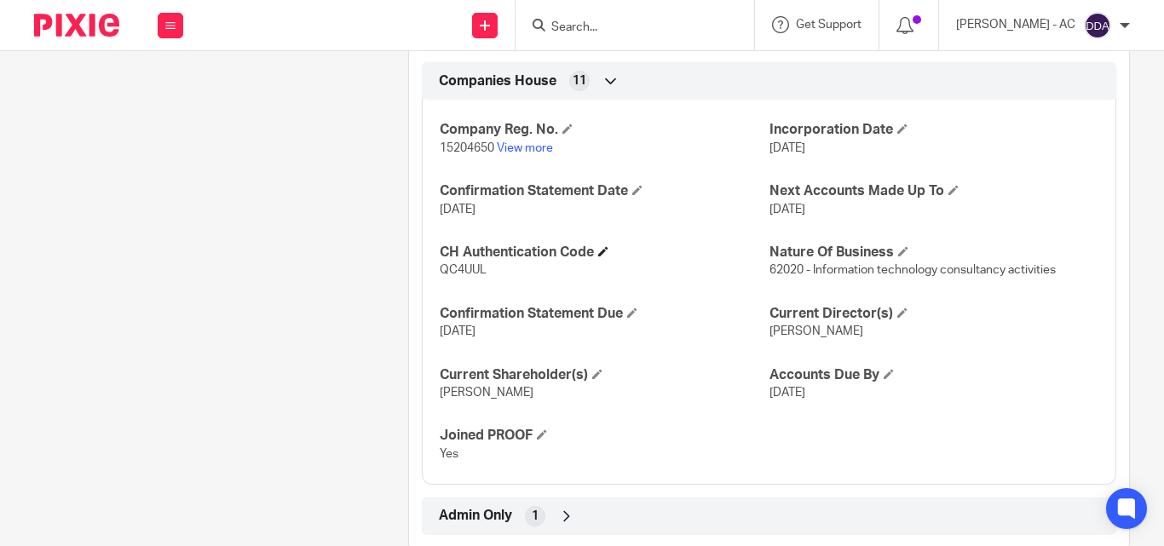
scroll to position [1424, 0]
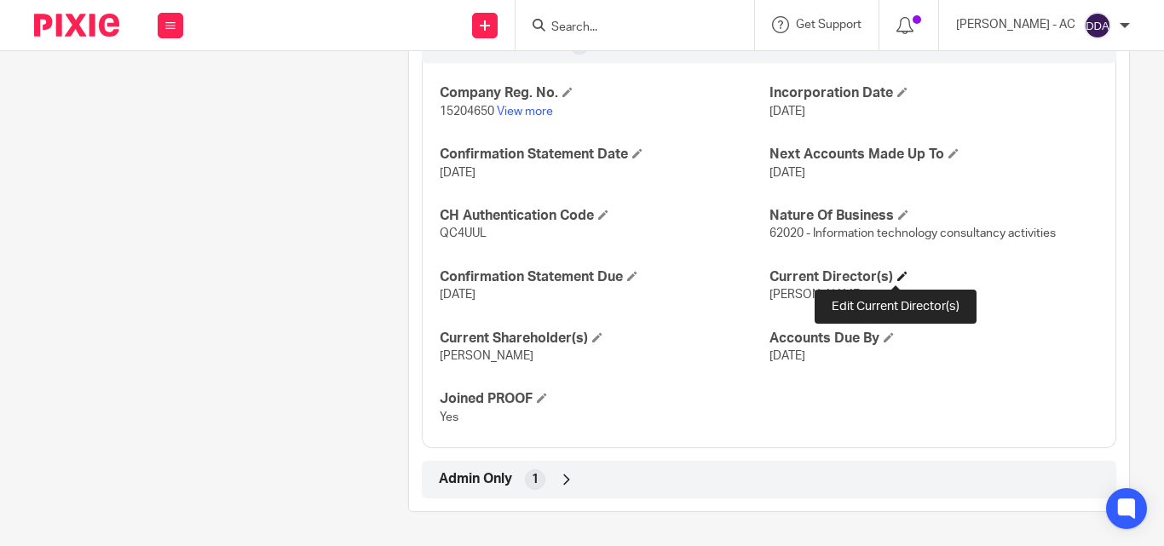
click at [900, 276] on span at bounding box center [902, 276] width 10 height 10
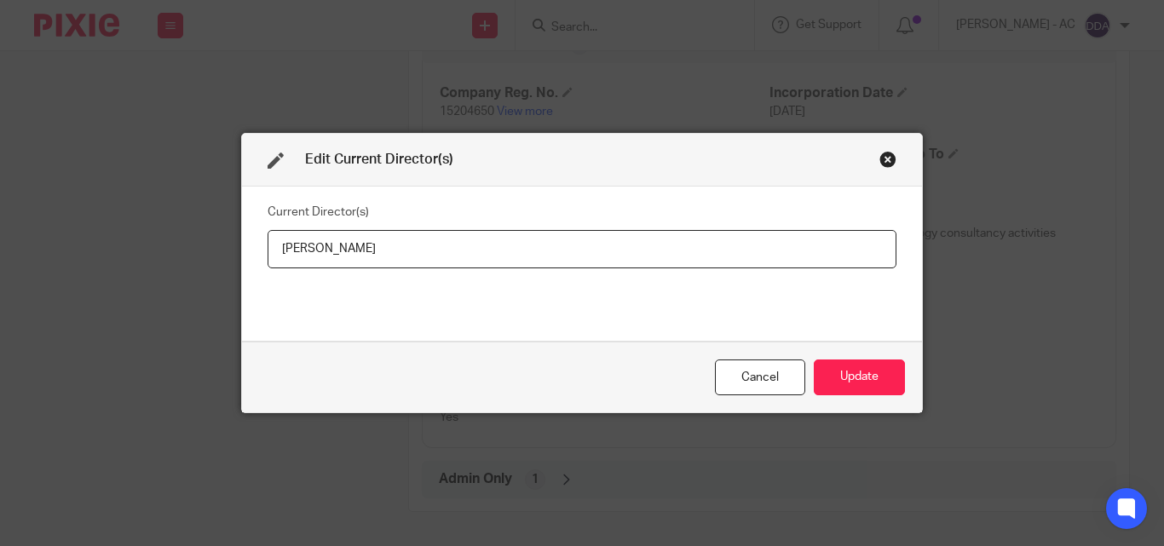
drag, startPoint x: 401, startPoint y: 246, endPoint x: 228, endPoint y: 257, distance: 174.2
click at [228, 257] on div "Edit Current Director(s) Current Director(s) [PERSON_NAME] Update" at bounding box center [582, 273] width 1164 height 546
type input "[PERSON_NAME]"
click at [832, 379] on button "Update" at bounding box center [859, 378] width 91 height 37
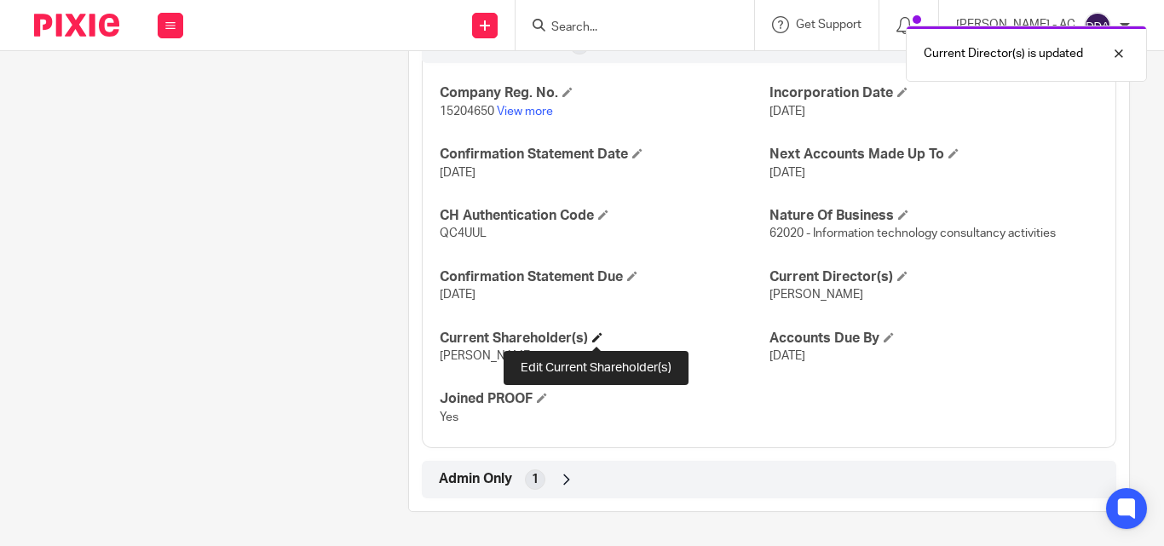
click at [594, 337] on span at bounding box center [597, 337] width 10 height 10
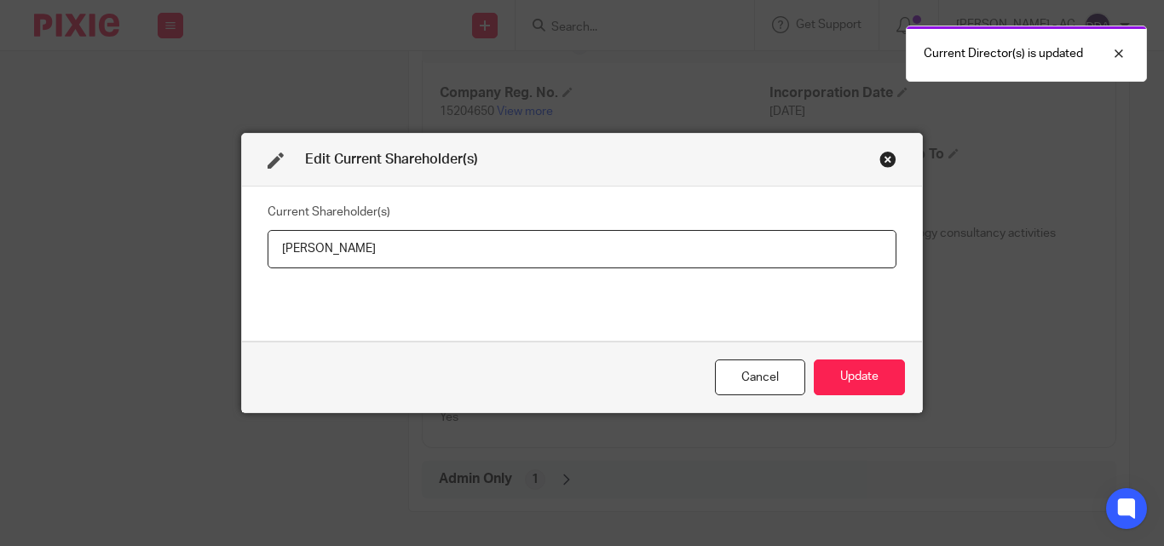
drag, startPoint x: 410, startPoint y: 242, endPoint x: 259, endPoint y: 255, distance: 151.4
click at [259, 255] on div "Current Shareholder(s) [PERSON_NAME]" at bounding box center [582, 264] width 680 height 154
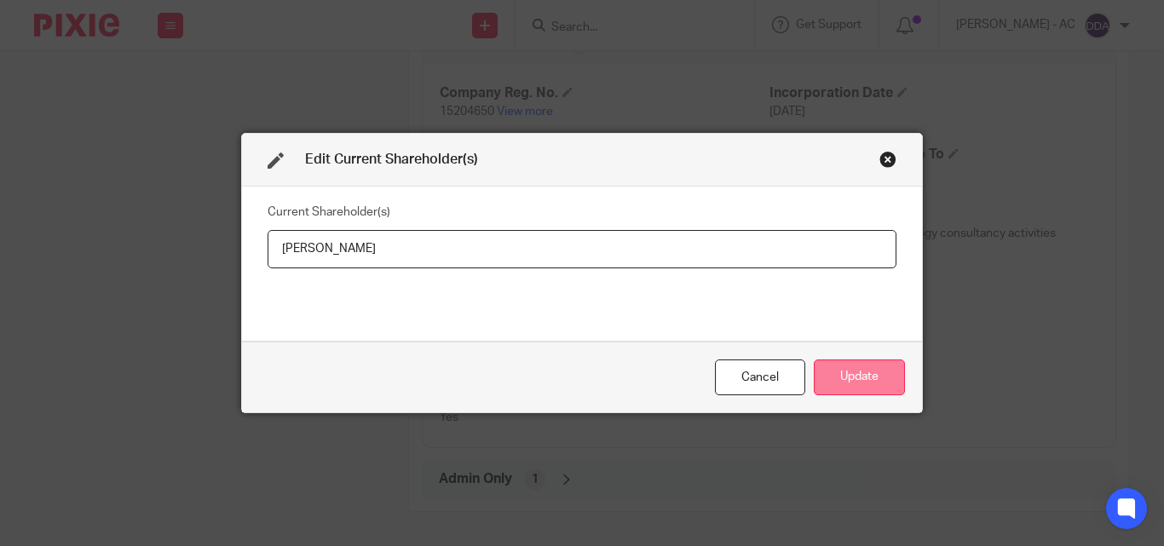
type input "[PERSON_NAME]"
click at [856, 372] on button "Update" at bounding box center [859, 378] width 91 height 37
